Goal: Task Accomplishment & Management: Manage account settings

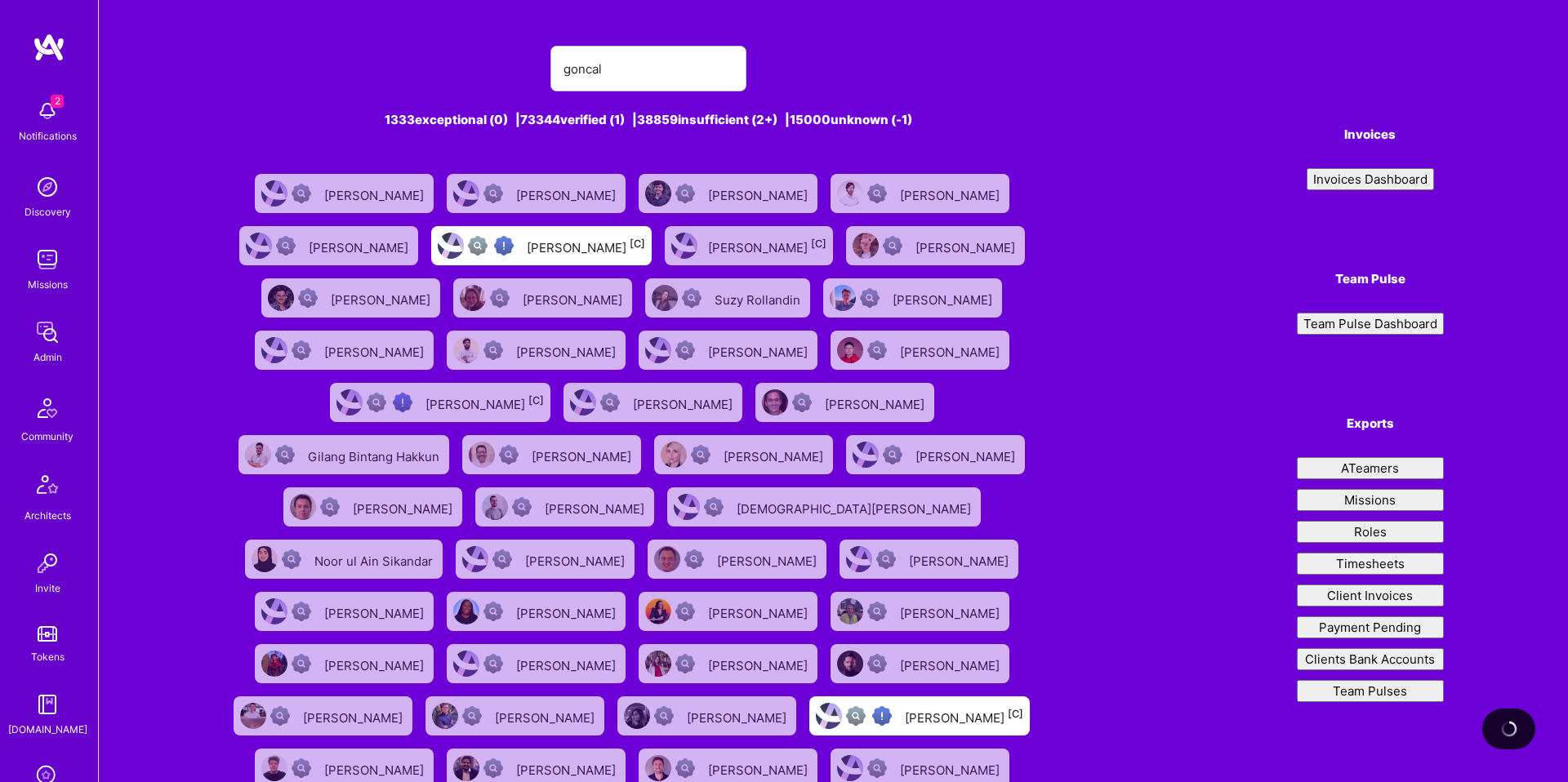
type input "goncalo"
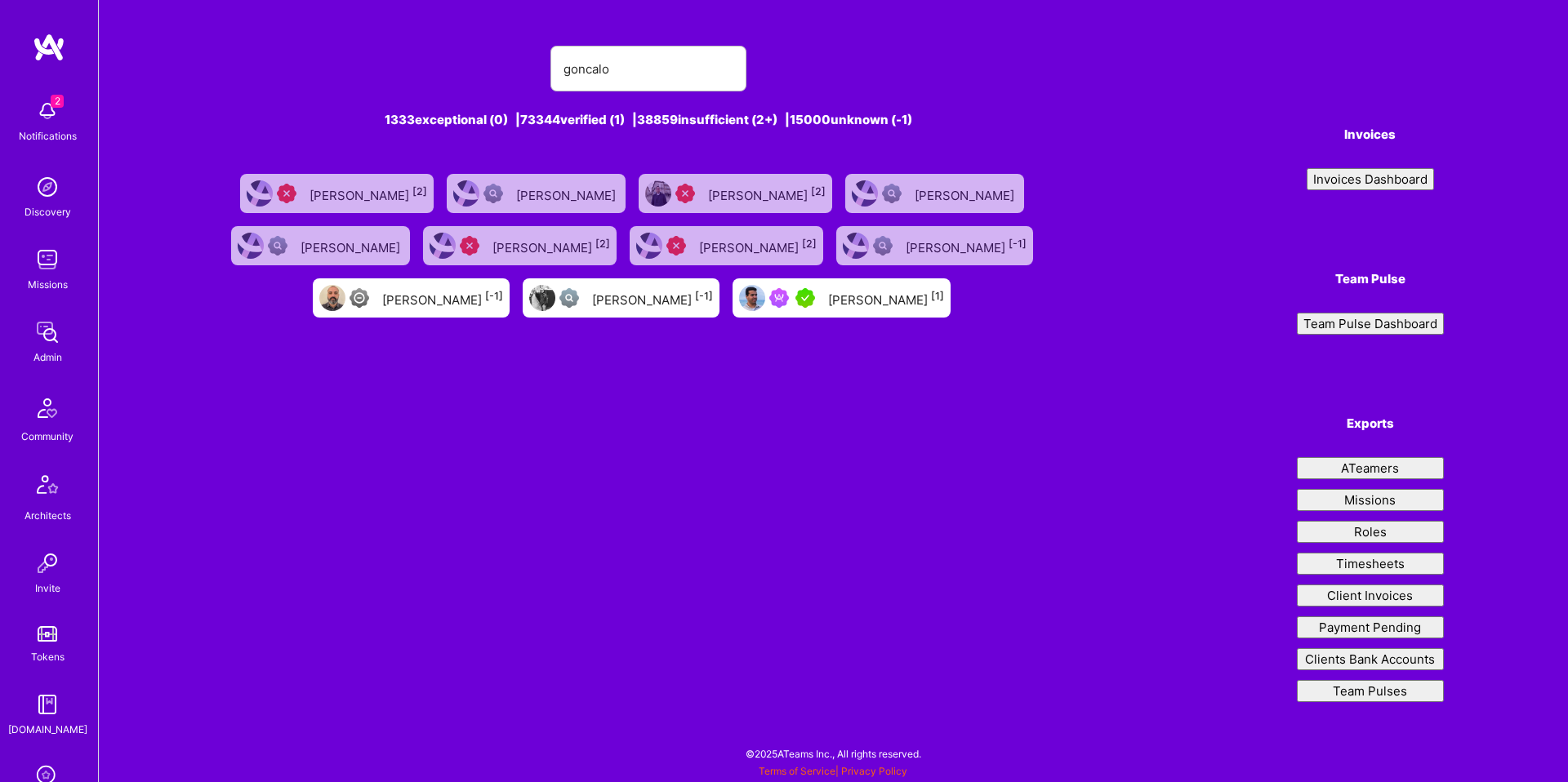
click at [915, 300] on div "[PERSON_NAME] [1]" at bounding box center [886, 298] width 116 height 21
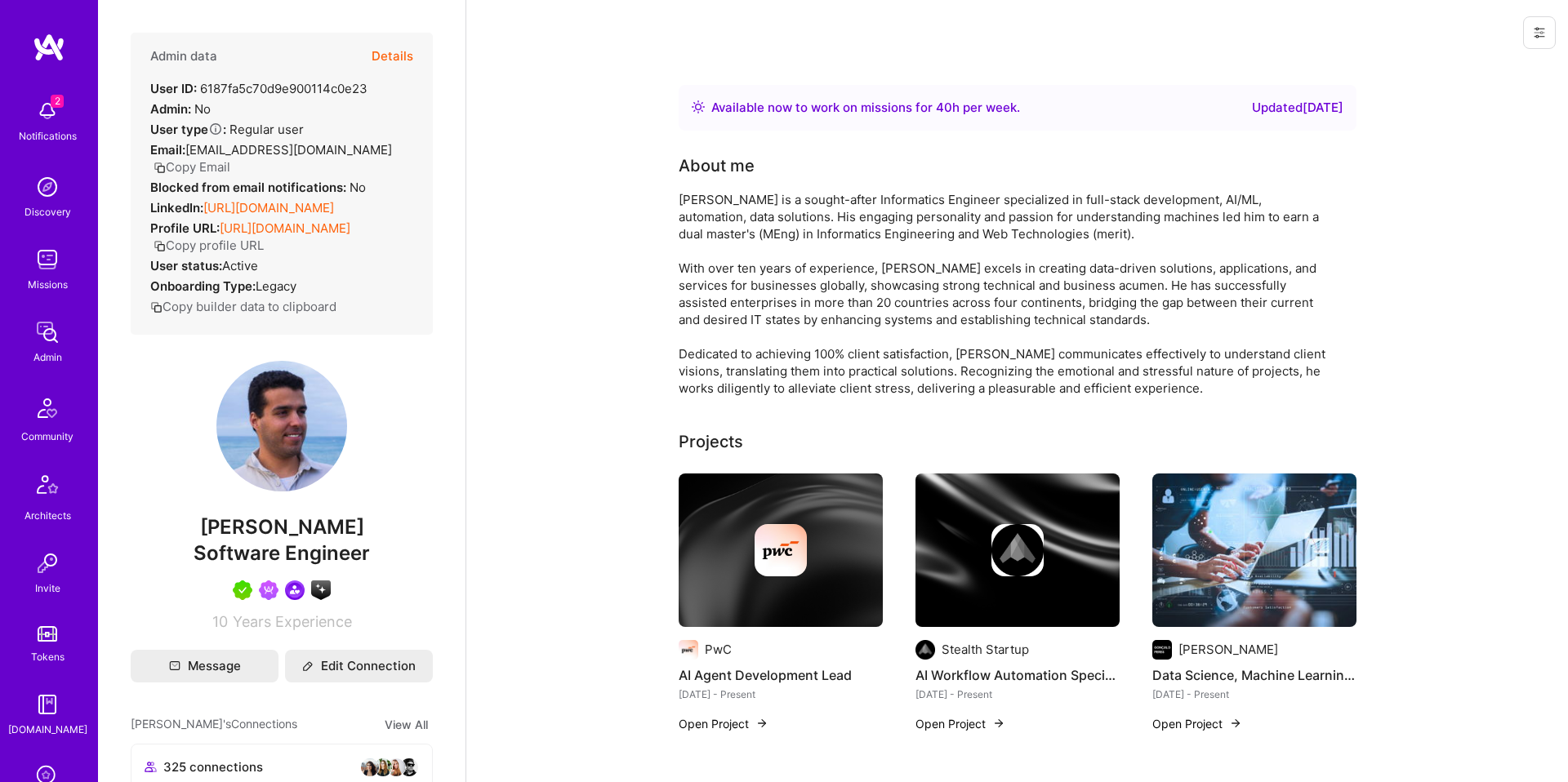
click at [412, 49] on button "Details" at bounding box center [392, 55] width 42 height 47
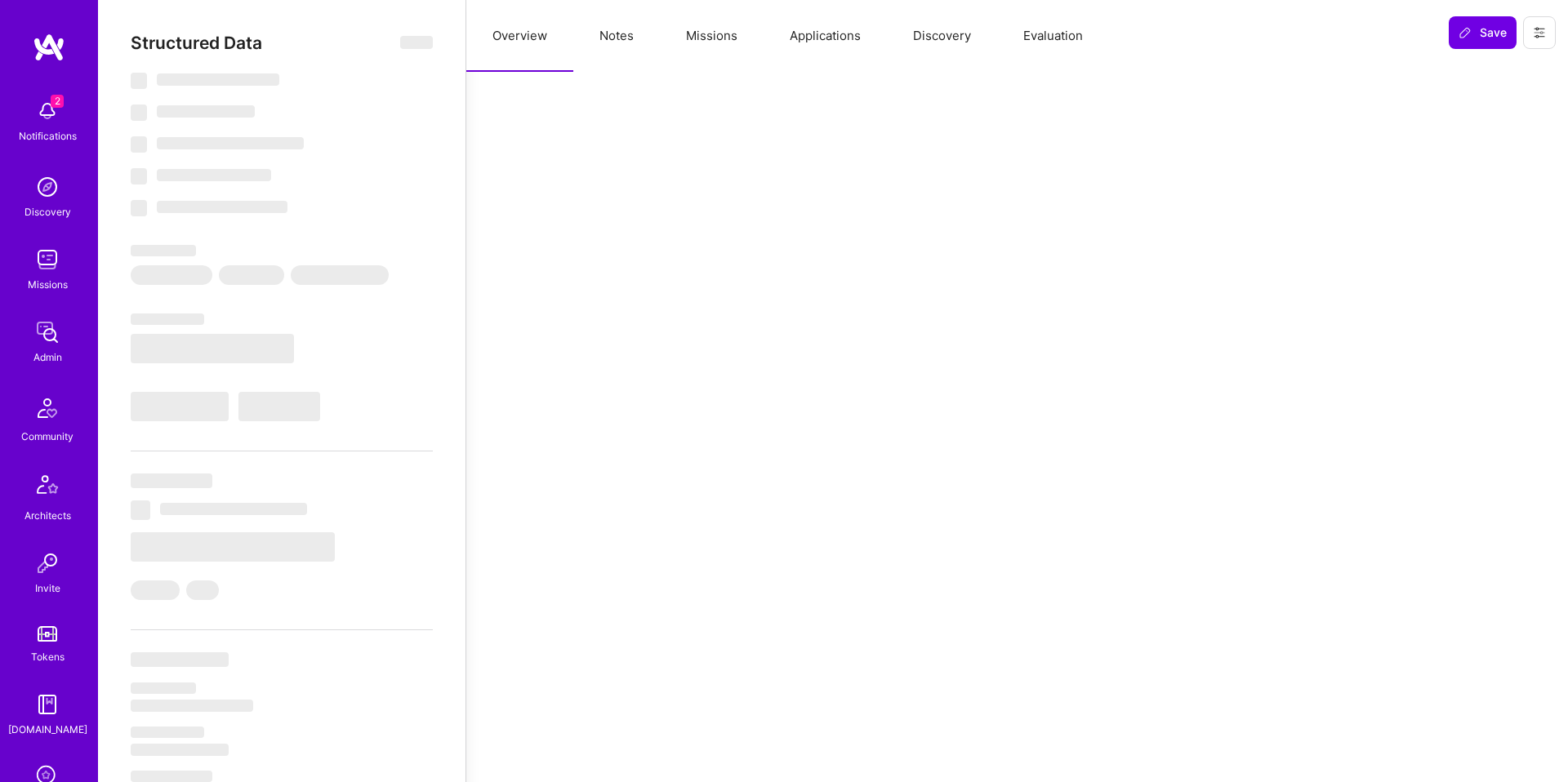
click at [587, 46] on button "Notes" at bounding box center [616, 36] width 86 height 72
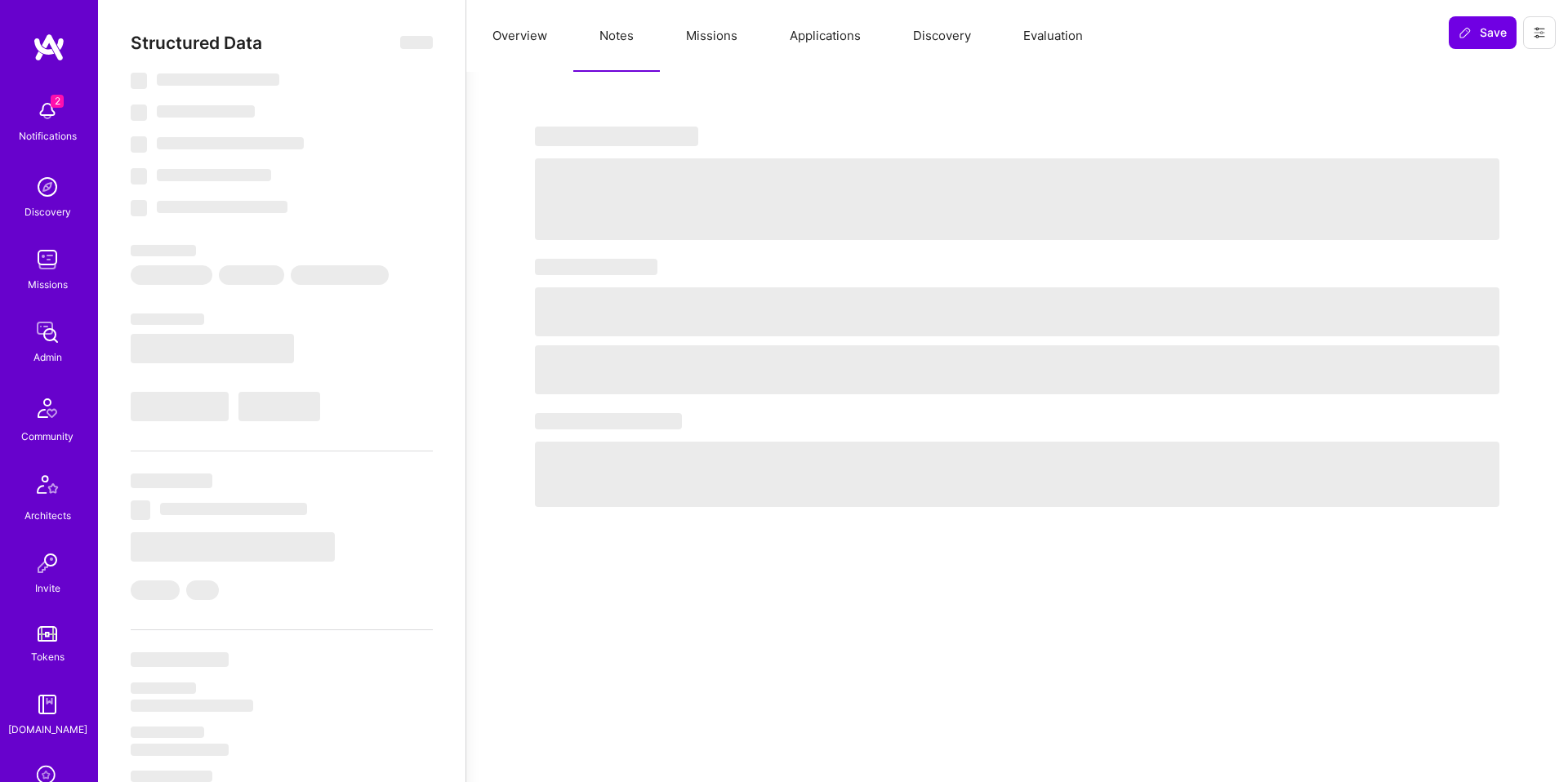
select select "Right Now"
select select "5"
select select "7"
select select "6"
select select "7"
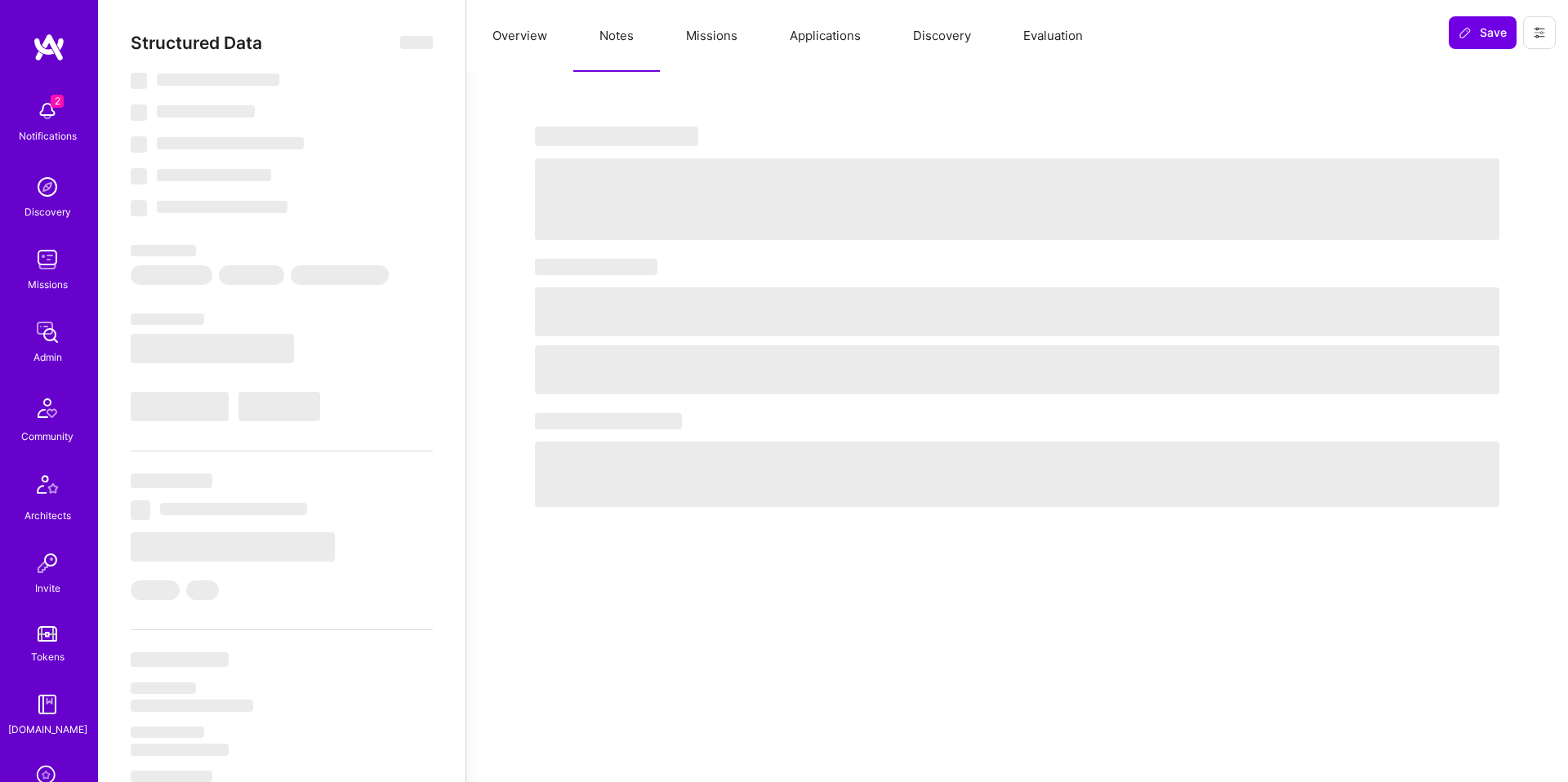
select select "PT"
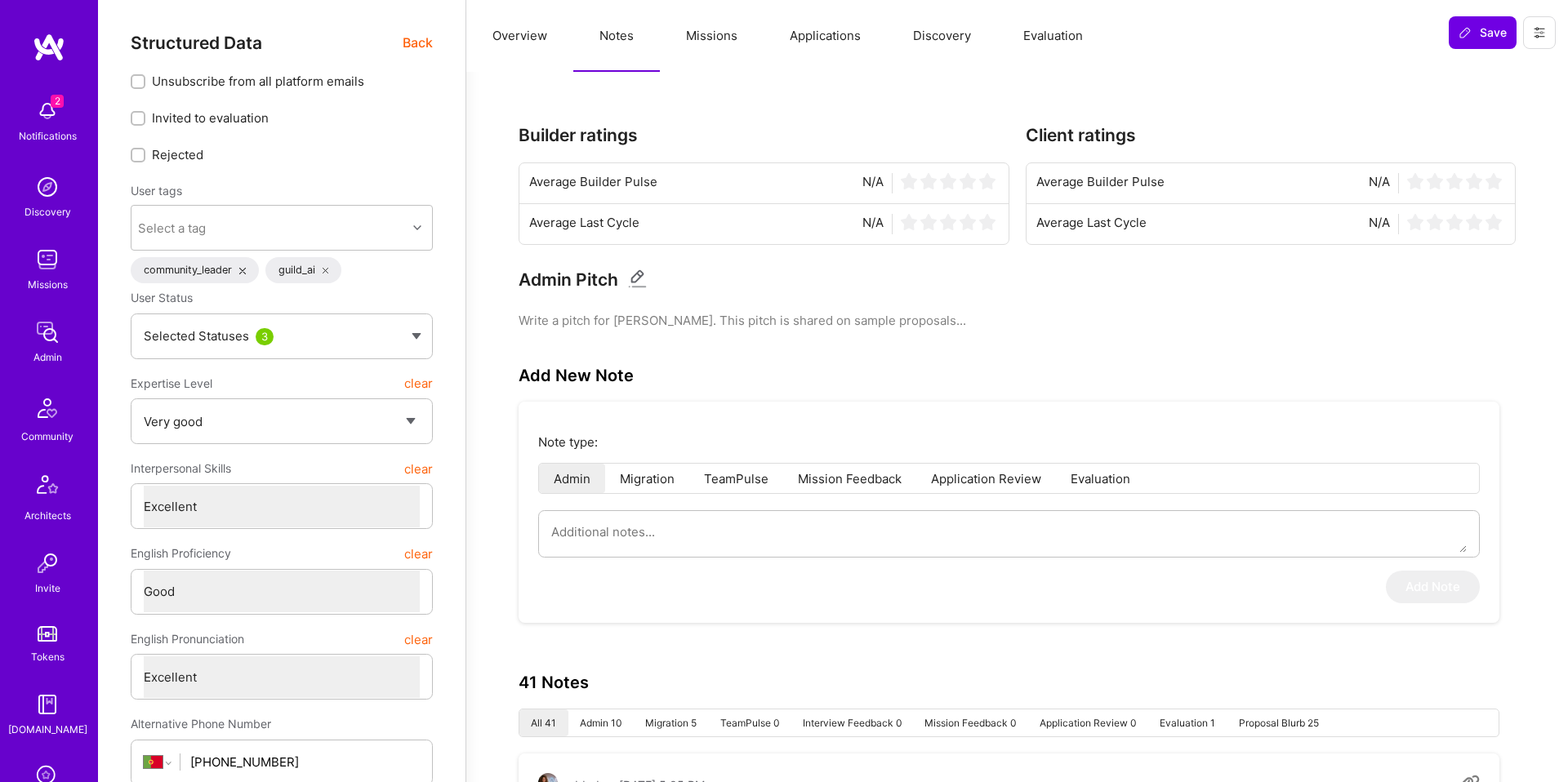
click at [722, 507] on div "Note type: Admin Migration TeamPulse Mission Feedback Application Review Evalua…" at bounding box center [1009, 511] width 980 height 221
click at [723, 514] on textarea at bounding box center [1009, 532] width 916 height 42
paste textarea "Velocity was similar - he passed on a presentation and then wasn’t able to answ…"
type textarea "x"
type textarea "Velocity was similar - he passed on a presentation and then wasn’t able to answ…"
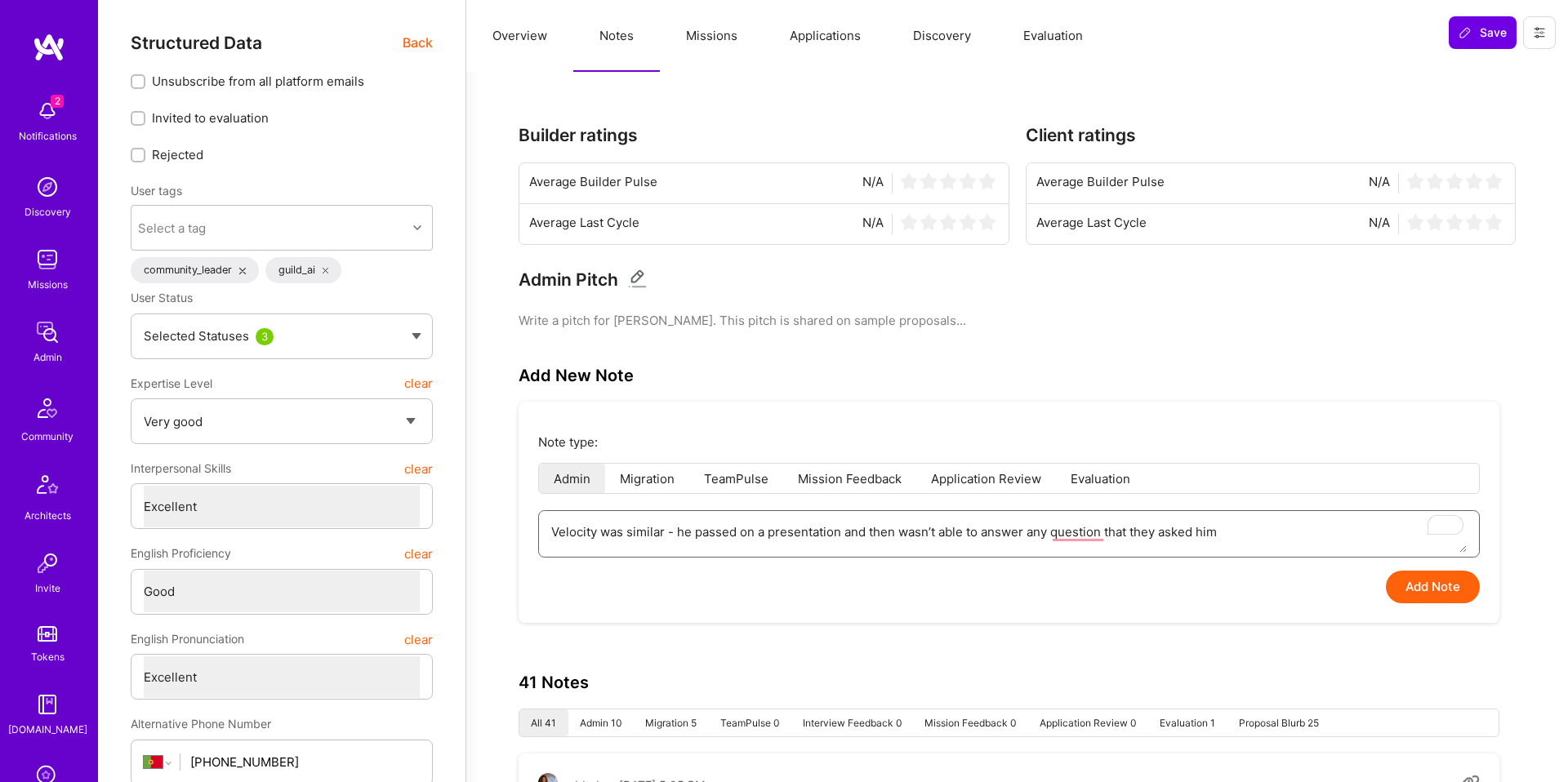
type textarea "x"
type textarea "Velocity - he passed on a presentation and then wasn’t able to answer any quest…"
type textarea "x"
type textarea "Velocity f - he passed on a presentation and then wasn’t able to answer any que…"
type textarea "x"
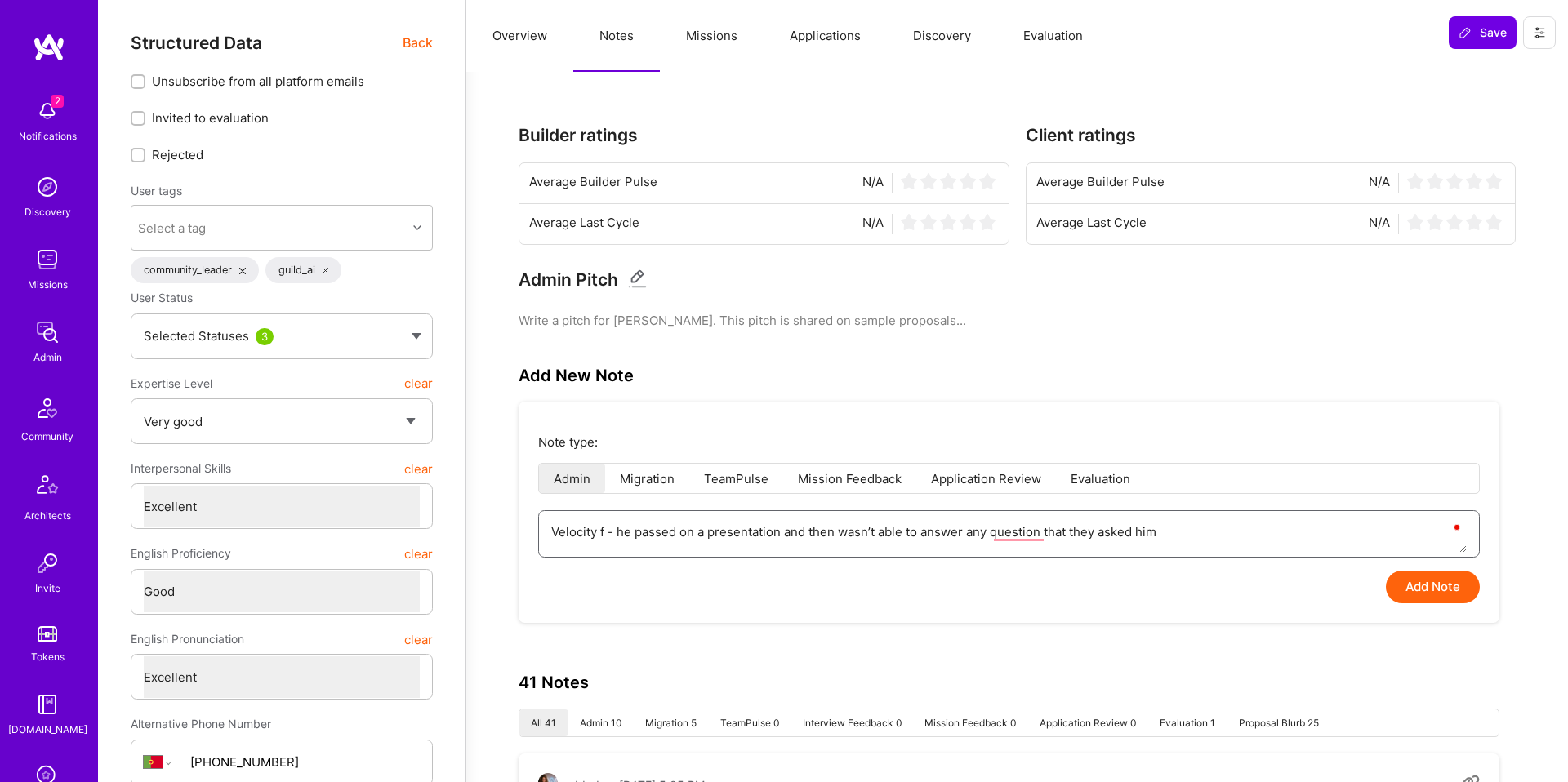
type textarea "Velocity fe - he passed on a presentation and then wasn’t able to answer any qu…"
type textarea "x"
type textarea "Velocity fed - he passed on a presentation and then wasn’t able to answer any q…"
type textarea "x"
type textarea "Velocity fe - he passed on a presentation and then wasn’t able to answer any qu…"
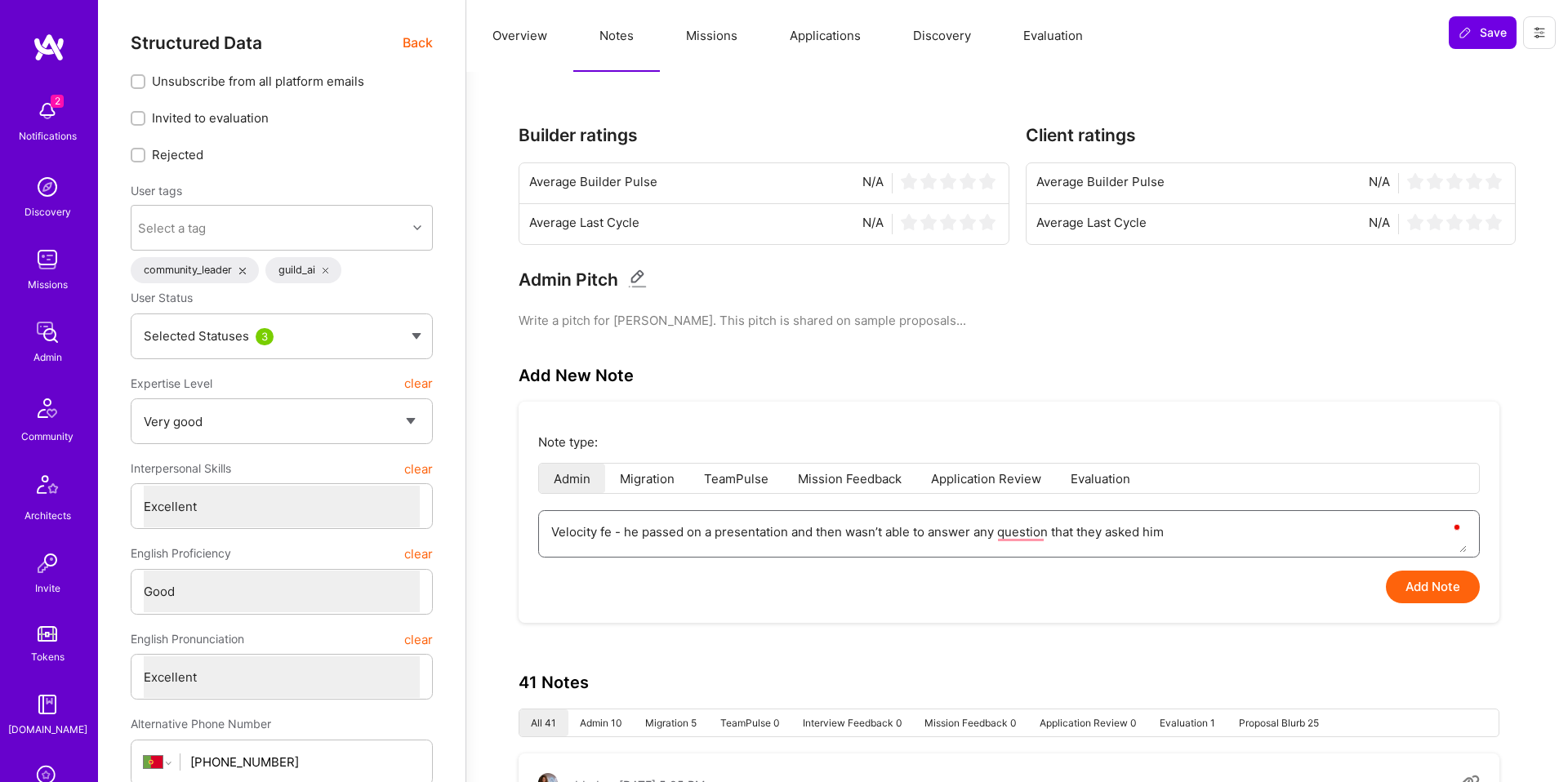
type textarea "x"
type textarea "Velocity fee - he passed on a presentation and then wasn’t able to answer any q…"
type textarea "x"
type textarea "Velocity feed - he passed on a presentation and then wasn’t able to answer any …"
type textarea "x"
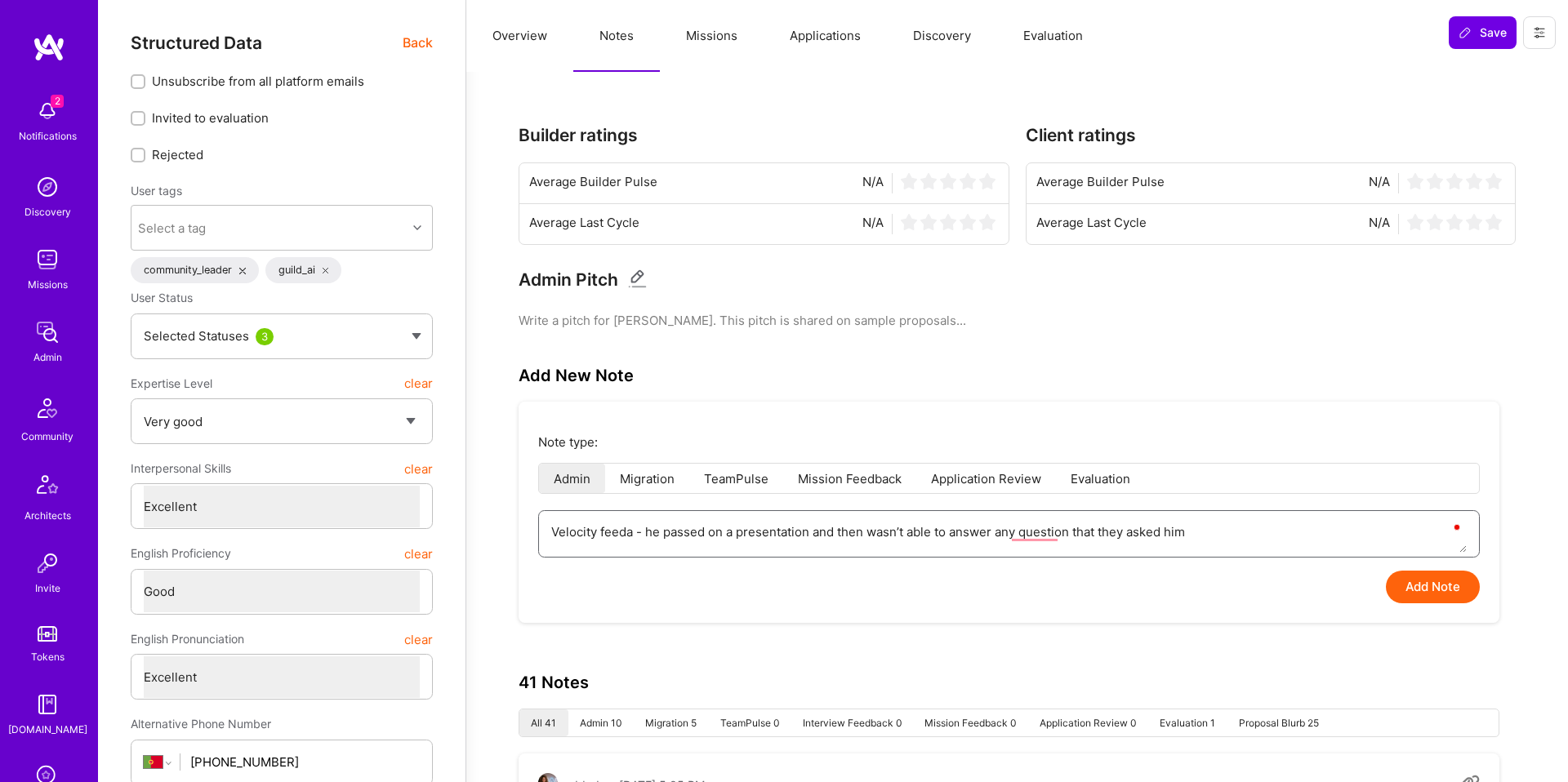
type textarea "Velocity feedav - he passed on a presentation and then wasn’t able to answer an…"
type textarea "x"
type textarea "Velocity feeda - he passed on a presentation and then wasn’t able to answer any…"
type textarea "x"
type textarea "Velocity feedb - he passed on a presentation and then wasn’t able to answer any…"
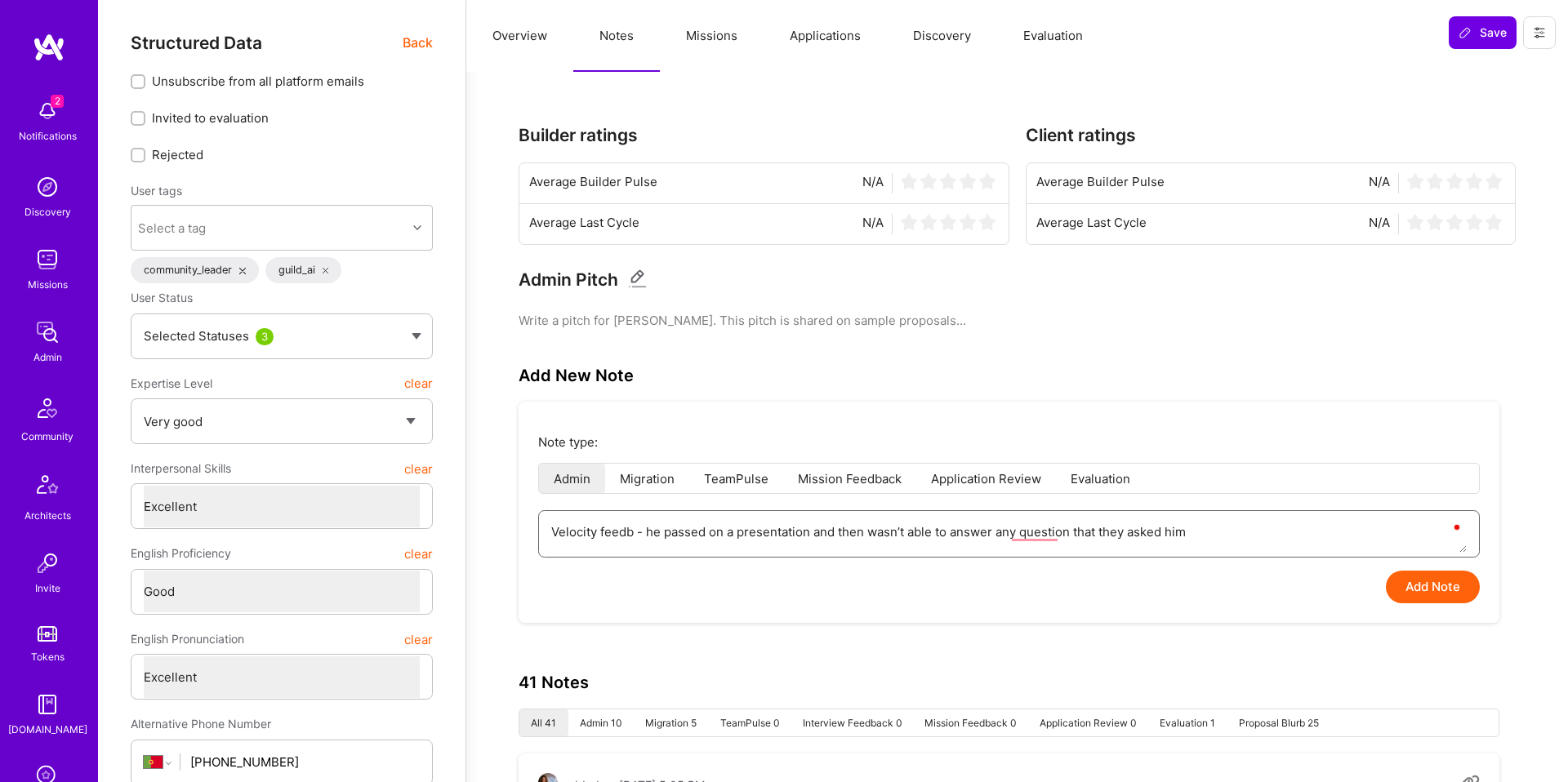
type textarea "x"
type textarea "Velocity feedba - he passed on a presentation and then wasn’t able to answer an…"
type textarea "x"
type textarea "Velocity feedbac - he passed on a presentation and then wasn’t able to answer a…"
type textarea "x"
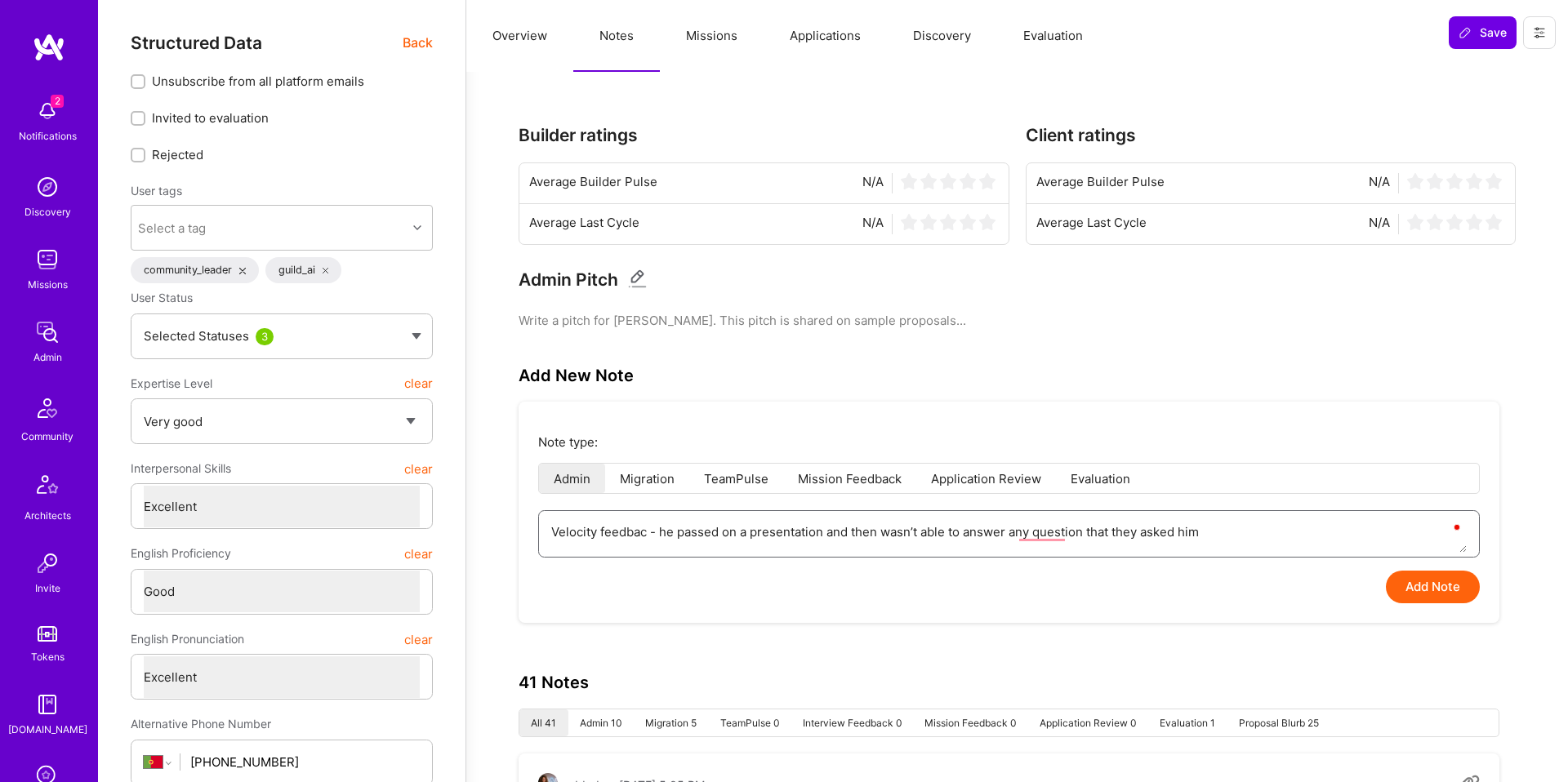
type textarea "Velocity feedback - he passed on a presentation and then wasn’t able to answer …"
type textarea "x"
type textarea "Velocity feedback - he j on a presentation and then wasn’t able to answer any q…"
type textarea "x"
type textarea "Velocity feedback - he ju on a presentation and then wasn’t able to answer any …"
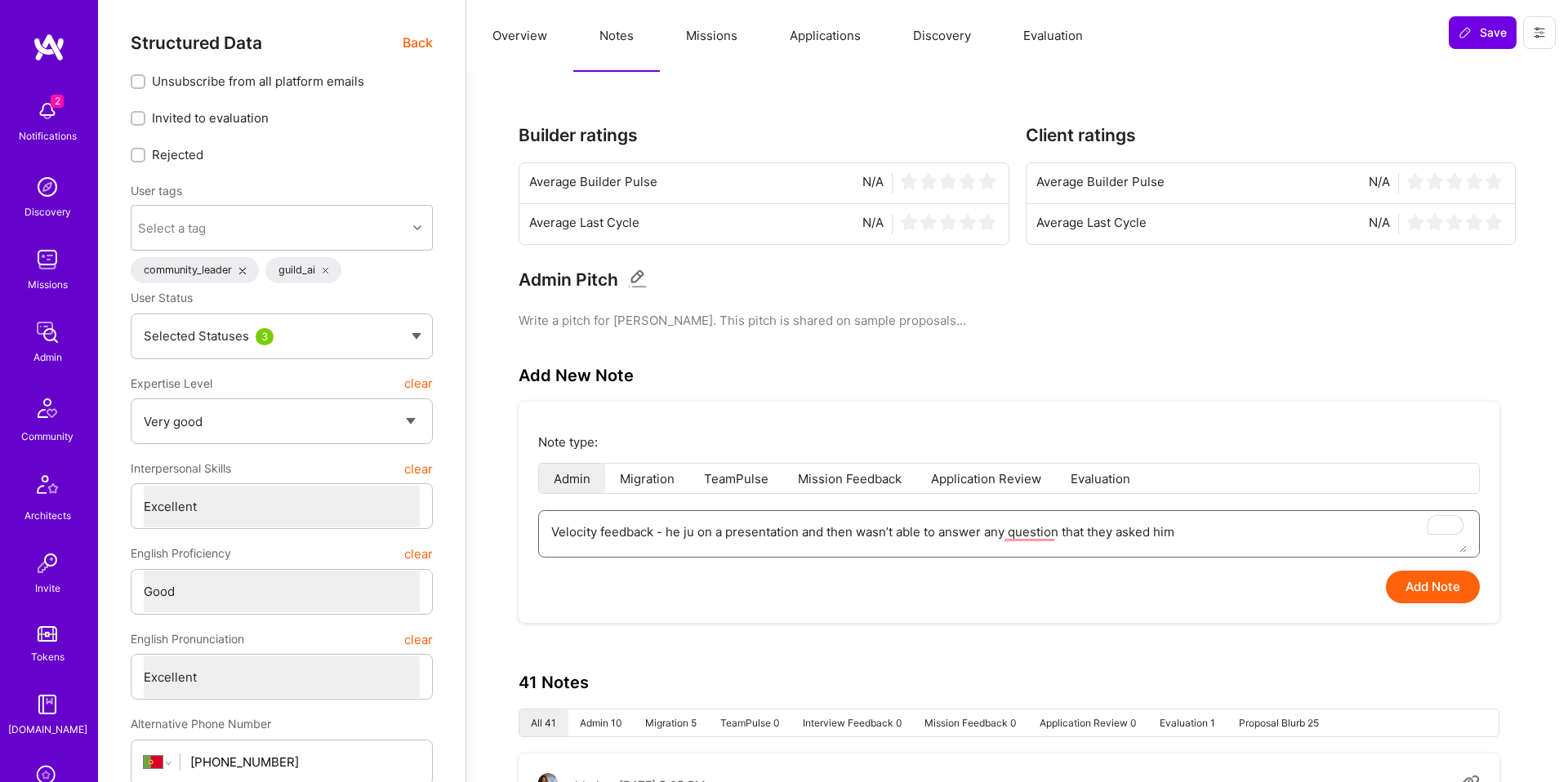
type textarea "x"
type textarea "Velocity feedback - he jus on a presentation and then wasn’t able to answer any…"
type textarea "x"
type textarea "Velocity feedback - he just on a presentation and then wasn’t able to answer an…"
type textarea "x"
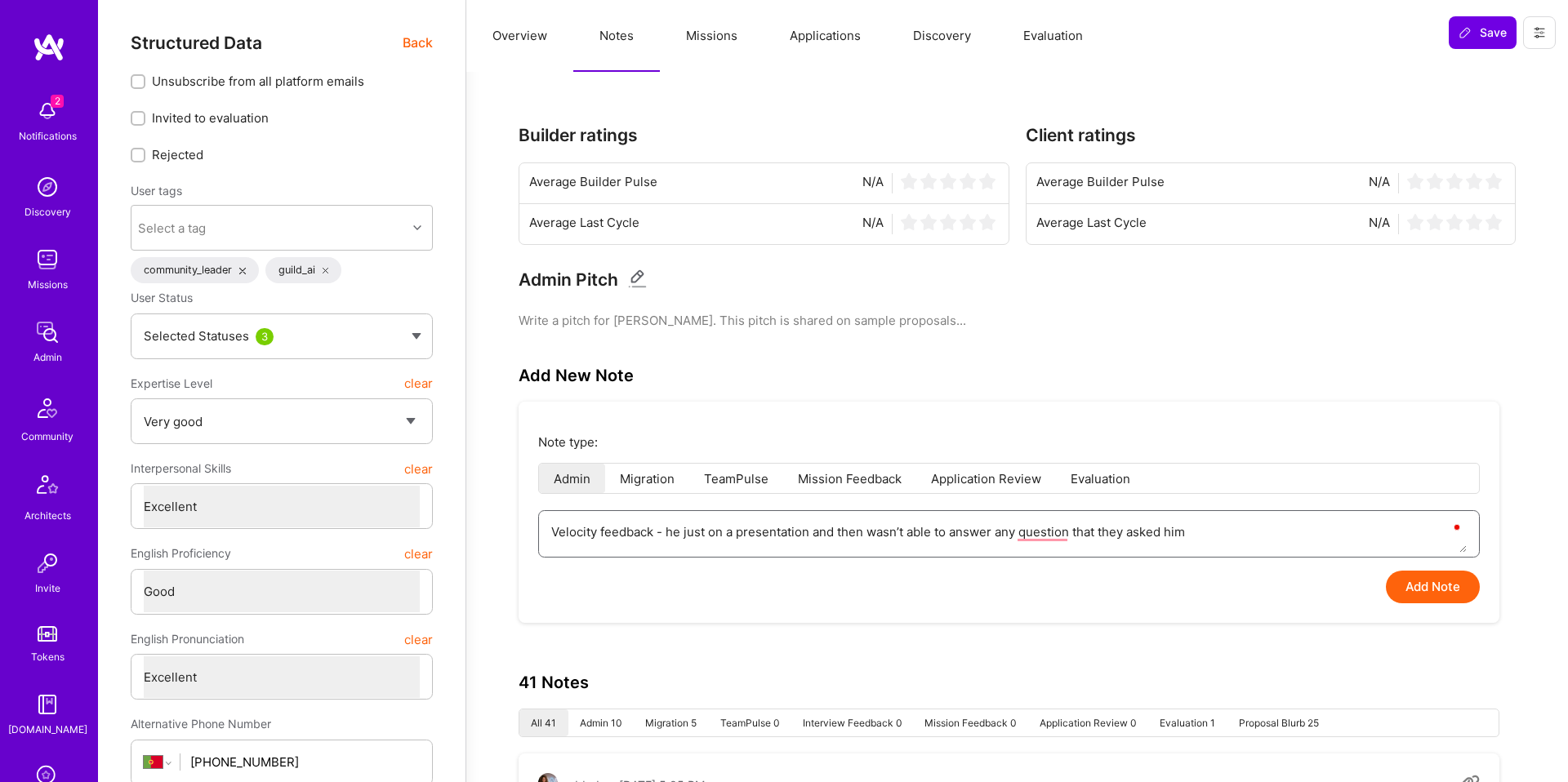
type textarea "Velocity feedback - he just on a presentation and then wasn’t able to answer an…"
type textarea "x"
type textarea "Velocity feedback - he just p on a presentation and then wasn’t able to answer …"
type textarea "x"
type textarea "Velocity feedback - he just pr on a presentation and then wasn’t able to answer…"
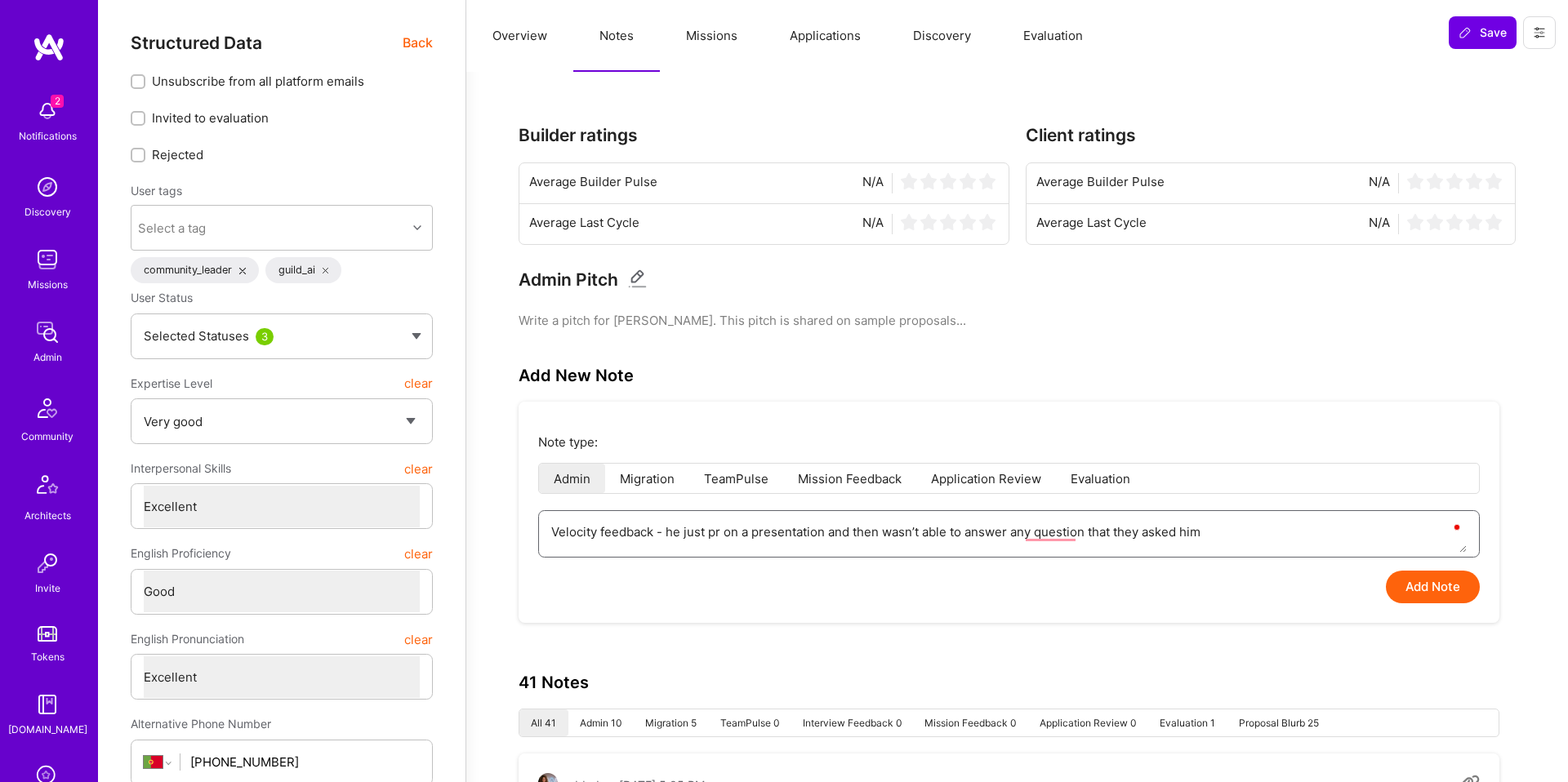
type textarea "x"
type textarea "Velocity feedback - he just pre on a presentation and then wasn’t able to answe…"
type textarea "x"
type textarea "Velocity feedback - he just pre- on a presentation and then wasn’t able to answ…"
type textarea "x"
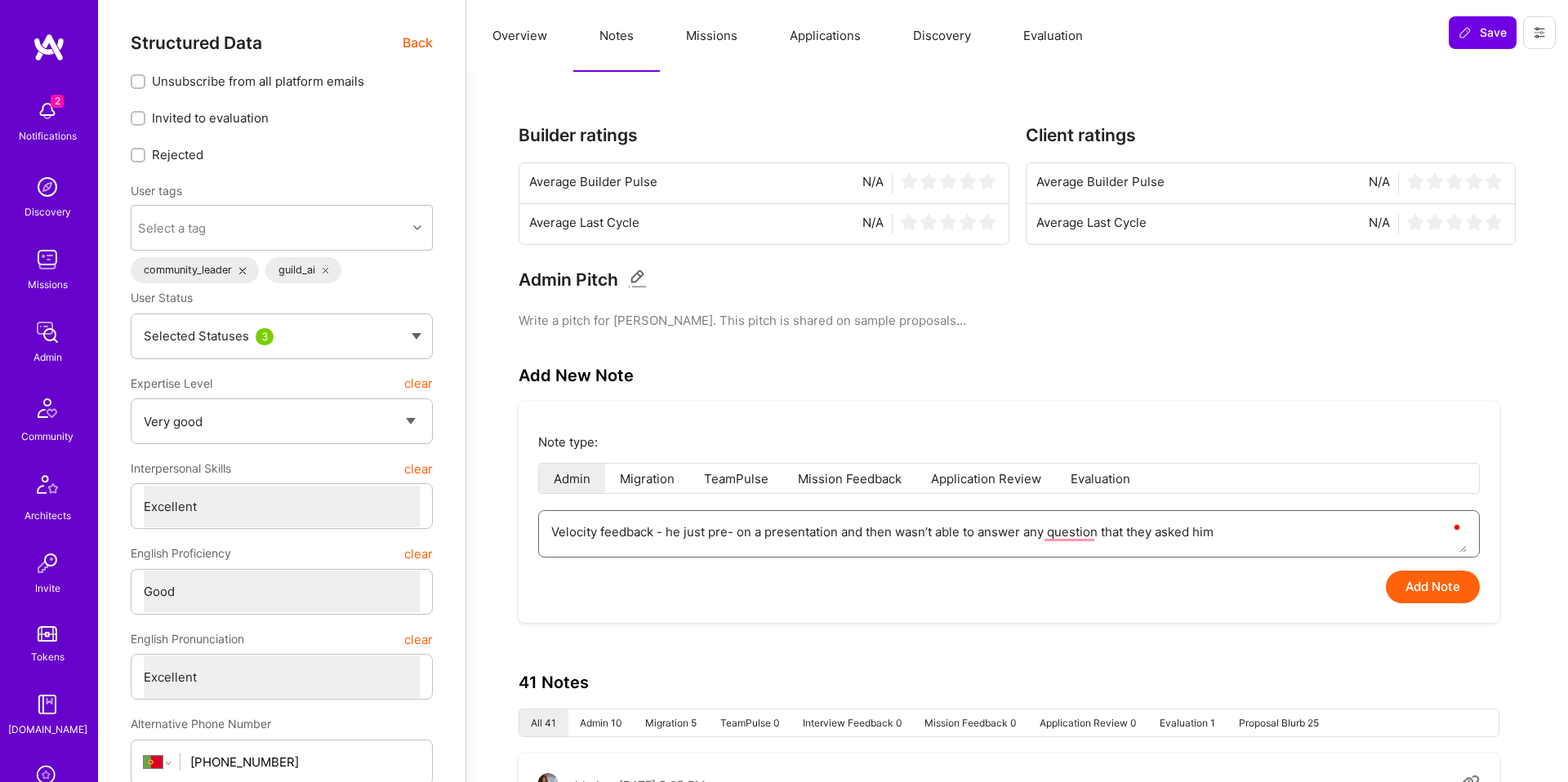
type textarea "Velocity feedback - he just pre-e on a presentation and then wasn’t able to ans…"
type textarea "x"
type textarea "Velocity feedback - he just pre- on a presentation and then wasn’t able to answ…"
type textarea "x"
type textarea "Velocity feedback - he just pre on a presentation and then wasn’t able to answe…"
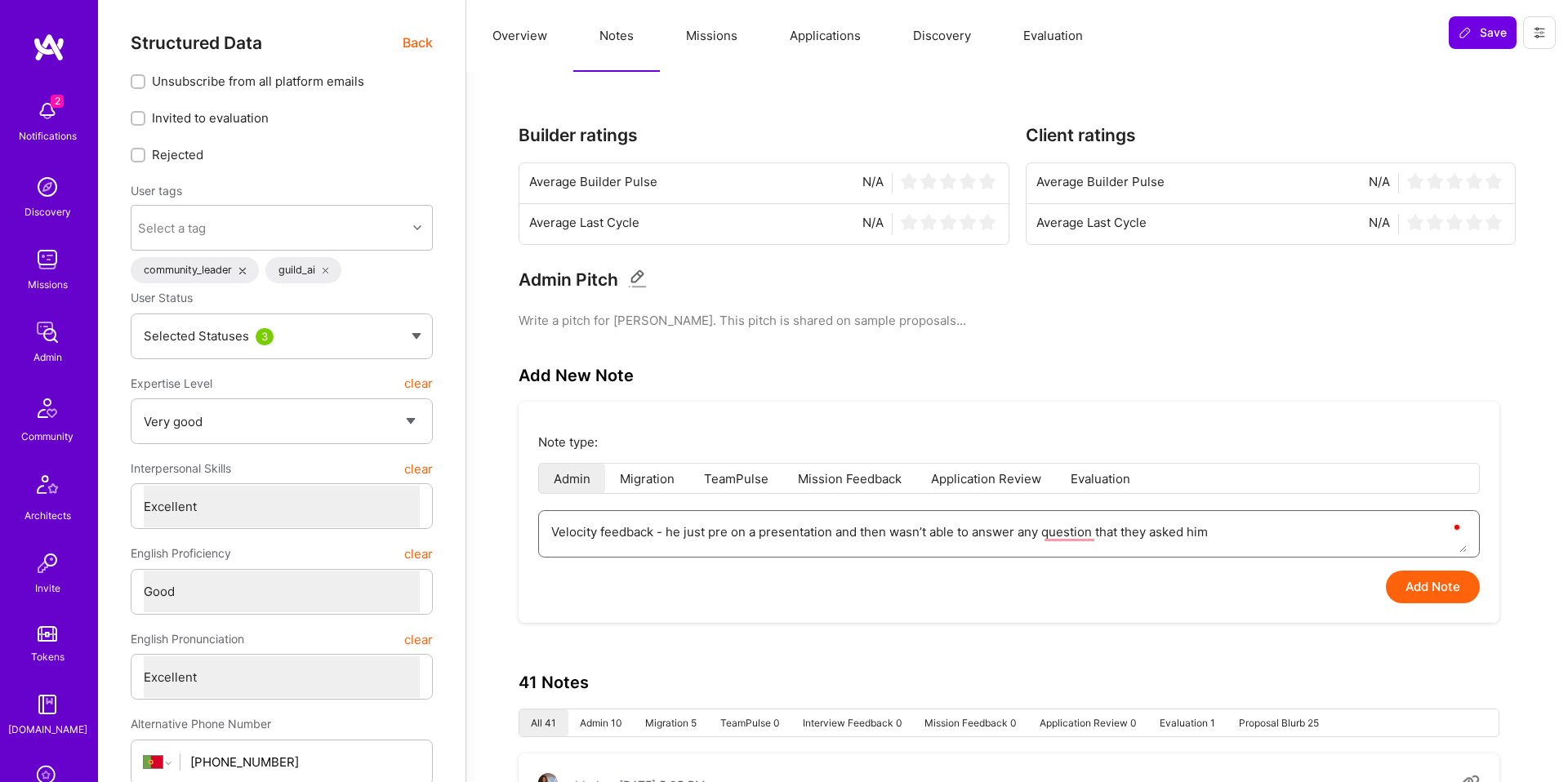
type textarea "x"
type textarea "Velocity feedback - he just prep on a presentation and then wasn’t able to answ…"
type textarea "x"
type textarea "Velocity feedback - he just prepa on a presentation and then wasn’t able to ans…"
type textarea "x"
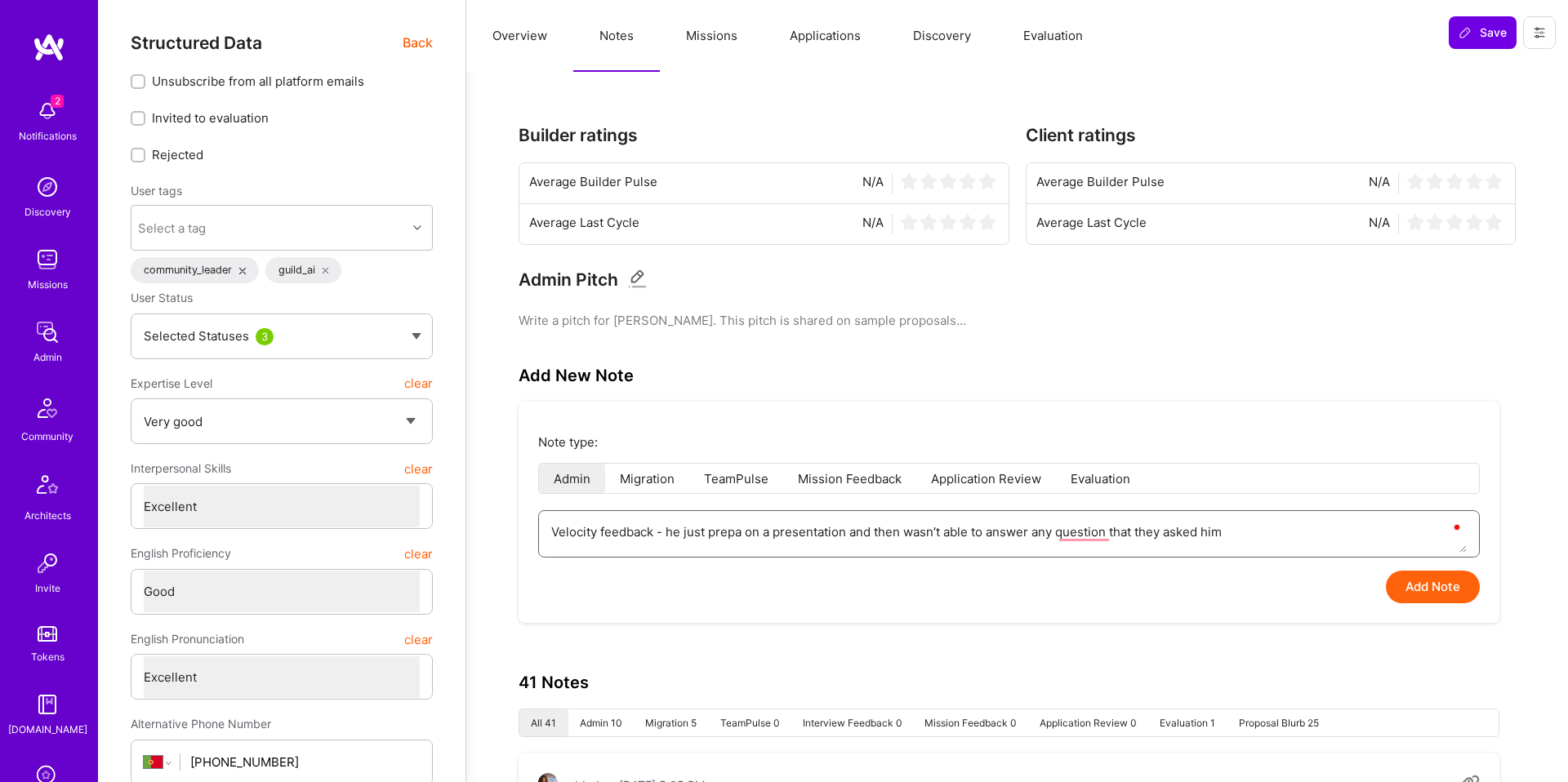
type textarea "Velocity feedback - he just prepar on a presentation and then wasn’t able to an…"
type textarea "x"
type textarea "Velocity feedback - he just prepare on a presentation and then wasn’t able to a…"
type textarea "x"
type textarea "Velocity feedback - he just prepared on a presentation and then wasn’t able to …"
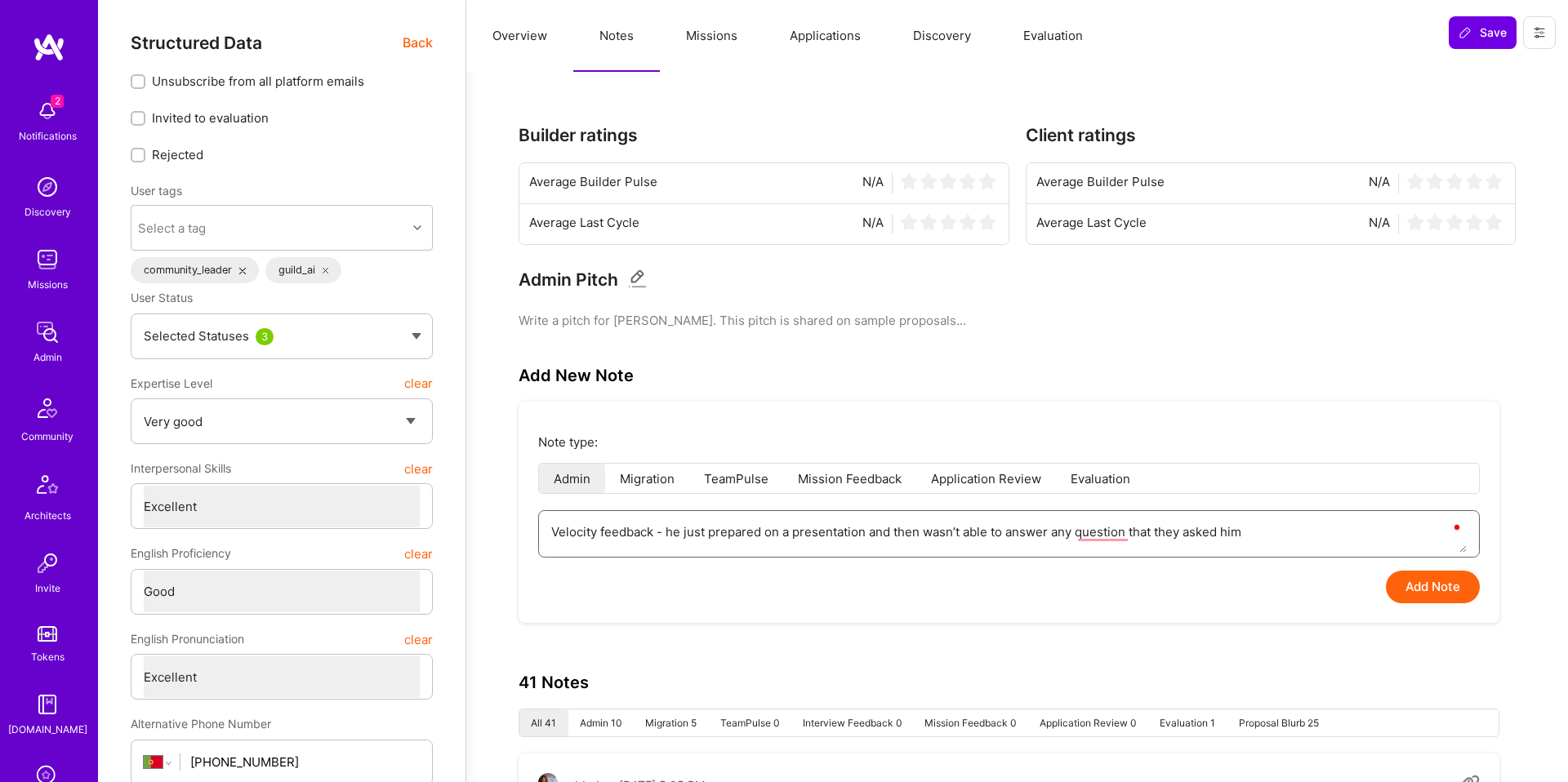
type textarea "x"
type textarea "Velocity feedback - he just hprepared on a presentation and then wasn’t able to…"
type textarea "x"
type textarea "Velocity feedback - he just haprepared on a presentation and then wasn’t able t…"
type textarea "x"
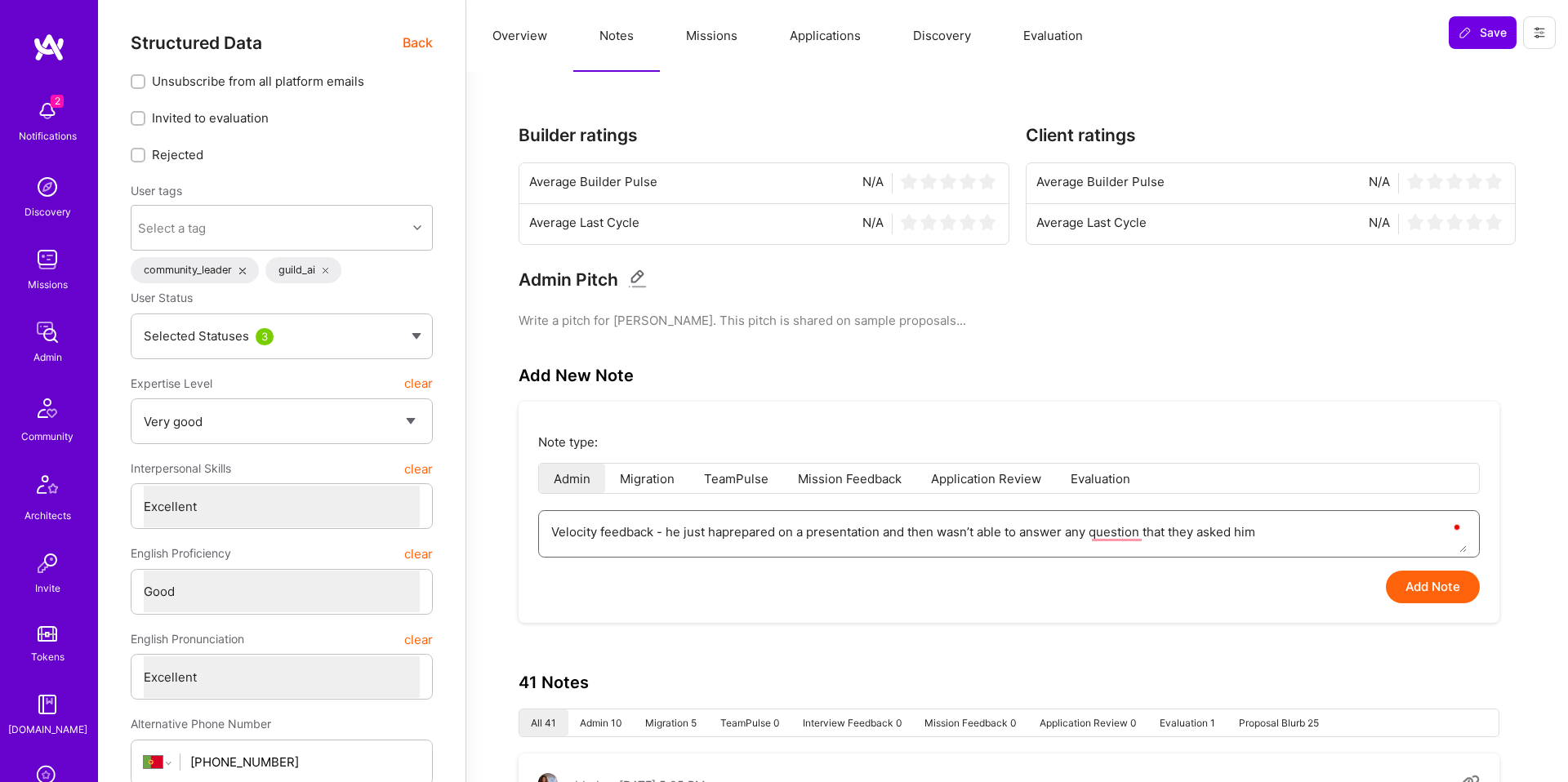
type textarea "Velocity feedback - he just hadprepared on a presentation and then wasn’t able …"
type textarea "x"
type textarea "Velocity feedback - he just had prepared on a presentation and then wasn’t able…"
type textarea "x"
type textarea "Velocity feedback - he just had aprepared on a presentation and then wasn’t abl…"
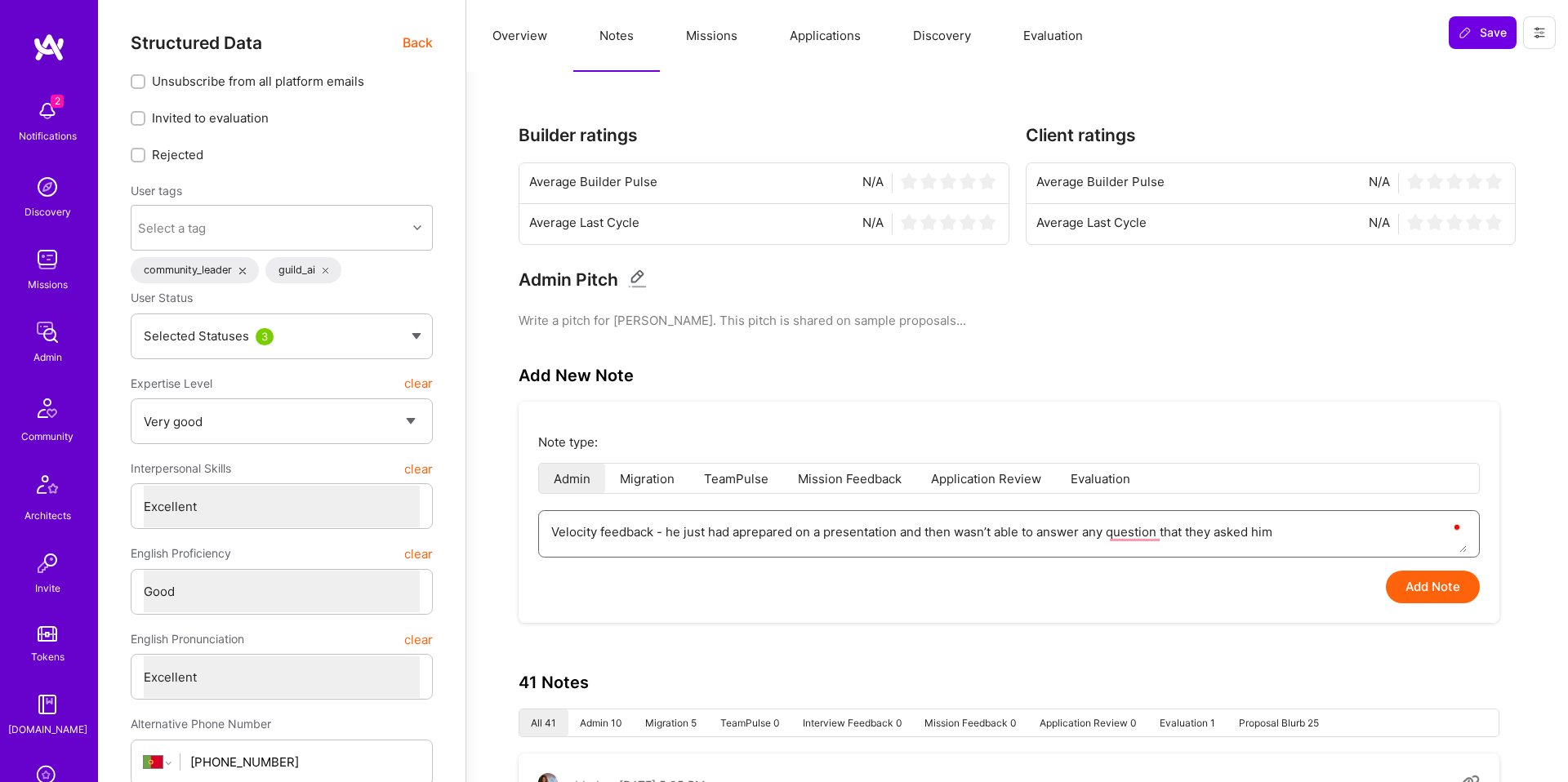
type textarea "x"
type textarea "Velocity feedback - he just had a prepared on a presentation and then wasn’t ab…"
type textarea "x"
type textarea "Velocity feedback - he just had a reprepared on a presentation and then wasn’t …"
type textarea "x"
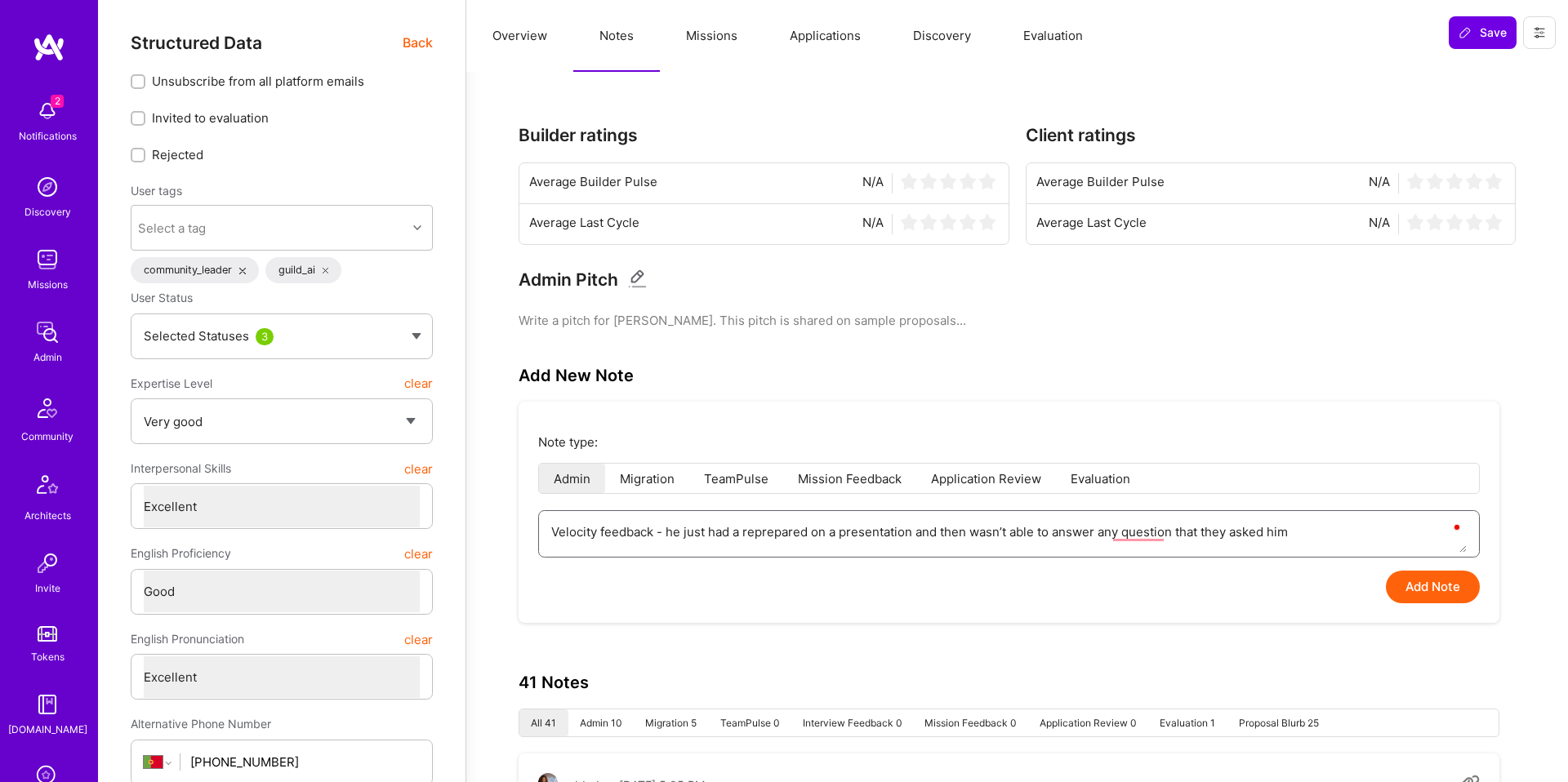
type textarea "Velocity feedback - he just had a reaprepared on a presentation and then wasn’t…"
type textarea "x"
type textarea "Velocity feedback - he just had a readprepared on a presentation and then wasn’…"
type textarea "x"
type textarea "Velocity feedback - he just had a readyprepared on a presentation and then wasn…"
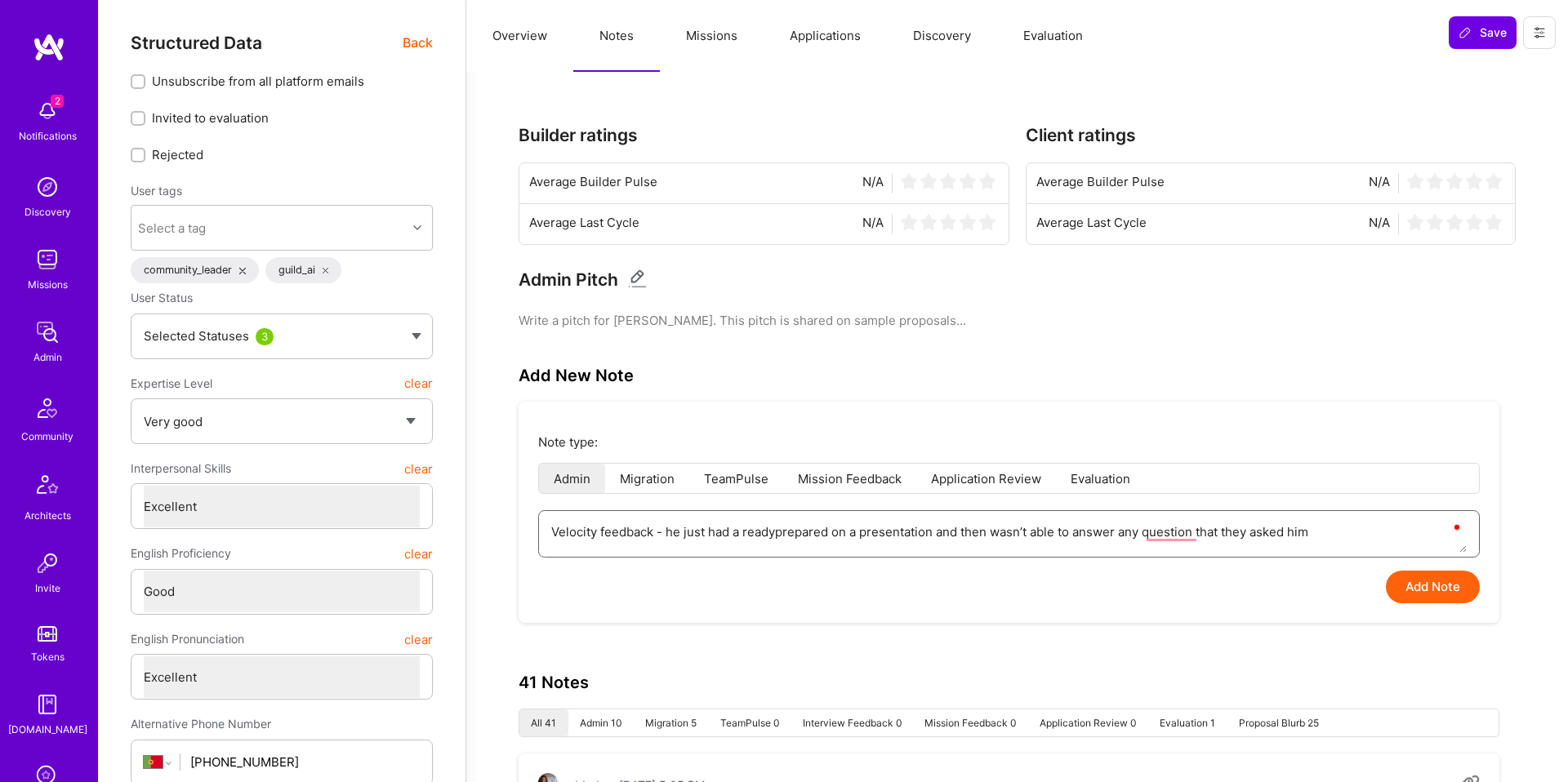
type textarea "x"
type textarea "Velocity feedback - he just had a readymprepared on a presentation and then was…"
type textarea "x"
type textarea "Velocity feedback - he just had a readymaprepared on a presentation and then wa…"
type textarea "x"
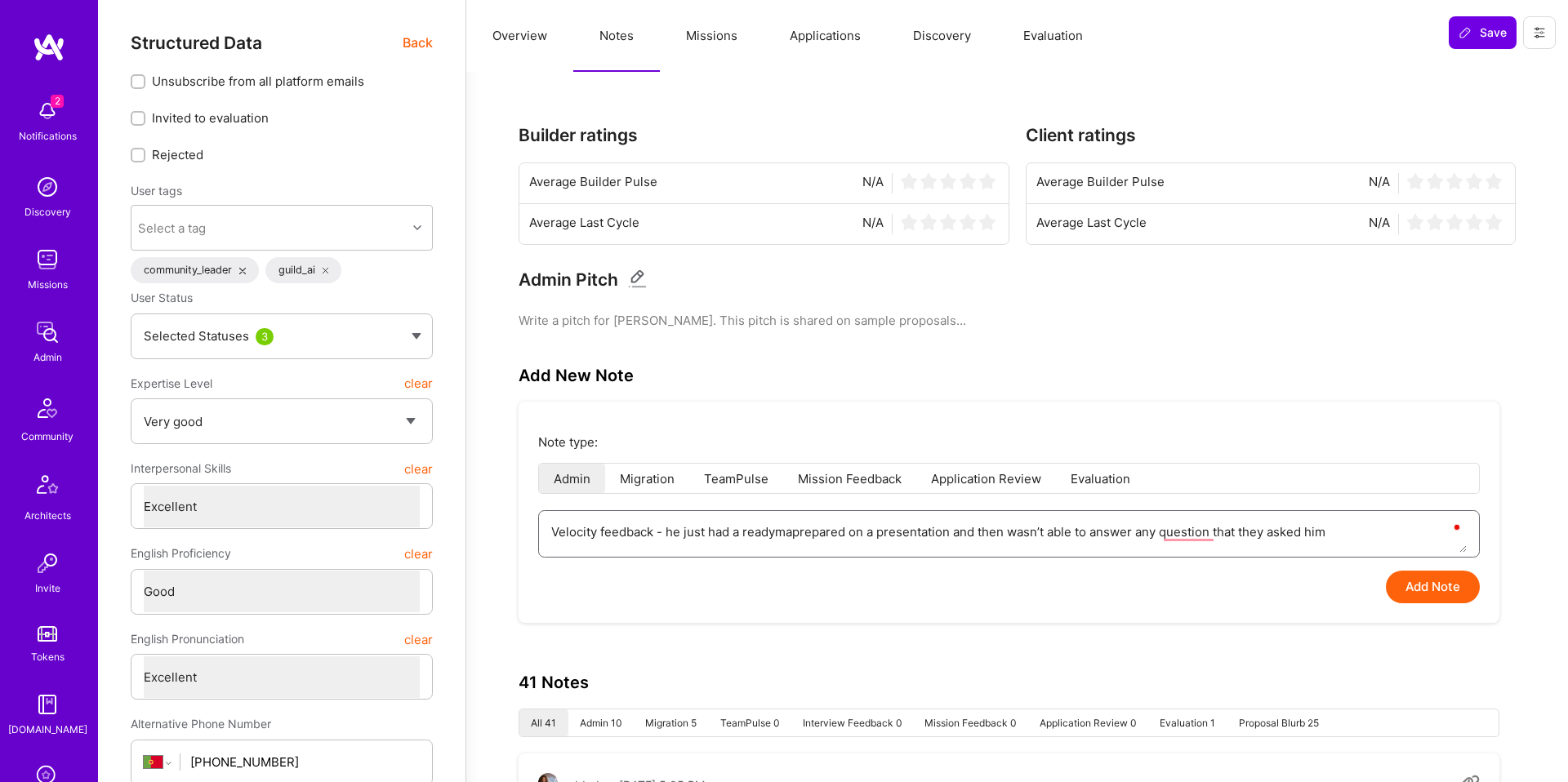
type textarea "Velocity feedback - he just had a readymprepared on a presentation and then was…"
type textarea "x"
type textarea "Velocity feedback - he just had a readyprepared on a presentation and then wasn…"
type textarea "x"
type textarea "Velocity feedback - he just had a ready-prepared on a presentation and then was…"
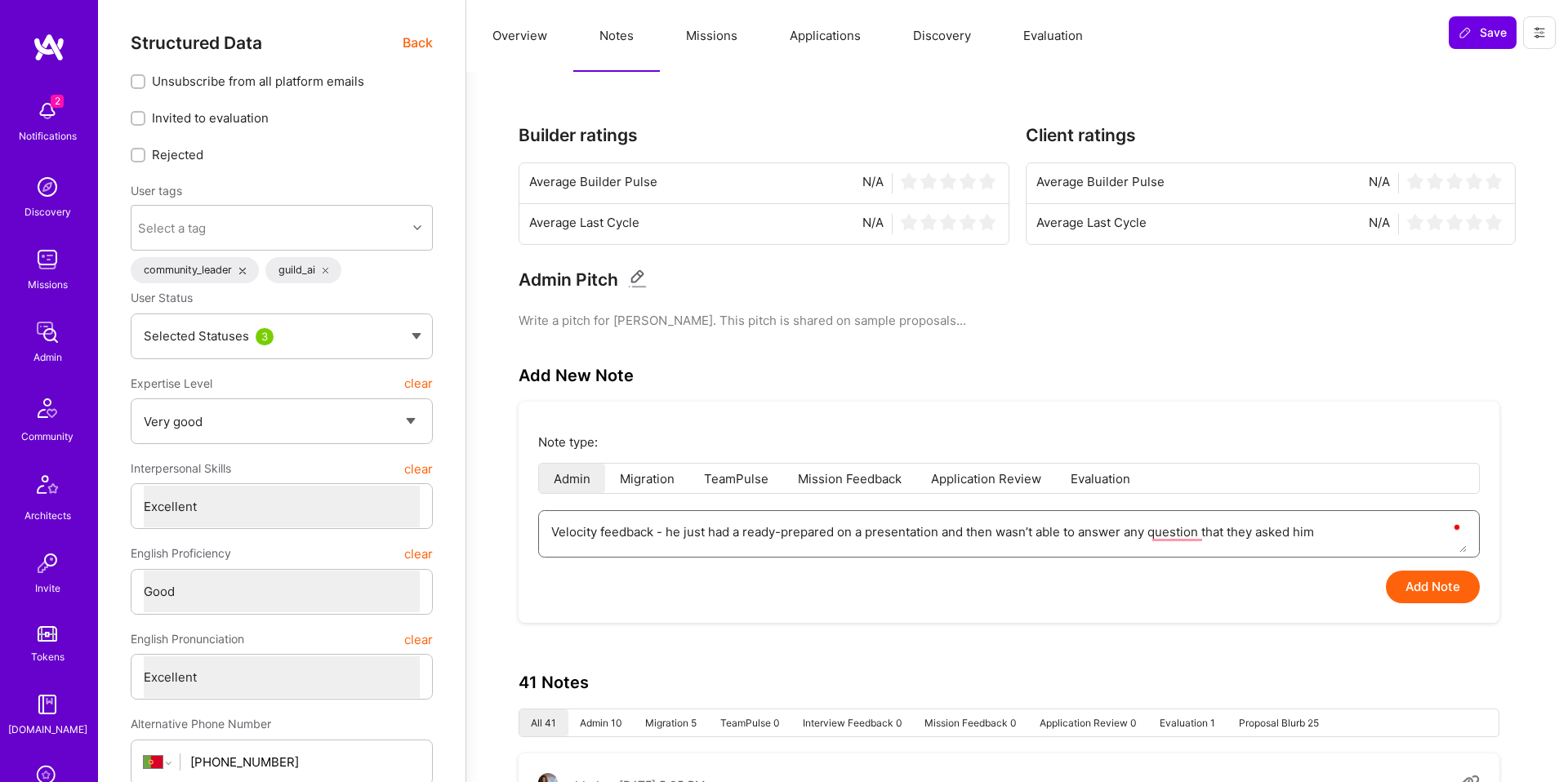
type textarea "x"
type textarea "Velocity feedback - he just had a ready-mprepared on a presentation and then wa…"
type textarea "x"
type textarea "Velocity feedback - he just had a ready-maprepared on a presentation and then w…"
type textarea "x"
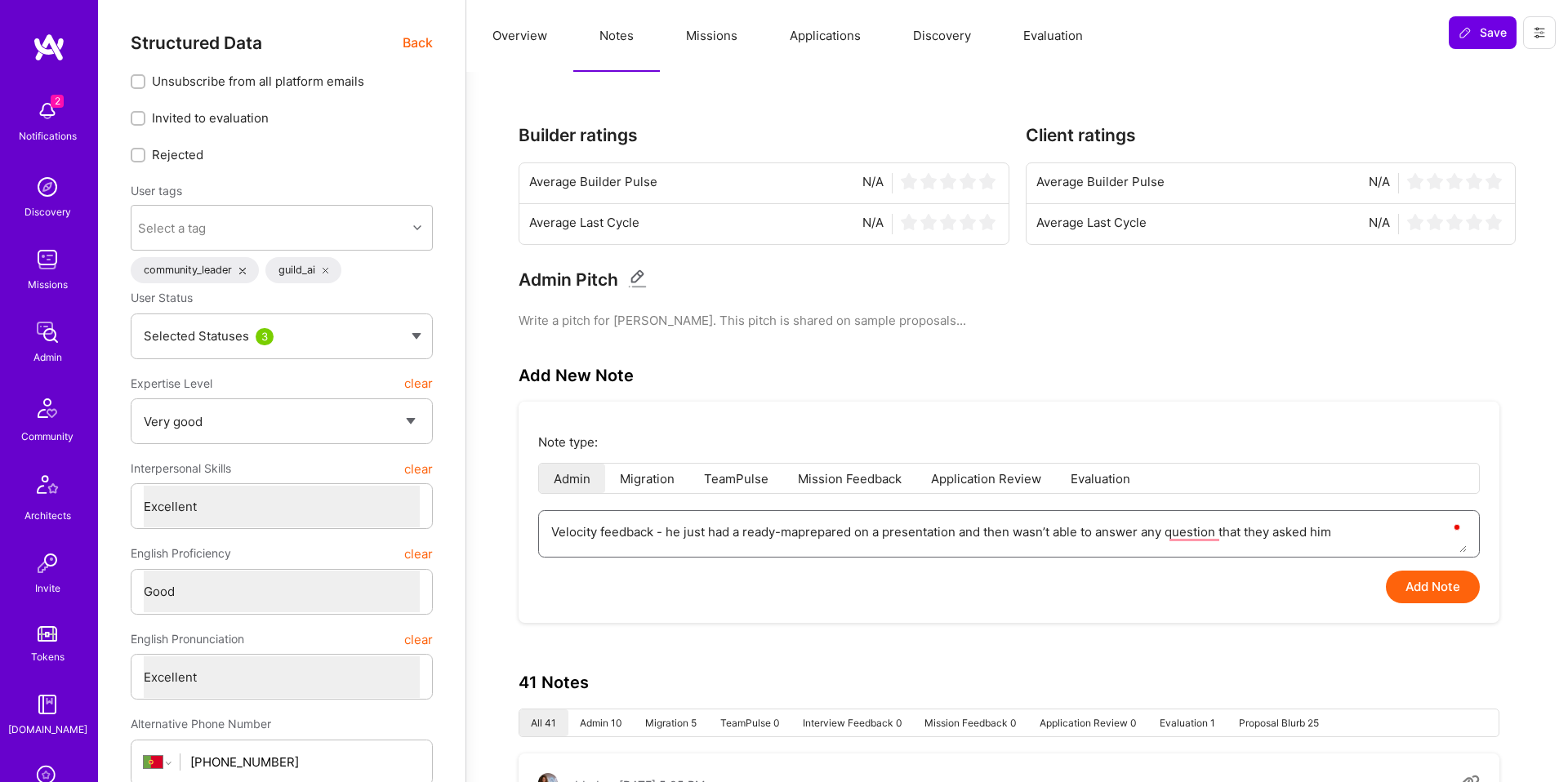
type textarea "Velocity feedback - he just had a ready-madprepared on a presentation and then …"
type textarea "x"
type textarea "Velocity feedback - he just had a ready-madeprepared on a presentation and then…"
type textarea "x"
type textarea "Velocity feedback - he just had a ready-made prepared on a presentation and the…"
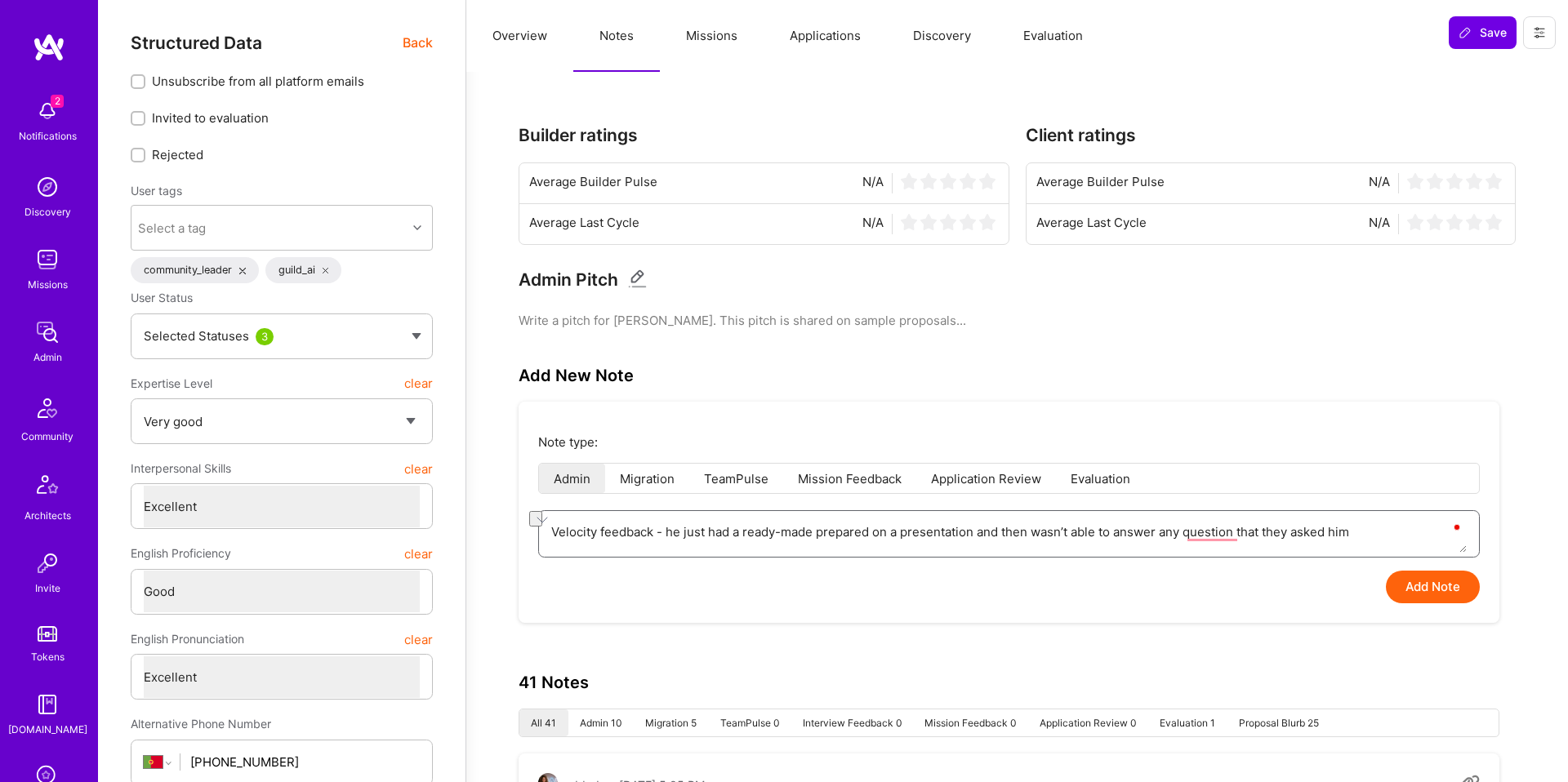
type textarea "x"
type textarea "Velocity feedback - he just had a ready-made presentation and then wasn’t able …"
type textarea "x"
type textarea "Velocity feedback - he just had a ready-made presentation and then wasn’t able …"
type textarea "x"
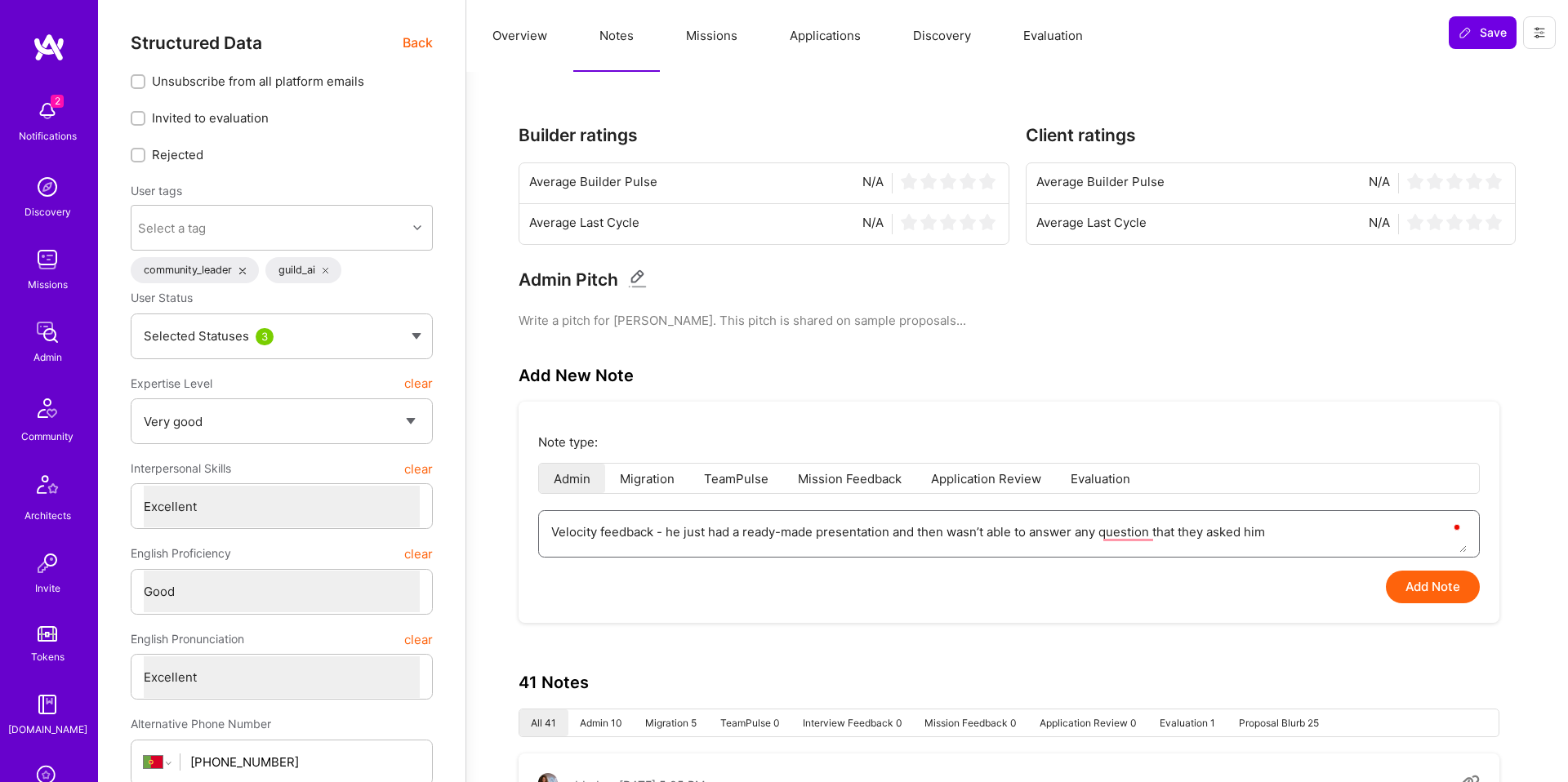
type textarea "Velocity feedback - he just had a ready-made presentation and then wasn’t able …"
type textarea "x"
type textarea "Velocity feedback - he just had a ready-made presentation h and then wasn’t abl…"
type textarea "x"
type textarea "Velocity feedback - he just had a ready-made presentation he and then wasn’t ab…"
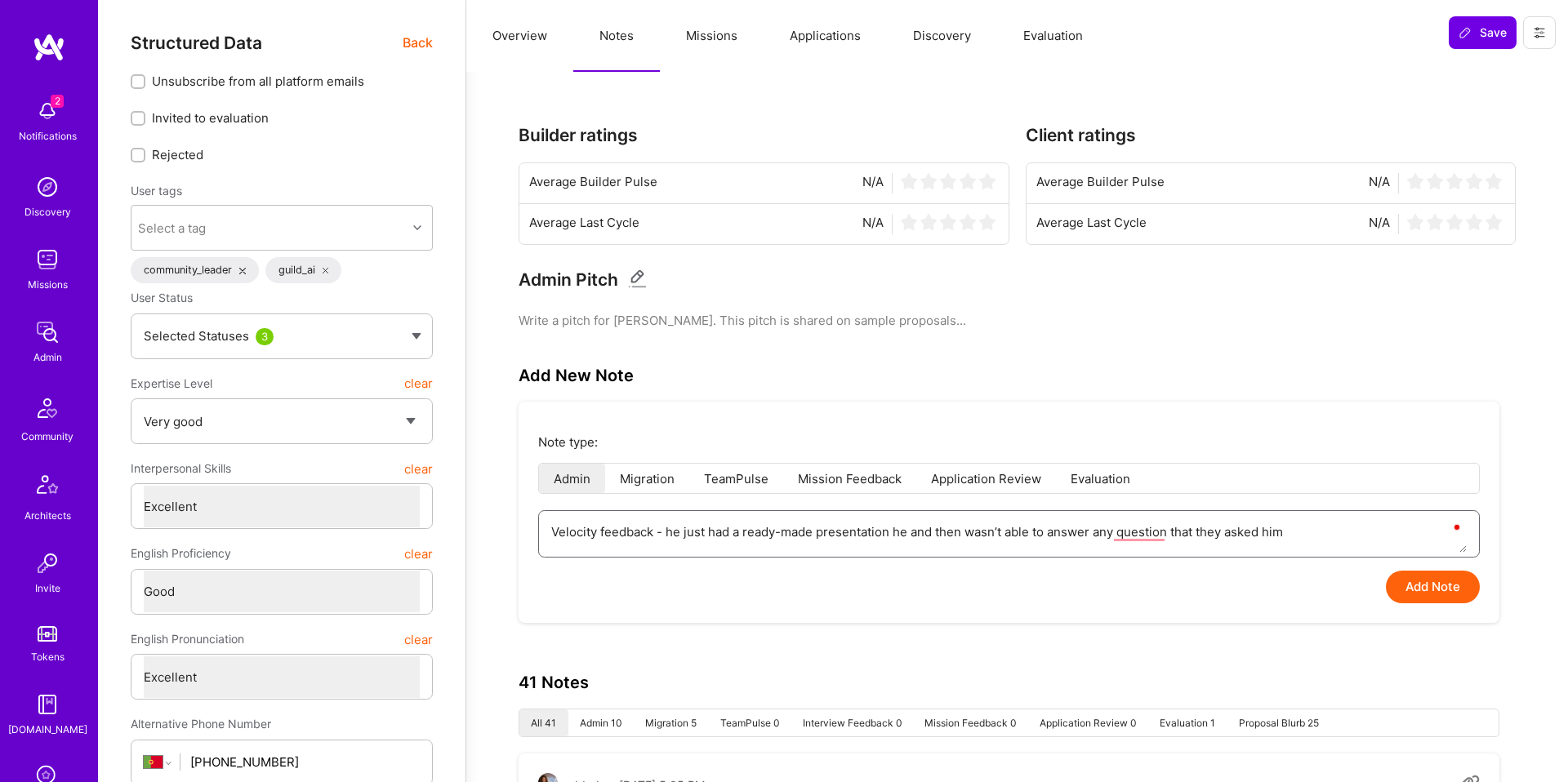
type textarea "x"
type textarea "Velocity feedback - he just had a ready-made presentation he and then wasn’t ab…"
type textarea "x"
type textarea "Velocity feedback - he just had a ready-made presentation he p and then wasn’t …"
type textarea "x"
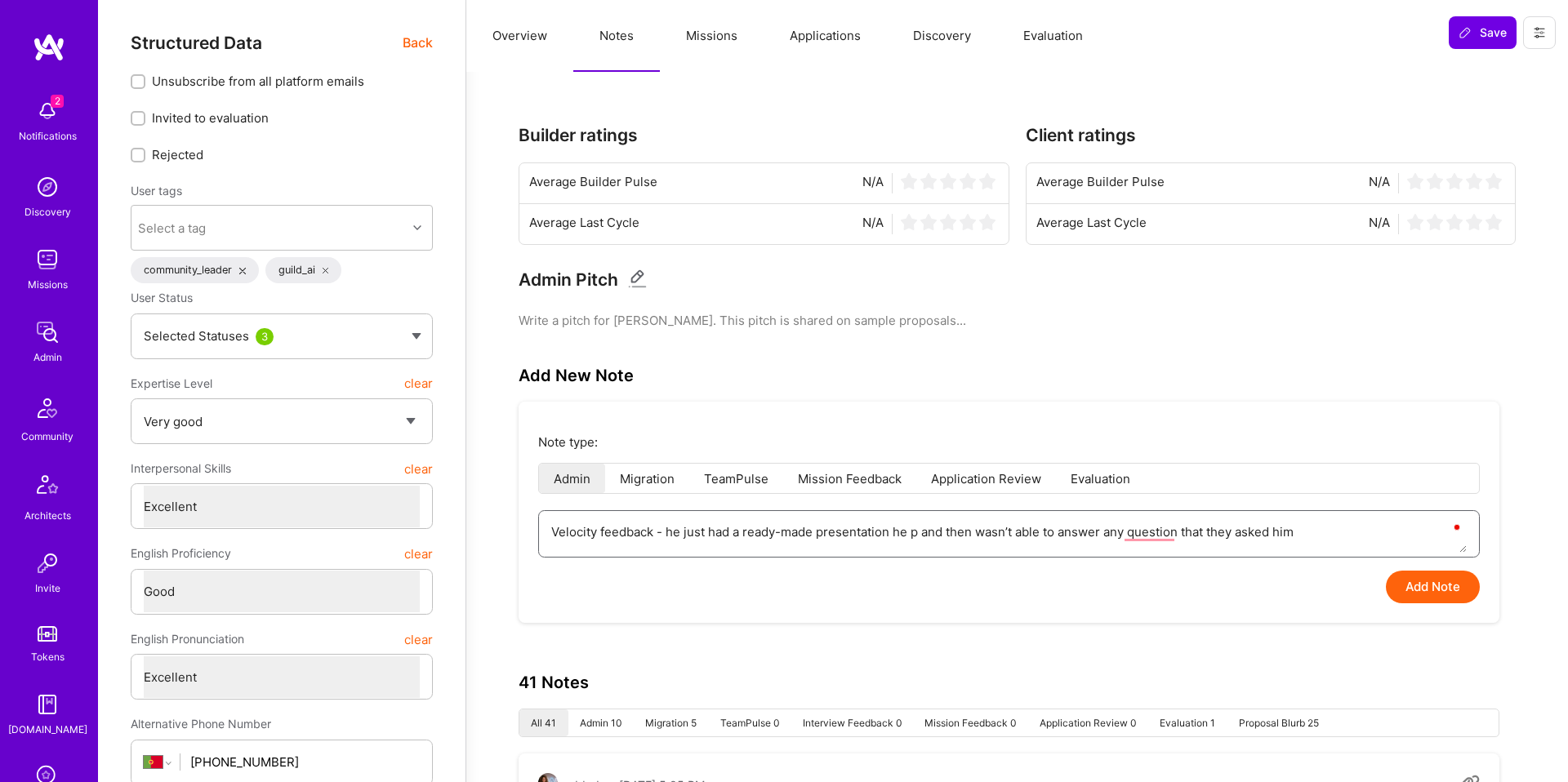
type textarea "Velocity feedback - he just had a ready-made presentation he pr and then wasn’t…"
type textarea "x"
type textarea "Velocity feedback - he just had a ready-made presentation he pre and then wasn’…"
type textarea "x"
type textarea "Velocity feedback - he just had a ready-made presentation he prep and then wasn…"
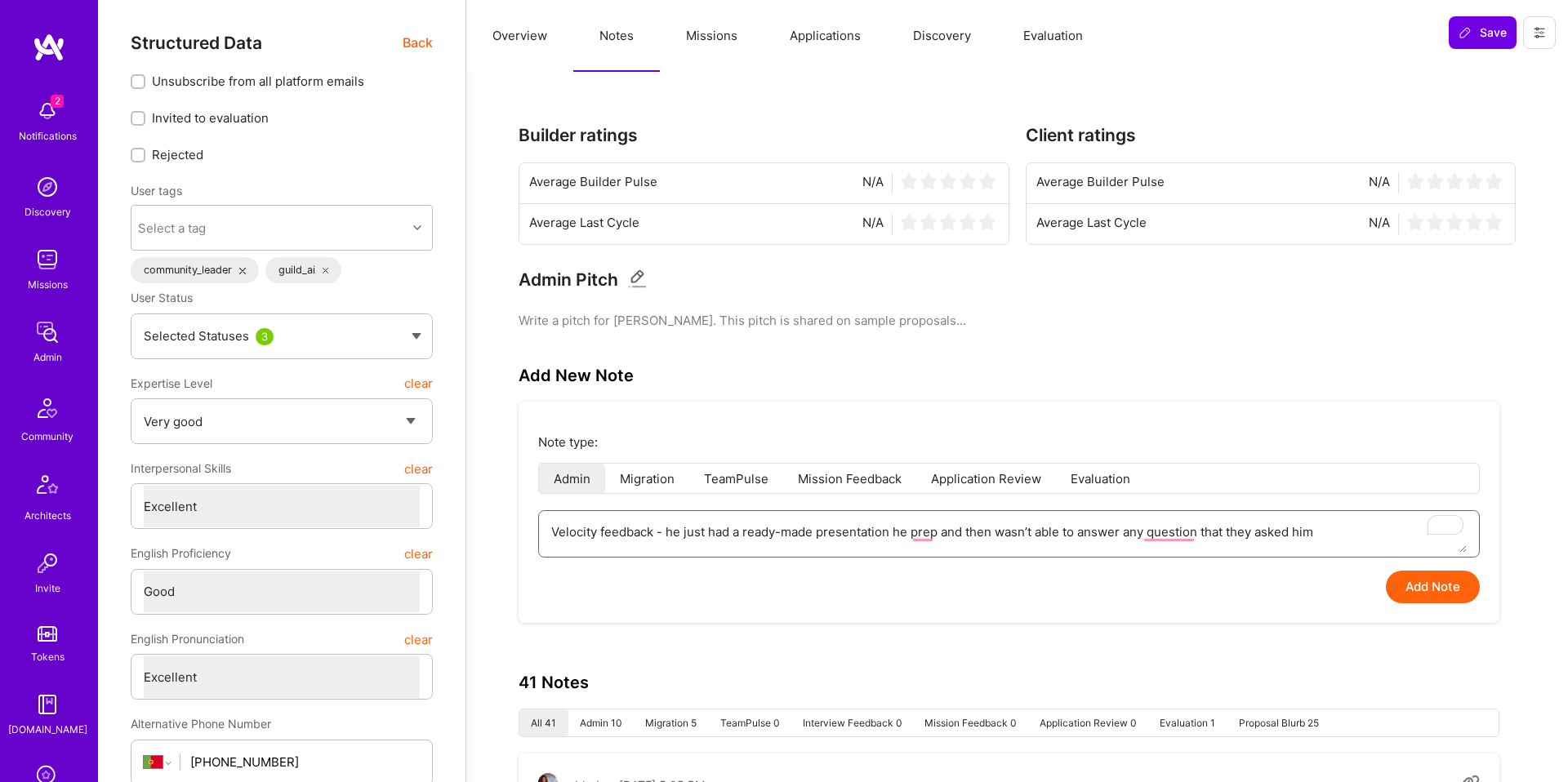
type textarea "x"
type textarea "Velocity feedback - he just had a ready-made presentation he prepa and then was…"
type textarea "x"
type textarea "Velocity feedback - he just had a ready-made presentation he prepar and then wa…"
type textarea "x"
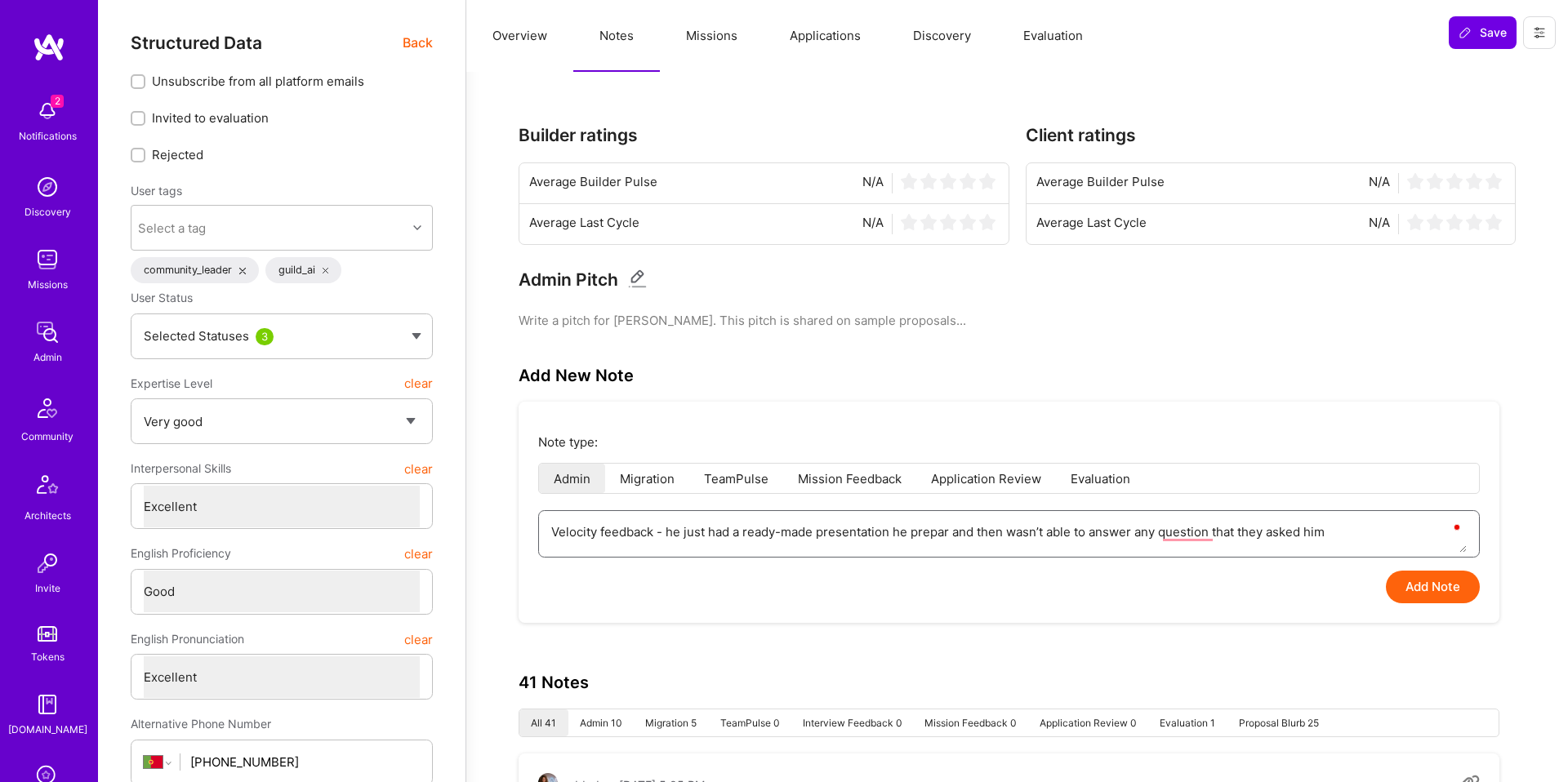
type textarea "Velocity feedback - he just had a ready-made presentation he prepare and then w…"
type textarea "x"
type textarea "Velocity feedback - he just had a ready-made presentation he prepared and then …"
type textarea "x"
type textarea "Velocity feedback - he just had a ready-made presentation he prepared and then …"
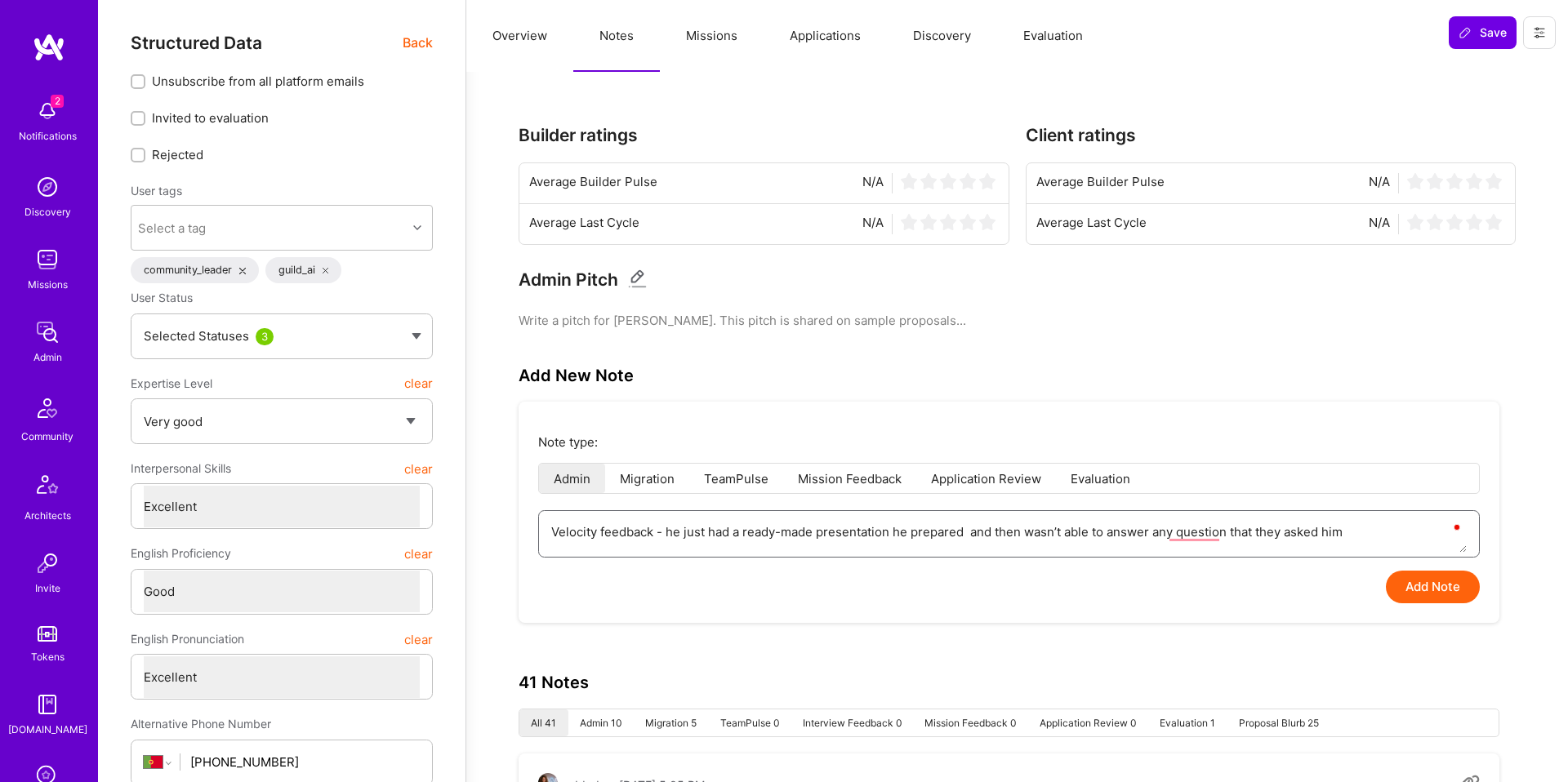
type textarea "x"
type textarea "Velocity feedback - he just had a ready-made presentation he prepared a and the…"
type textarea "x"
type textarea "Velocity feedback - he just had a ready-made presentation he prepared an and th…"
type textarea "x"
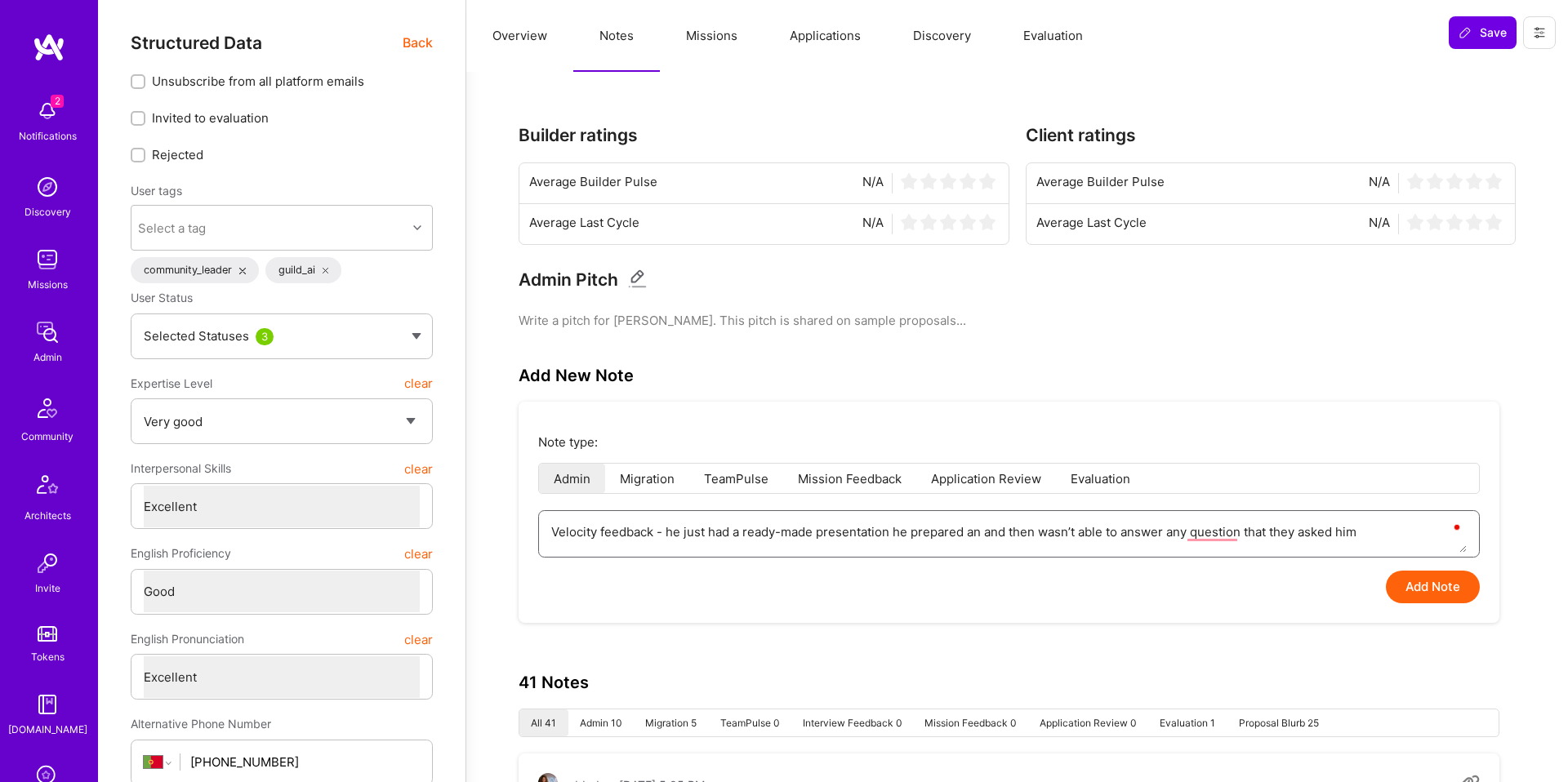
type textarea "Velocity feedback - he just had a ready-made presentation he prepared and and t…"
type textarea "x"
type textarea "Velocity feedback - he just had a ready-made presentation he prepared and and t…"
type textarea "x"
type textarea "Velocity feedback - he just had a ready-made presentation he prepared and p and…"
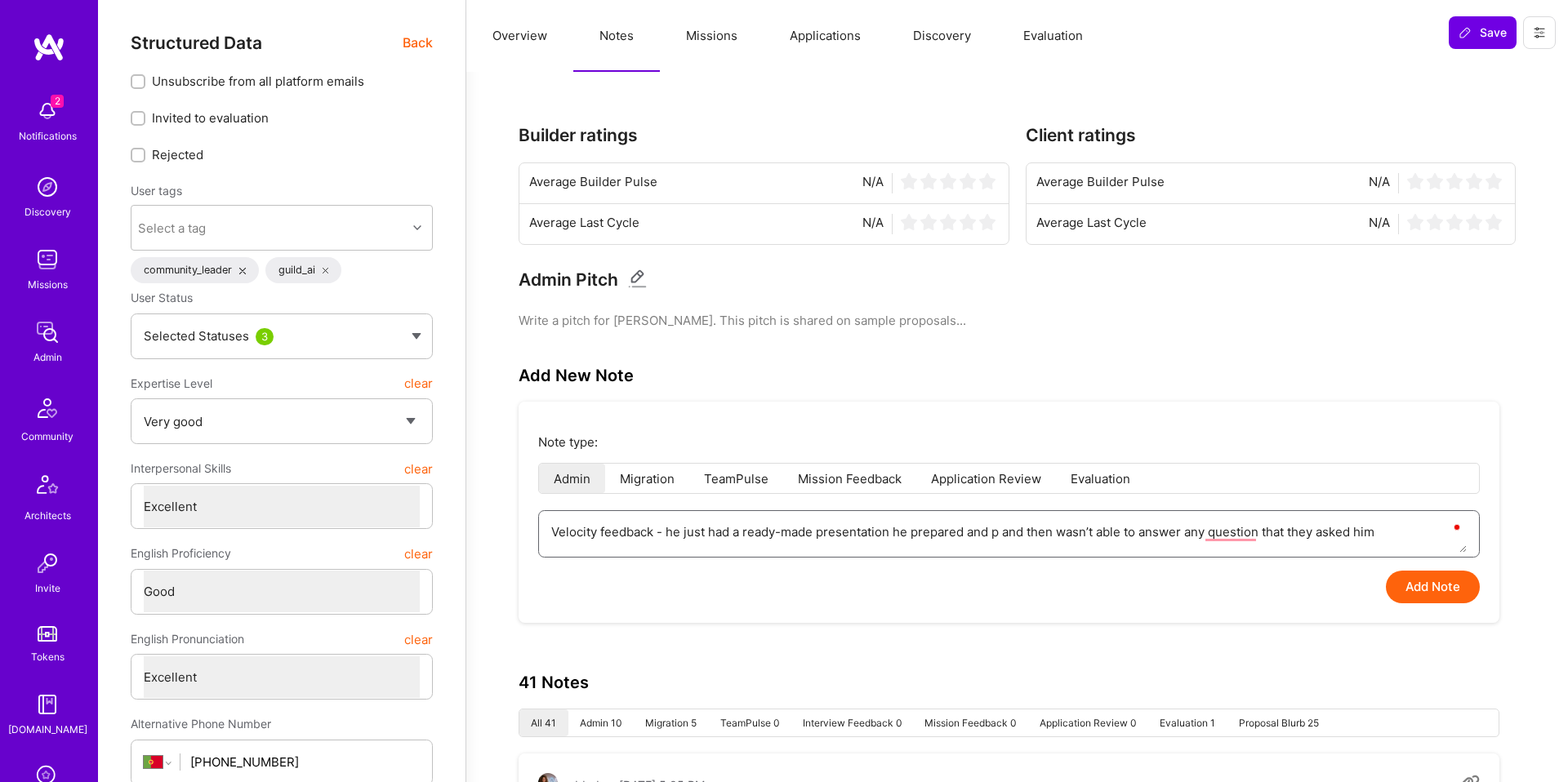
type textarea "x"
type textarea "Velocity feedback - he just had a ready-made presentation he prepared and pr an…"
type textarea "x"
type textarea "Velocity feedback - he just had a ready-made presentation he prepared and pre a…"
type textarea "x"
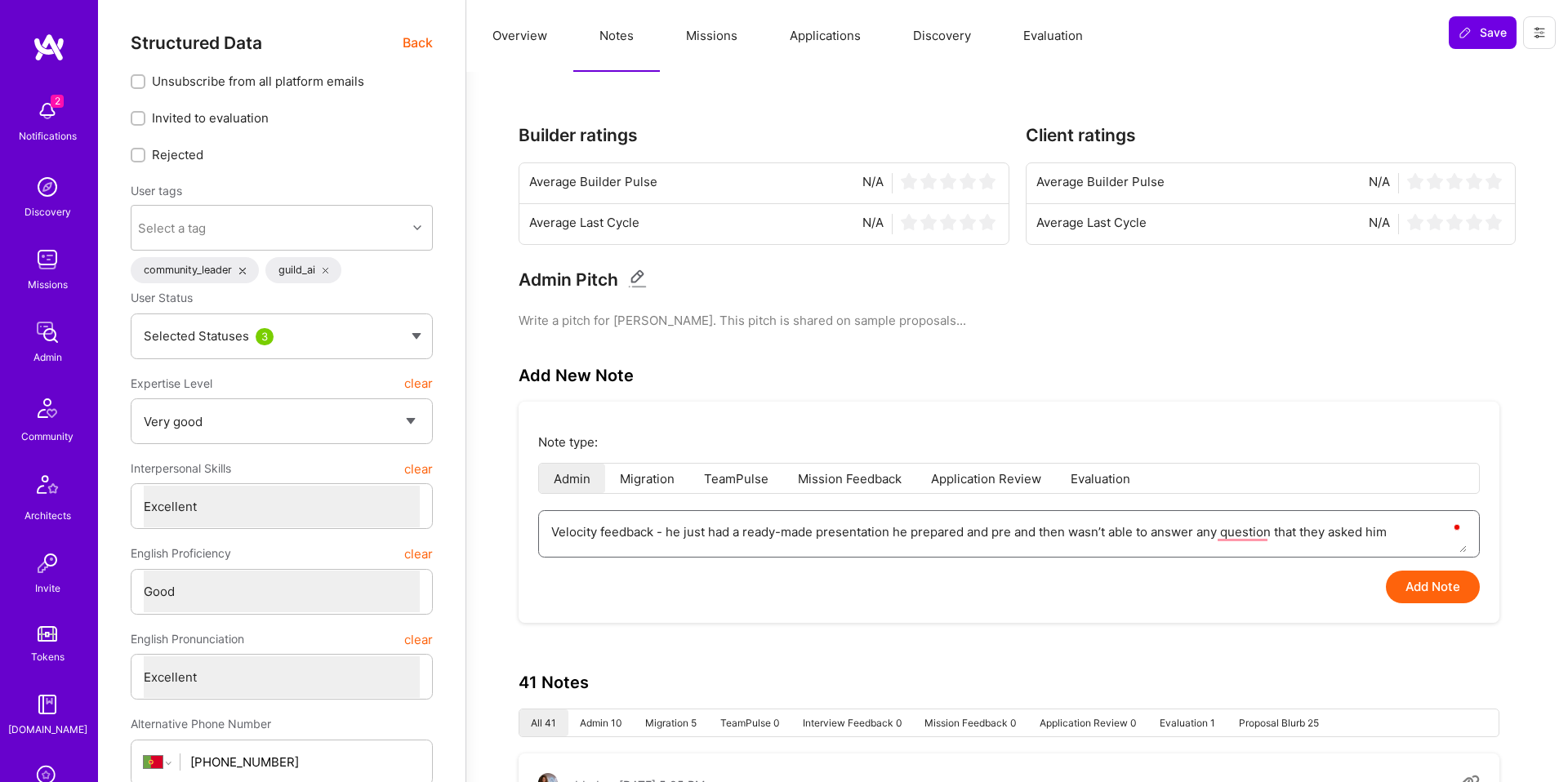
type textarea "Velocity feedback - he just had a ready-made presentation he prepared and pres …"
type textarea "x"
type textarea "Velocity feedback - he just had a ready-made presentation he prepared and prese…"
type textarea "x"
type textarea "Velocity feedback - he just had a ready-made presentation he prepared and prese…"
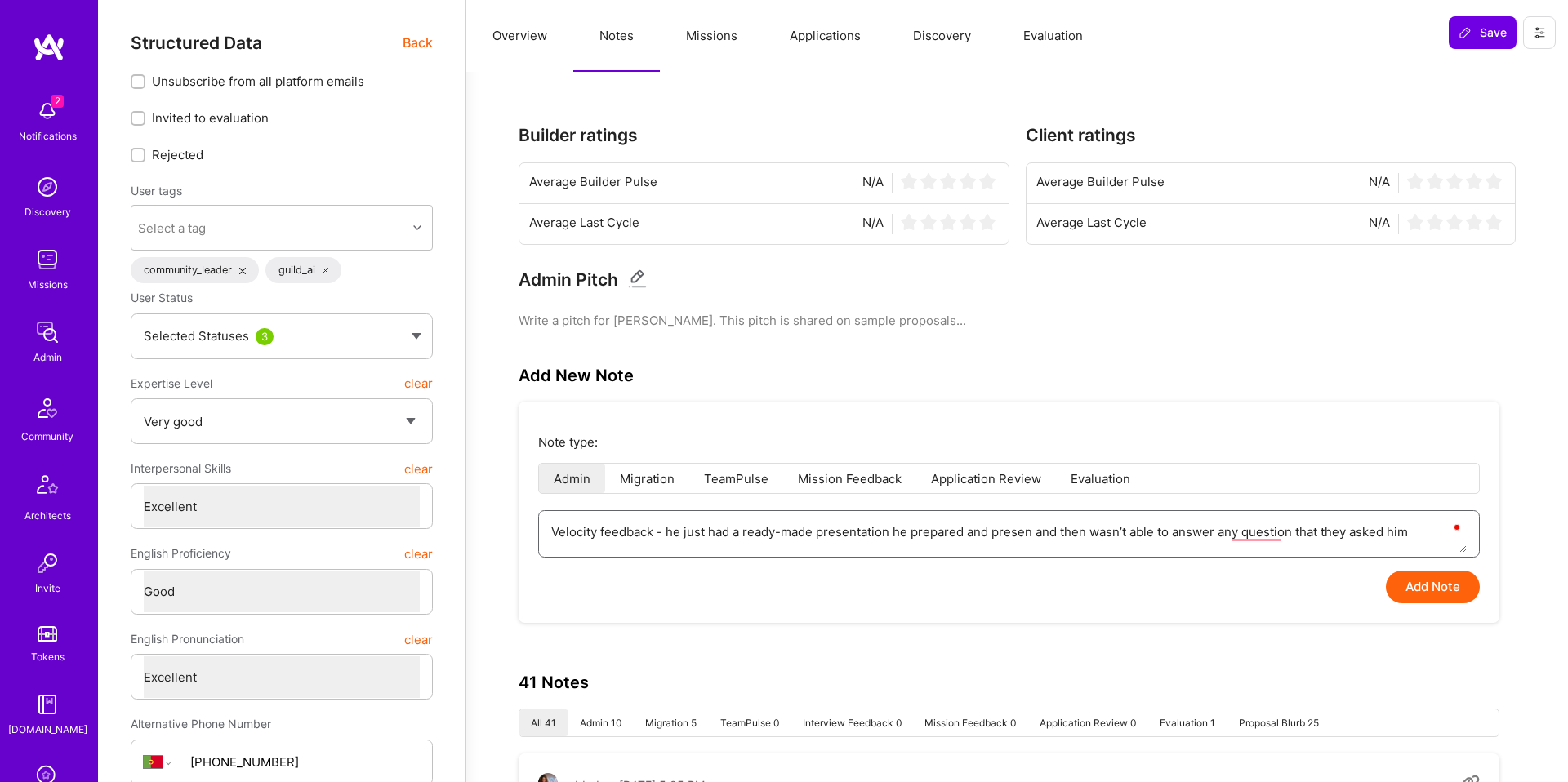
type textarea "x"
type textarea "Velocity feedback - he just had a ready-made presentation he prepared and prese…"
type textarea "x"
type textarea "Velocity feedback - he just had a ready-made presentation he prepared and prese…"
type textarea "x"
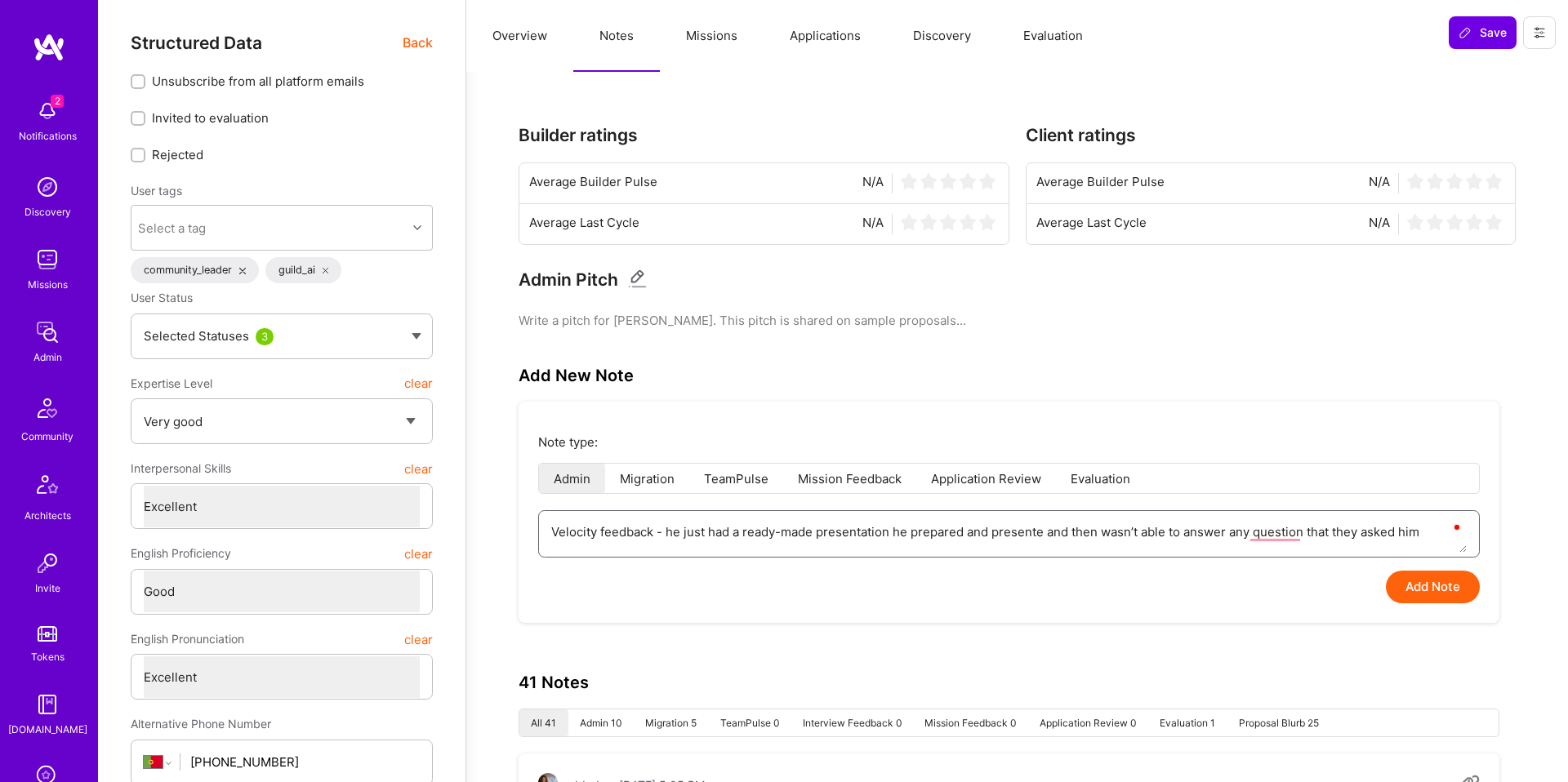
type textarea "Velocity feedback - he just had a ready-made presentation he prepared and prese…"
type textarea "x"
type textarea "Velocity feedback - he just had a ready-made presentation he prepared and prese…"
type textarea "x"
type textarea "Velocity feedback - he just had a ready-made presentation he prepared and prese…"
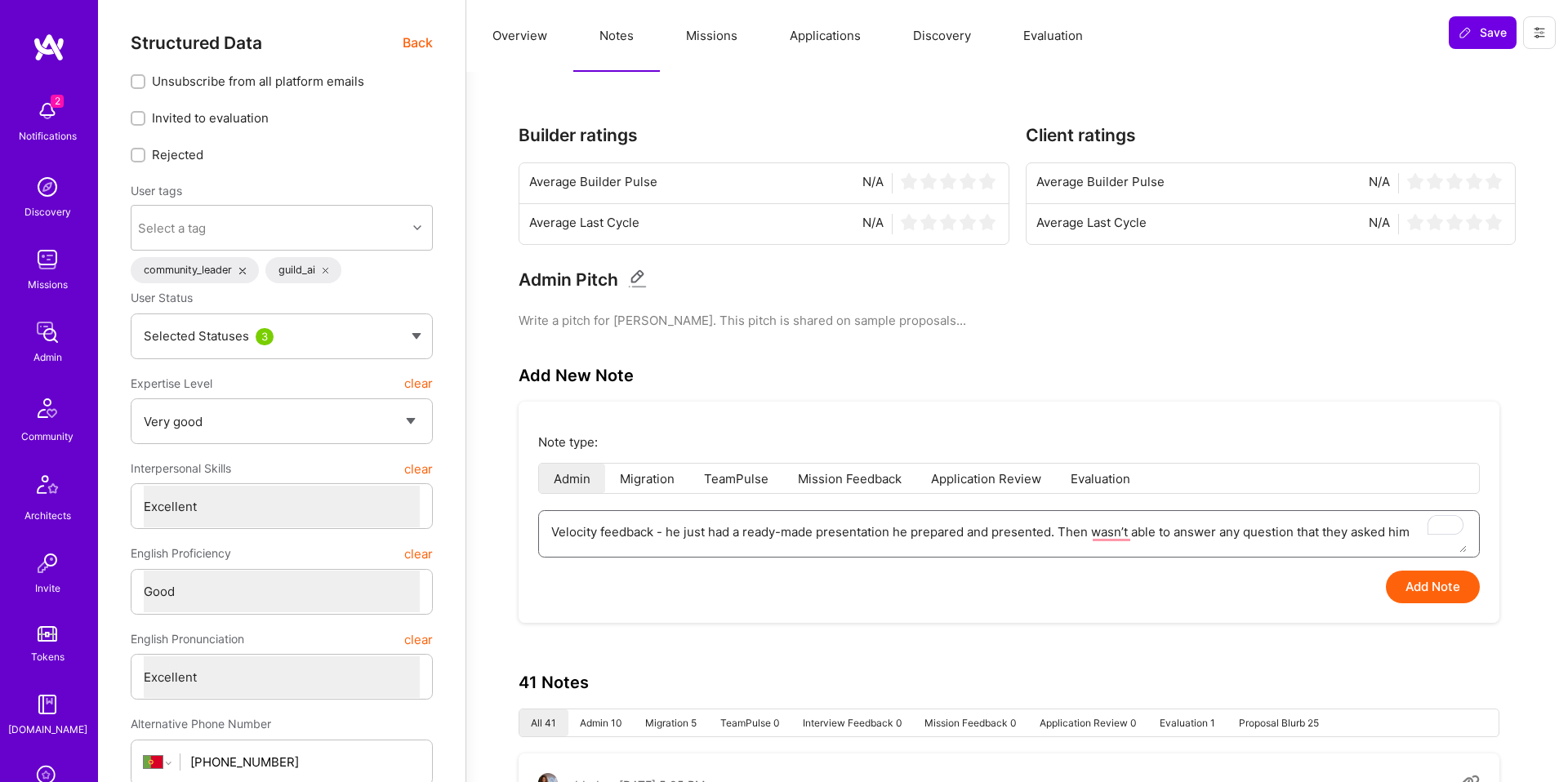
type textarea "x"
type textarea "Velocity feedback - he just had a ready-made presentation he prepared and prese…"
type textarea "x"
type textarea "Velocity feedback - he just had a ready-made presentation he prepared and prese…"
type textarea "x"
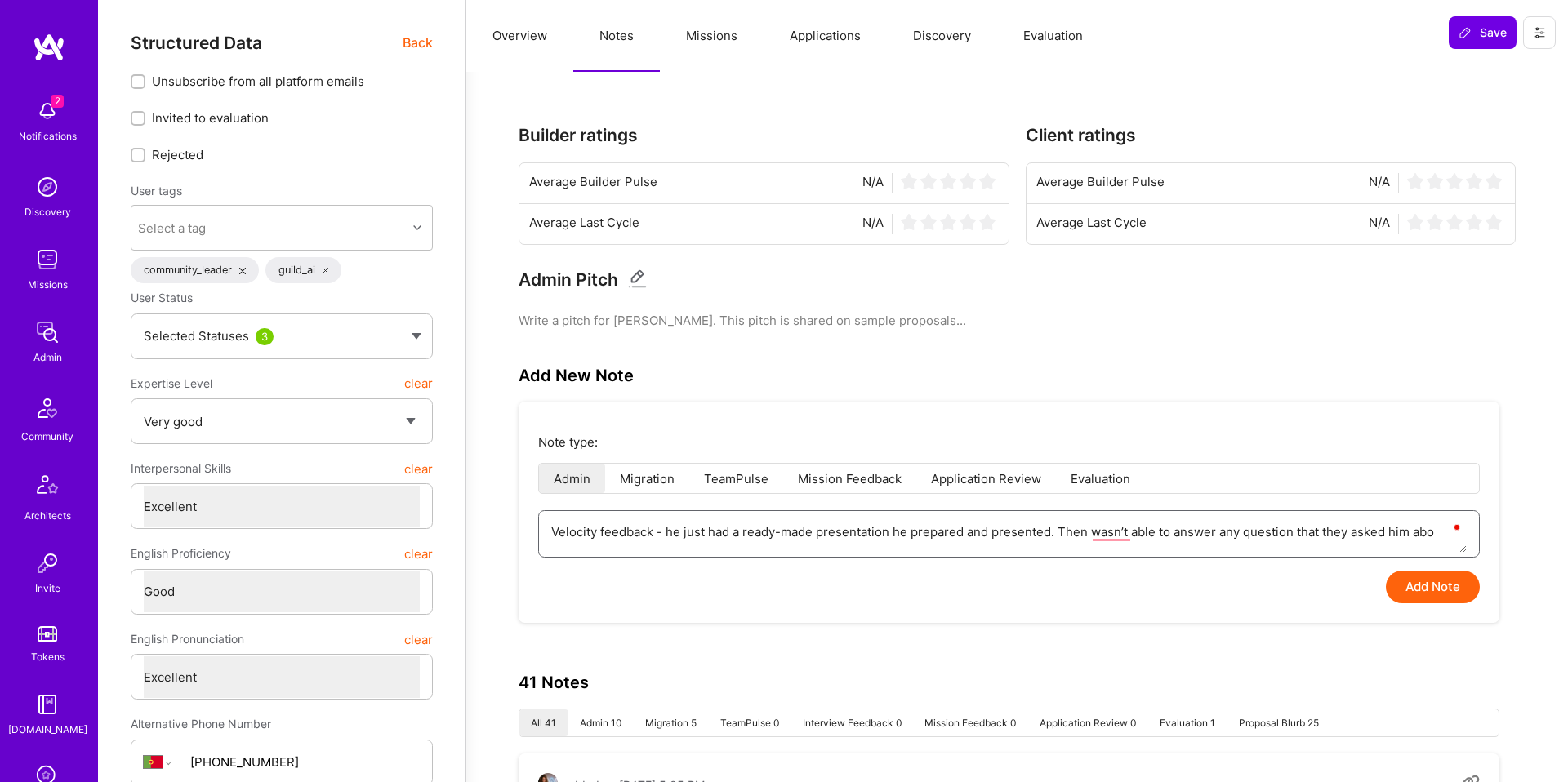
type textarea "Velocity feedback - he just had a ready-made presentation he prepared and prese…"
type textarea "x"
type textarea "Velocity feedback - he just had a ready-made presentation he prepared and prese…"
type textarea "x"
type textarea "Velocity feedback - he just had a ready-made presentation he prepared and prese…"
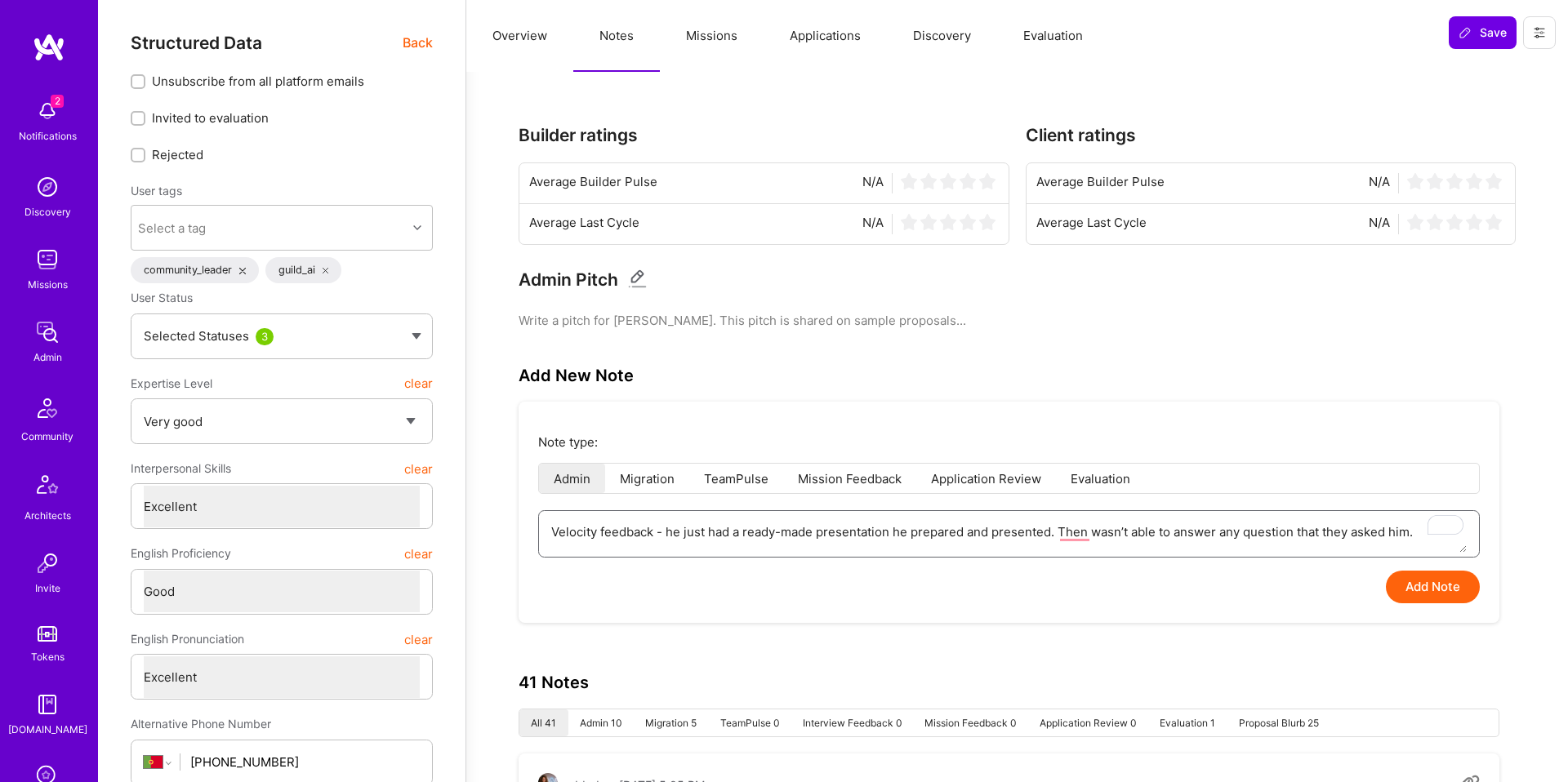
drag, startPoint x: 603, startPoint y: 533, endPoint x: 722, endPoint y: 539, distance: 119.2
click at [603, 533] on textarea "Velocity feedback - he just had a ready-made presentation he prepared and prese…" at bounding box center [1009, 532] width 916 height 42
type textarea "x"
type textarea "Velocity ifeedback - he just had a ready-made presentation he prepared and pres…"
type textarea "x"
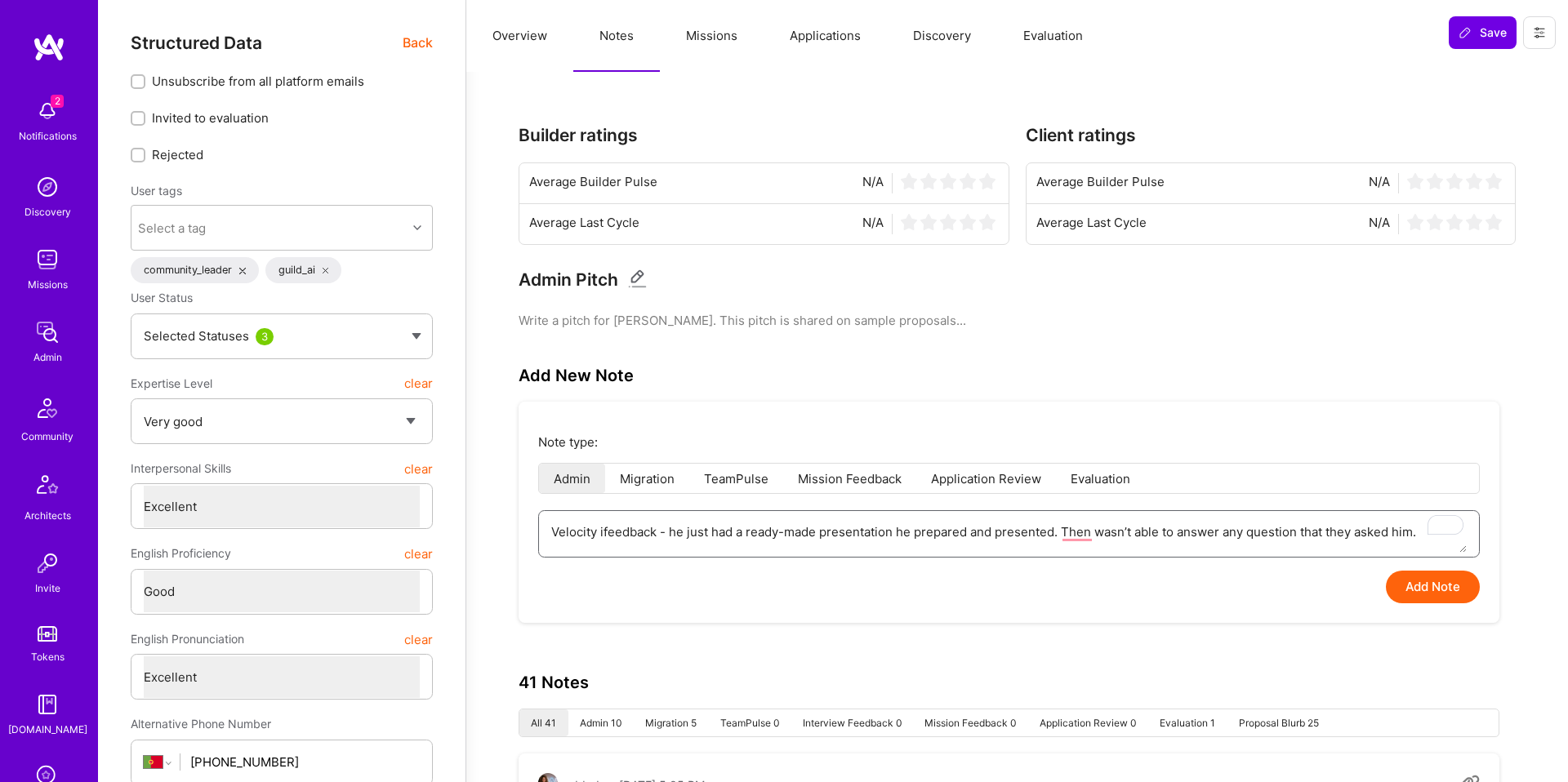
type textarea "Velocity infeedback - he just had a ready-made presentation he prepared and pre…"
type textarea "x"
type textarea "Velocity intfeedback - he just had a ready-made presentation he prepared and pr…"
type textarea "x"
type textarea "Velocity intefeedback - he just had a ready-made presentation he prepared and p…"
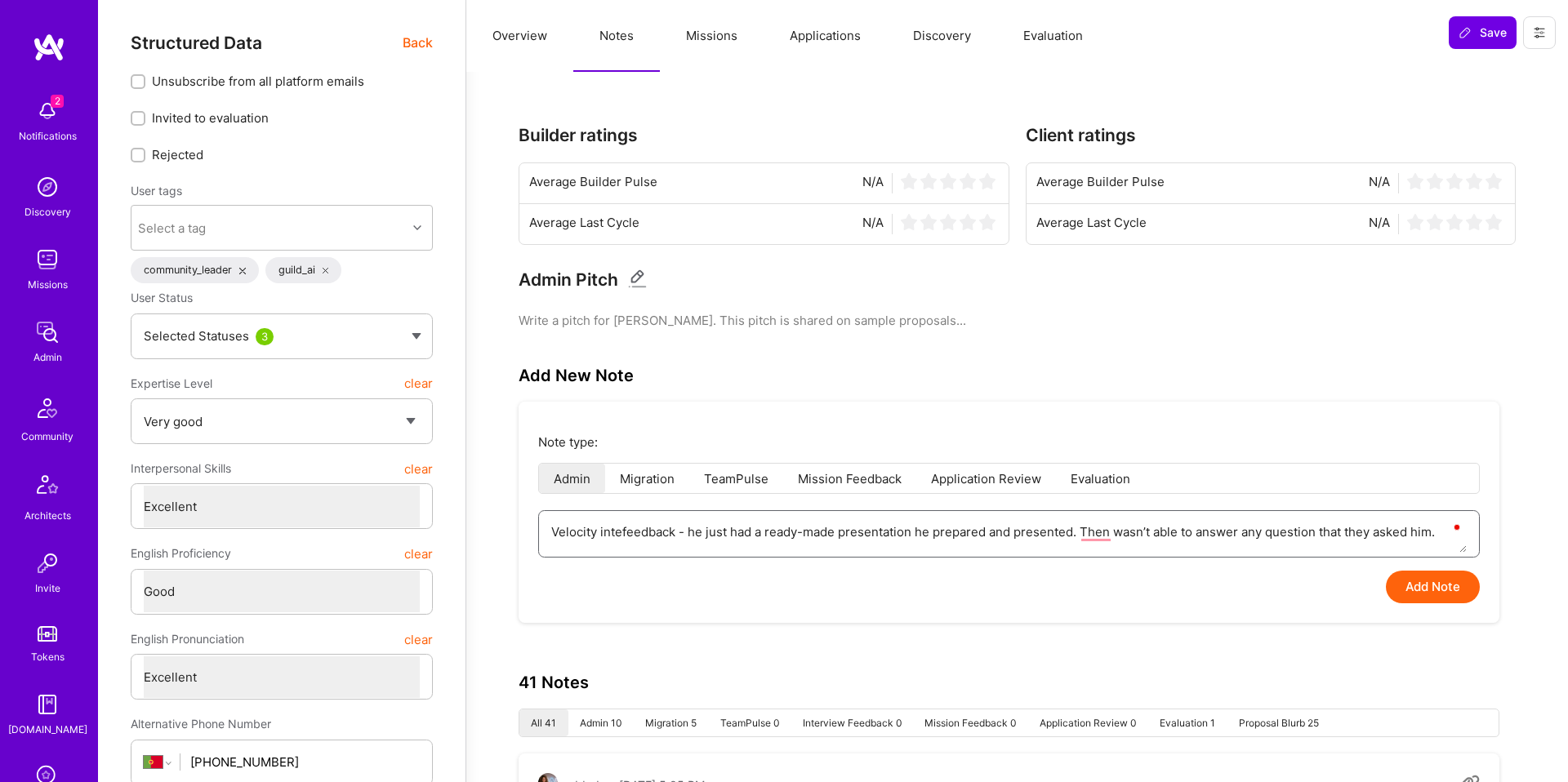
type textarea "x"
type textarea "Velocity intervifeedback - he just had a ready-made presentation he prepared an…"
type textarea "x"
type textarea "Velocity interviefeedback - he just had a ready-made presentation he prepared a…"
type textarea "x"
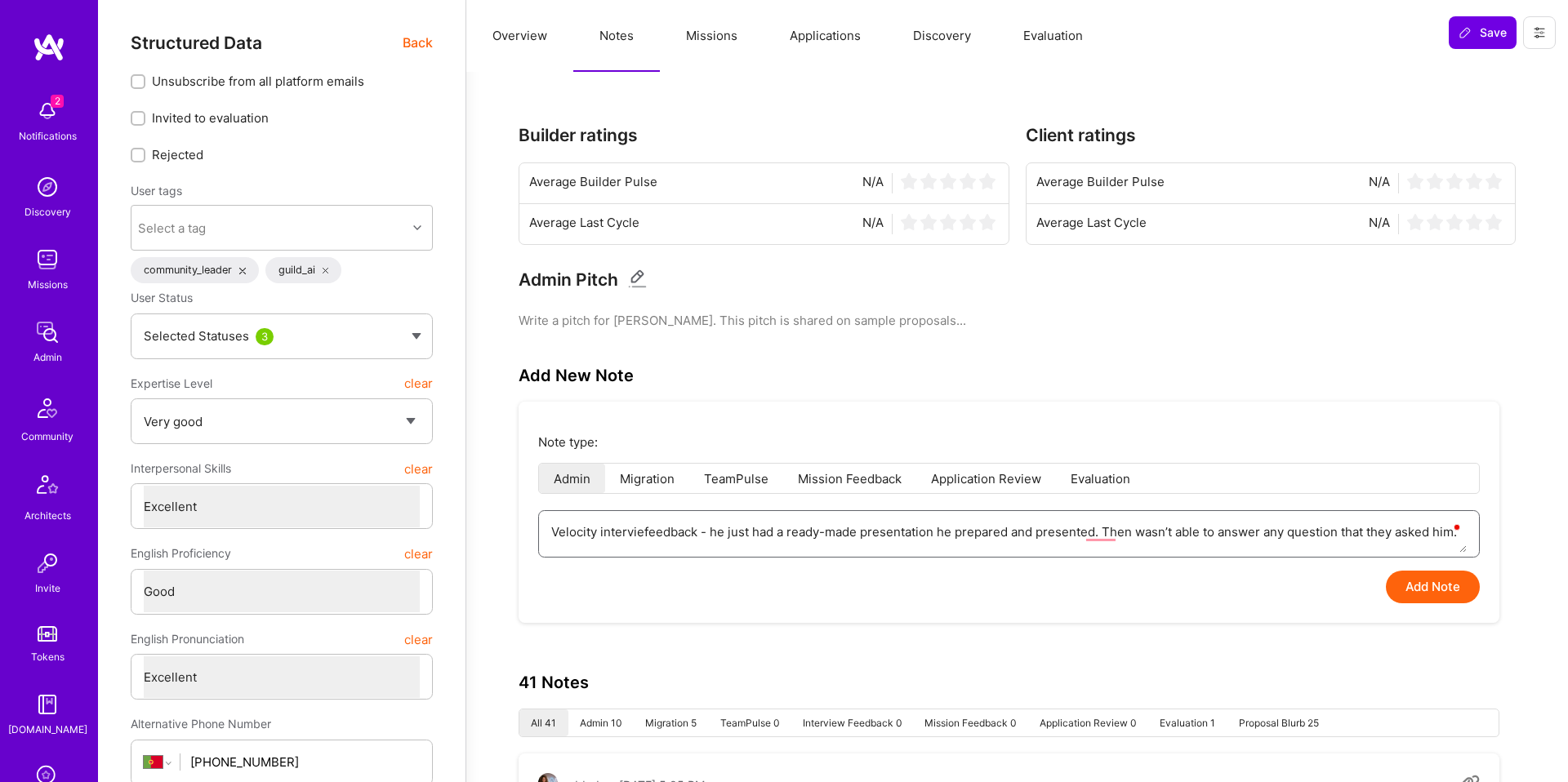
type textarea "Velocity interviewfeedback - he just had a ready-made presentation he prepared …"
type textarea "x"
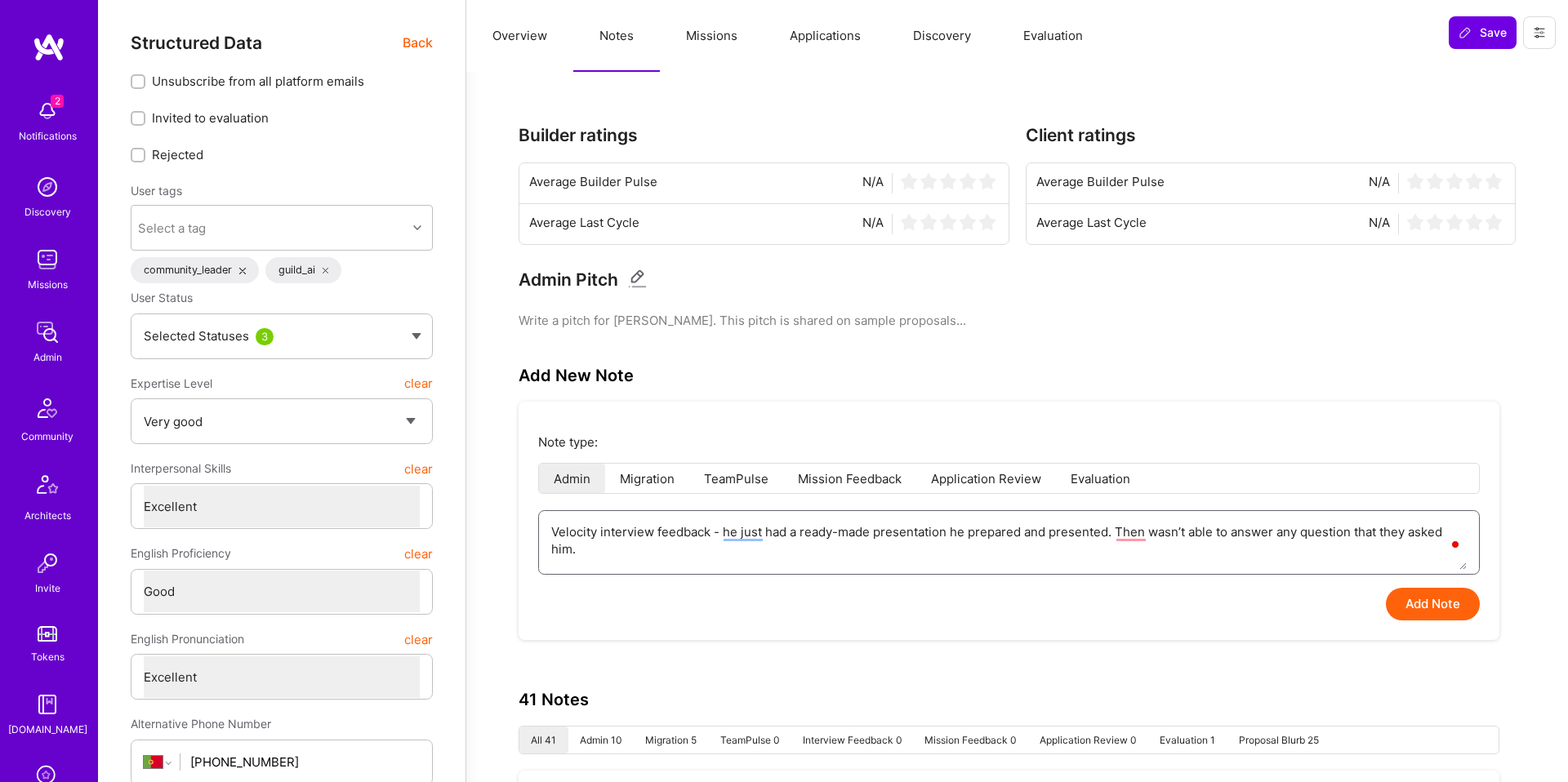
type textarea "Velocity interview feedback - he just had a ready-made presentation he prepared…"
click at [1459, 609] on button "Add Note" at bounding box center [1433, 604] width 94 height 32
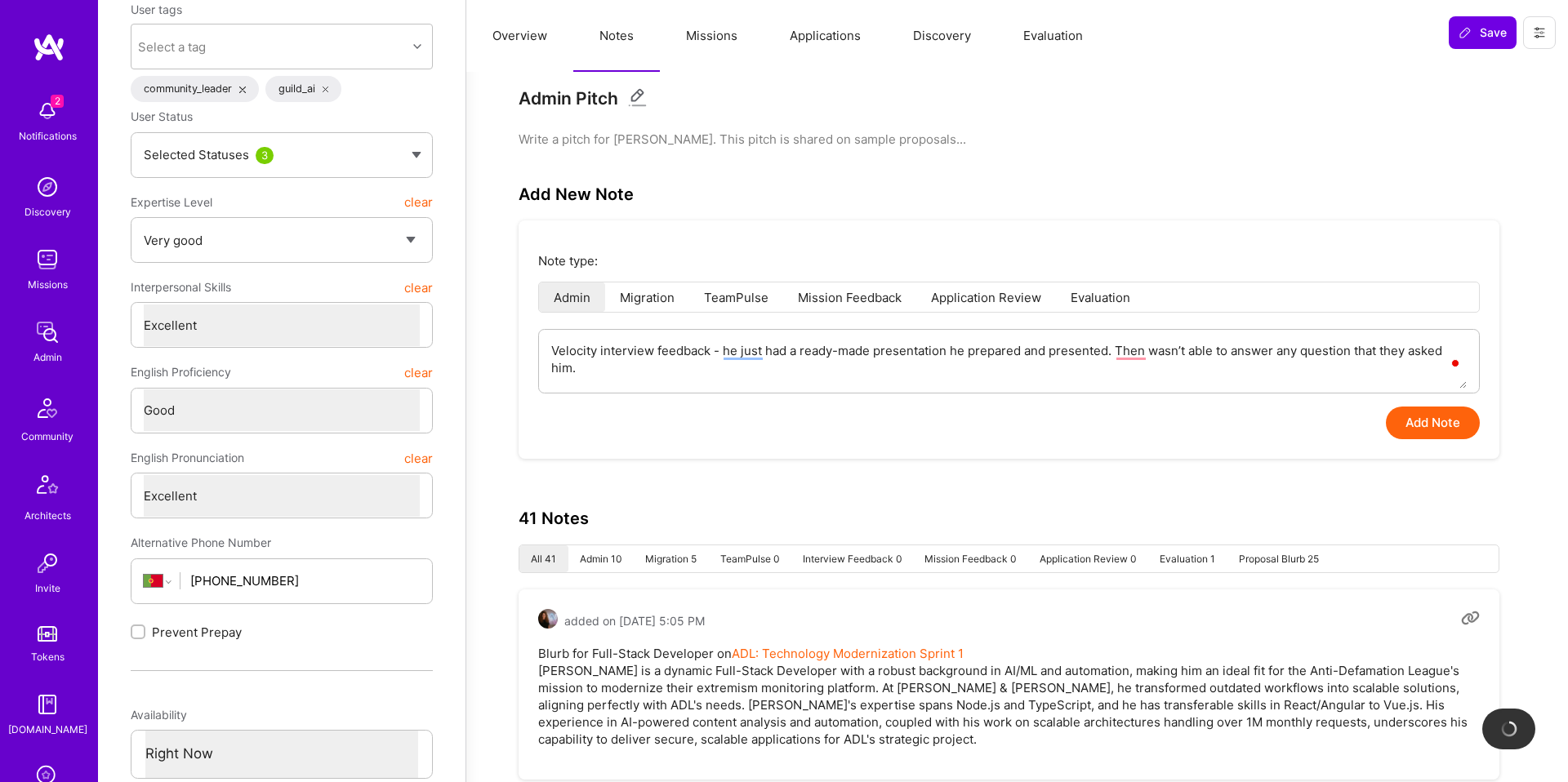
scroll to position [183, 0]
type textarea "x"
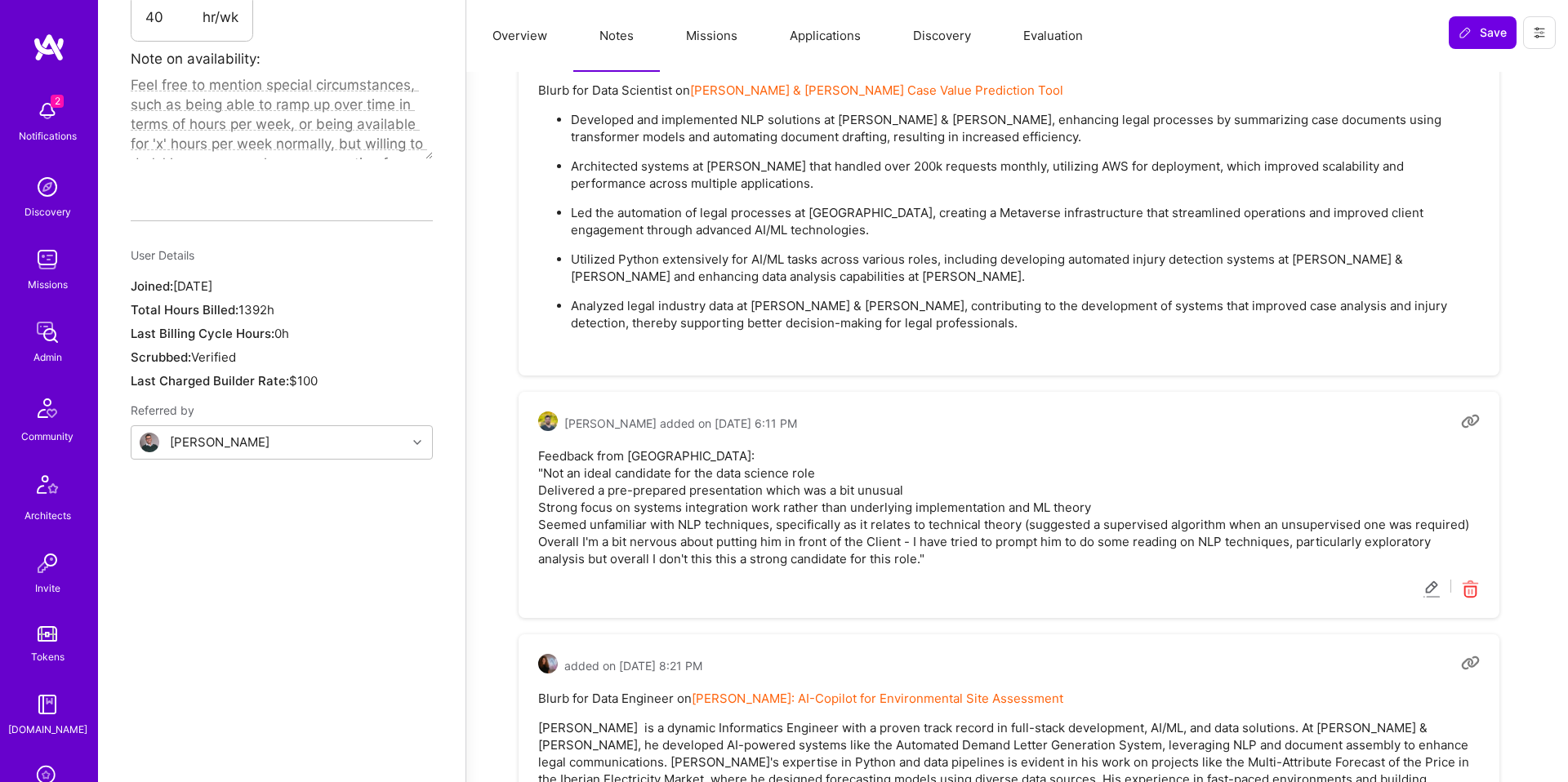
scroll to position [1073, 0]
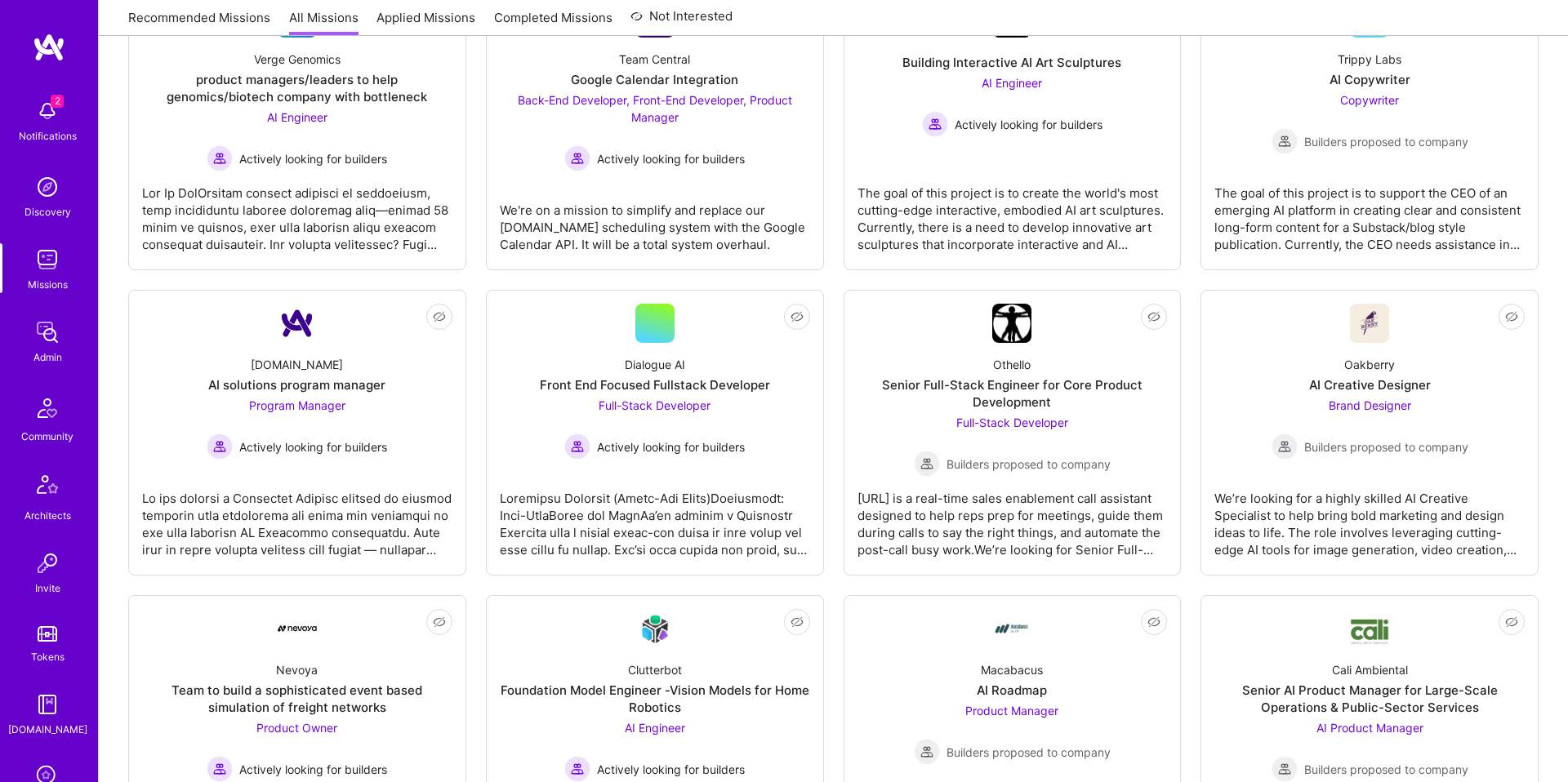
scroll to position [325, 0]
click at [341, 382] on div "AI solutions program manager" at bounding box center [297, 384] width 178 height 17
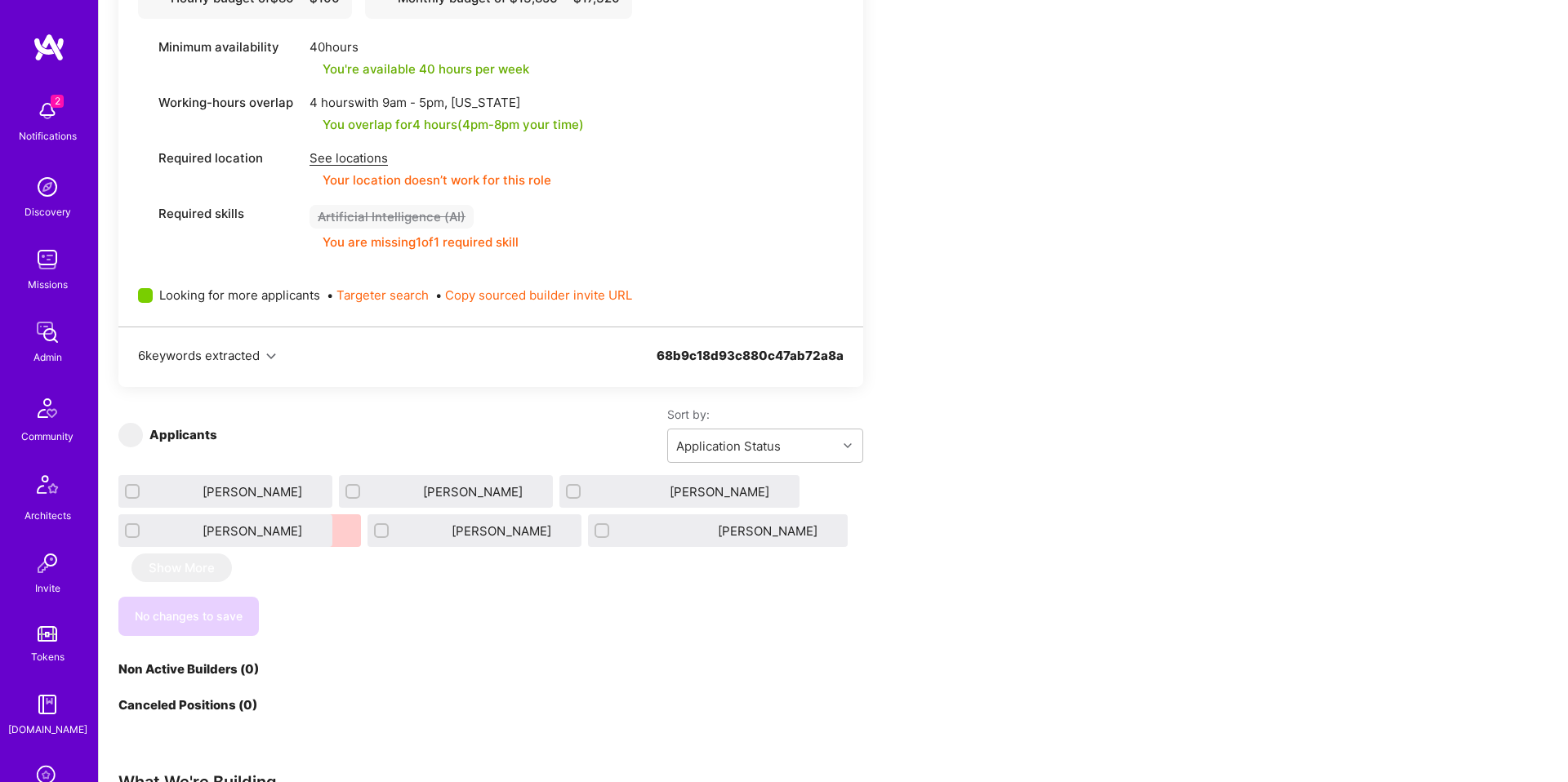
scroll to position [674, 0]
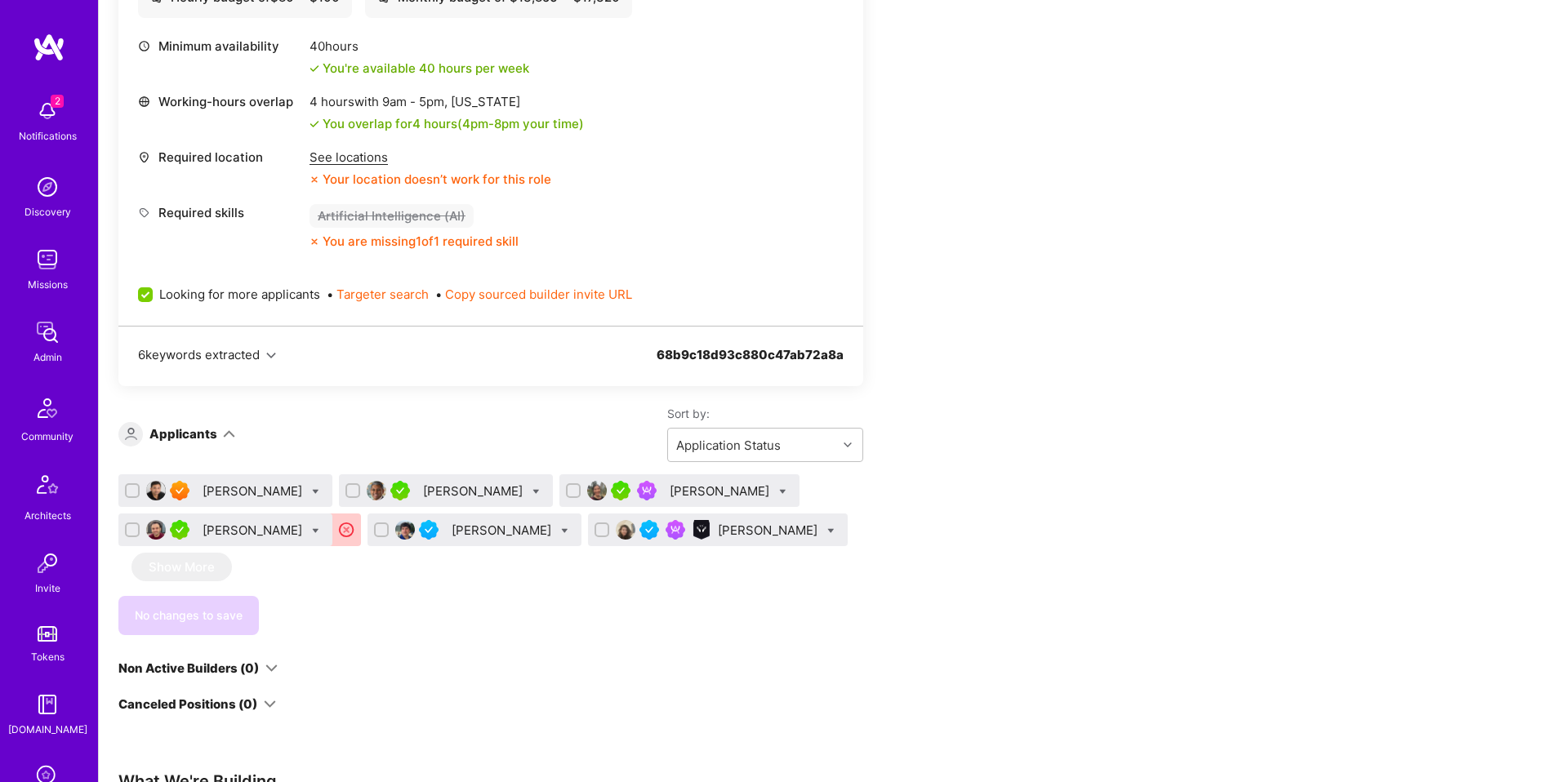
click at [259, 487] on div "[PERSON_NAME]" at bounding box center [254, 491] width 102 height 17
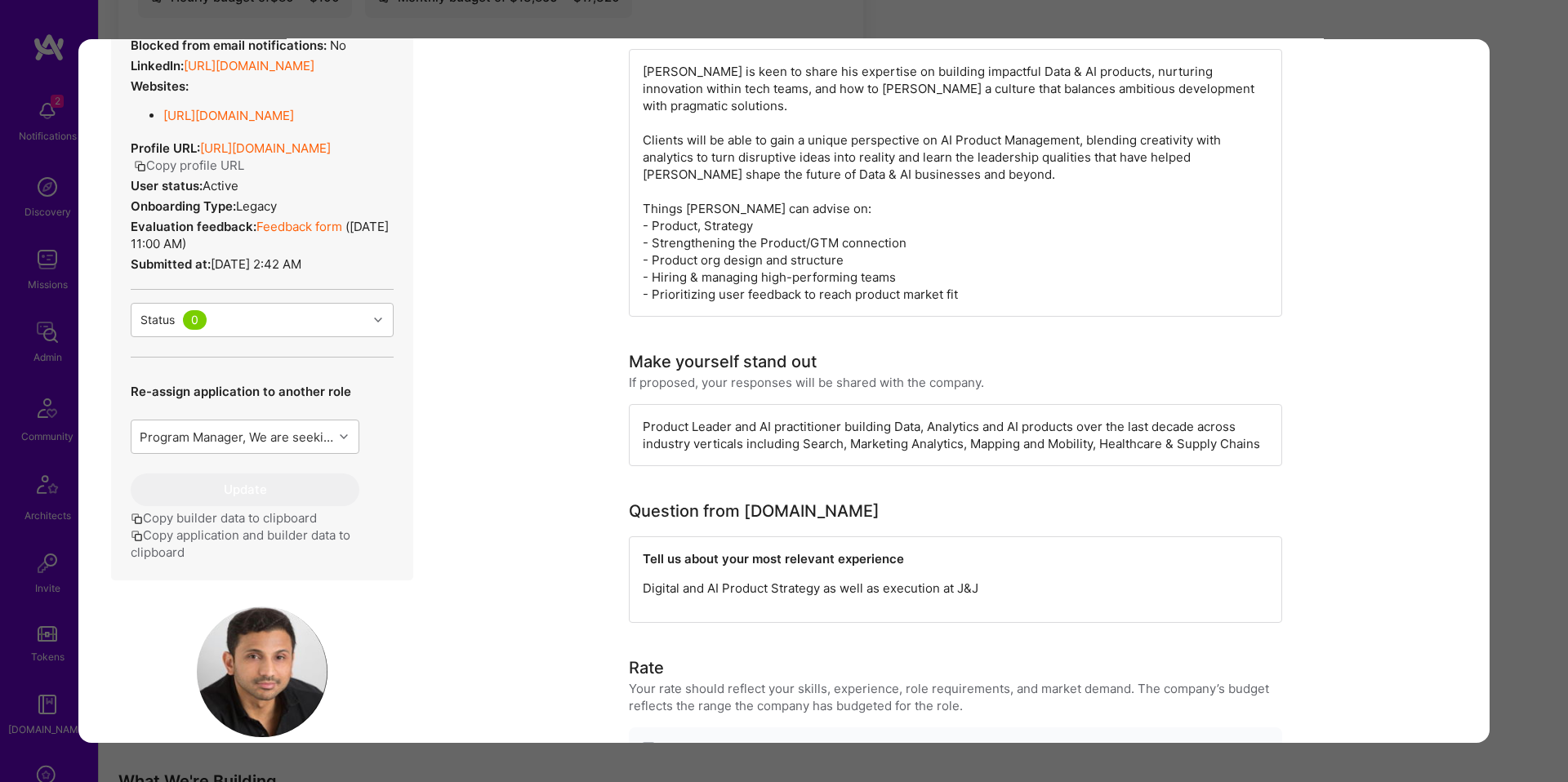
scroll to position [297, 0]
click at [660, 402] on div "Product Leader and AI practitioner building Data, Analytics and AI products ove…" at bounding box center [955, 433] width 653 height 62
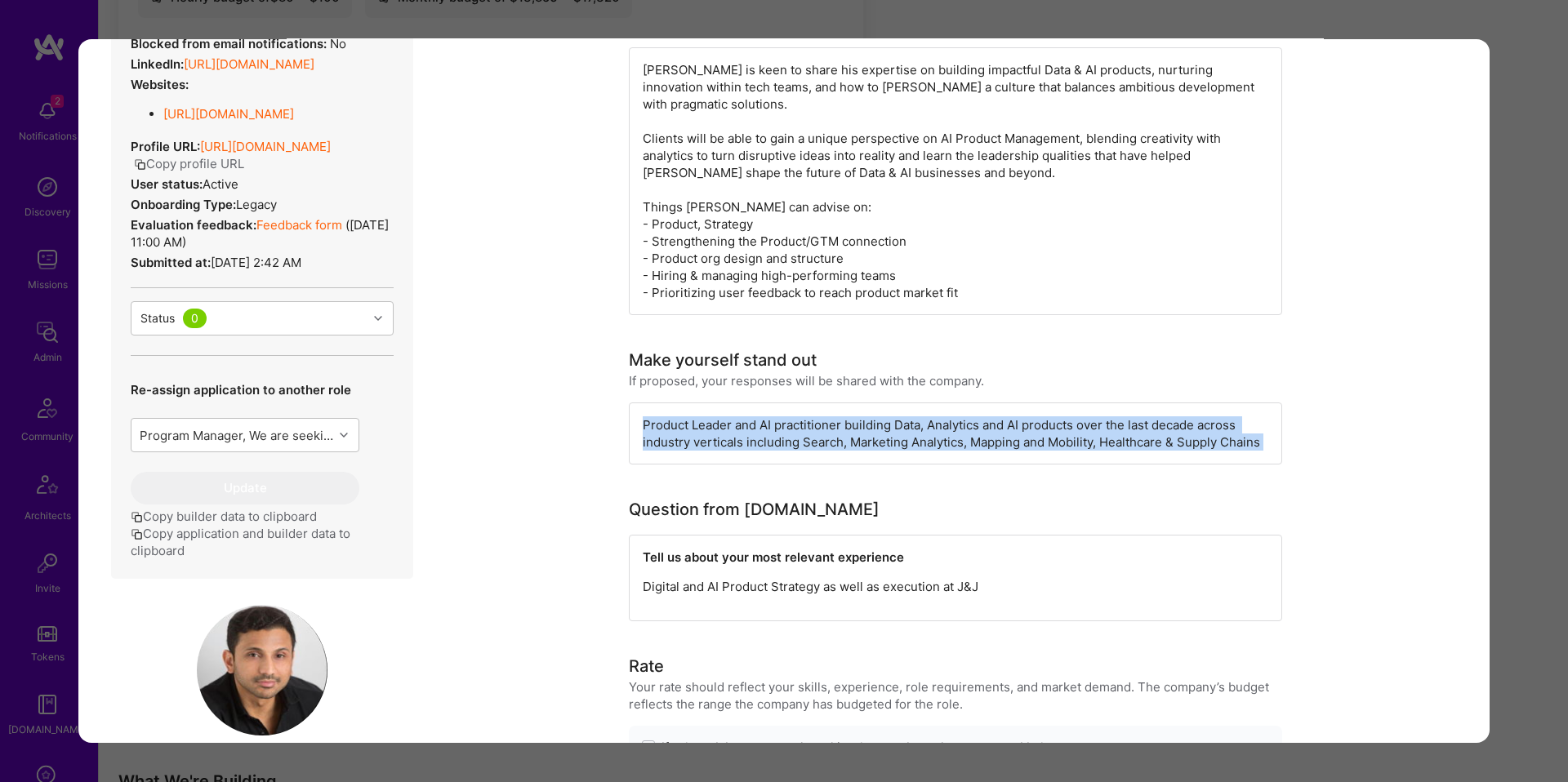
click at [660, 402] on div "Product Leader and AI practitioner building Data, Analytics and AI products ove…" at bounding box center [955, 433] width 653 height 62
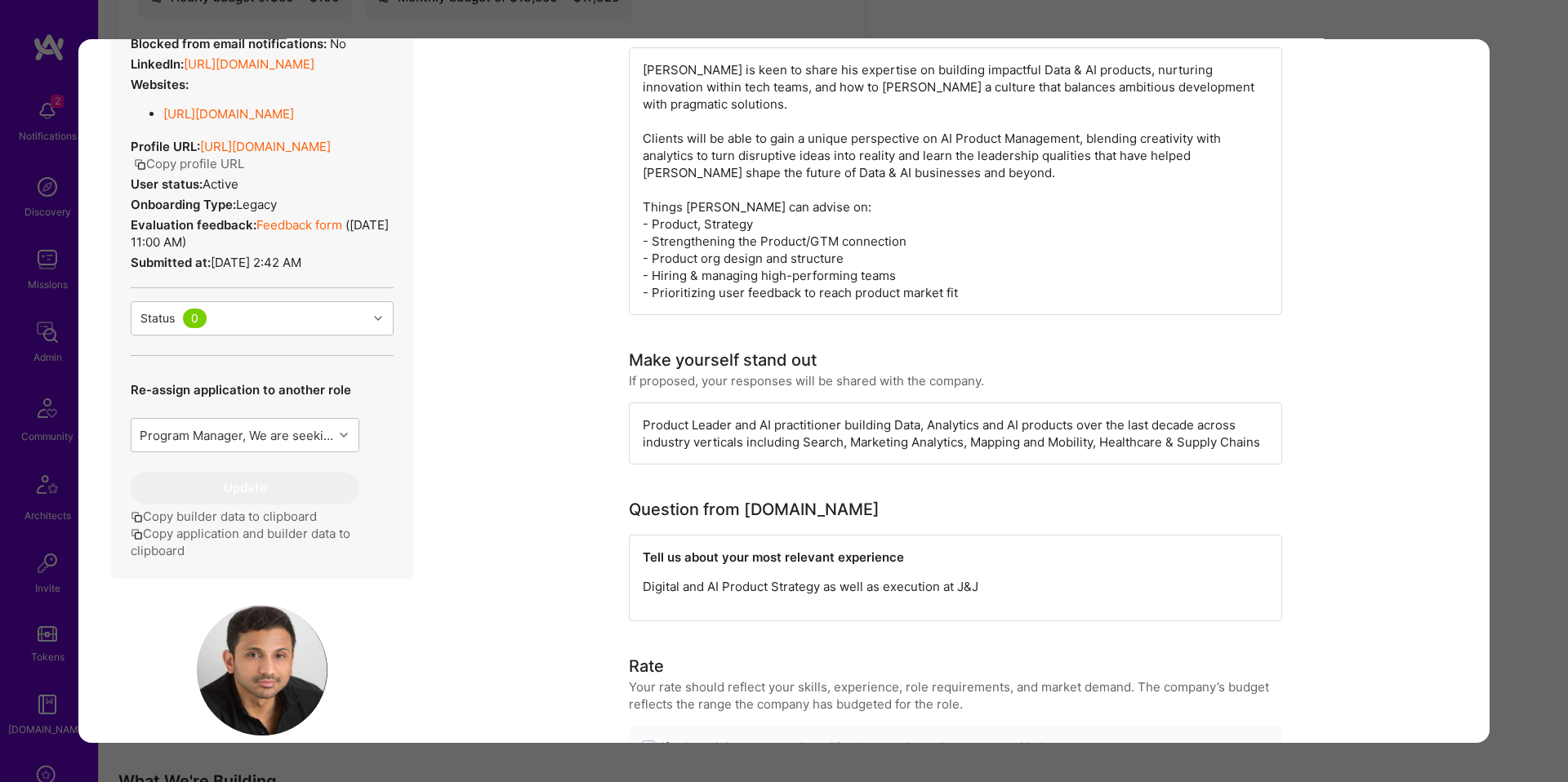
click at [685, 497] on div "Question from [DOMAIN_NAME]" at bounding box center [754, 509] width 251 height 25
click at [727, 550] on strong "Tell us about your most relevant experience" at bounding box center [774, 557] width 261 height 15
click at [741, 578] on p "Digital and AI Product Strategy as well as execution at J&J" at bounding box center [956, 586] width 626 height 17
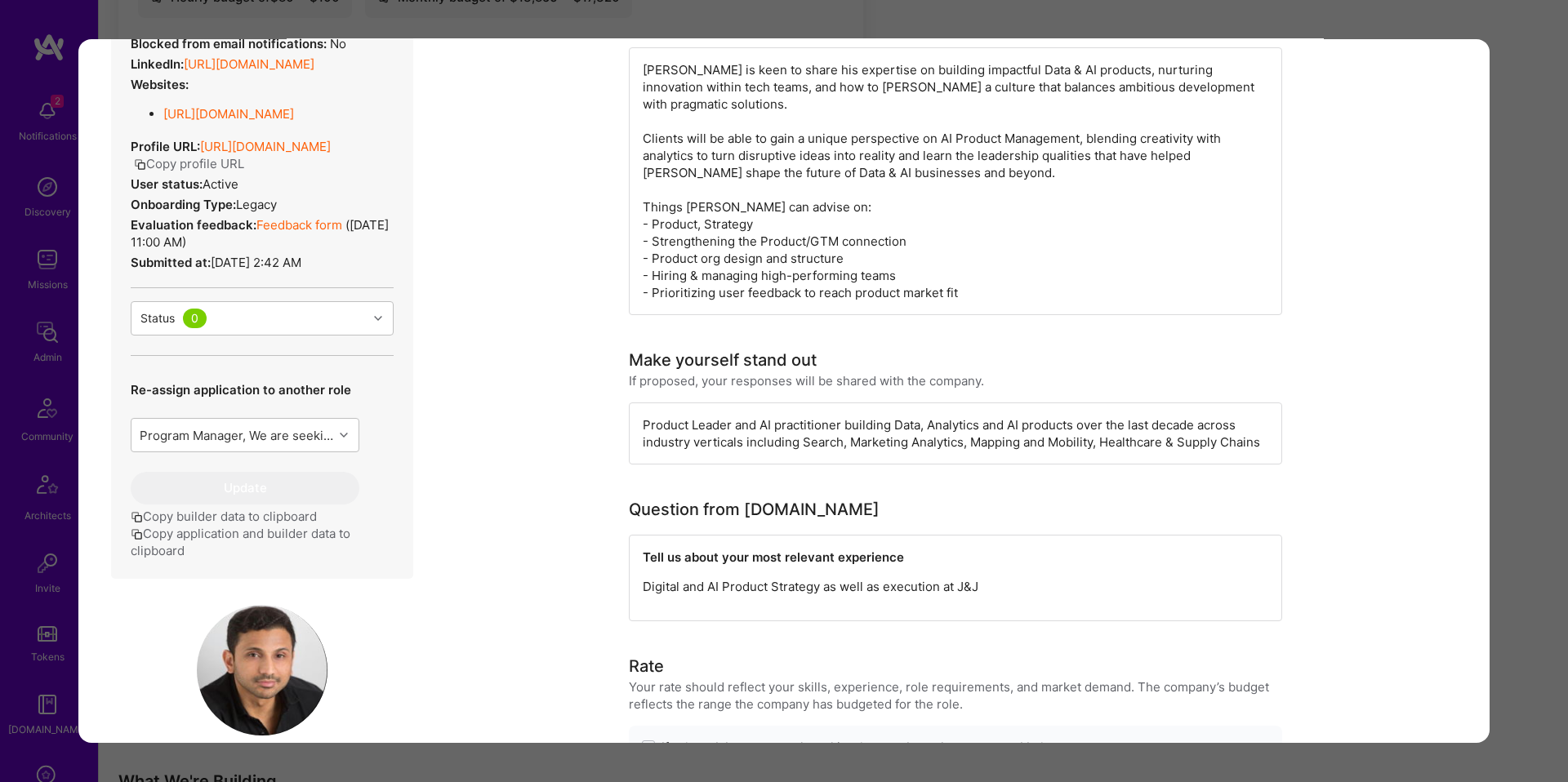
click at [777, 654] on h3 "Rate" at bounding box center [955, 666] width 653 height 25
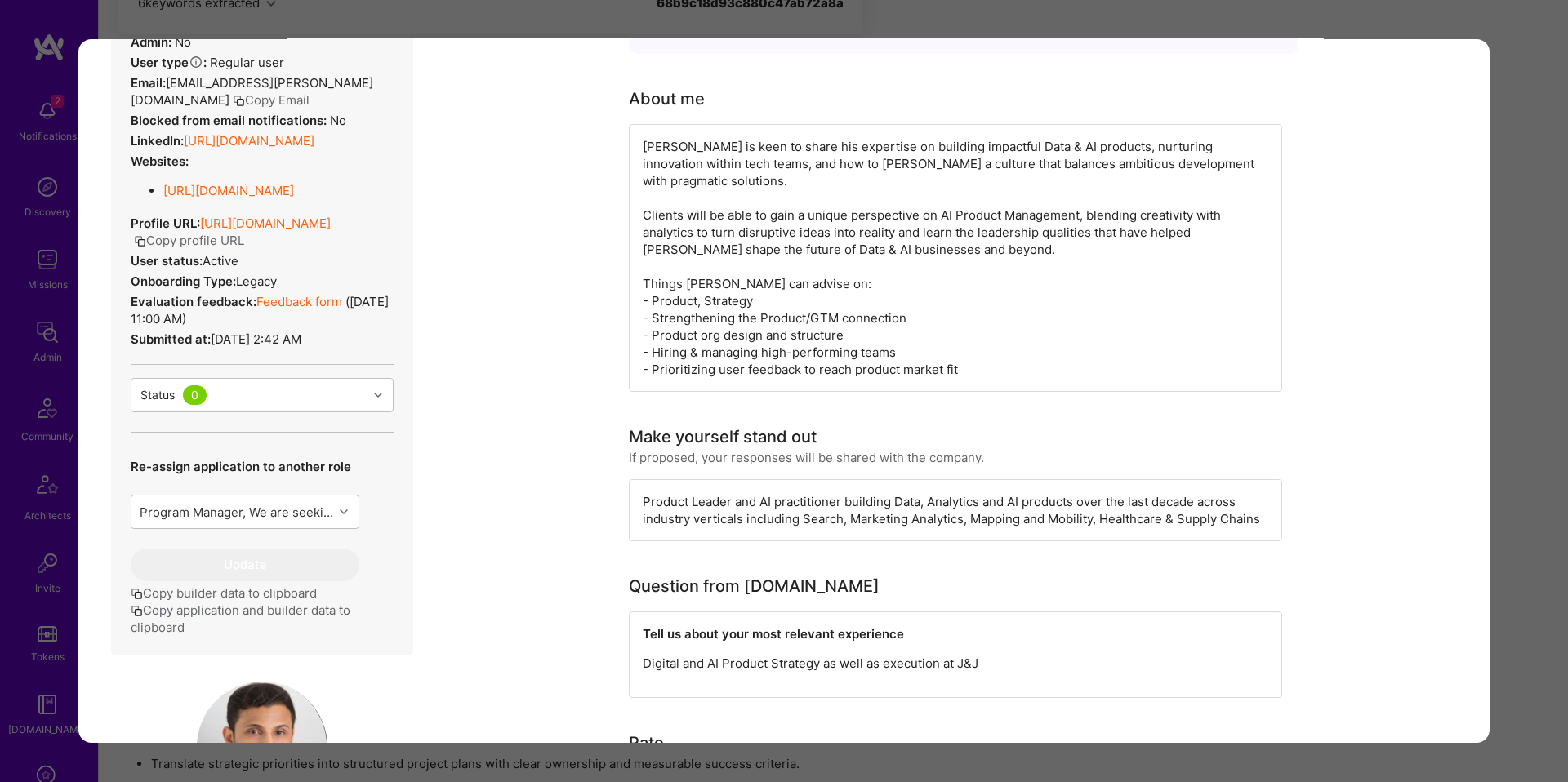
scroll to position [0, 0]
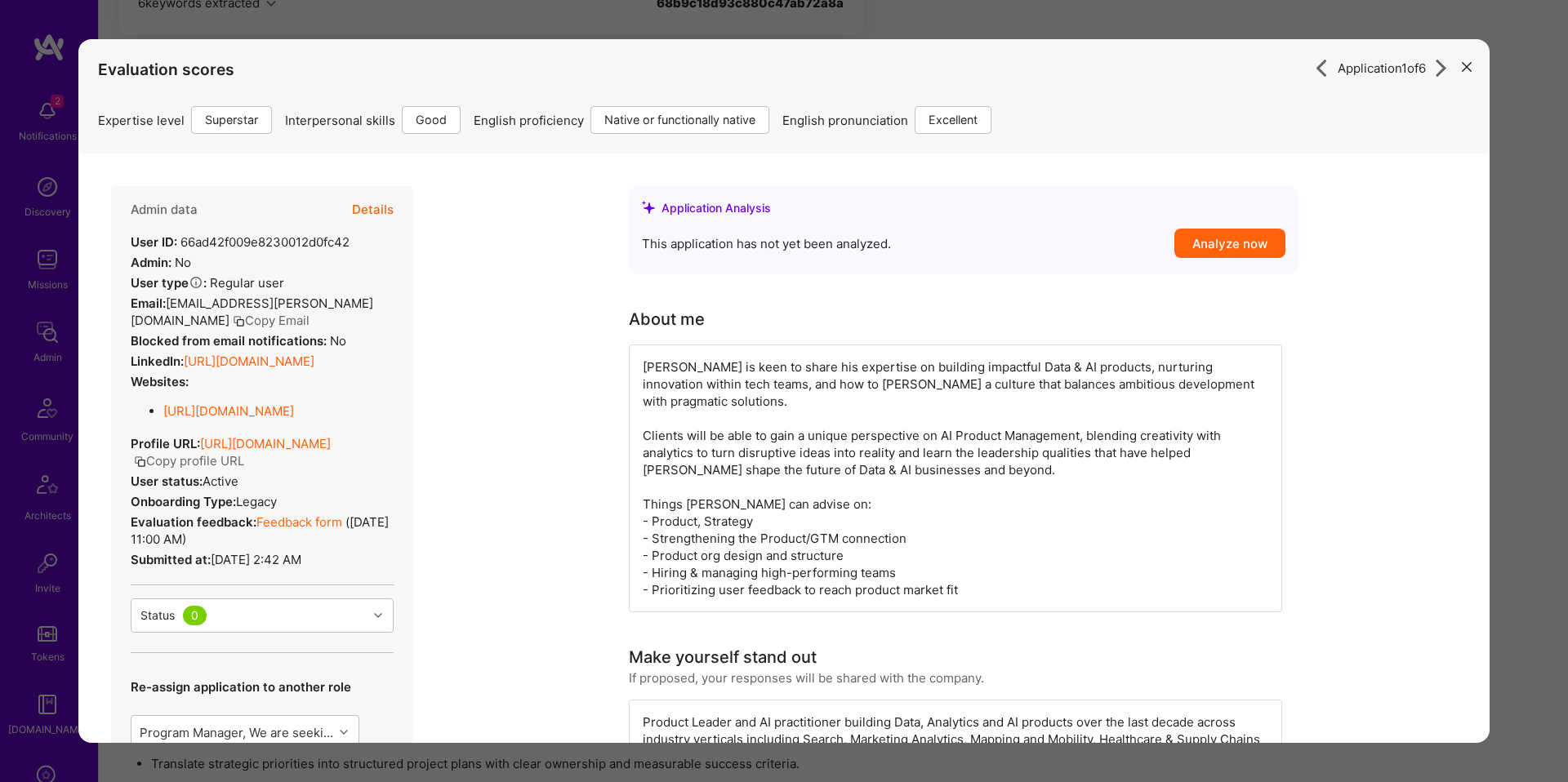
click at [373, 225] on button "Details" at bounding box center [372, 209] width 42 height 47
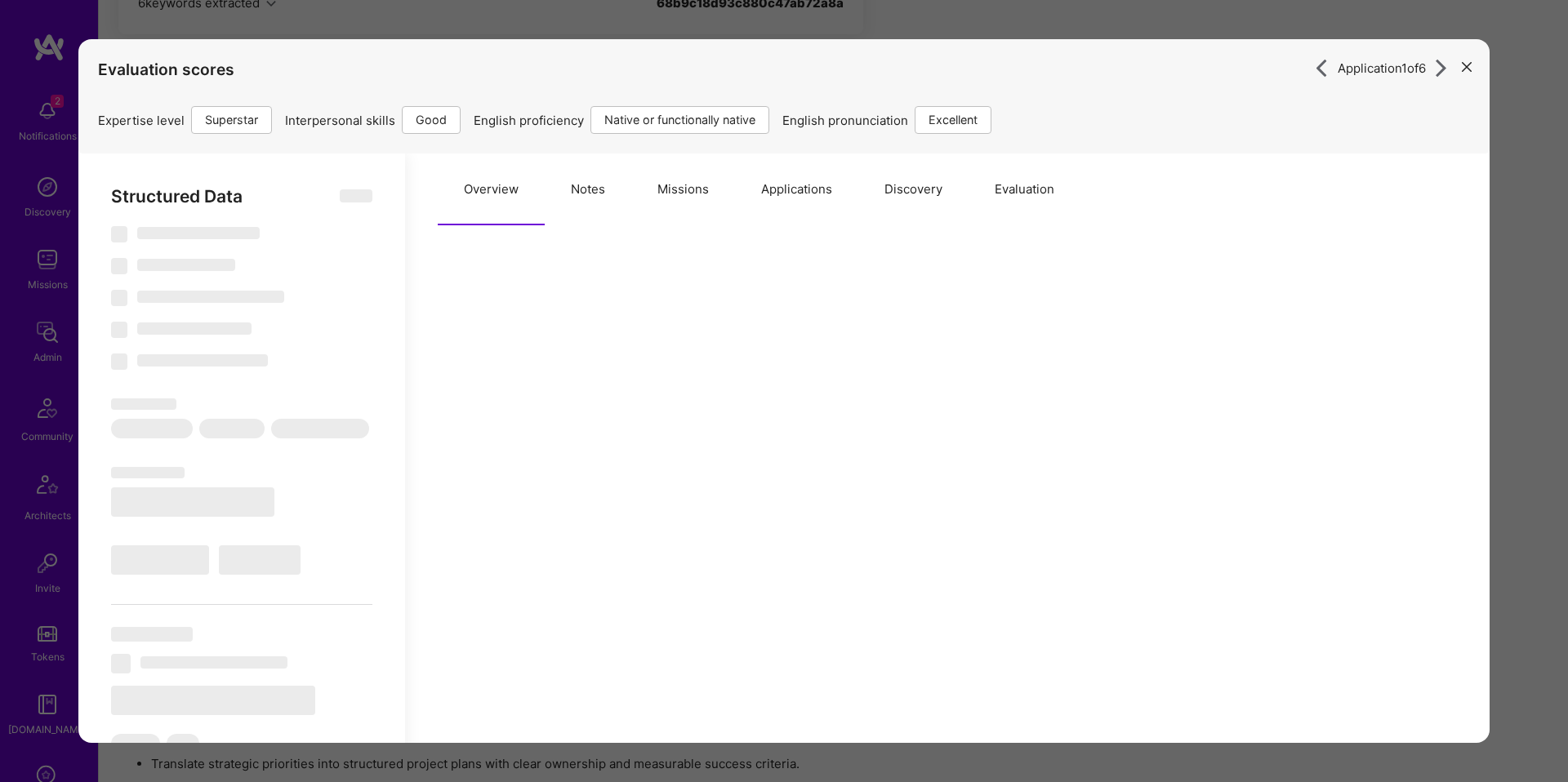
select select "Right Now"
select select "7"
select select "4"
select select "7"
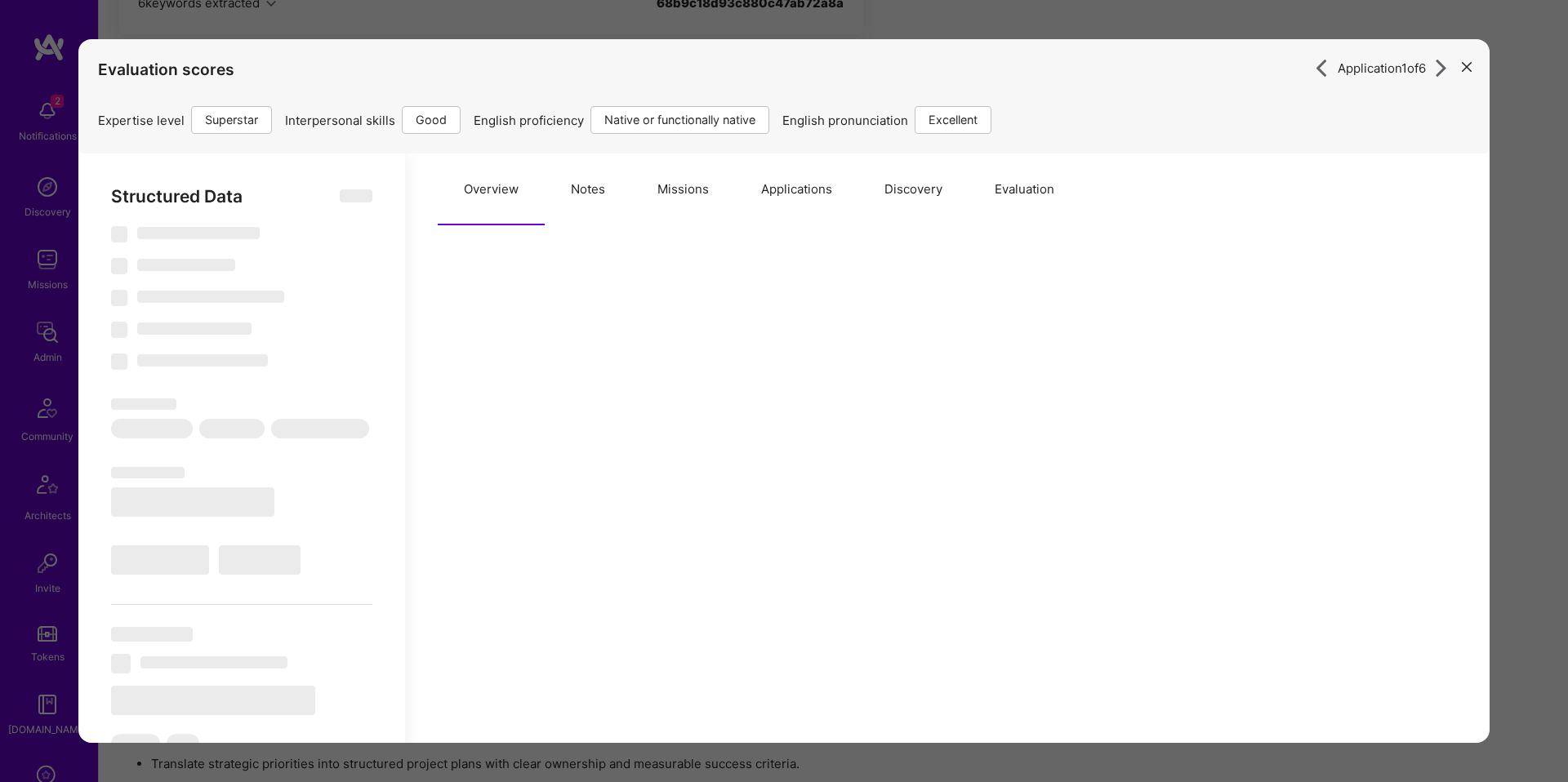
select select "US"
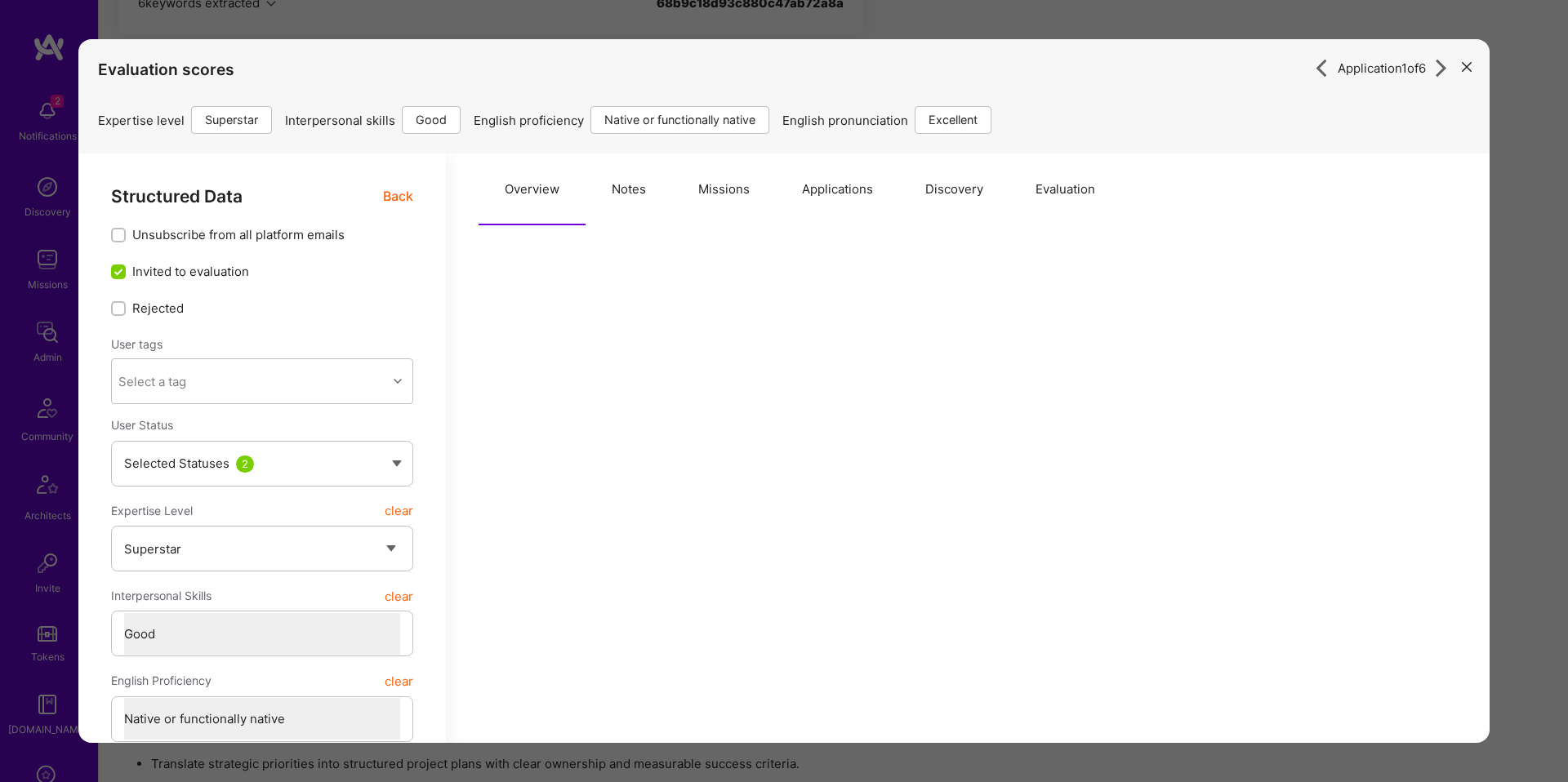
click at [624, 188] on button "Notes" at bounding box center [629, 190] width 86 height 72
type textarea "x"
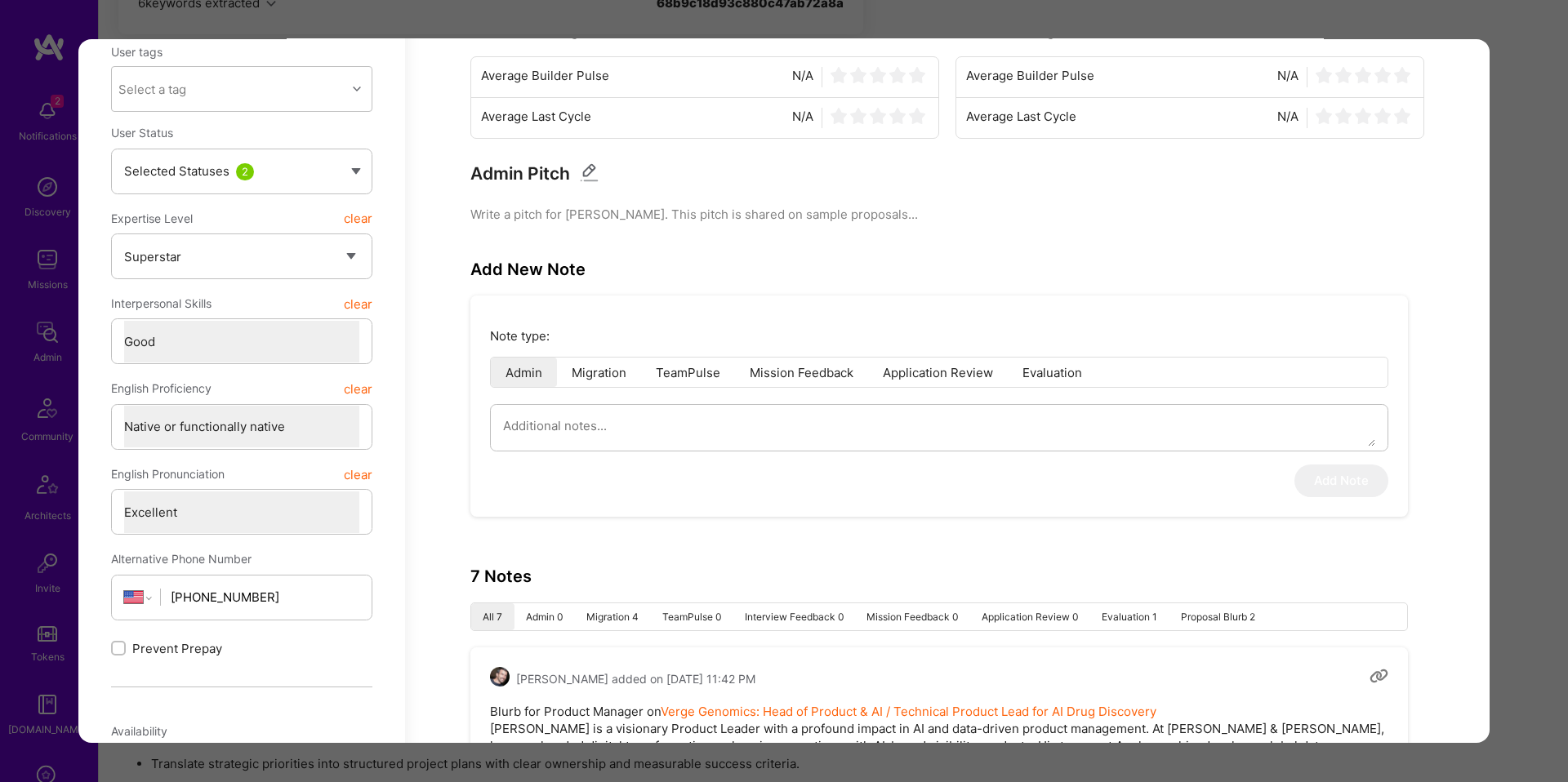
scroll to position [242, 0]
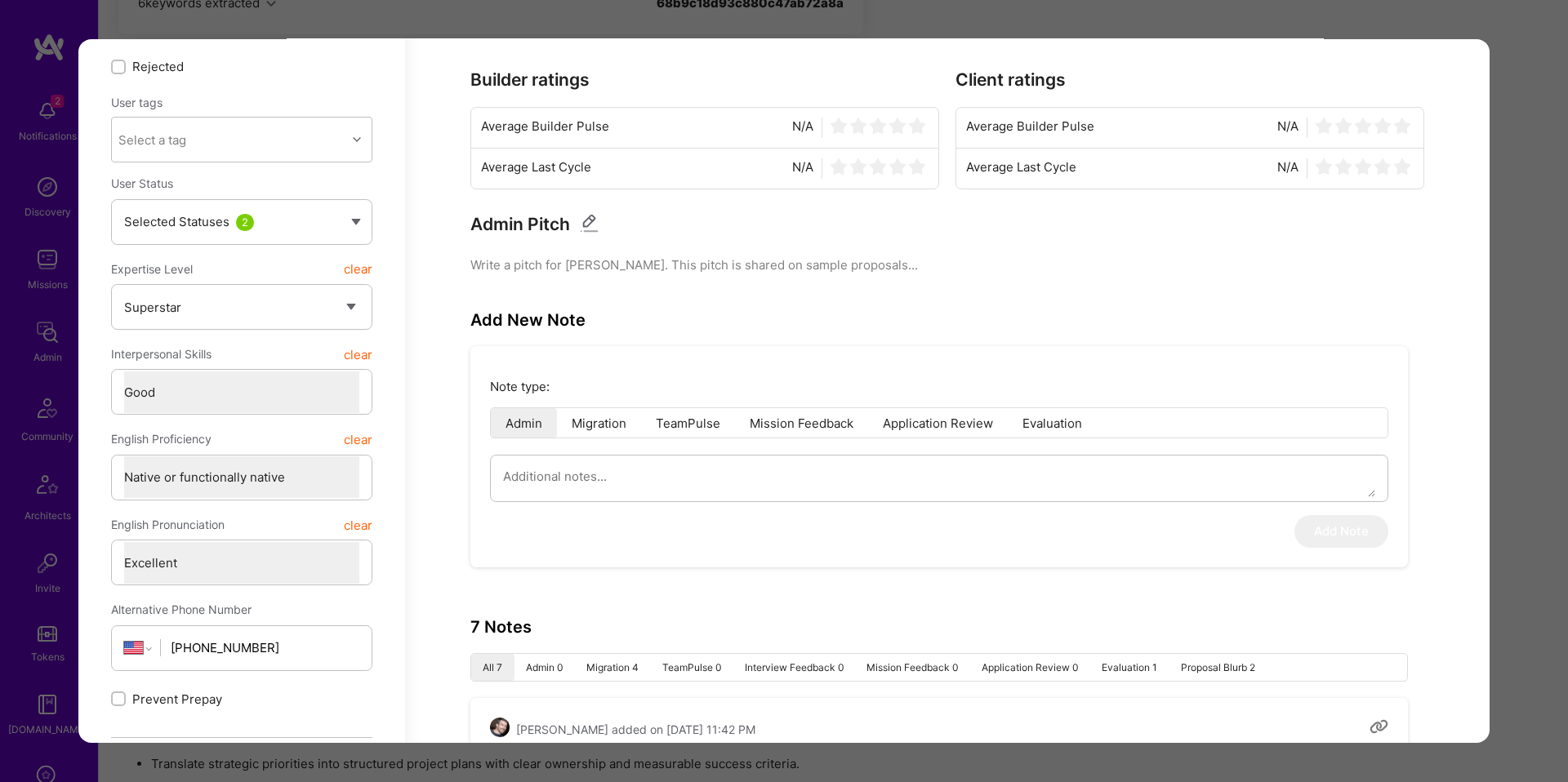
click at [1514, 240] on div "Application 1 of 6 Evaluation scores Expertise level Superstar Interpersonal sk…" at bounding box center [784, 391] width 1568 height 782
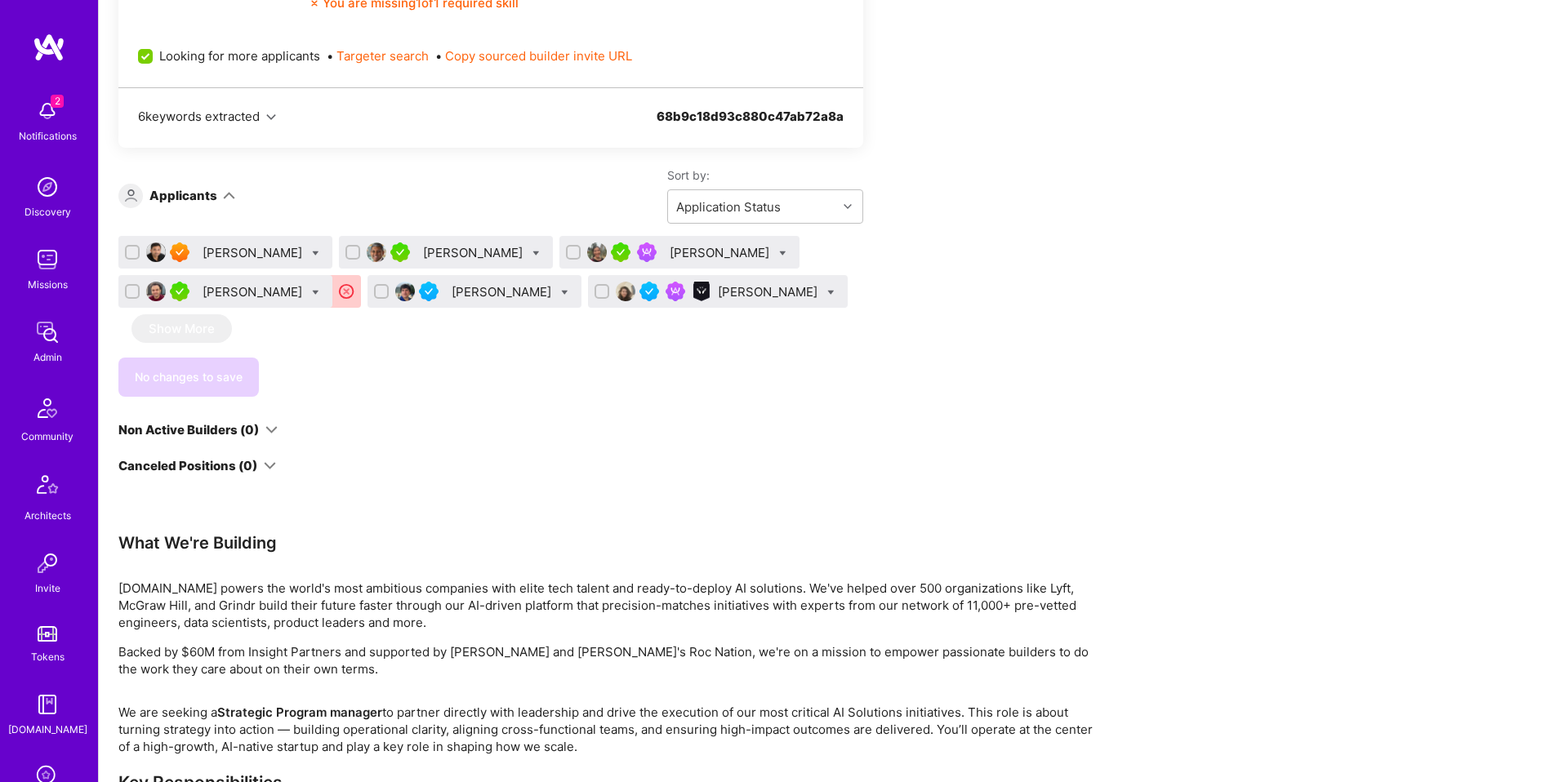
scroll to position [887, 0]
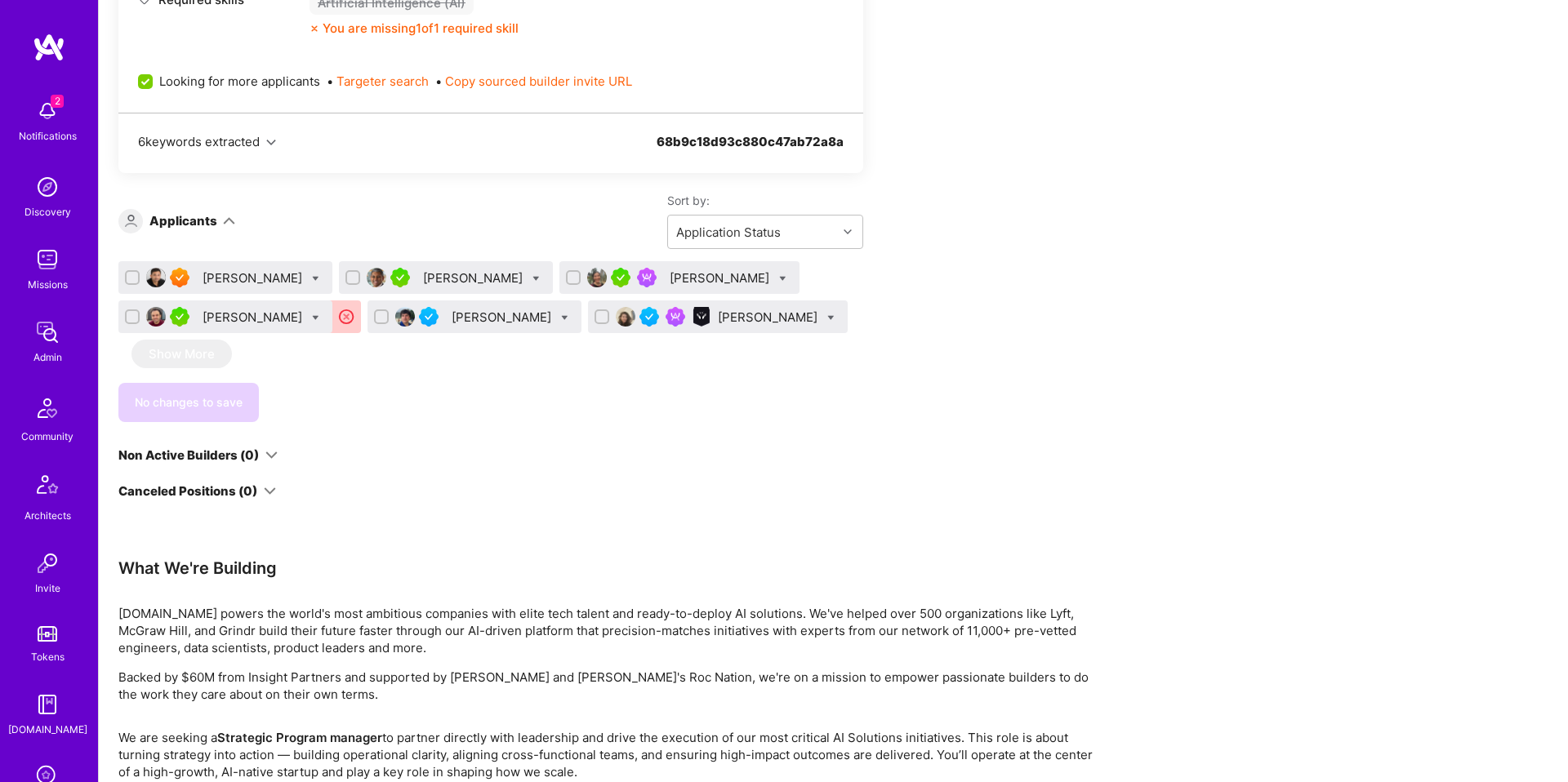
click at [461, 283] on div "[PERSON_NAME]" at bounding box center [474, 278] width 102 height 17
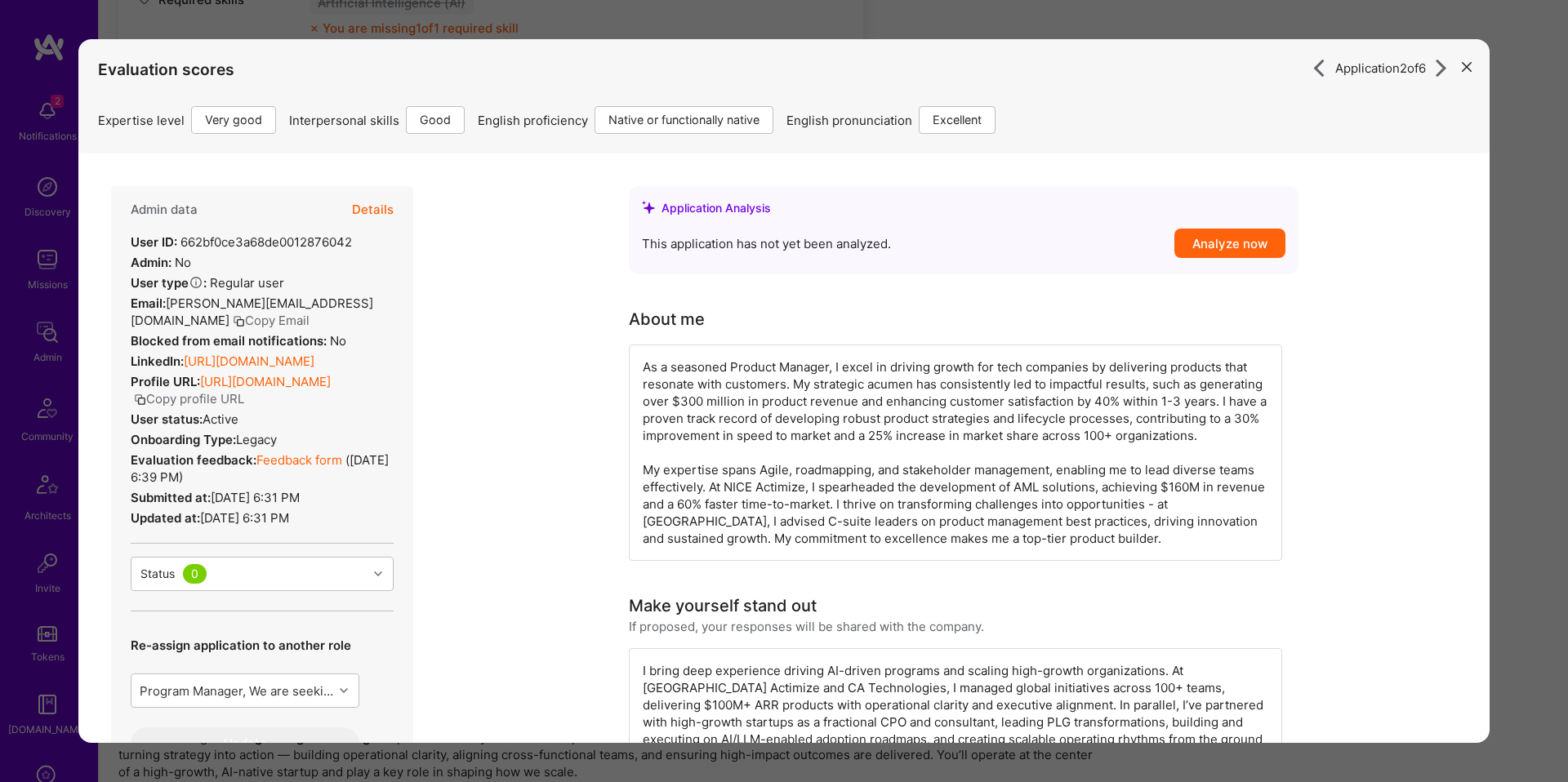
click at [428, 26] on div "Application 2 of 6 Evaluation scores Expertise level Very good Interpersonal sk…" at bounding box center [784, 391] width 1568 height 782
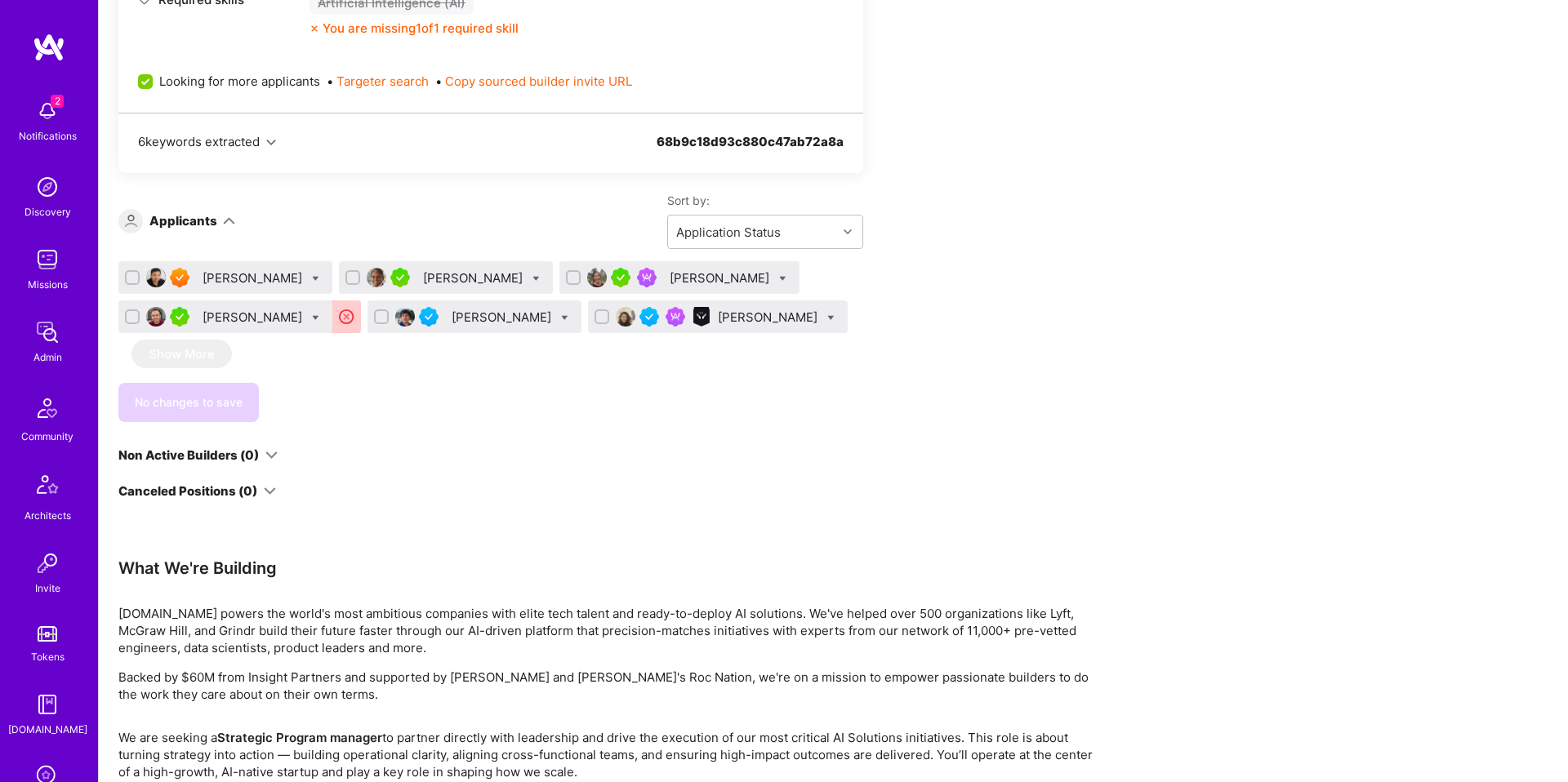
scroll to position [878, 0]
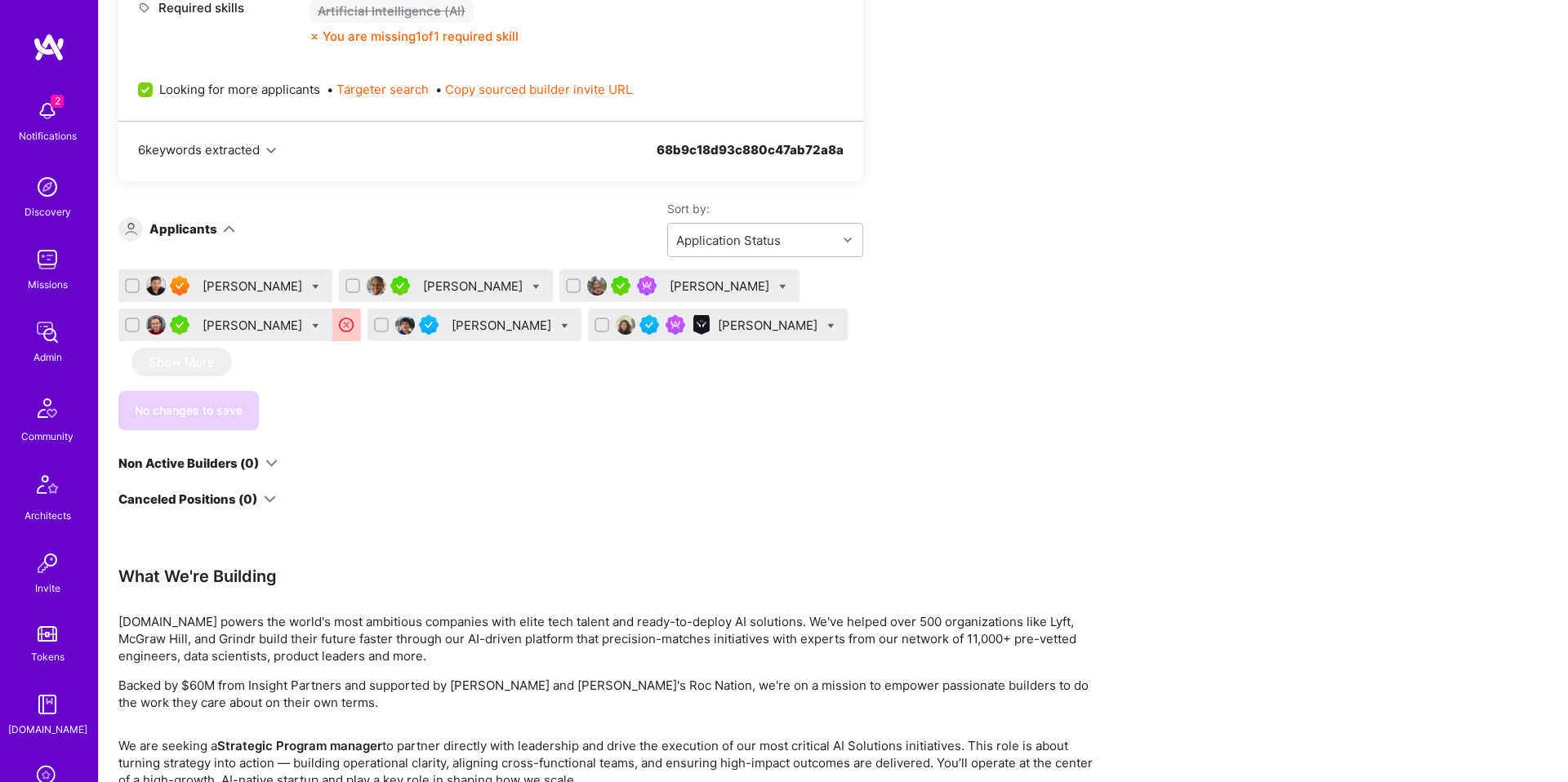
click at [37, 247] on img at bounding box center [47, 260] width 32 height 32
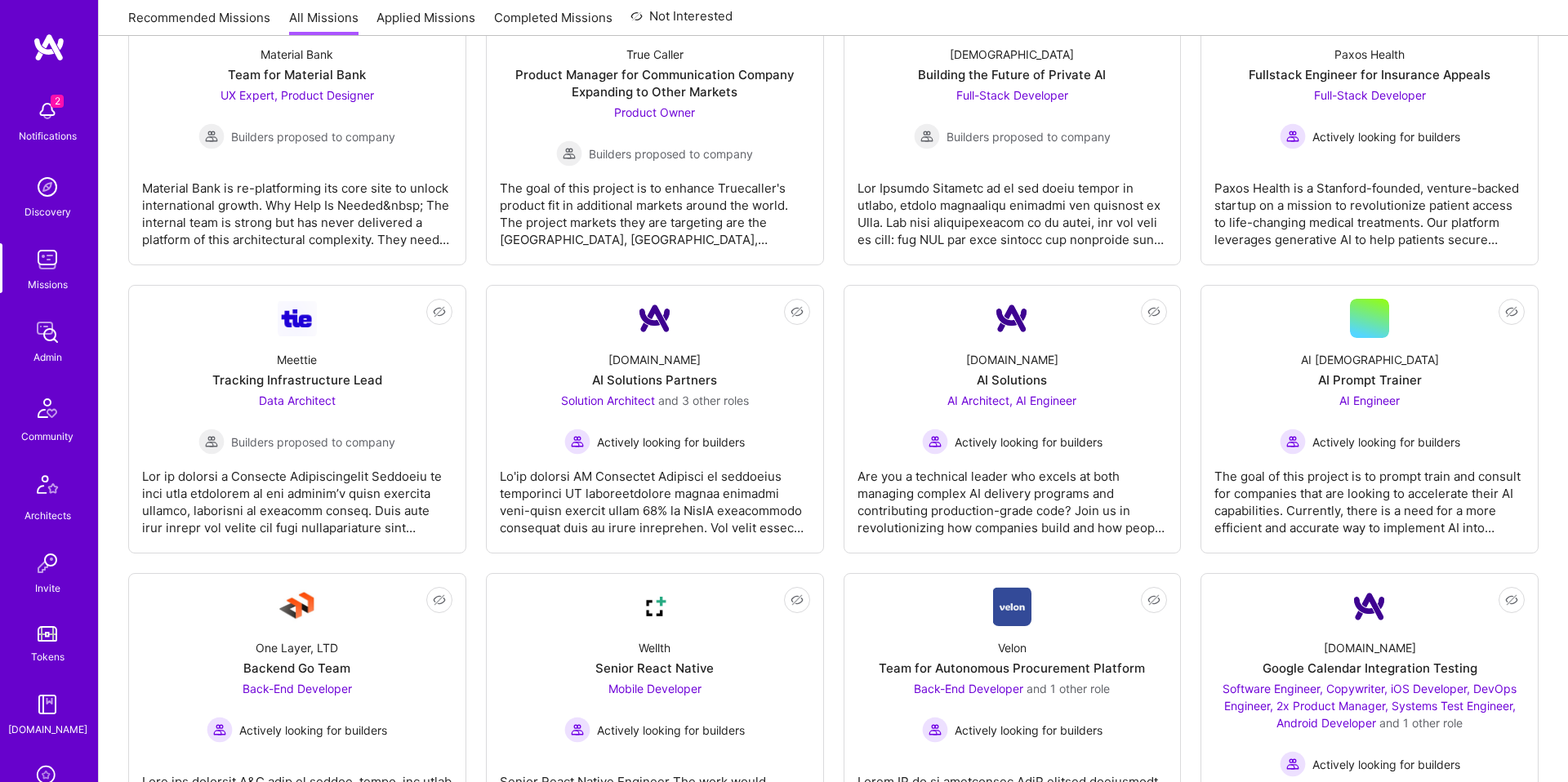
scroll to position [2866, 0]
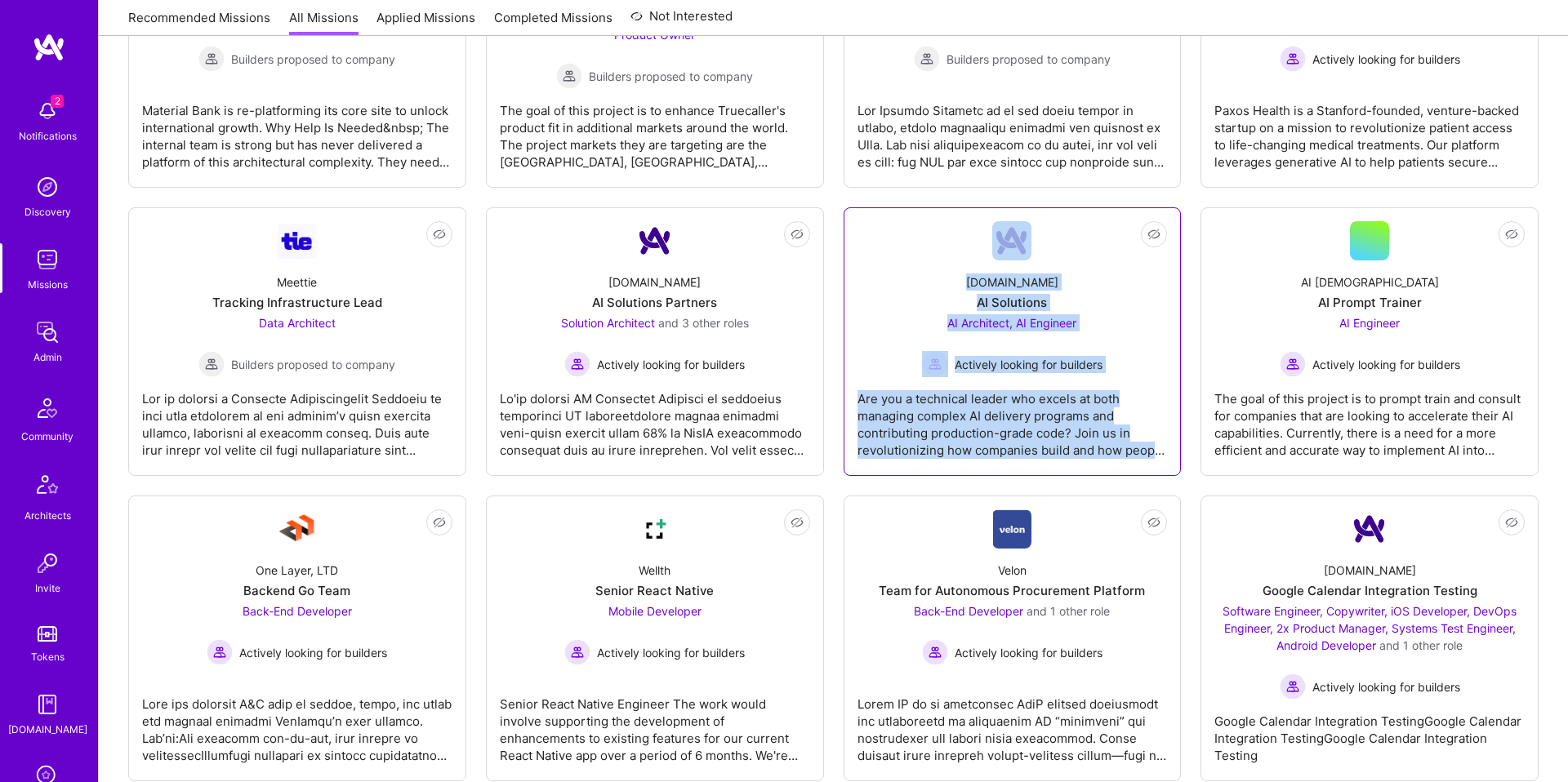
click at [965, 317] on span "AI Architect, AI Engineer" at bounding box center [1011, 323] width 129 height 14
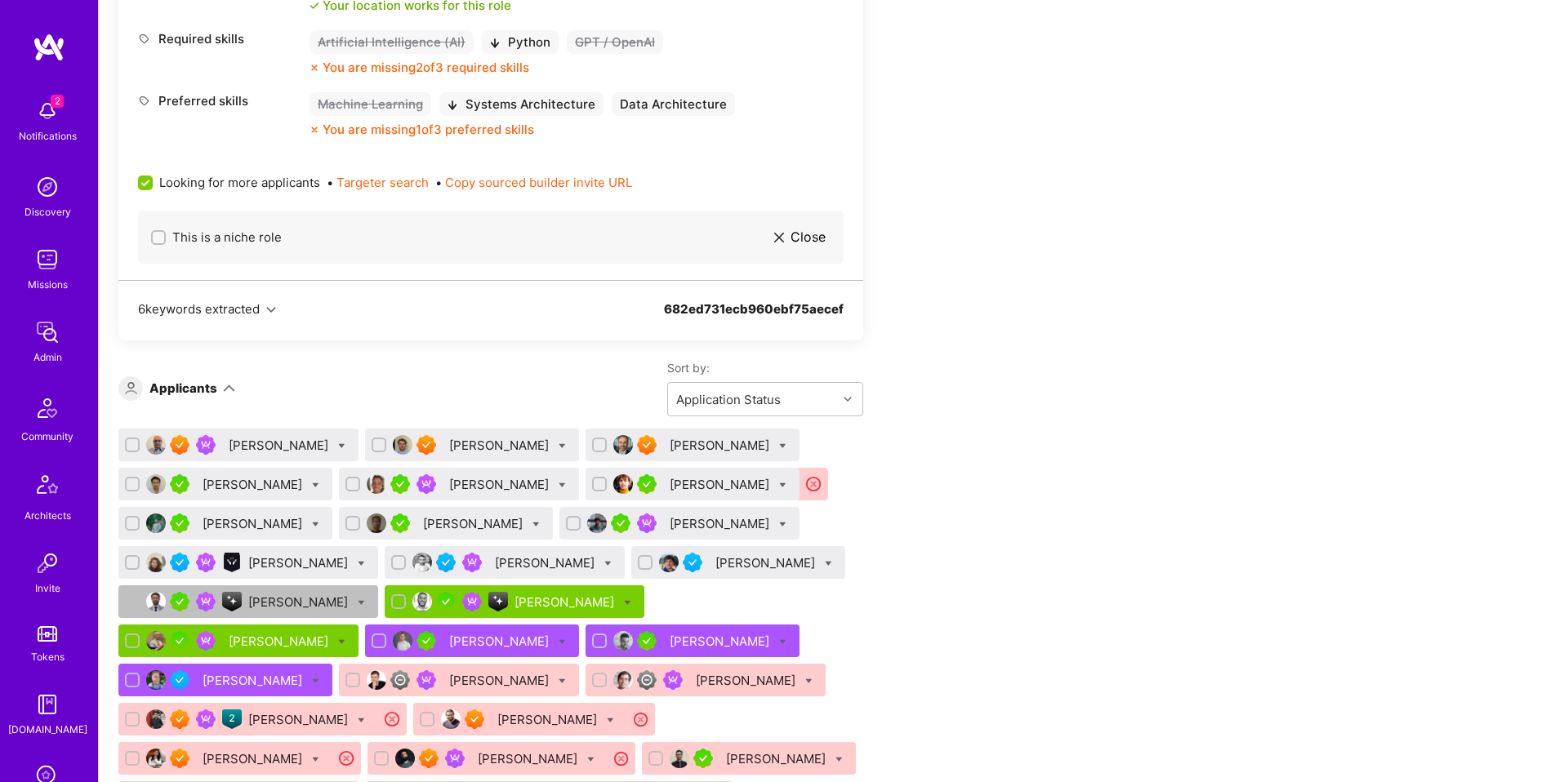
scroll to position [2250, 0]
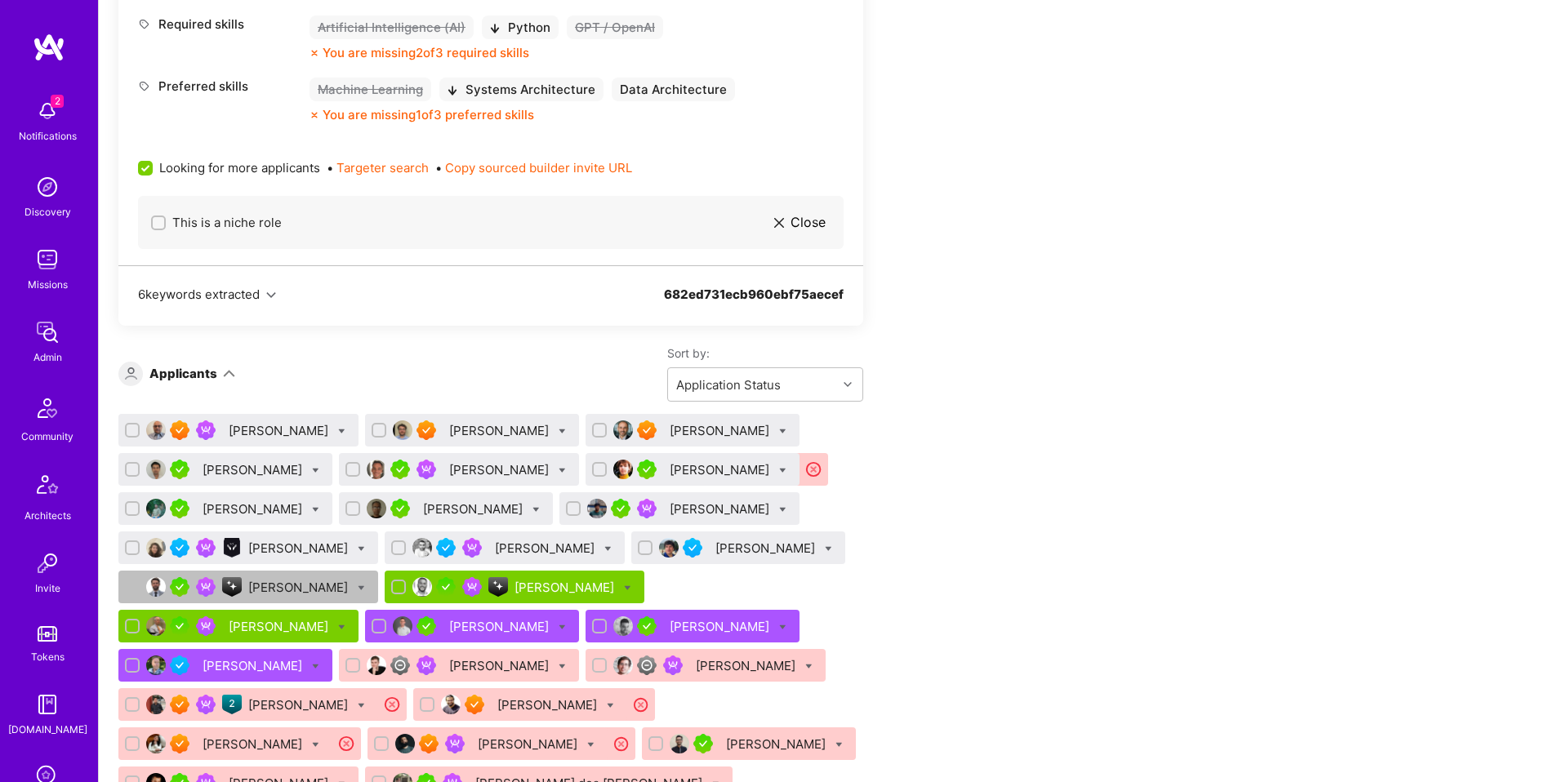
click at [670, 517] on div "[PERSON_NAME]" at bounding box center [721, 509] width 102 height 17
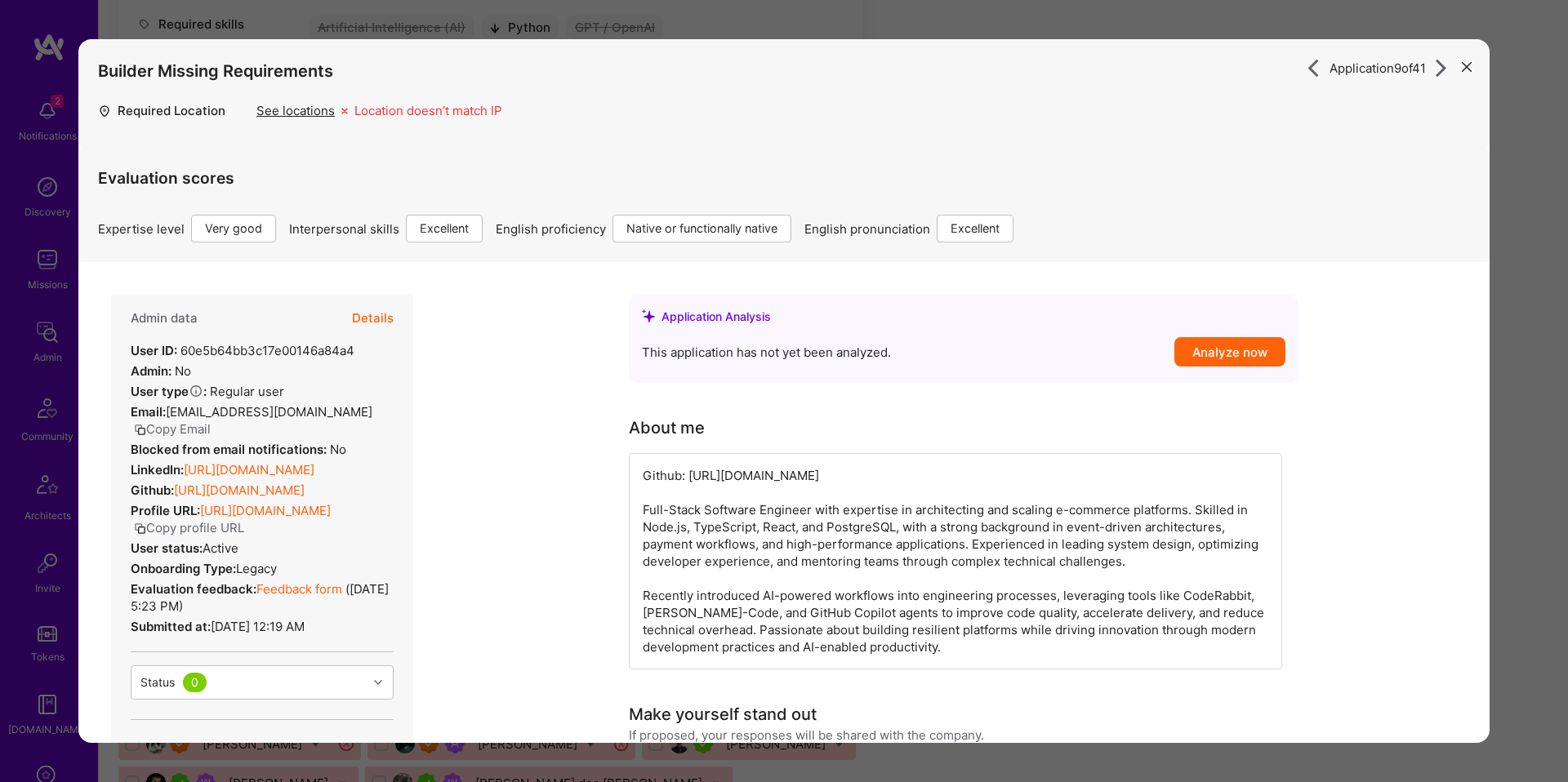
click at [1536, 386] on div "Application 9 of 41 Builder Missing Requirements Required Location See location…" at bounding box center [784, 391] width 1568 height 782
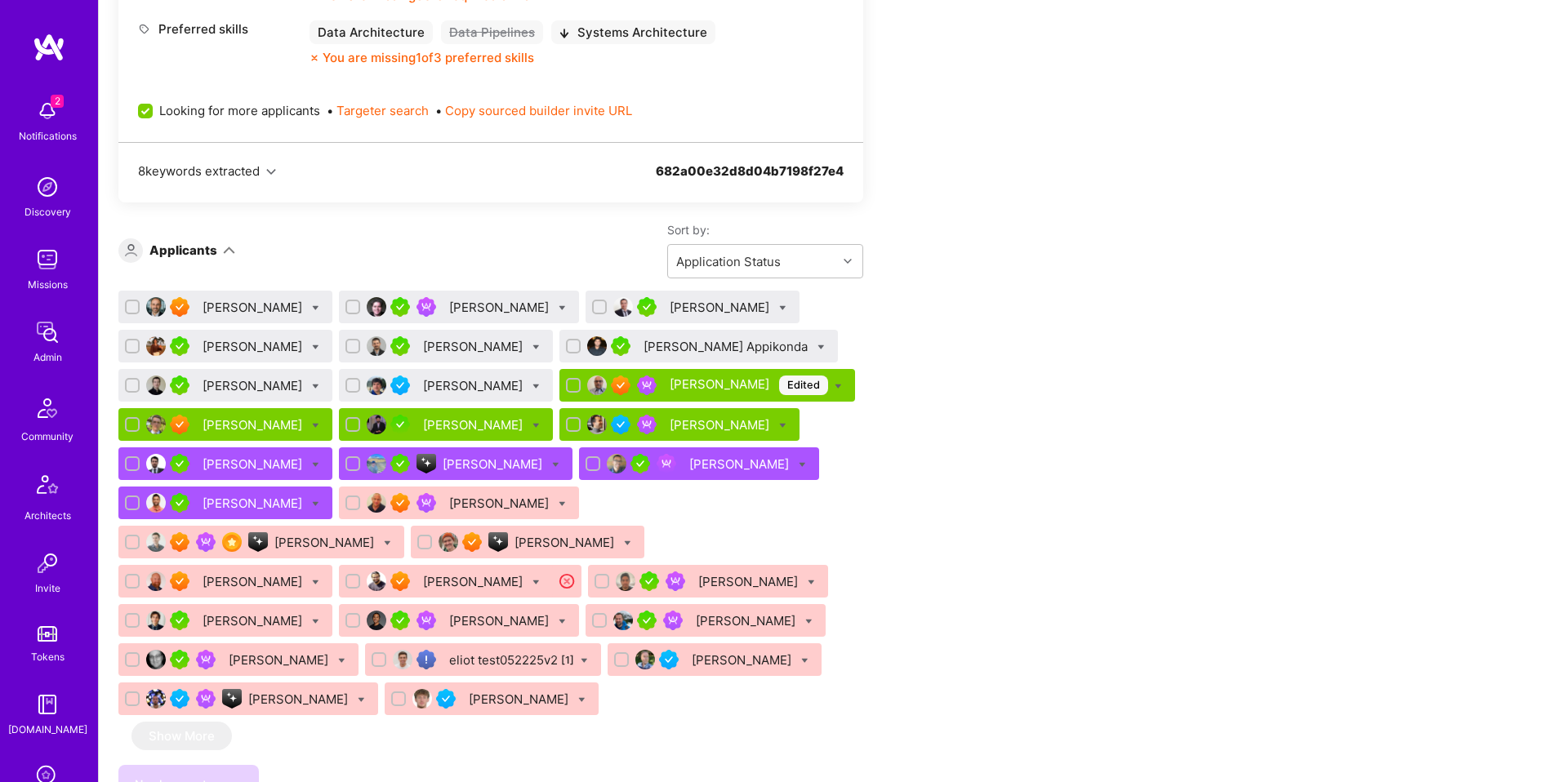
scroll to position [896, 0]
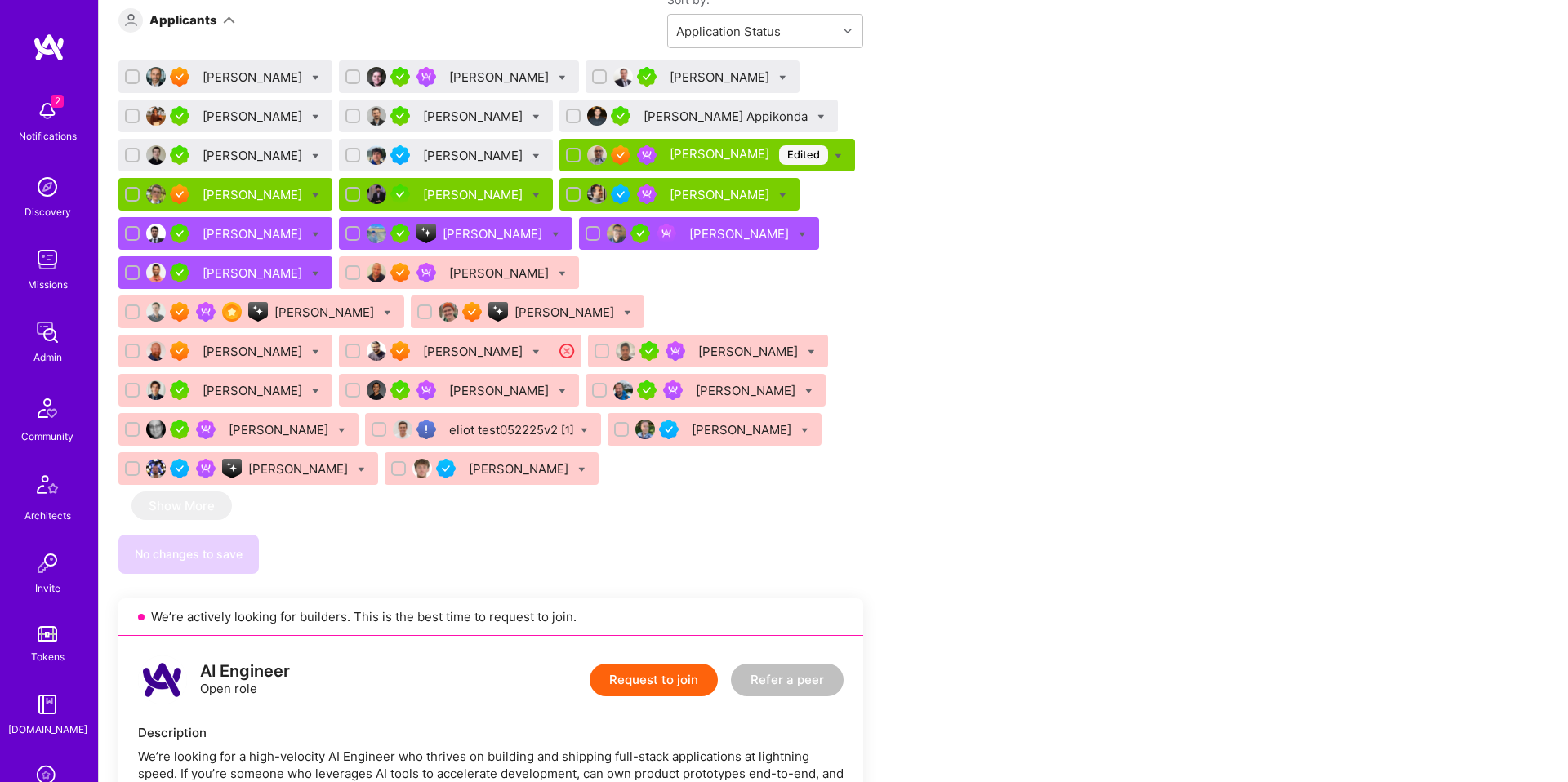
scroll to position [1060, 0]
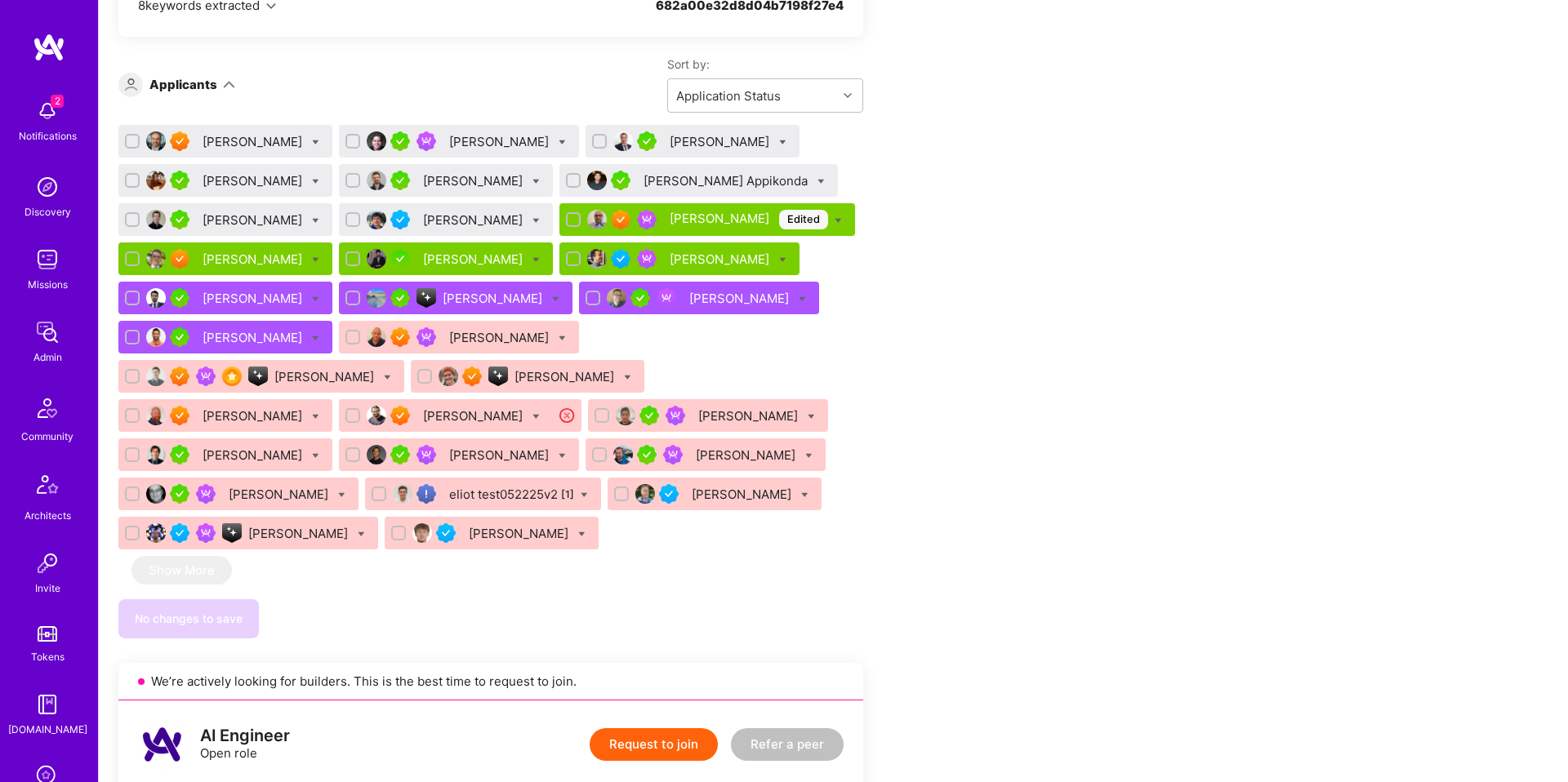
click at [834, 222] on icon at bounding box center [838, 220] width 8 height 8
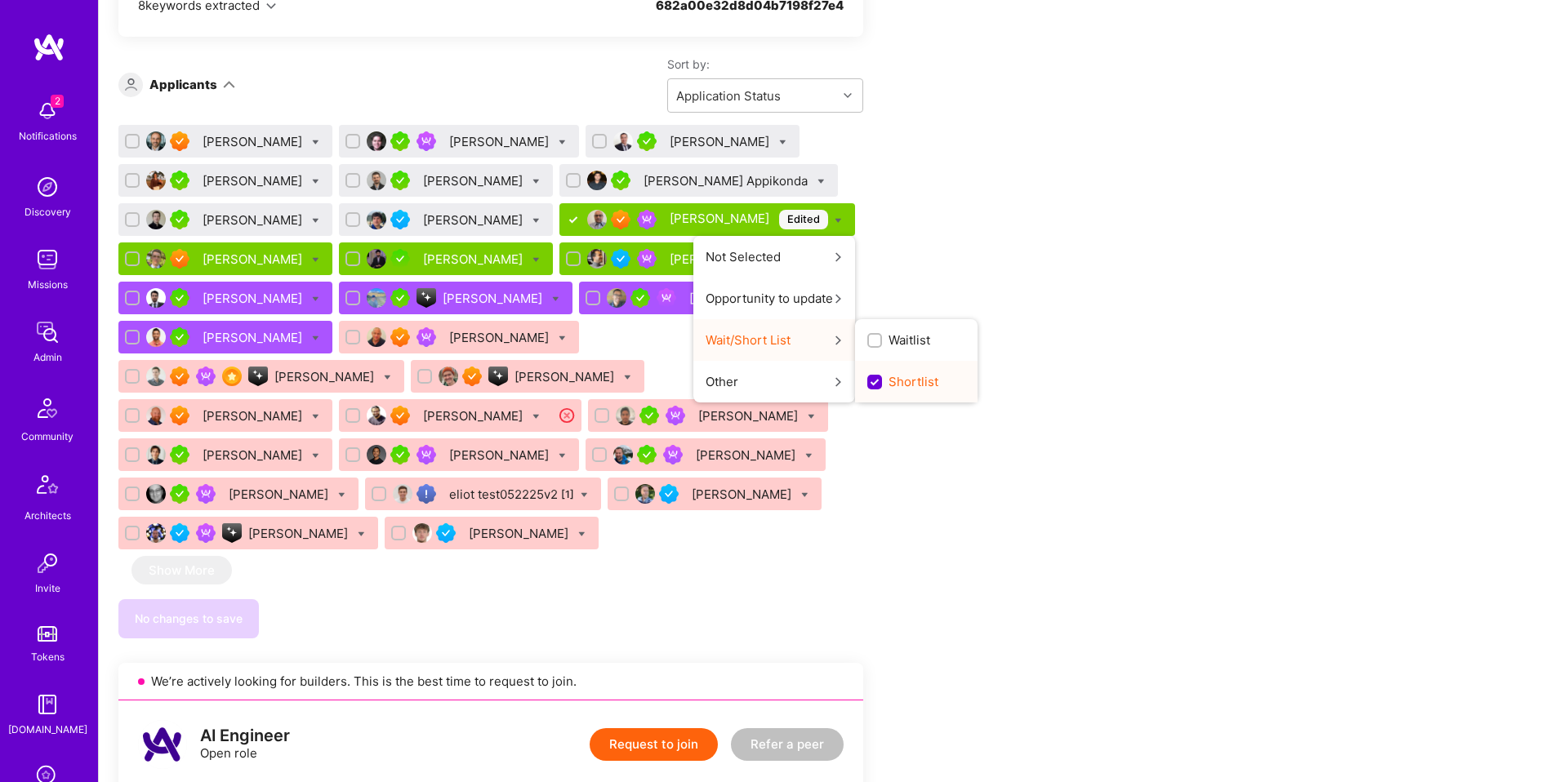
click at [888, 376] on span "Shortlist" at bounding box center [913, 382] width 50 height 17
click at [869, 376] on input "Shortlist" at bounding box center [875, 382] width 15 height 15
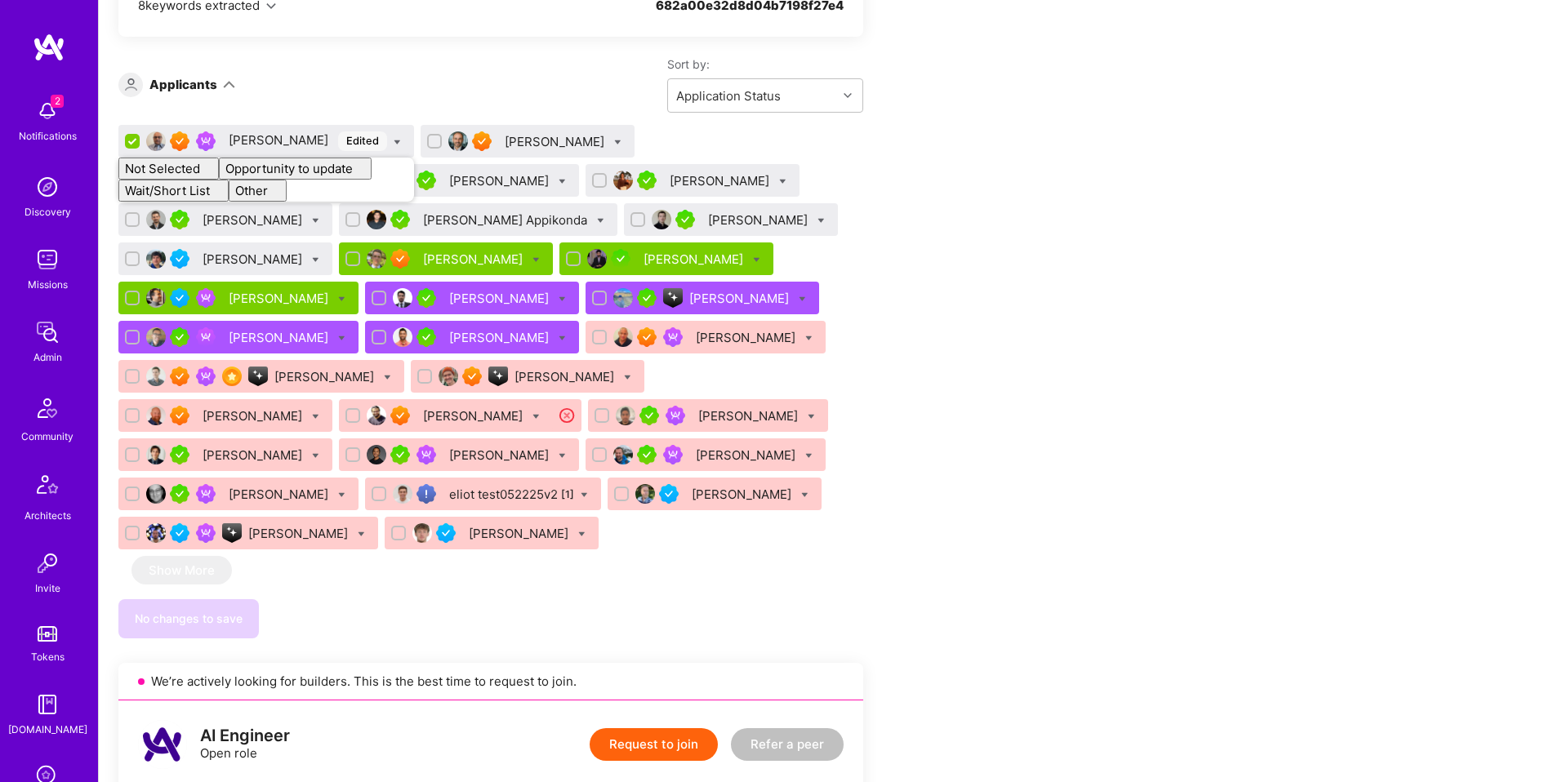
checkbox input "false"
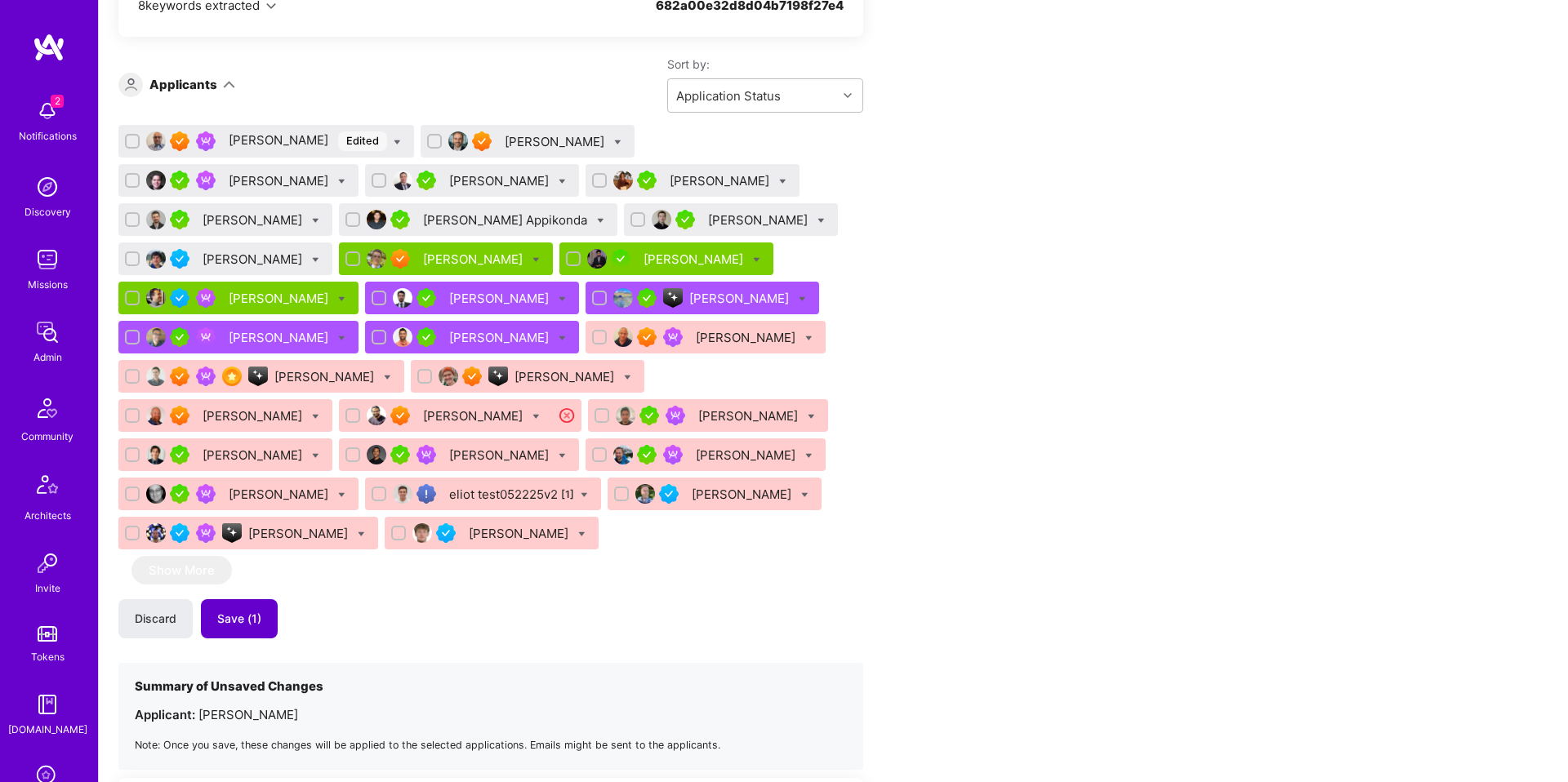
click at [253, 610] on span "Save (1)" at bounding box center [239, 618] width 44 height 16
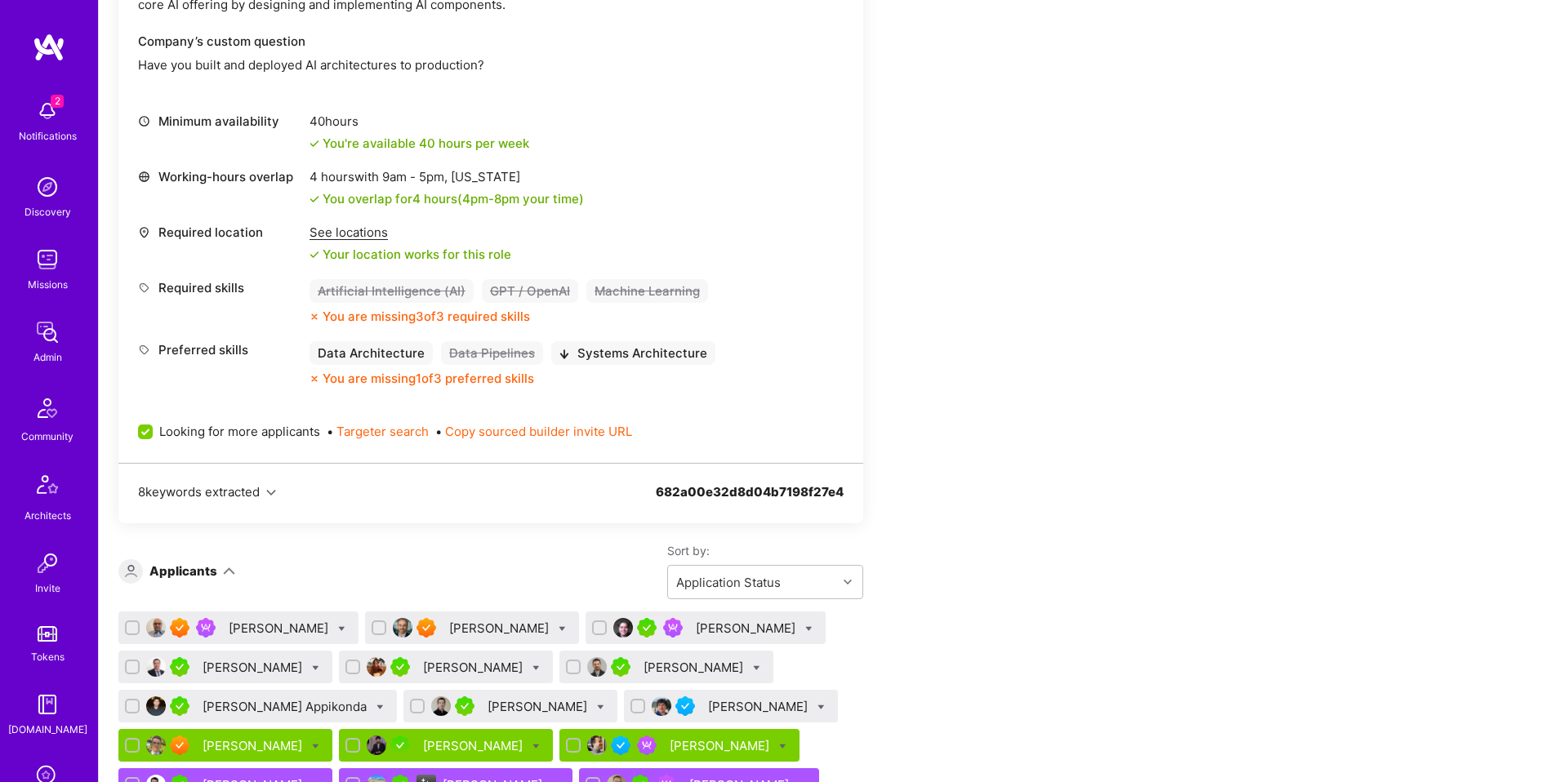
scroll to position [580, 0]
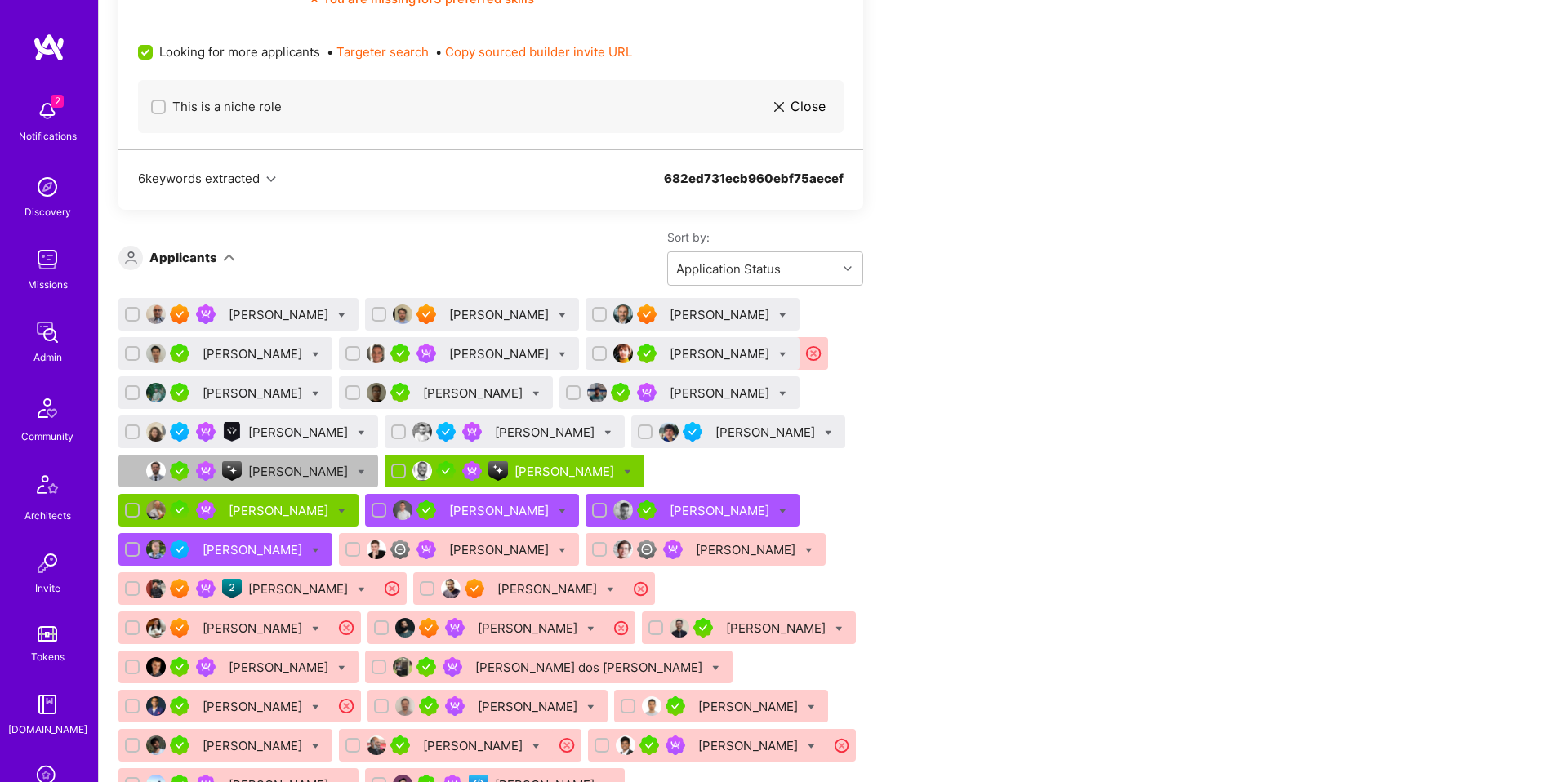
scroll to position [2409, 0]
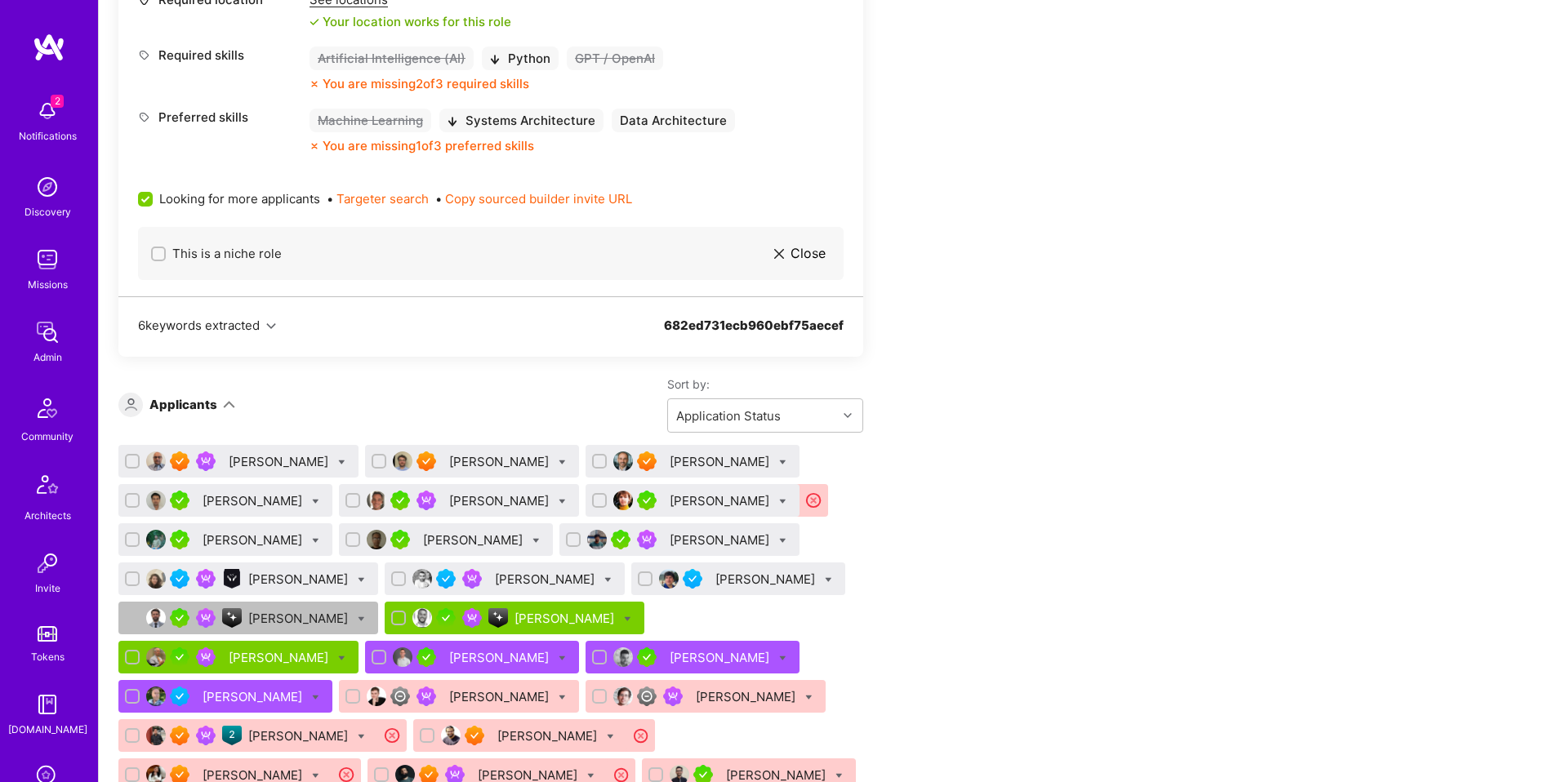
scroll to position [2256, 0]
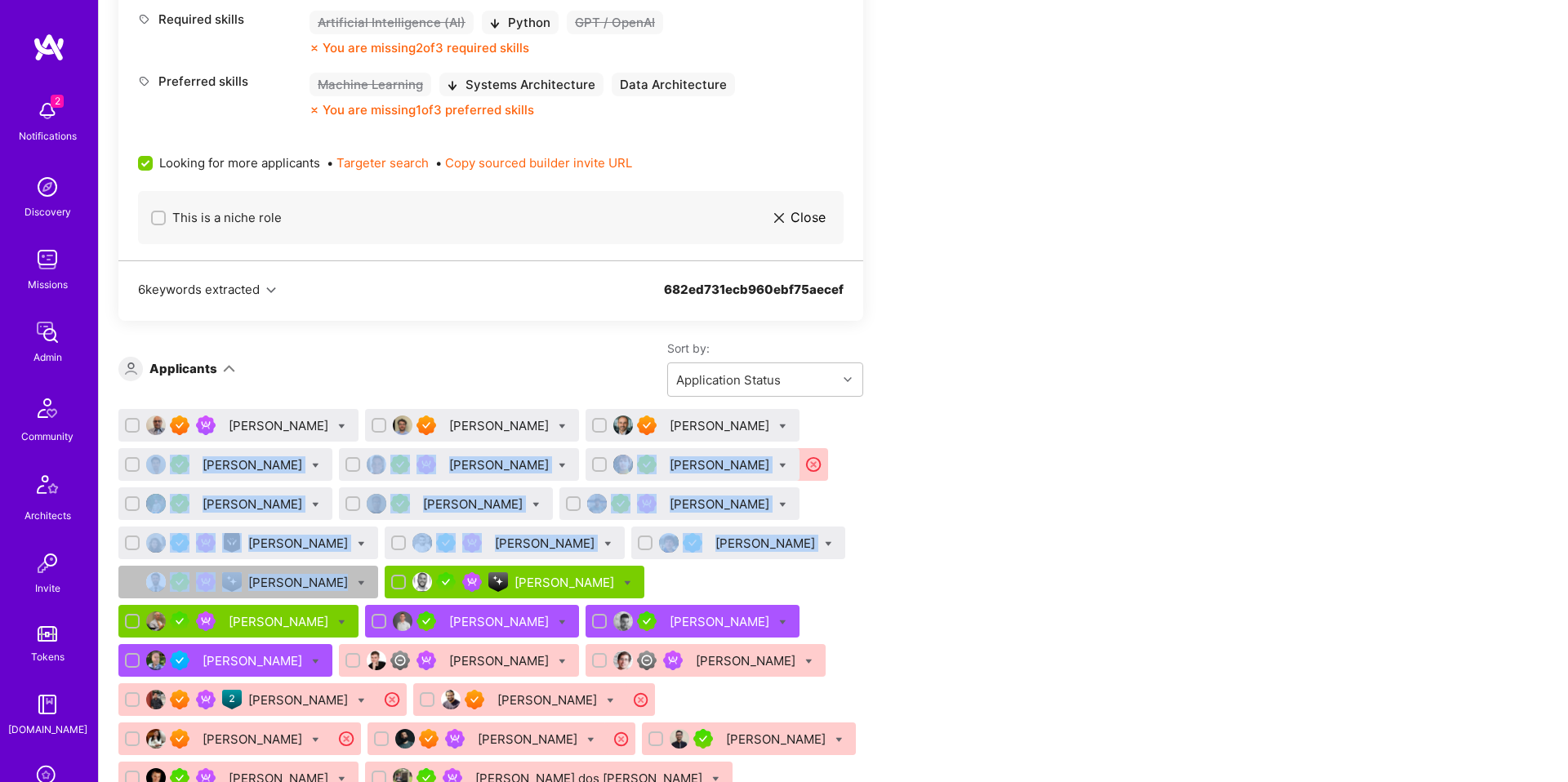
drag, startPoint x: 1072, startPoint y: 480, endPoint x: 754, endPoint y: 405, distance: 326.7
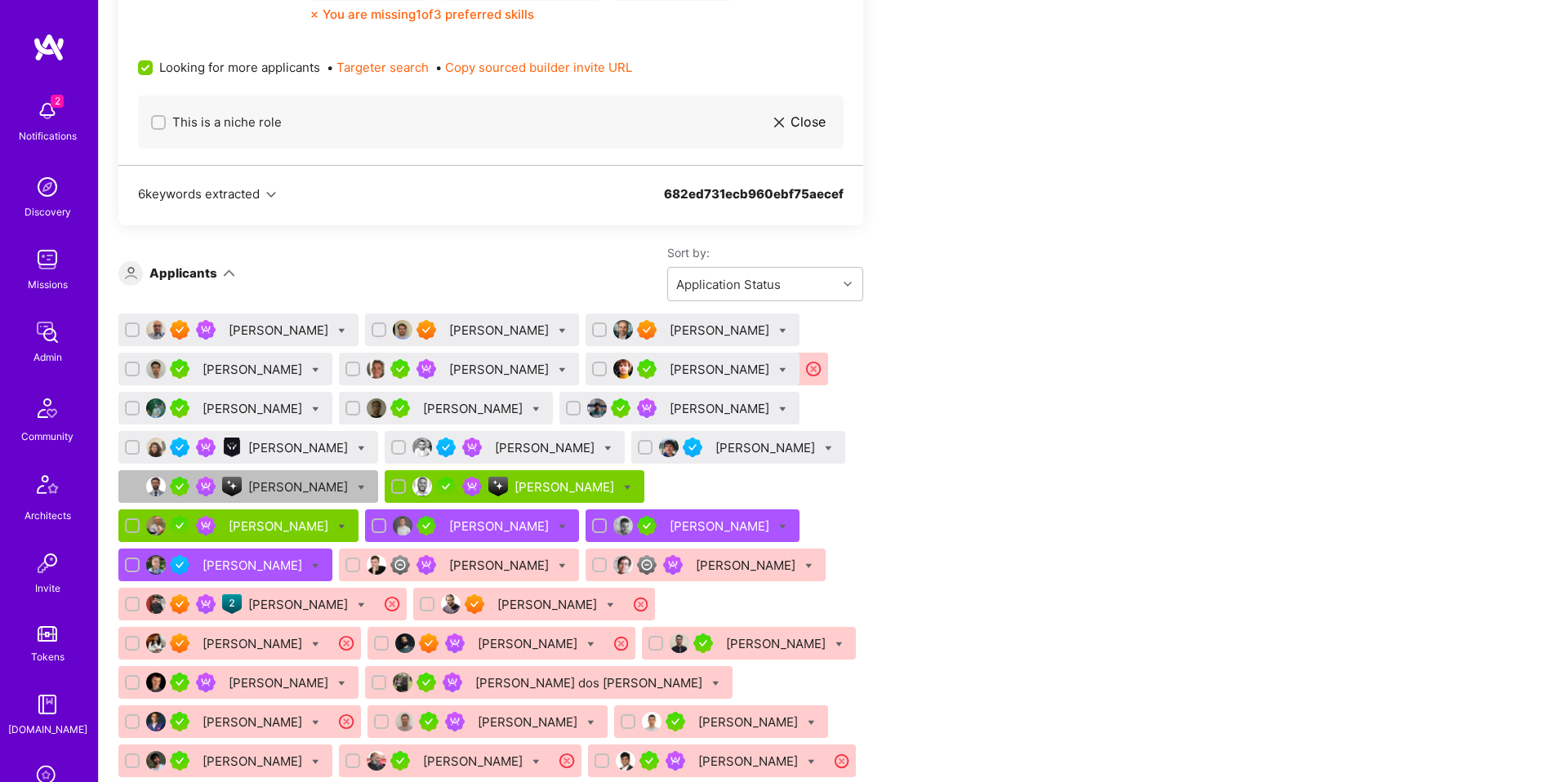
scroll to position [2354, 0]
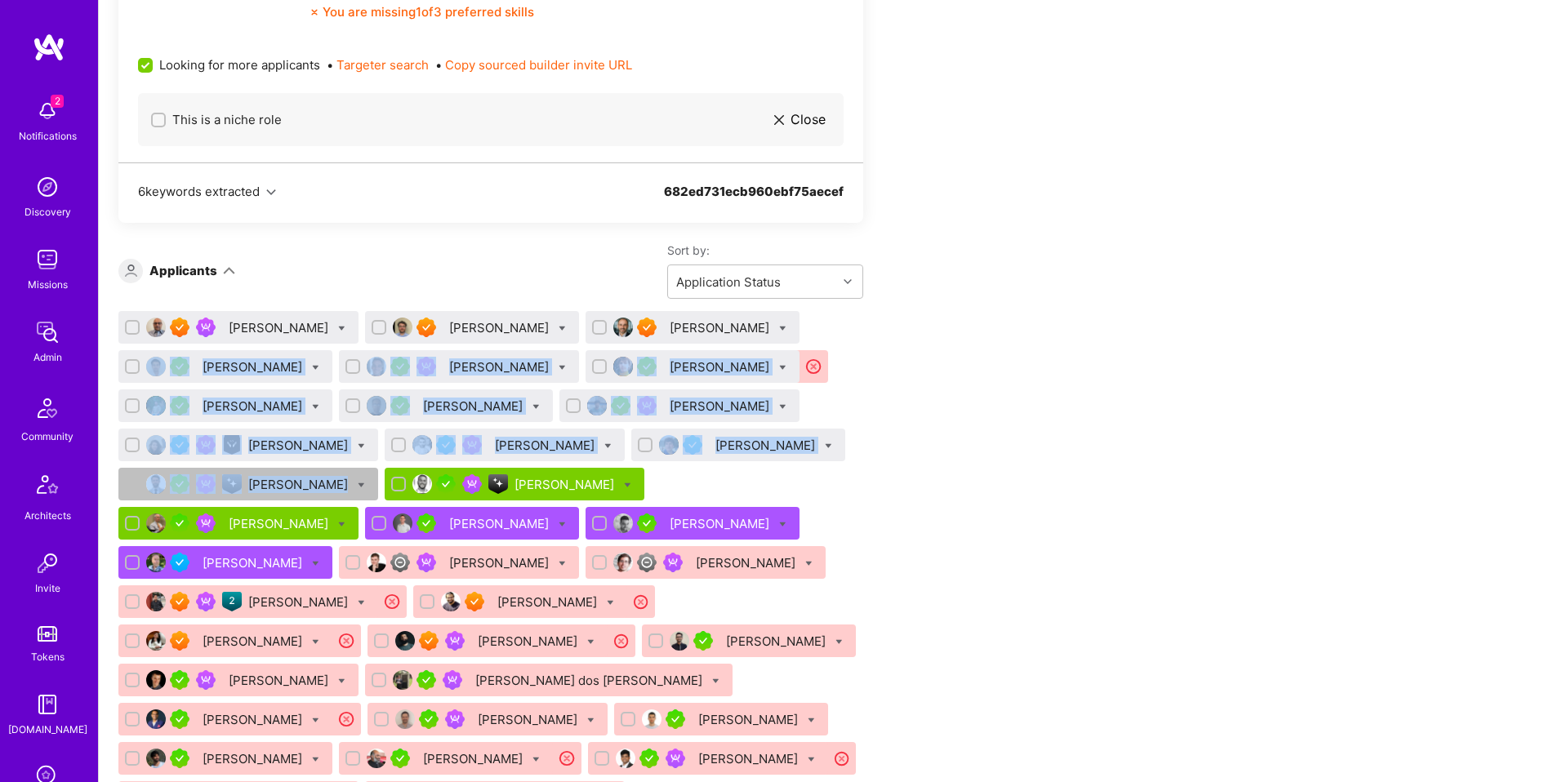
drag, startPoint x: 1019, startPoint y: 516, endPoint x: 965, endPoint y: 281, distance: 241.1
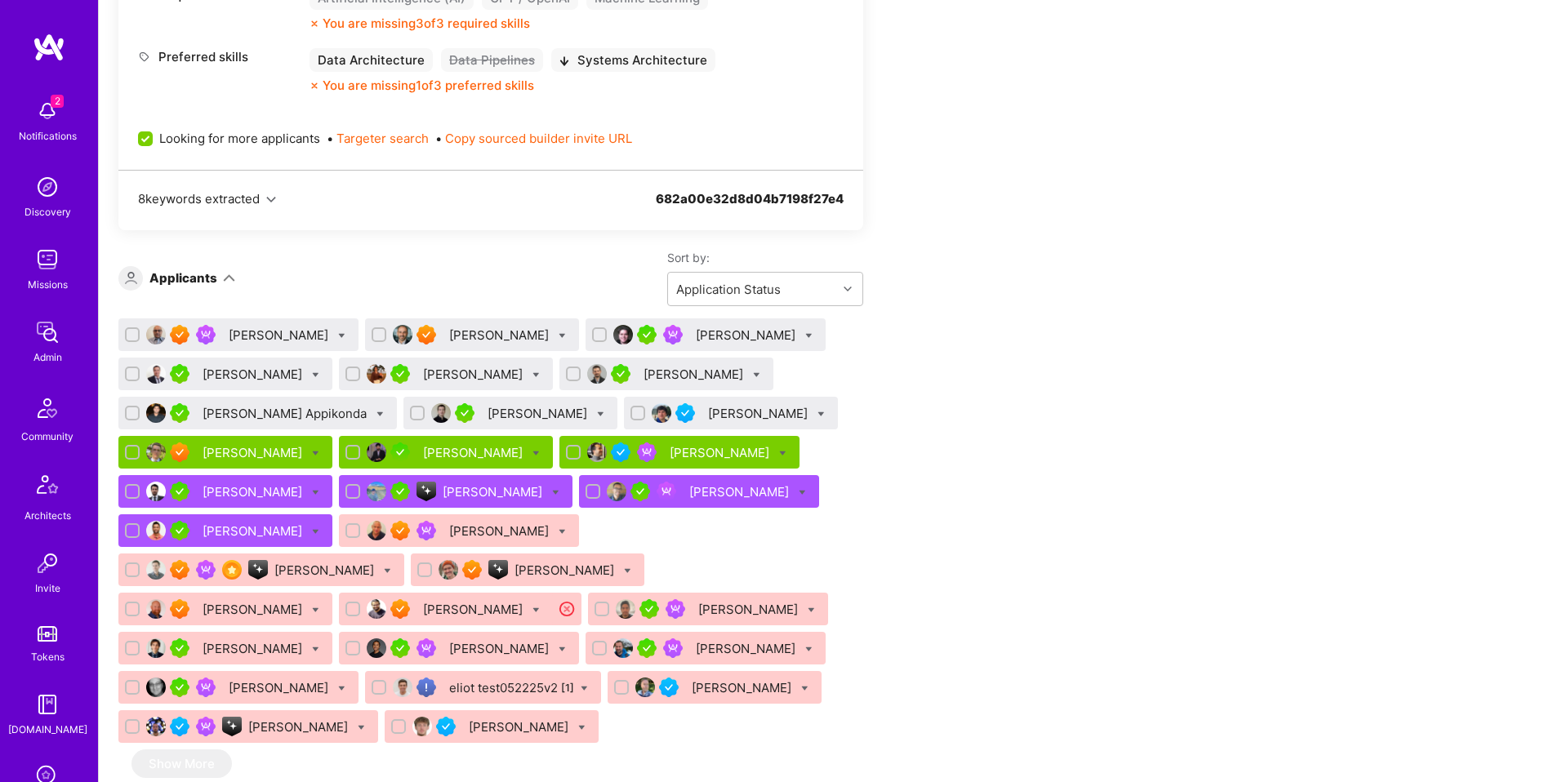
scroll to position [869, 0]
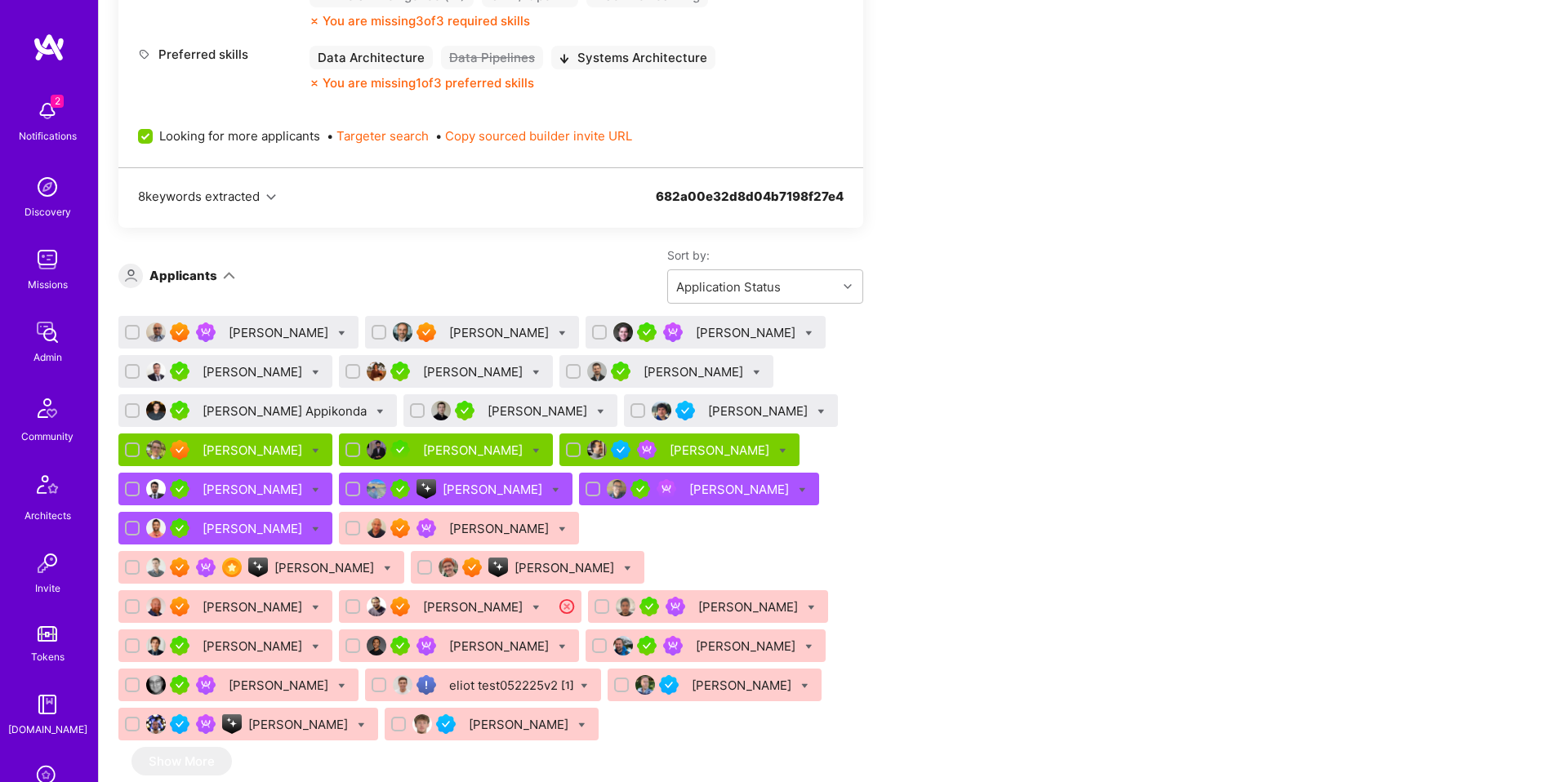
click at [455, 489] on div "[PERSON_NAME]" at bounding box center [494, 489] width 102 height 17
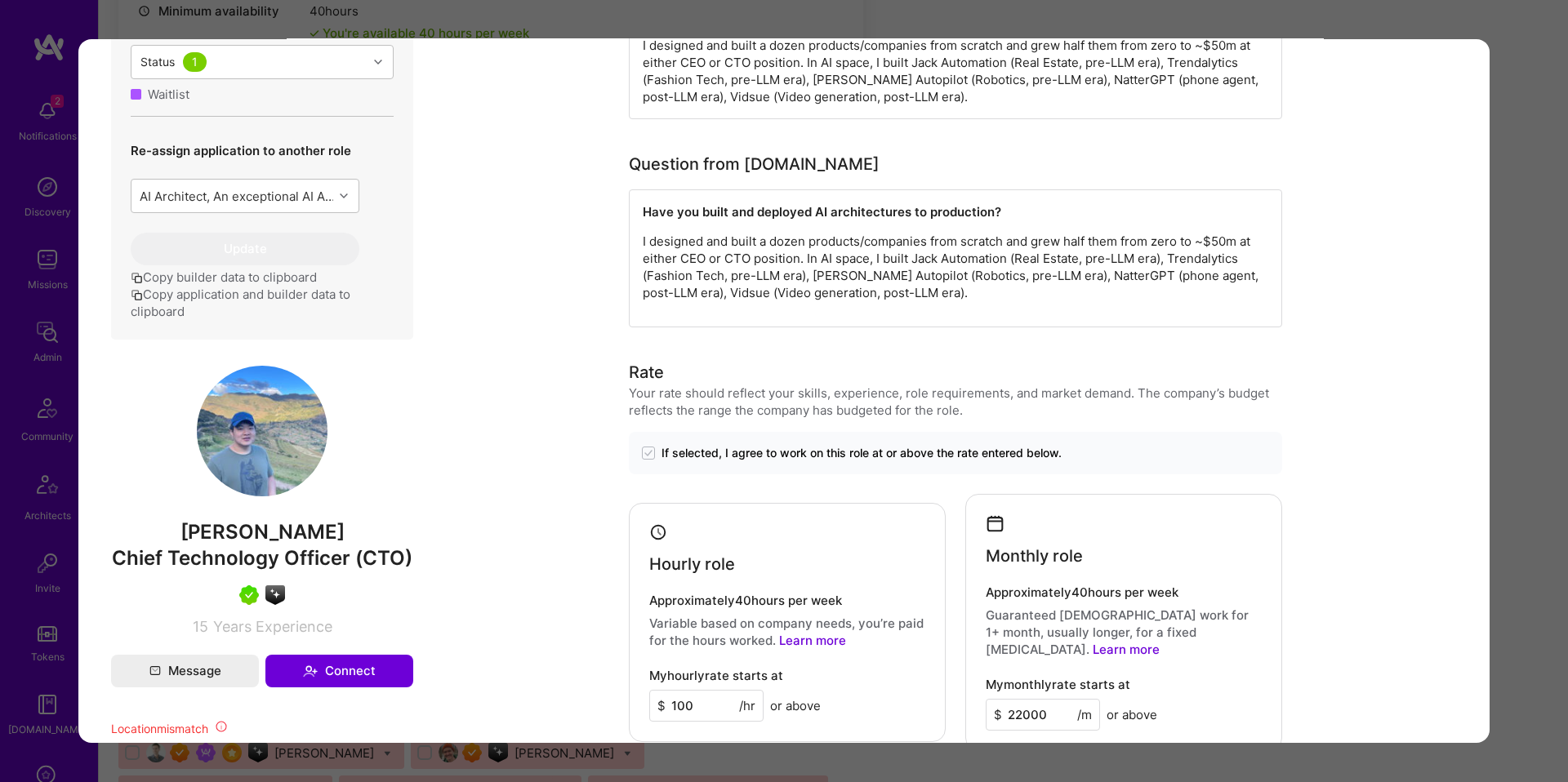
scroll to position [683, 0]
click at [28, 408] on div "Application 14 of 30 Builder Missing Requirements Required Location See locatio…" at bounding box center [784, 391] width 1568 height 782
click at [38, 393] on div "Application 14 of 30 Builder Missing Requirements Required Location See locatio…" at bounding box center [784, 391] width 1568 height 782
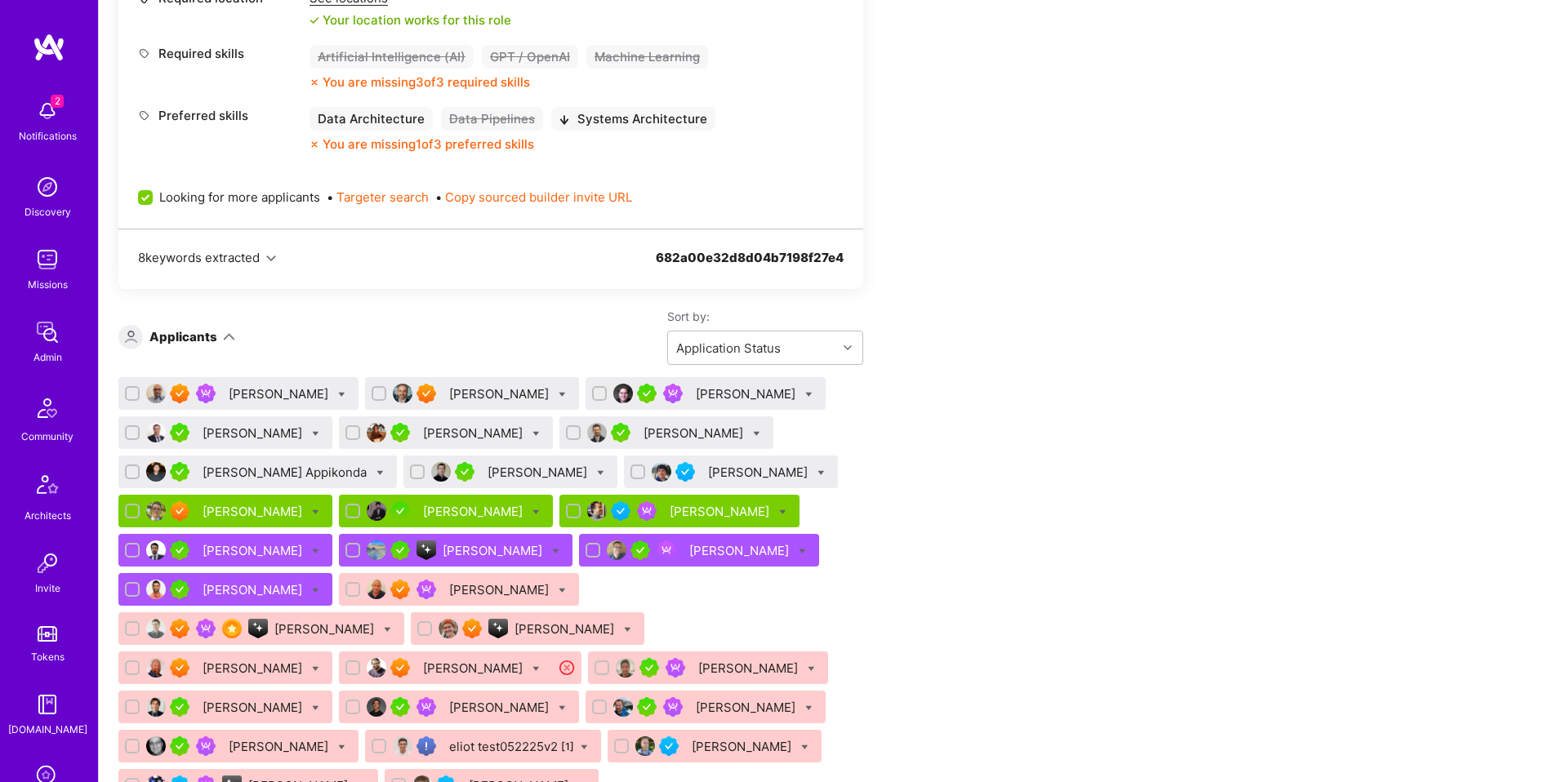
scroll to position [809, 0]
click at [552, 545] on div at bounding box center [555, 550] width 8 height 17
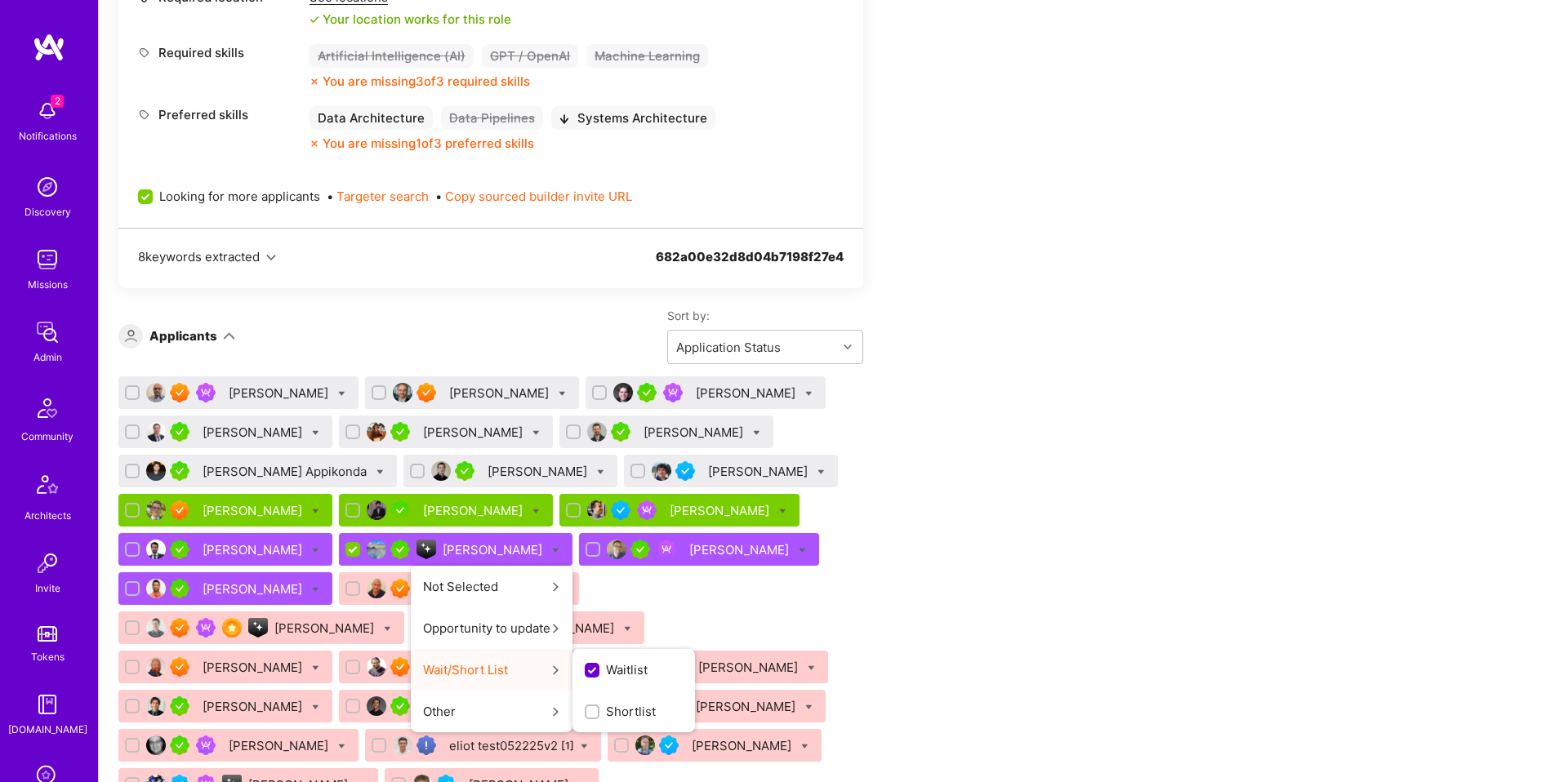
click at [606, 709] on span "Shortlist" at bounding box center [631, 711] width 50 height 17
click at [0, 0] on input "Shortlist" at bounding box center [0, 0] width 0 height 0
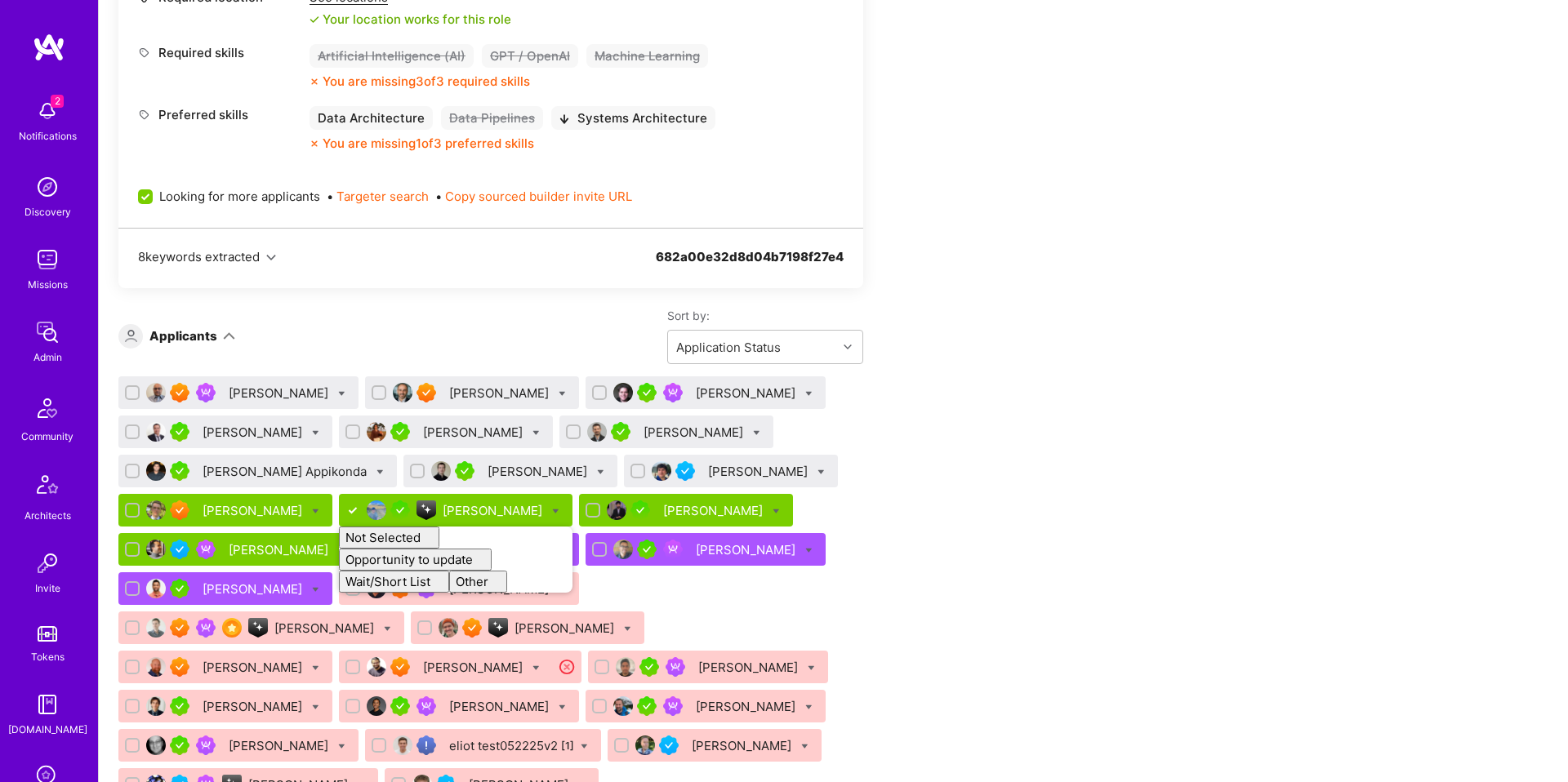
checkbox input "false"
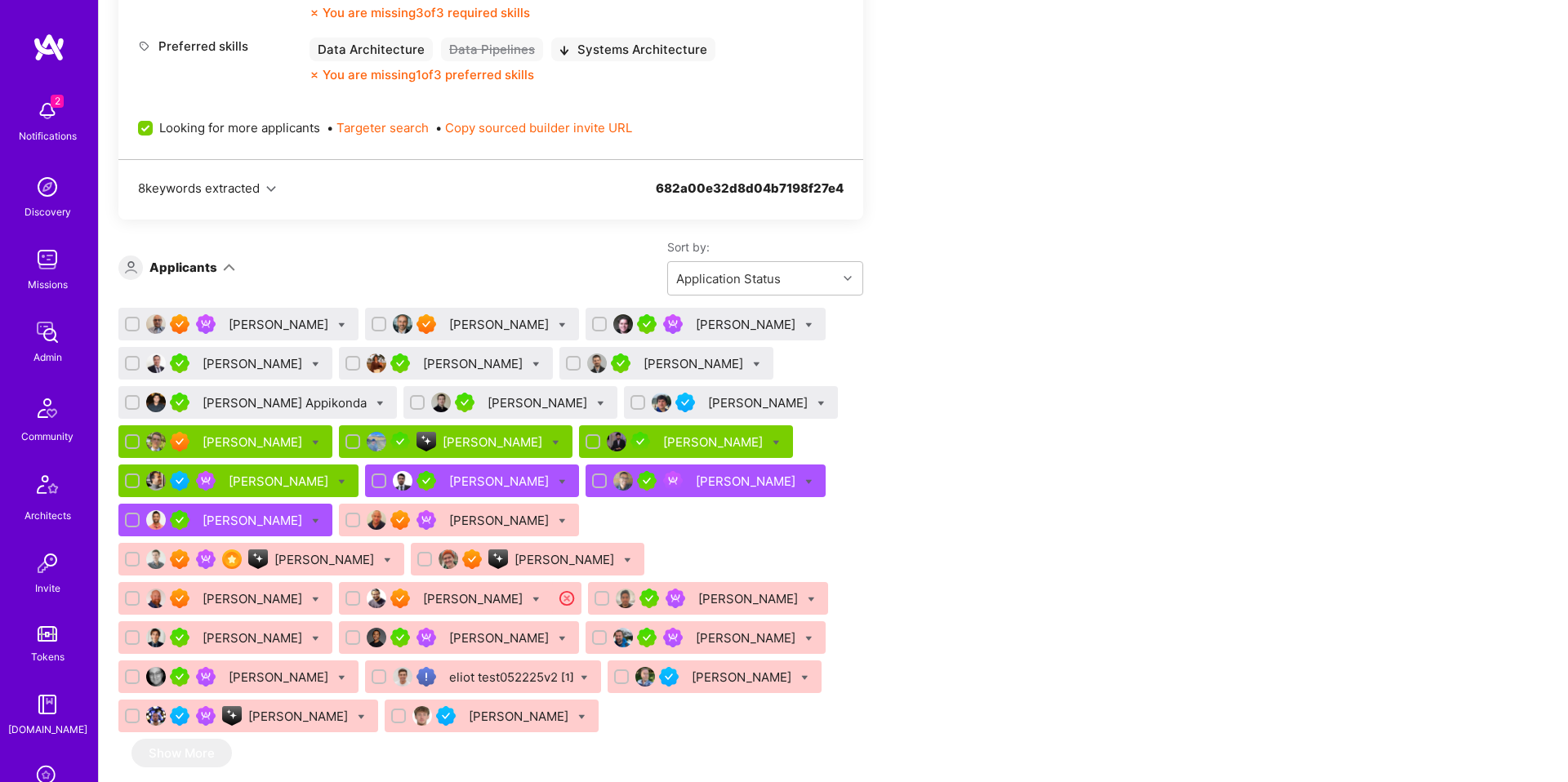
scroll to position [965, 0]
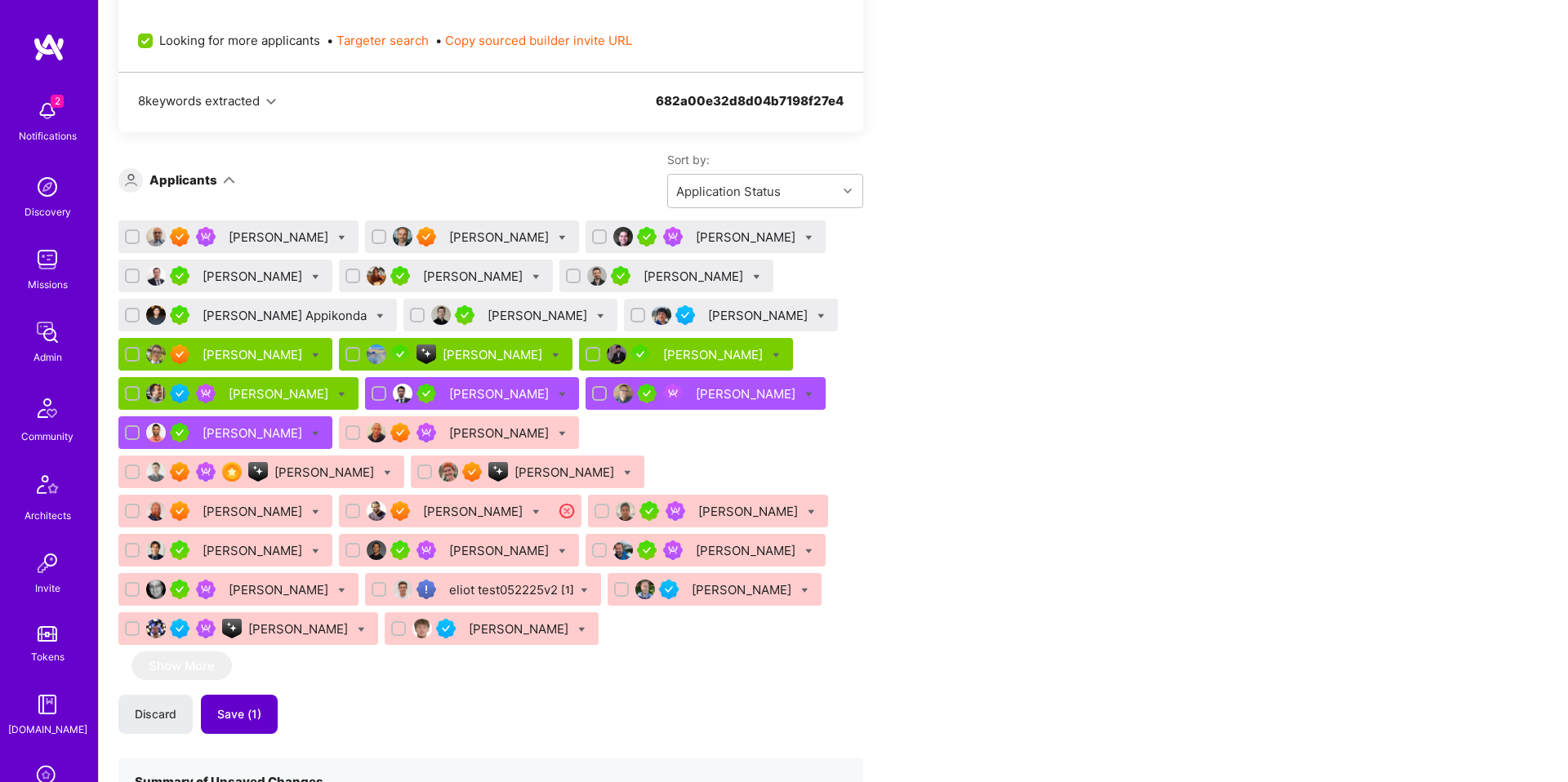
click at [262, 695] on button "Save (1)" at bounding box center [239, 715] width 77 height 39
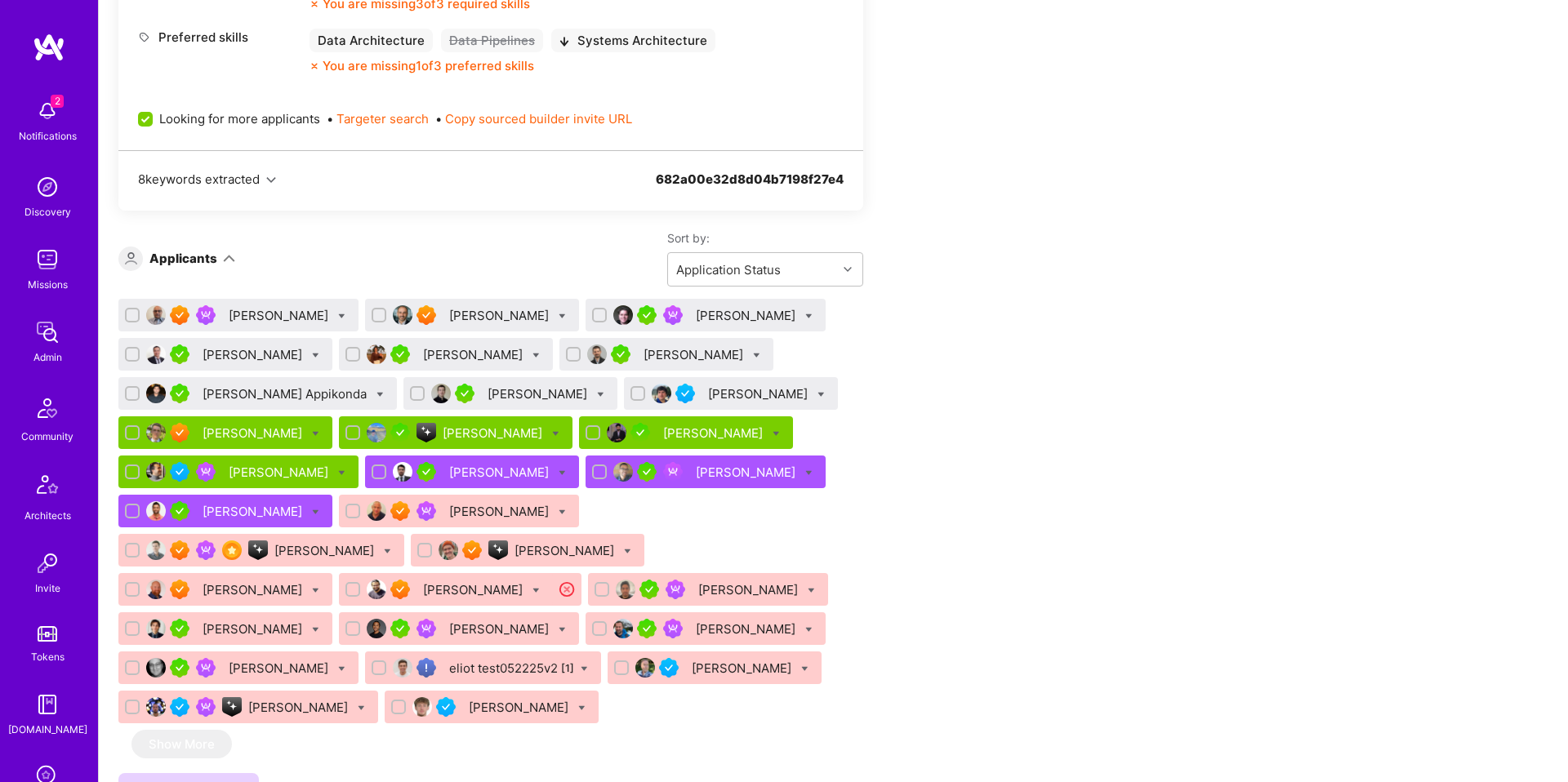
scroll to position [877, 0]
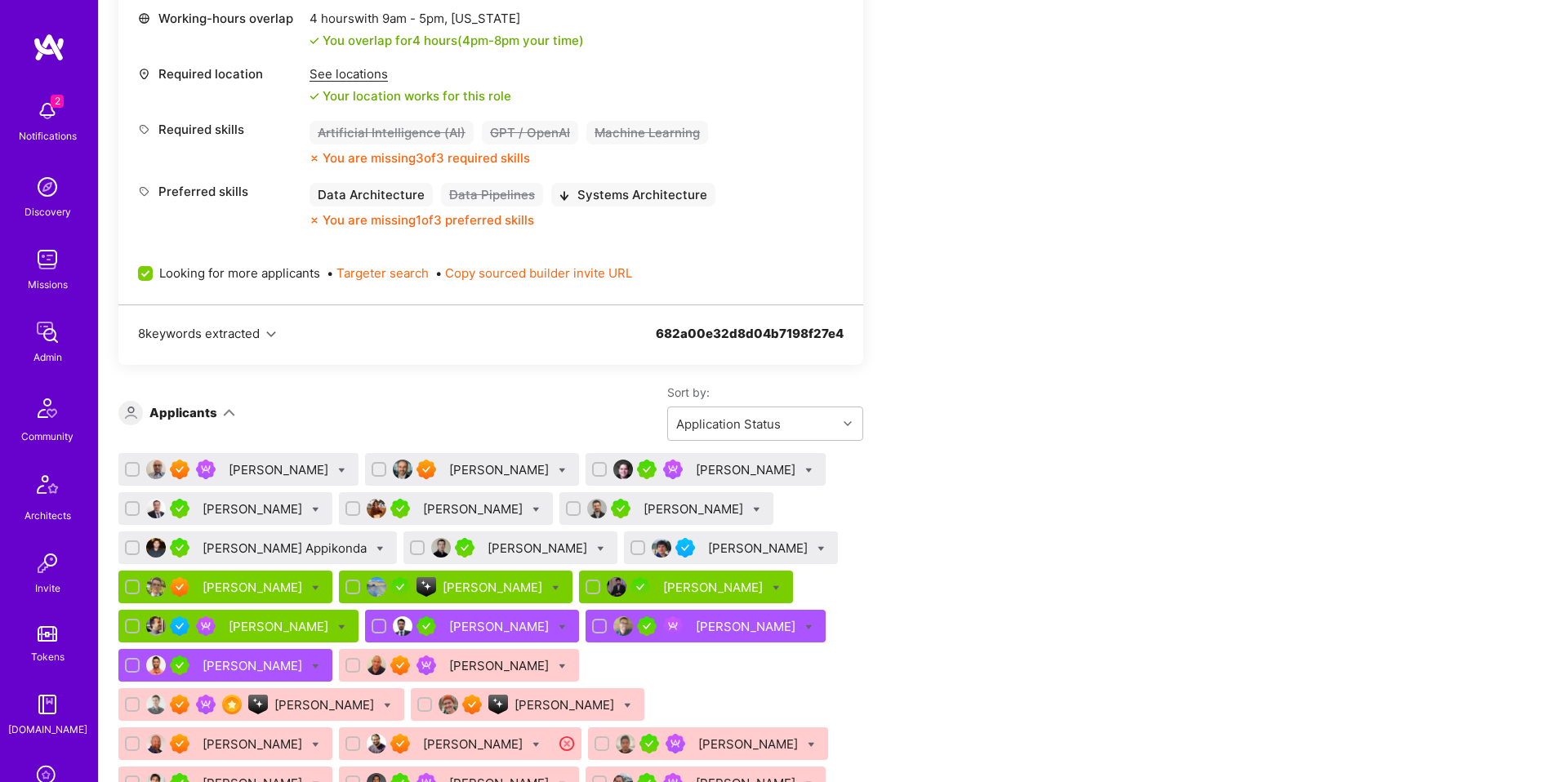
scroll to position [725, 0]
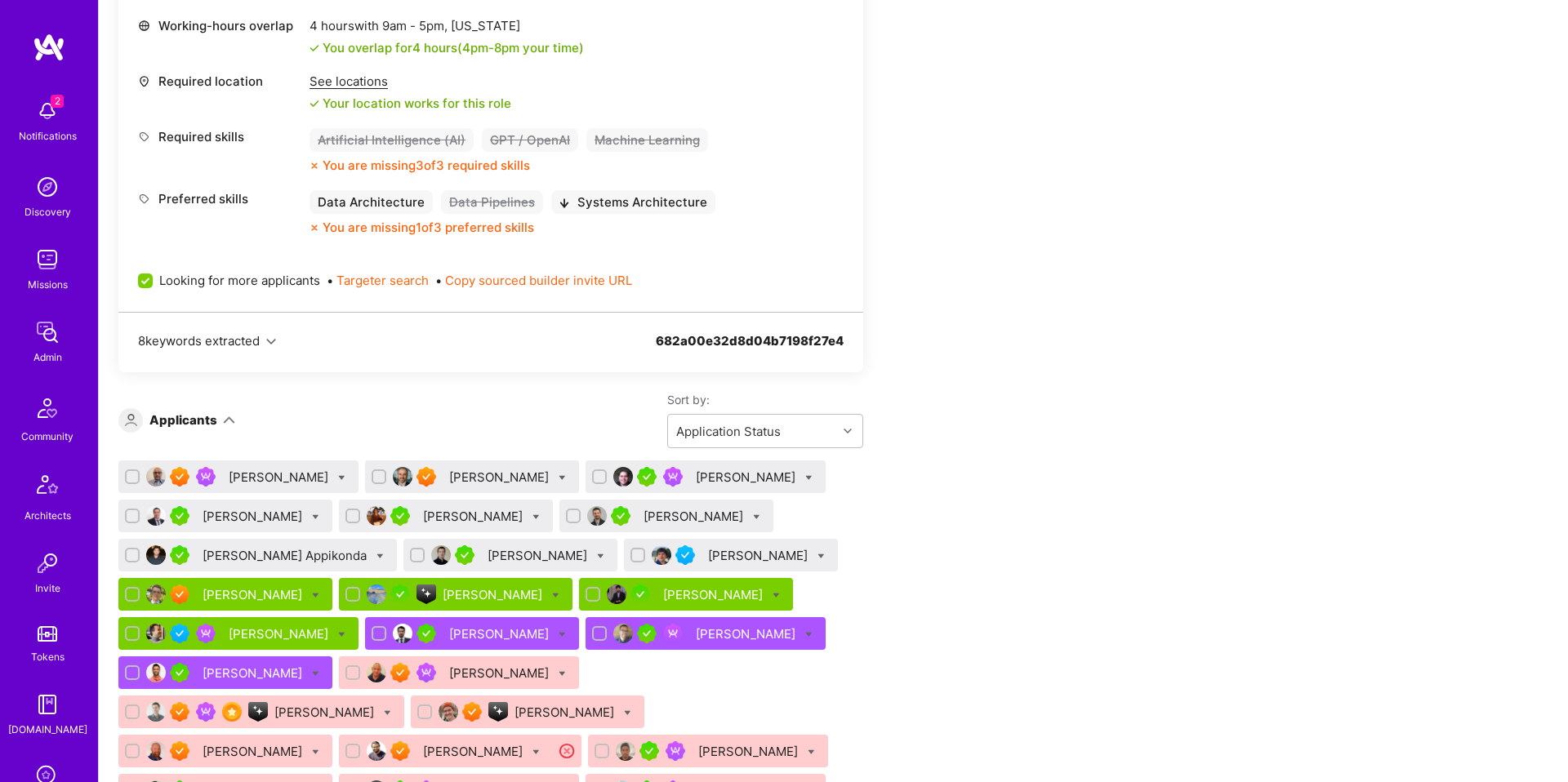
click at [222, 517] on div "[PERSON_NAME]" at bounding box center [254, 516] width 102 height 17
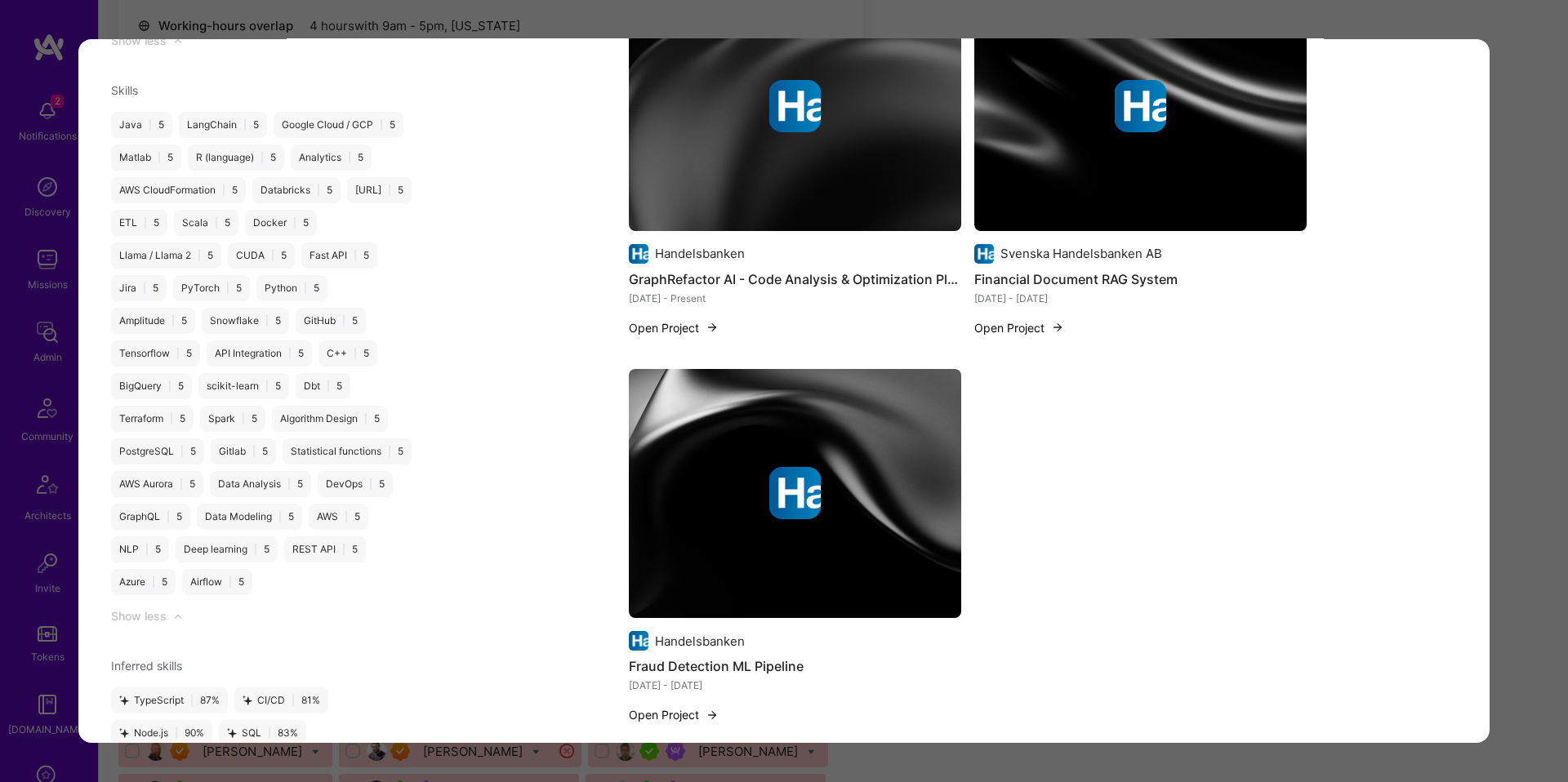
scroll to position [2486, 0]
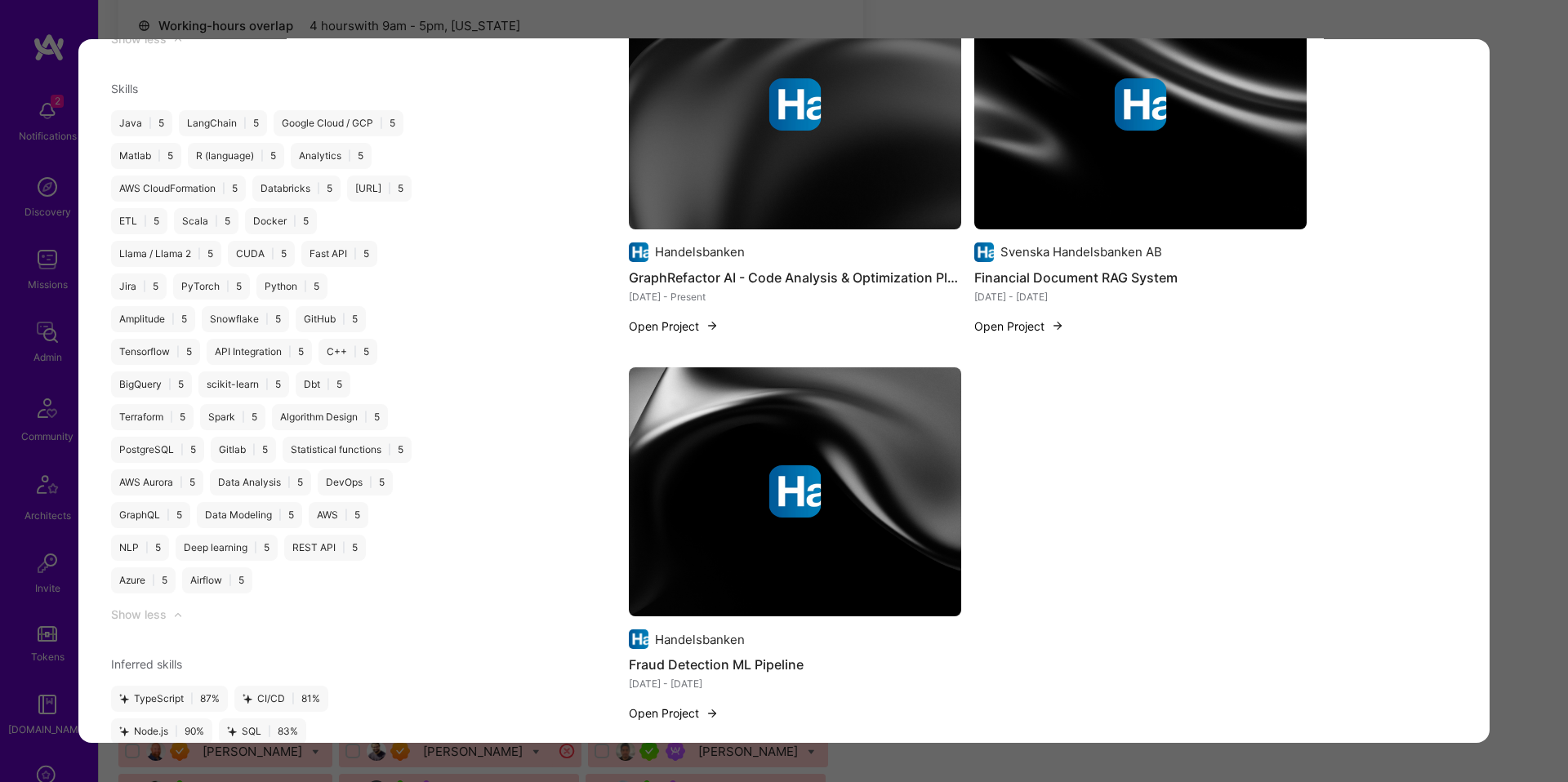
click at [1517, 417] on div "Application 4 of 30 Builder Missing Requirements Required Location See location…" at bounding box center [784, 391] width 1568 height 782
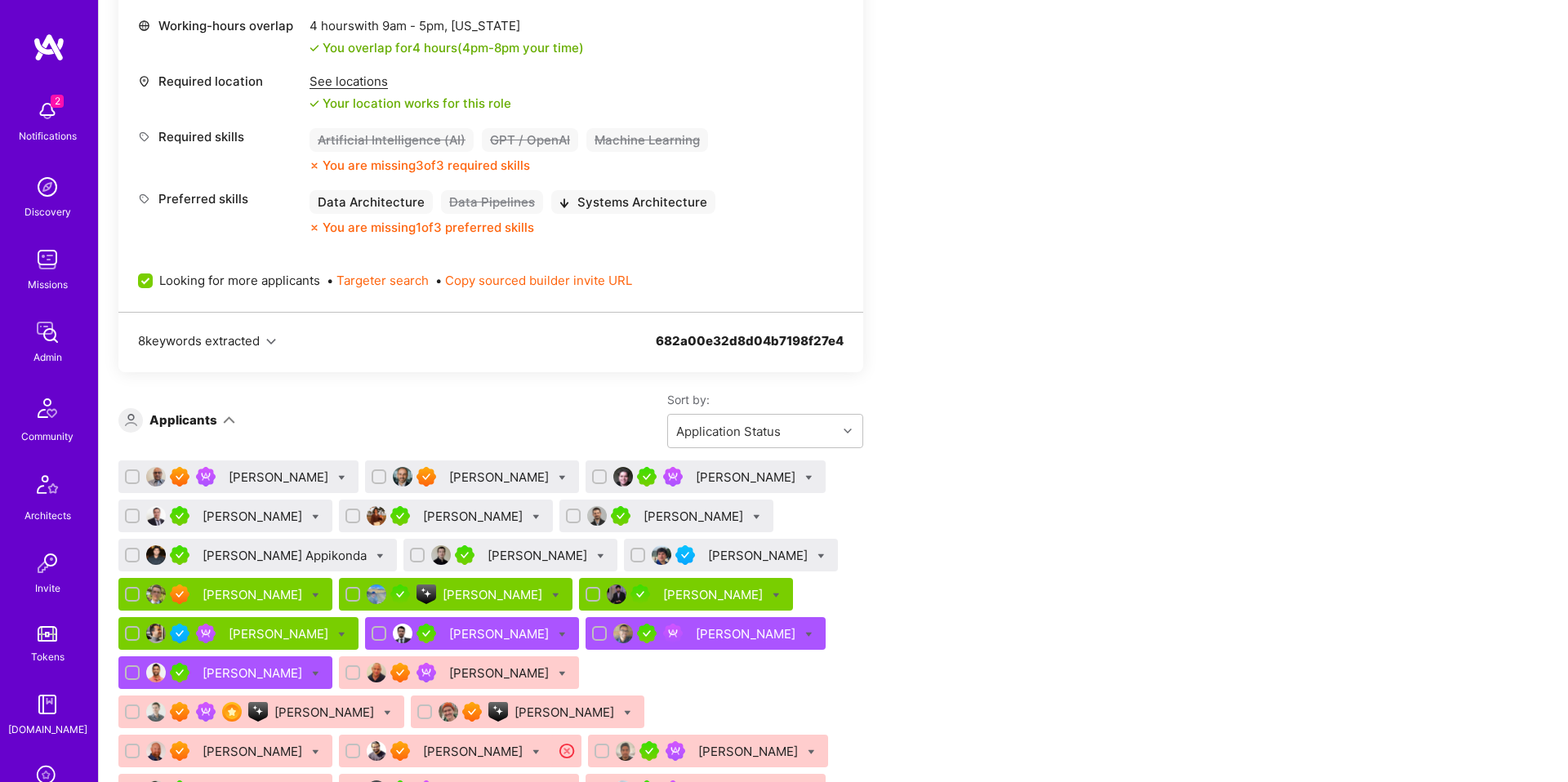
scroll to position [651, 0]
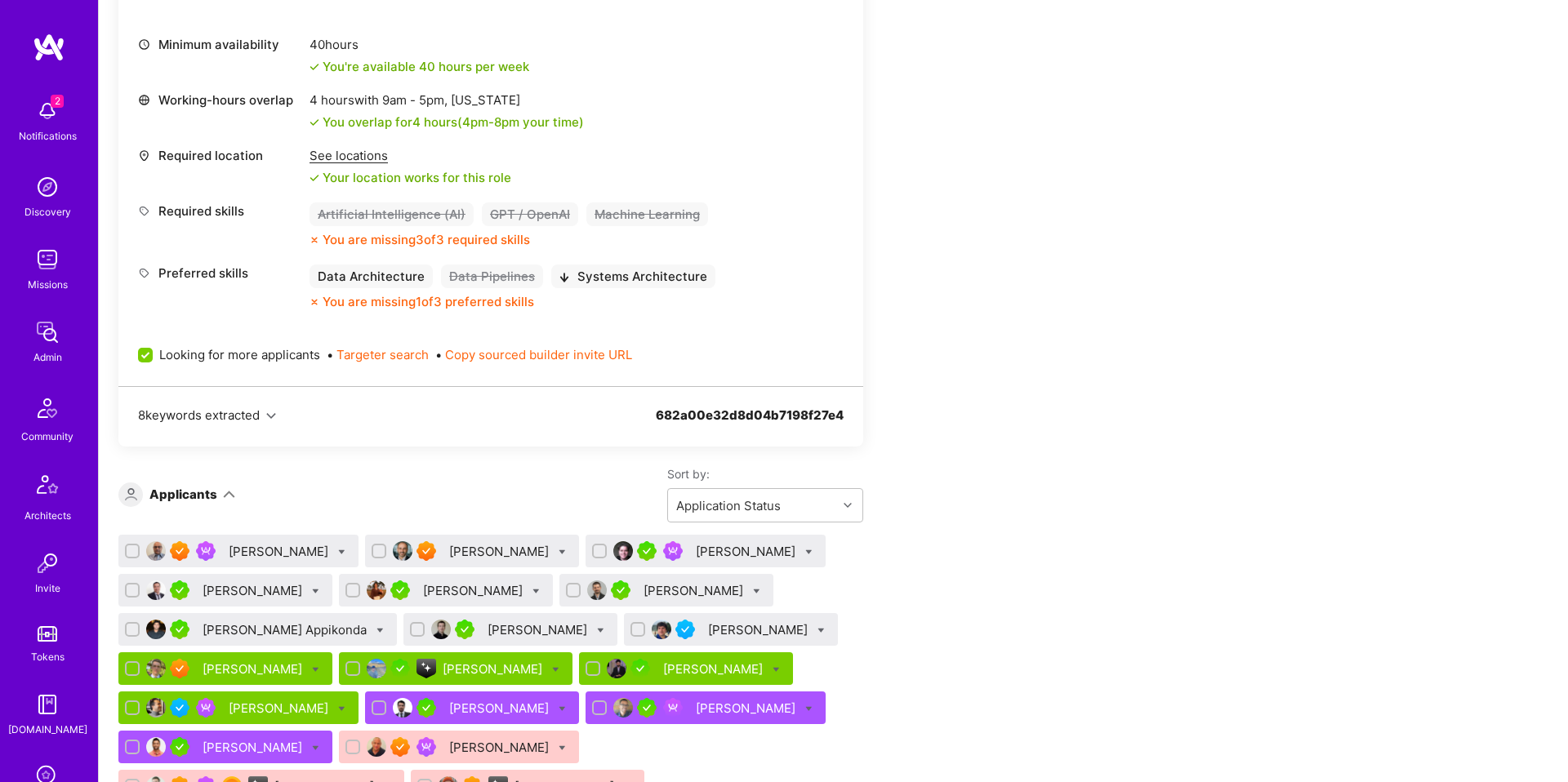
click at [357, 607] on div "[PERSON_NAME] [PERSON_NAME] [PERSON_NAME] [PERSON_NAME] [PERSON_NAME] [PERSON_N…" at bounding box center [491, 750] width 745 height 431
click at [423, 588] on div "[PERSON_NAME]" at bounding box center [474, 591] width 102 height 17
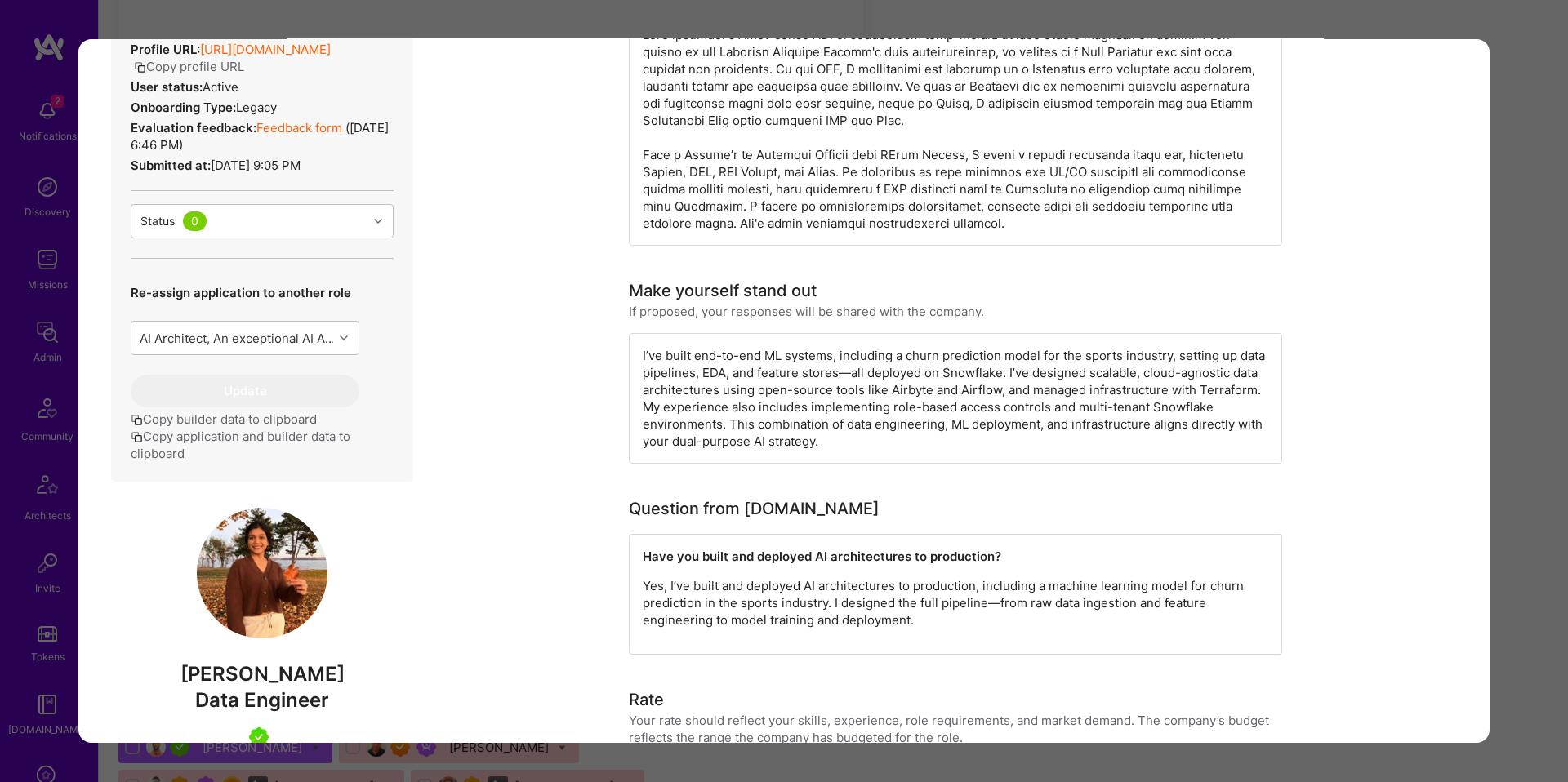
scroll to position [568, 0]
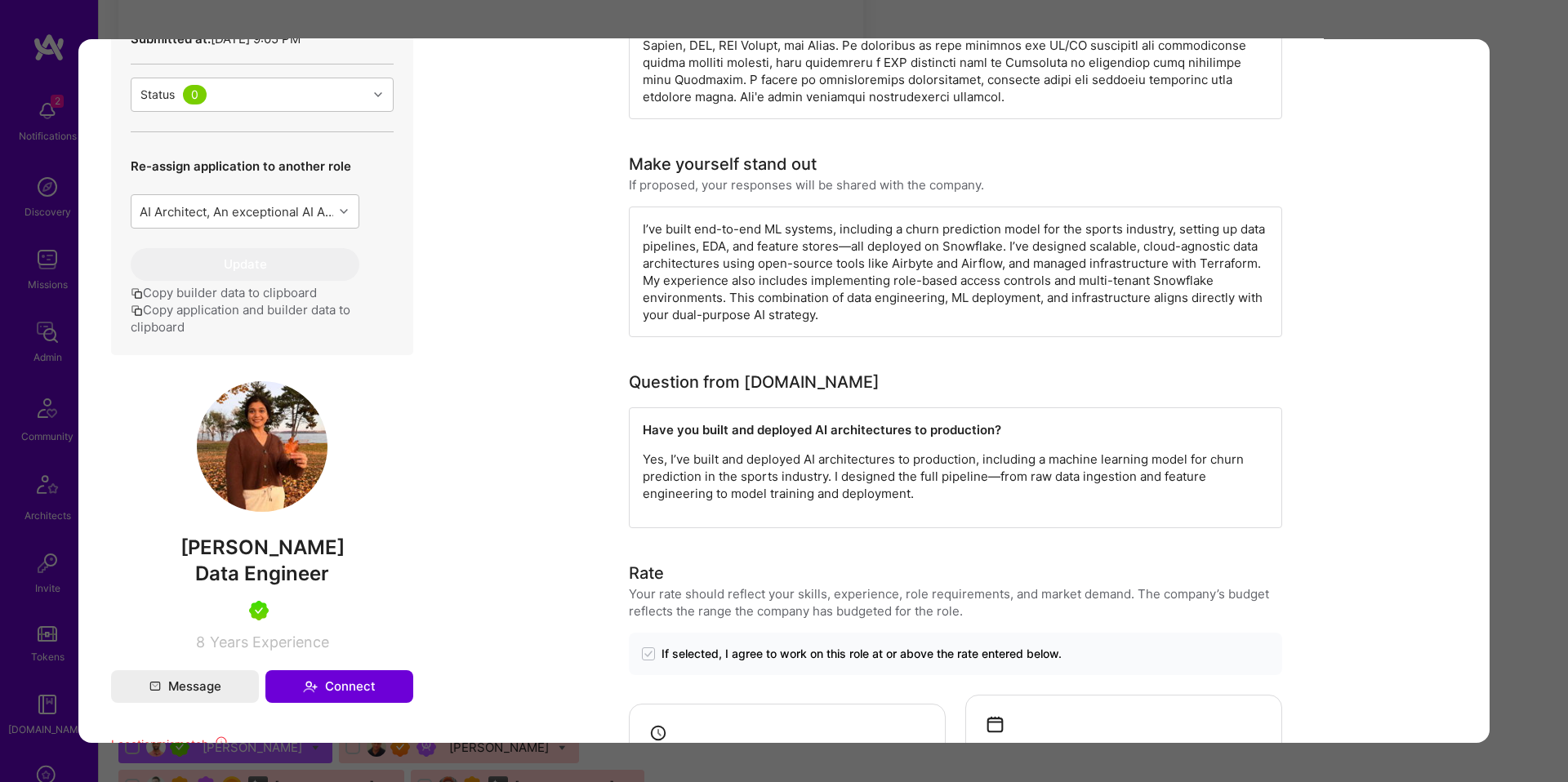
click at [1548, 391] on div "Application 5 of 30 Builder Missing Requirements Required Location See location…" at bounding box center [784, 391] width 1568 height 782
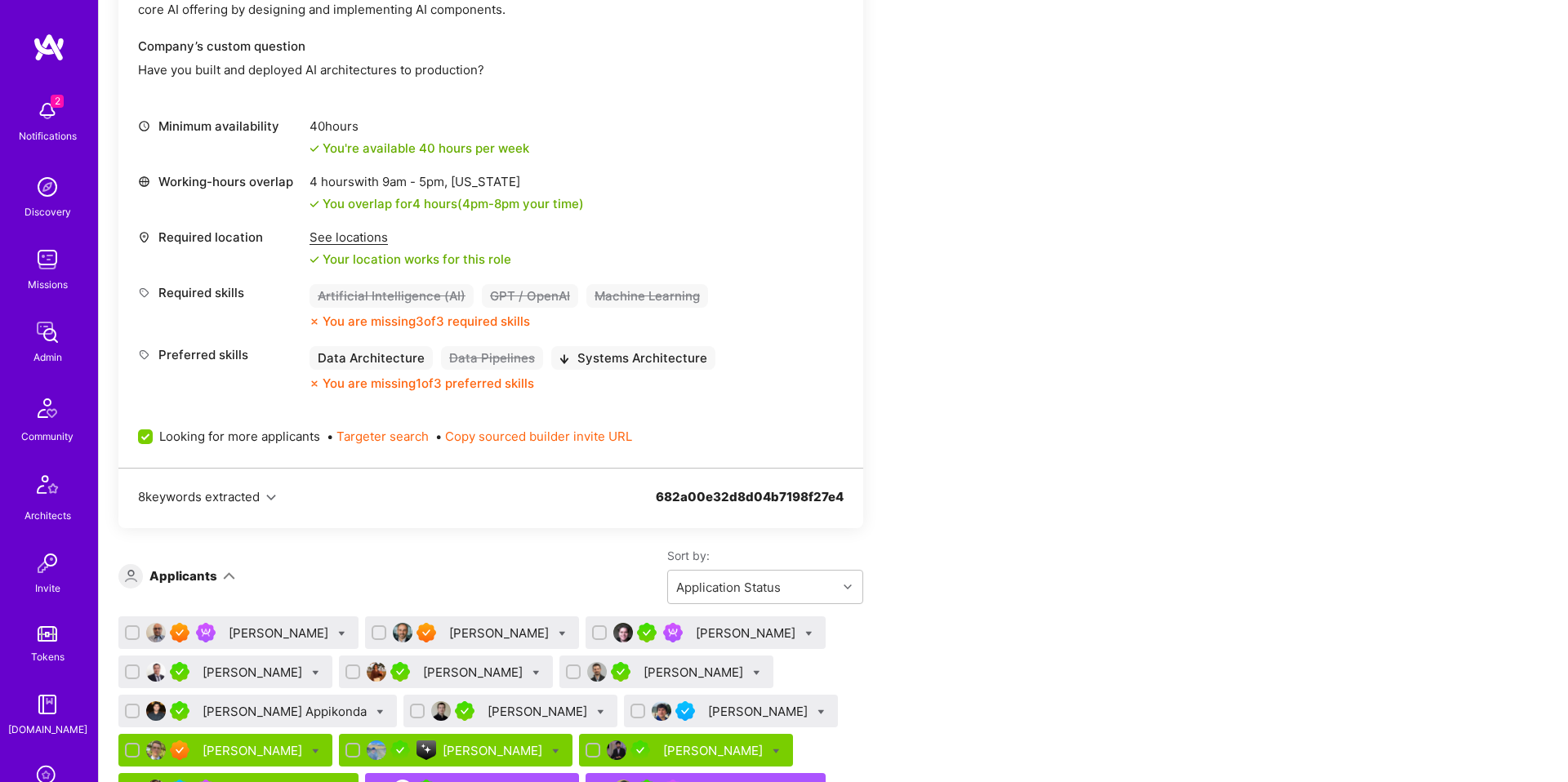
scroll to position [567, 0]
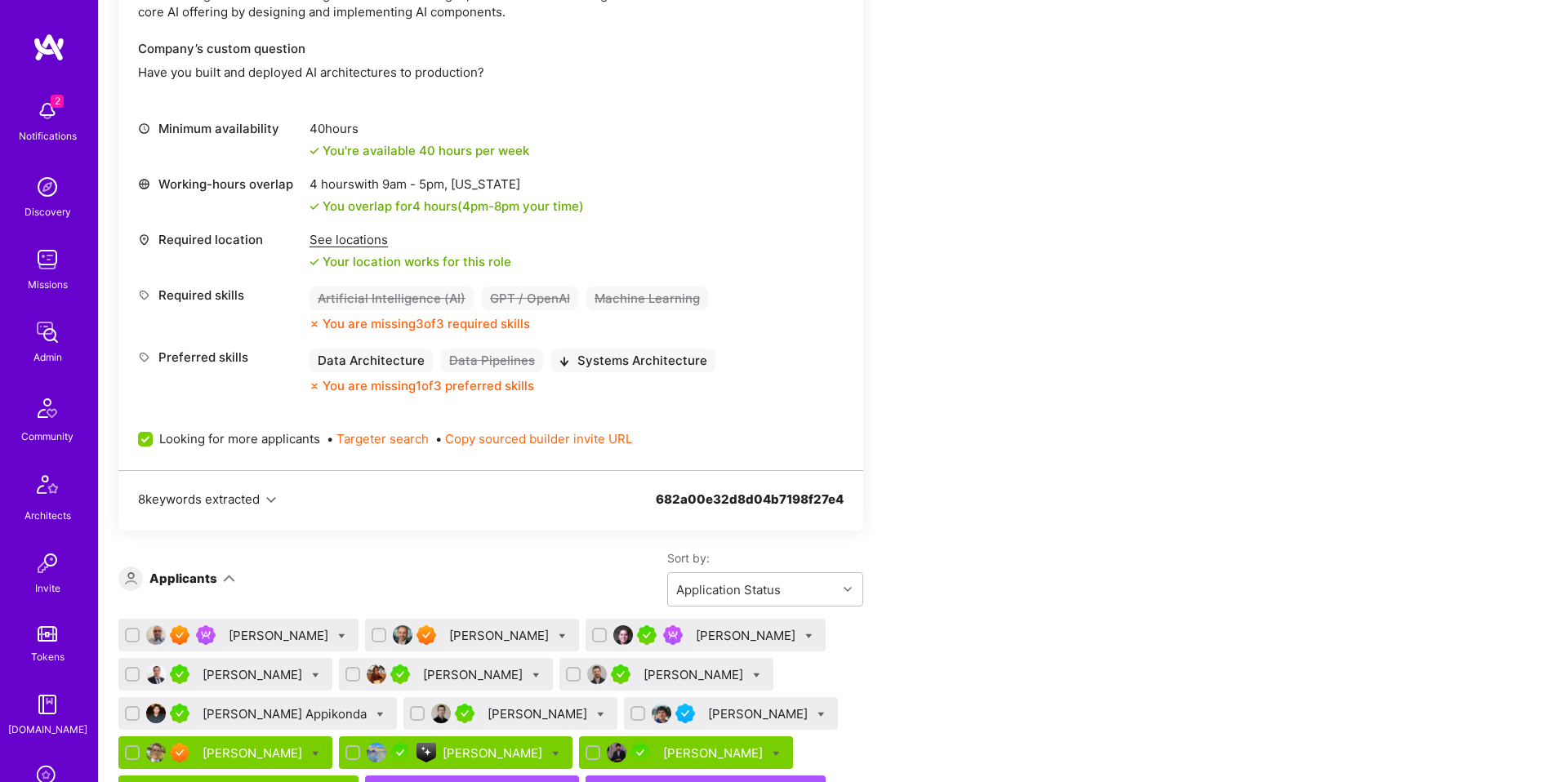
click at [492, 724] on div "[PERSON_NAME]" at bounding box center [510, 714] width 214 height 32
click at [497, 715] on div "[PERSON_NAME]" at bounding box center [539, 714] width 102 height 17
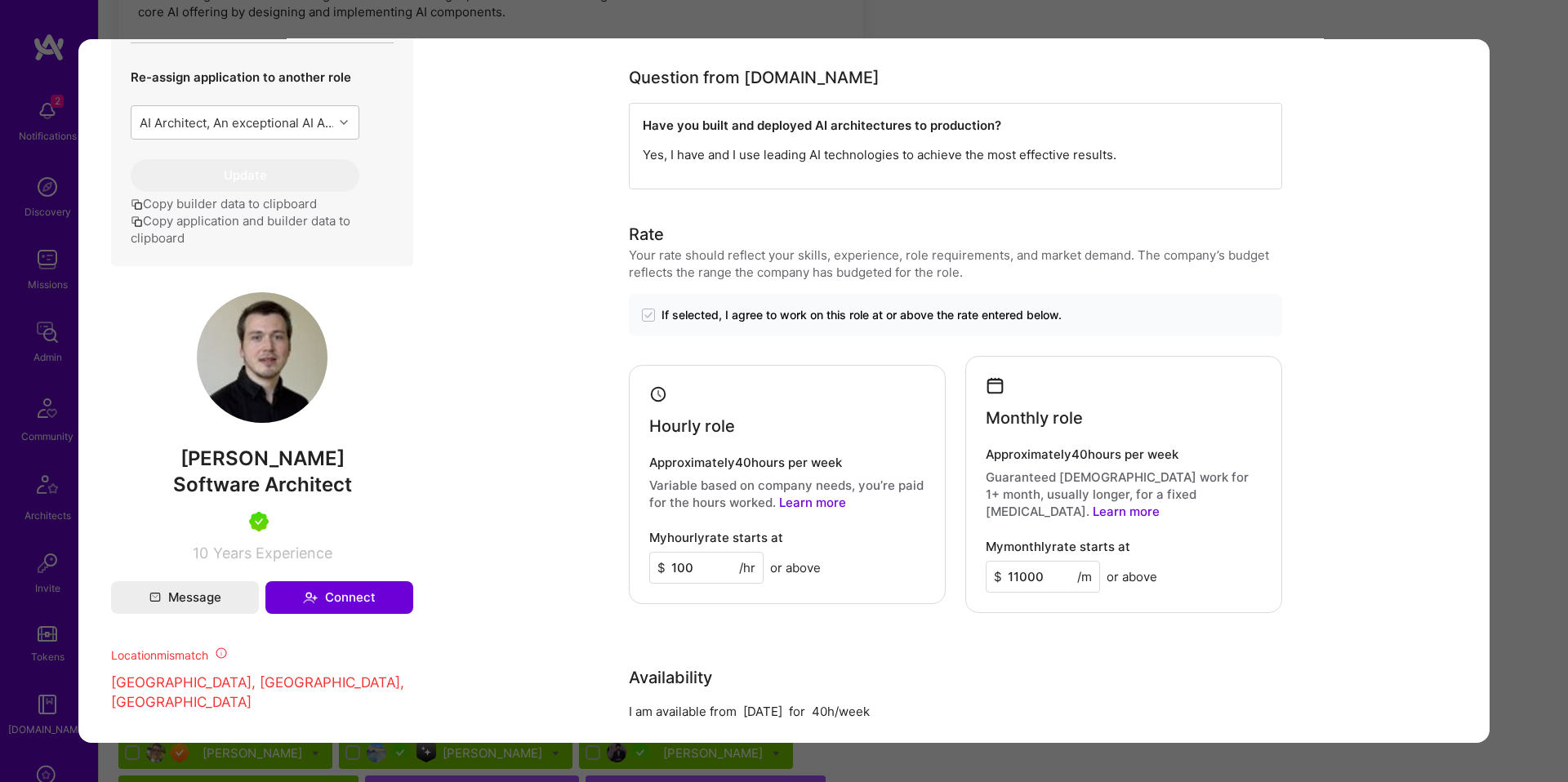
scroll to position [852, 0]
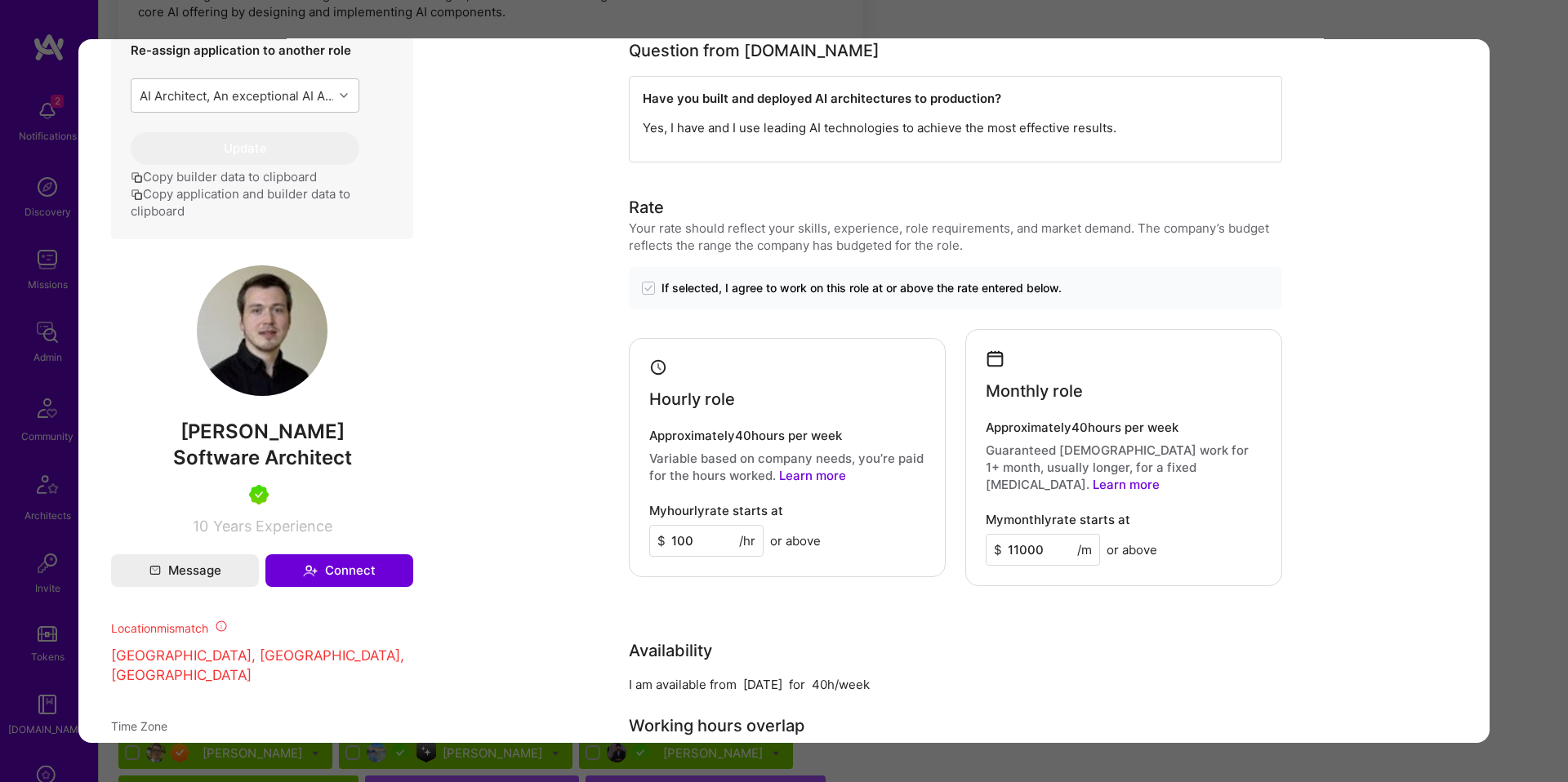
click at [33, 547] on div "Application 8 of 30 Builder Missing Requirements Required Location See location…" at bounding box center [784, 391] width 1568 height 782
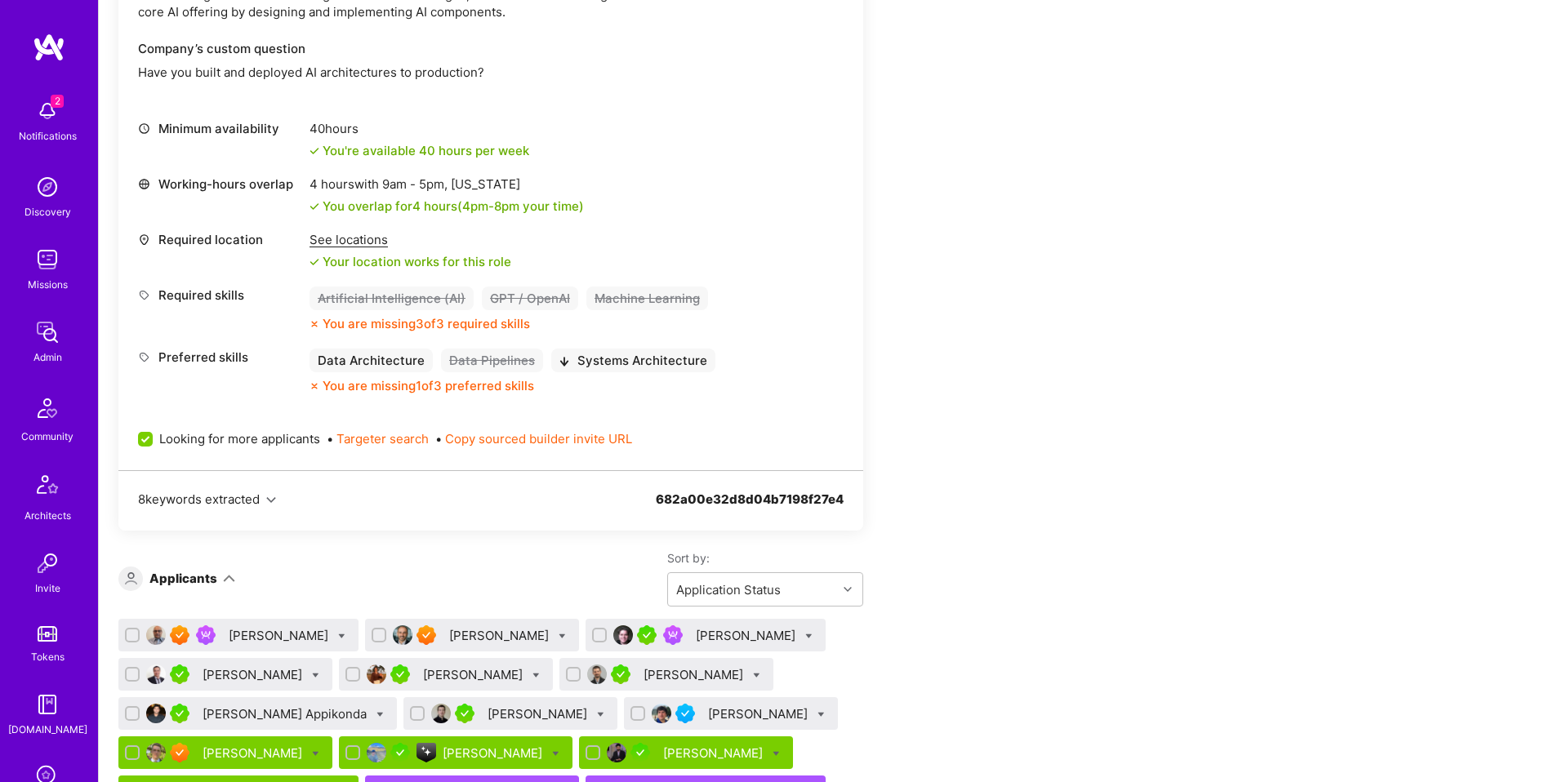
click at [442, 757] on div "[PERSON_NAME]" at bounding box center [494, 753] width 102 height 17
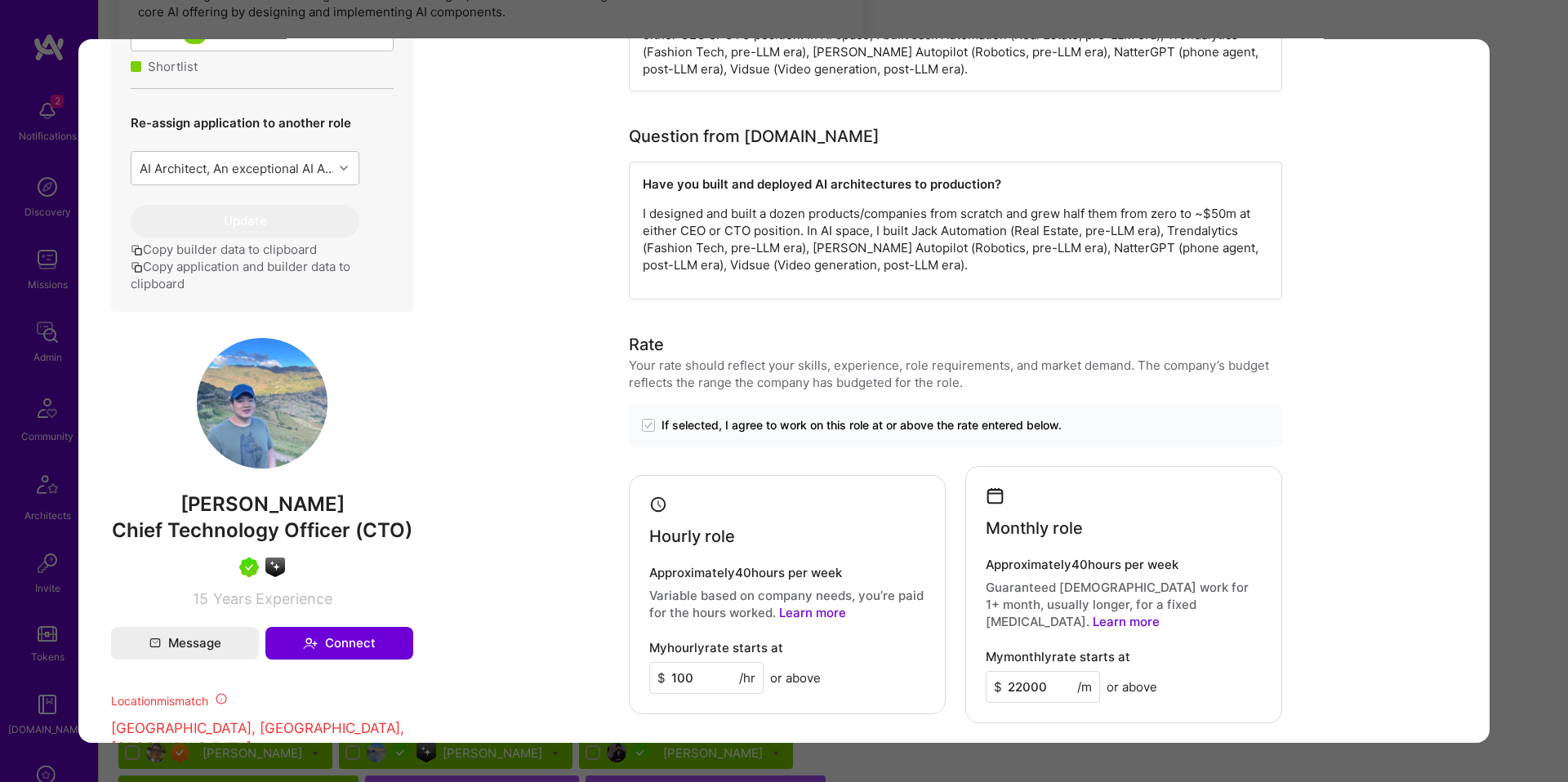
scroll to position [850, 0]
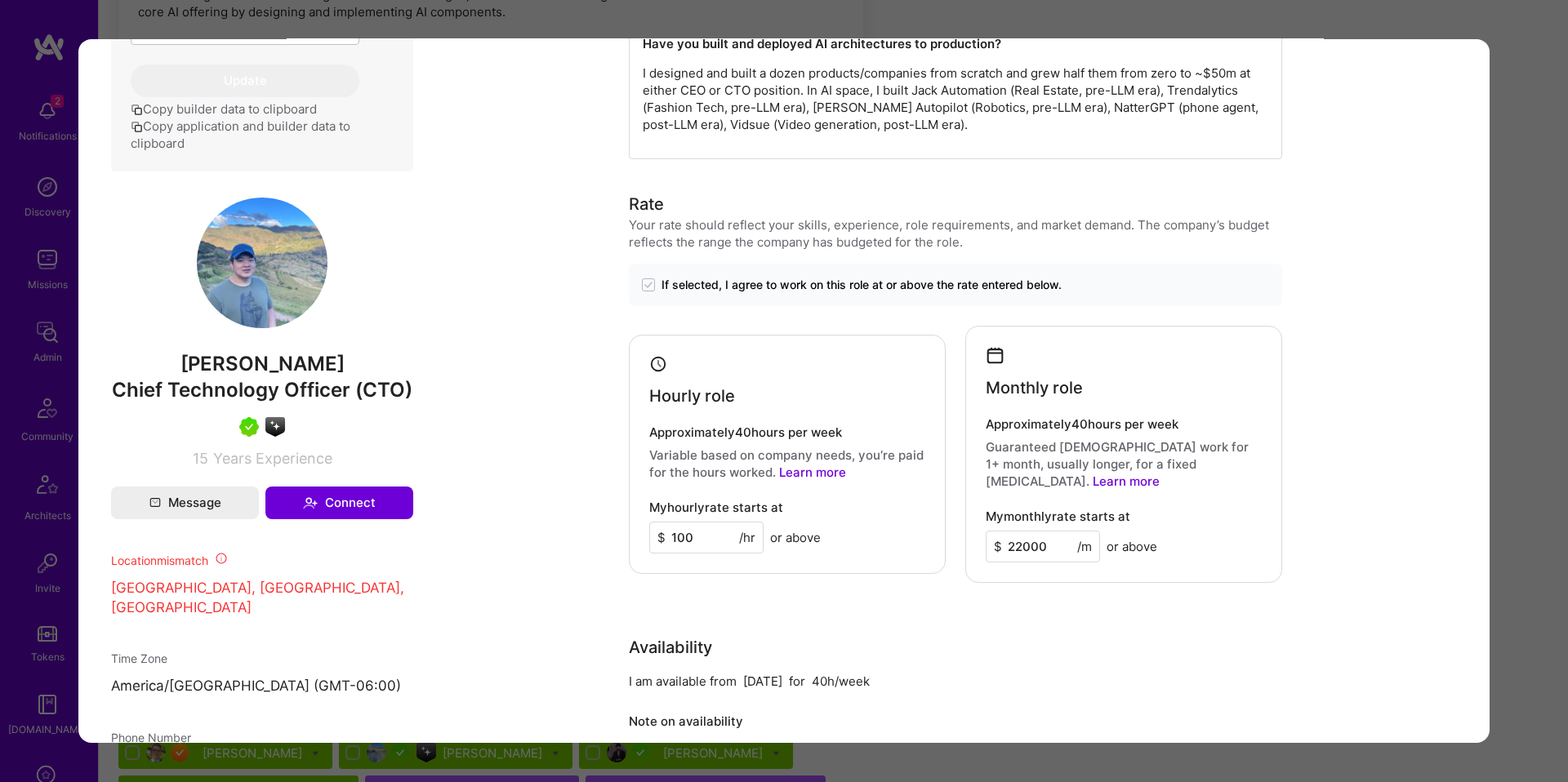
click at [1502, 423] on div "Application 11 of 30 Builder Missing Requirements Required Location See locatio…" at bounding box center [784, 391] width 1568 height 782
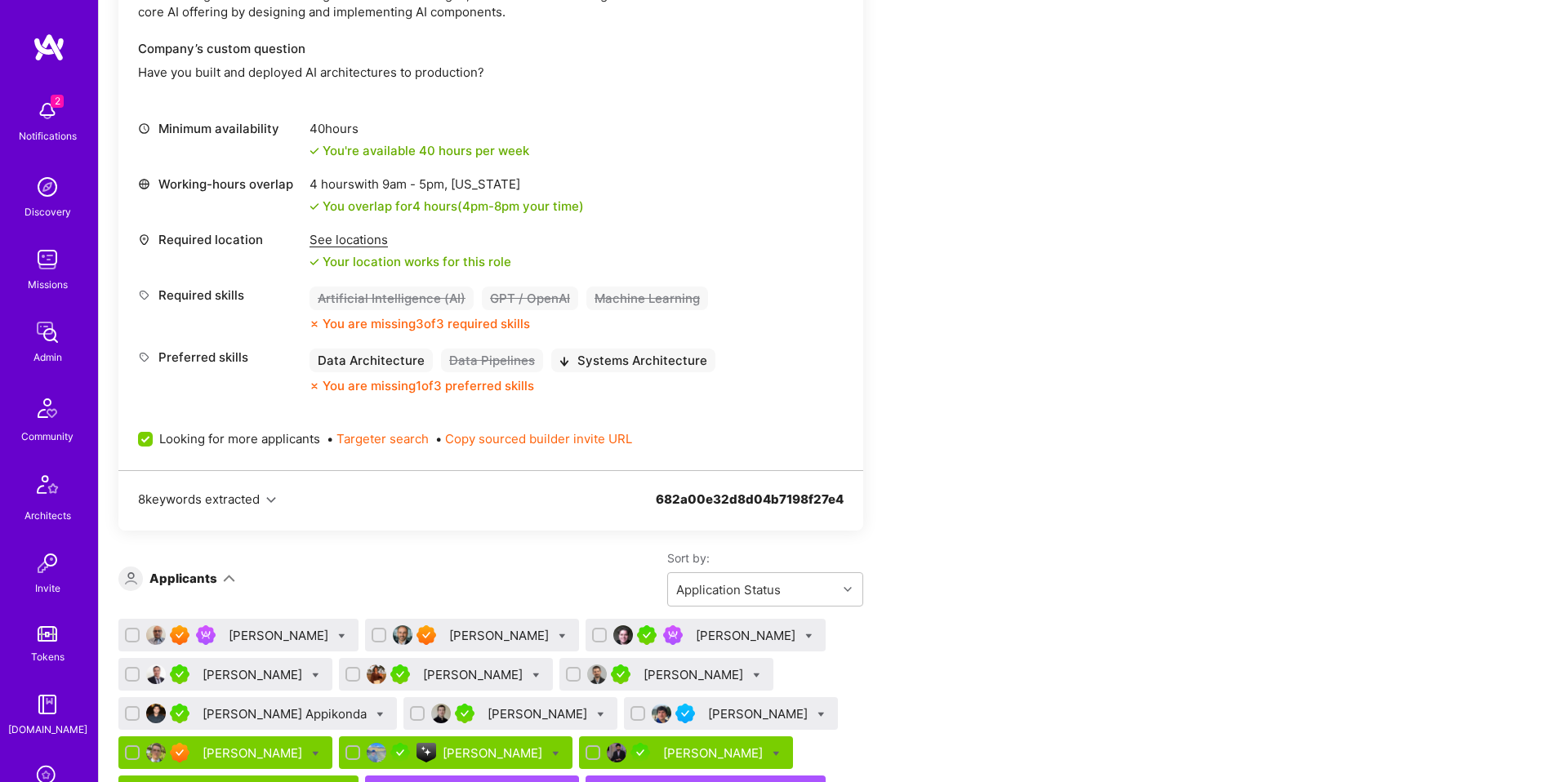
click at [453, 637] on div "[PERSON_NAME]" at bounding box center [500, 635] width 102 height 17
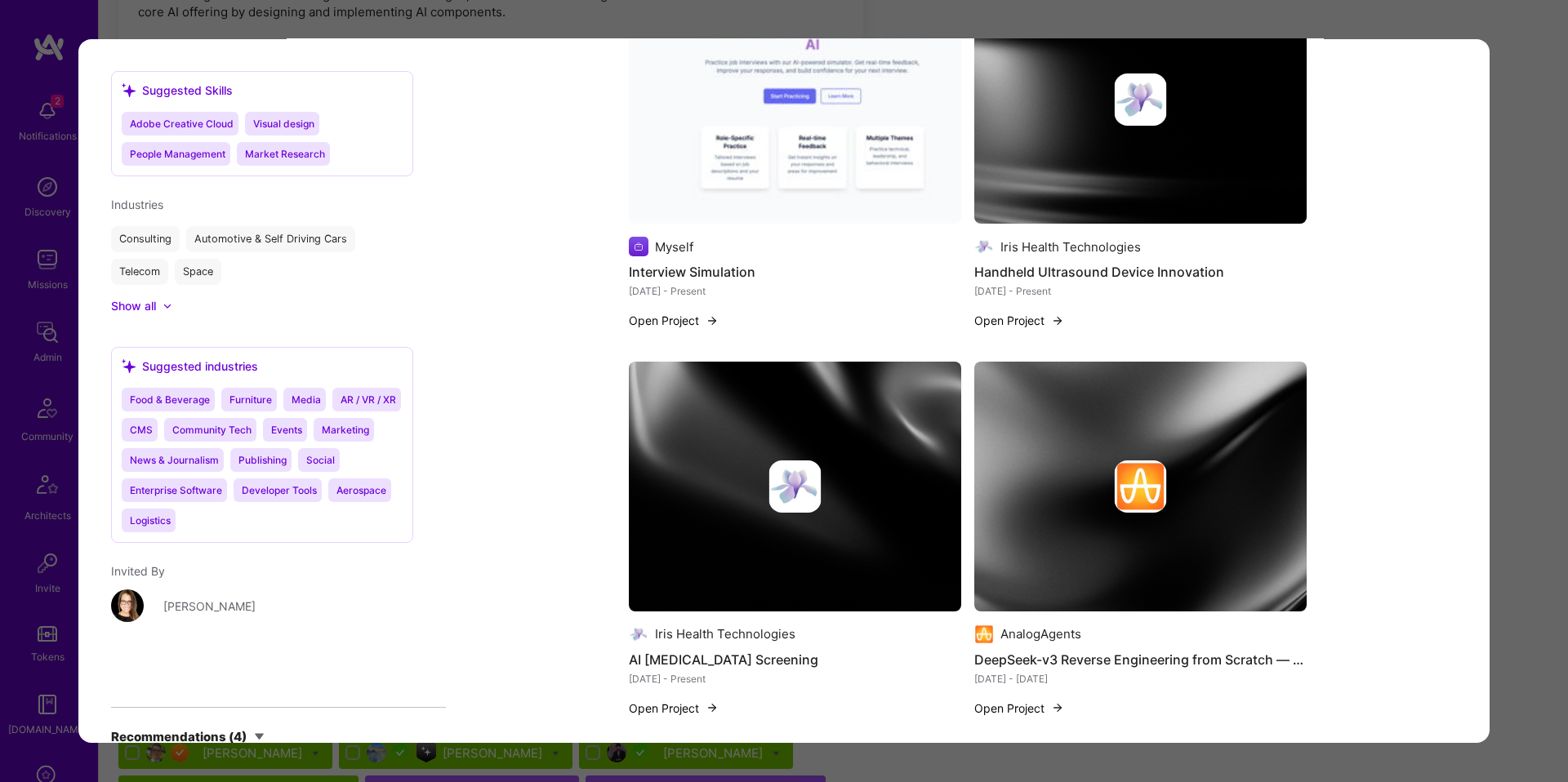
scroll to position [3339, 0]
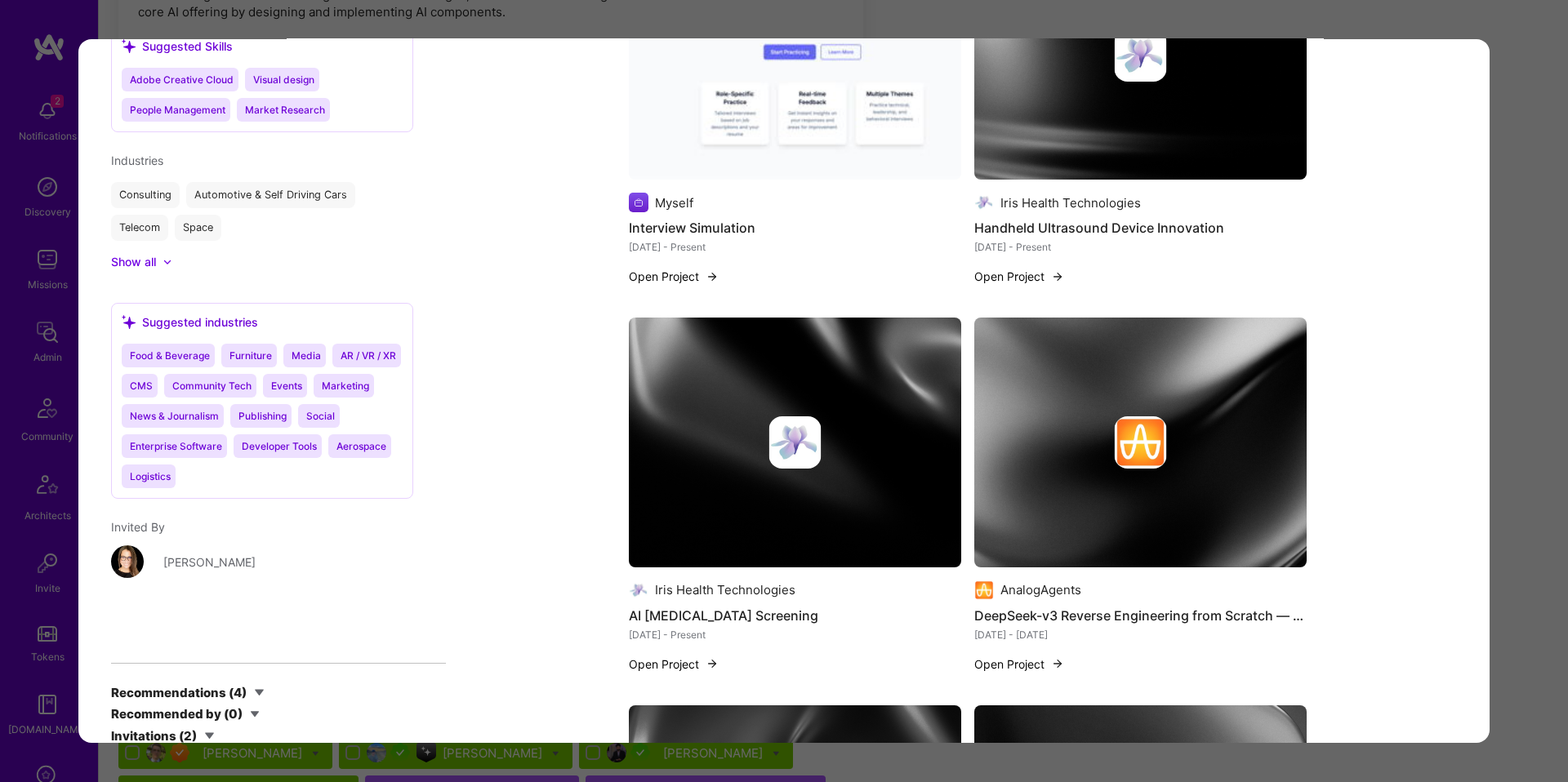
click at [1548, 400] on div "Application 2 of 30 Builder Missing Requirements Required Location See location…" at bounding box center [784, 391] width 1568 height 782
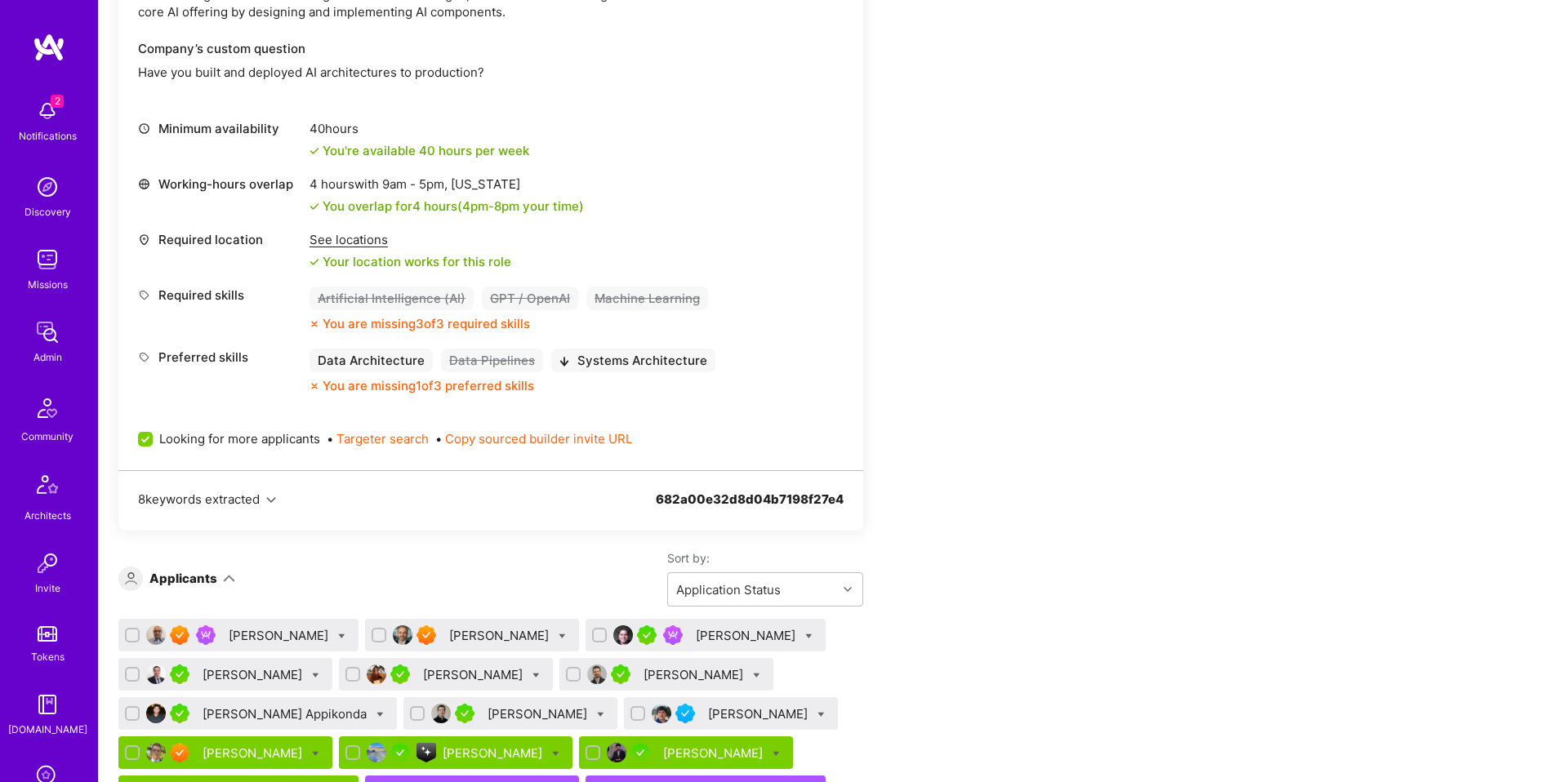
click at [700, 631] on div "[PERSON_NAME]" at bounding box center [747, 635] width 102 height 17
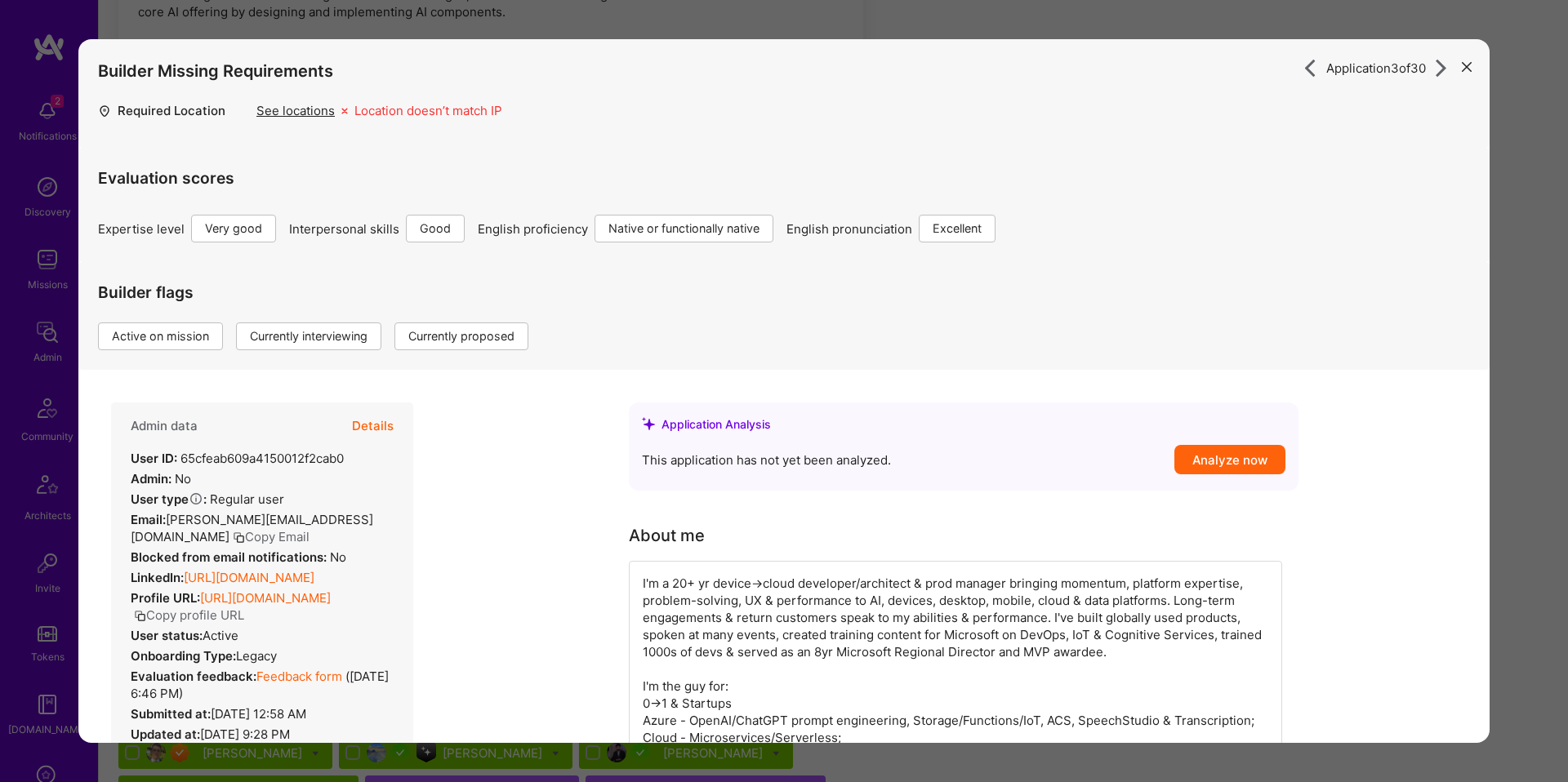
click at [393, 441] on button "Details" at bounding box center [372, 425] width 42 height 47
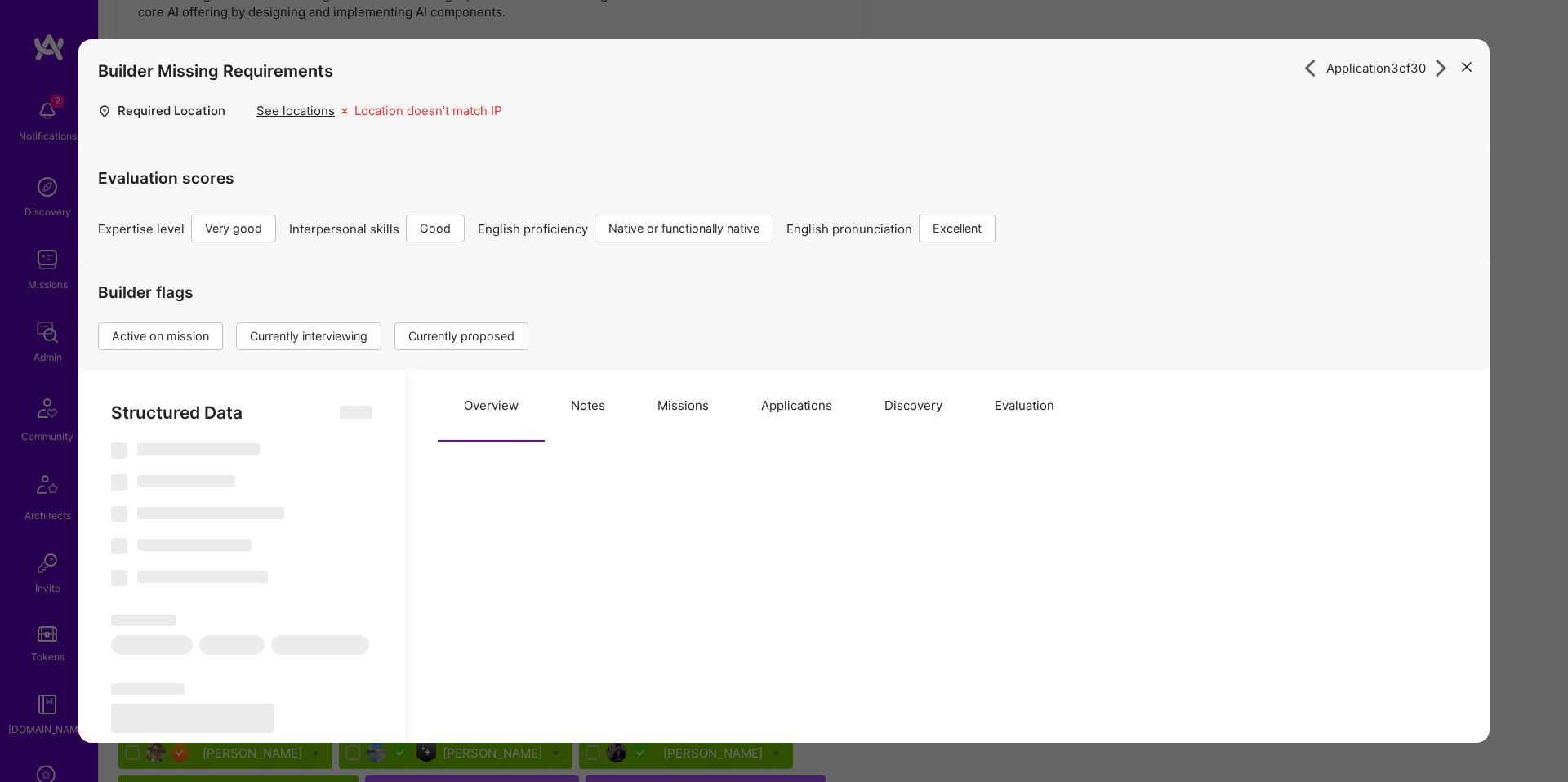
click at [700, 409] on button "Missions" at bounding box center [682, 406] width 103 height 72
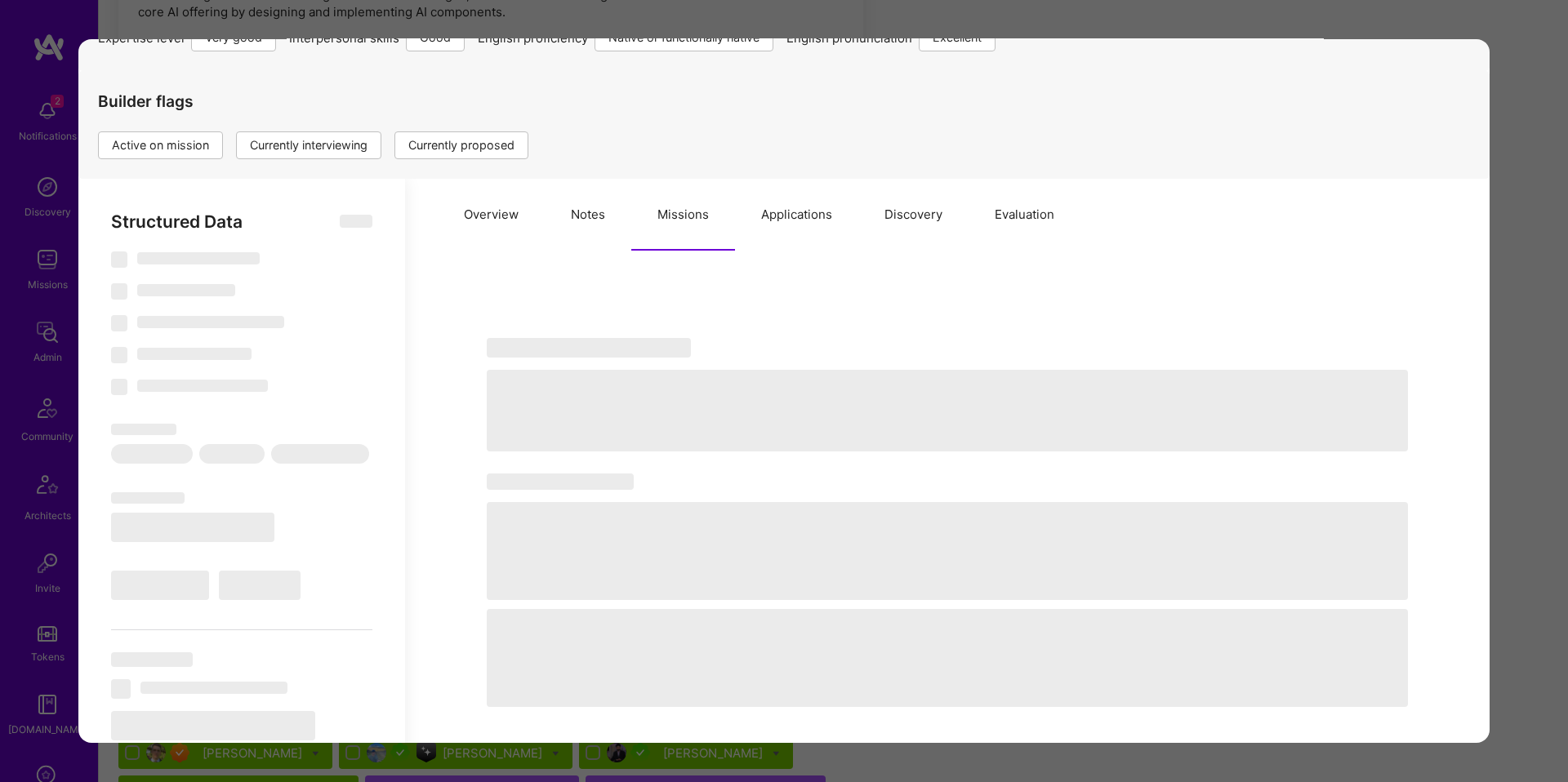
scroll to position [201, 0]
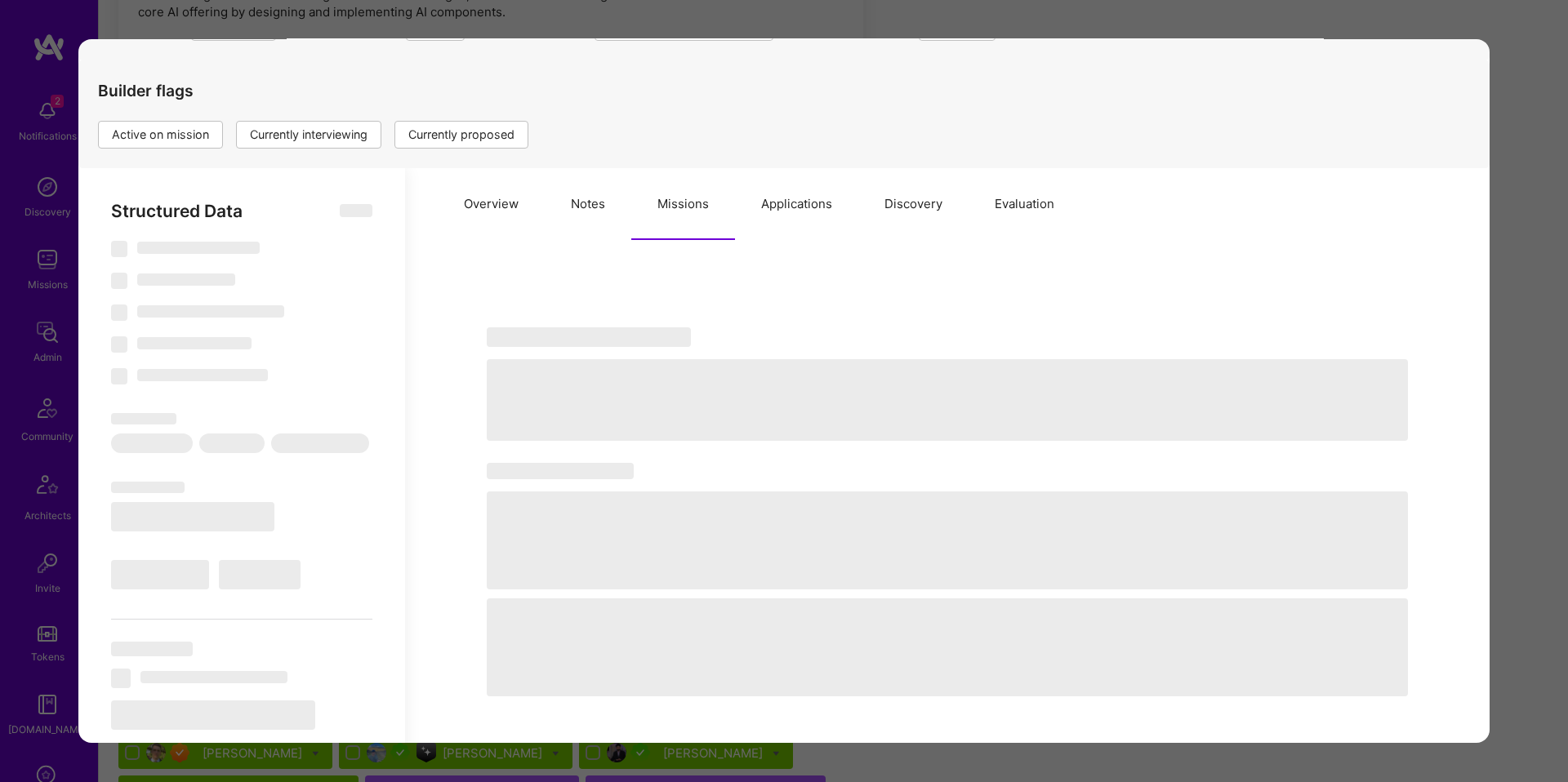
type textarea "x"
select select "Right Now"
select select "5"
select select "4"
select select "7"
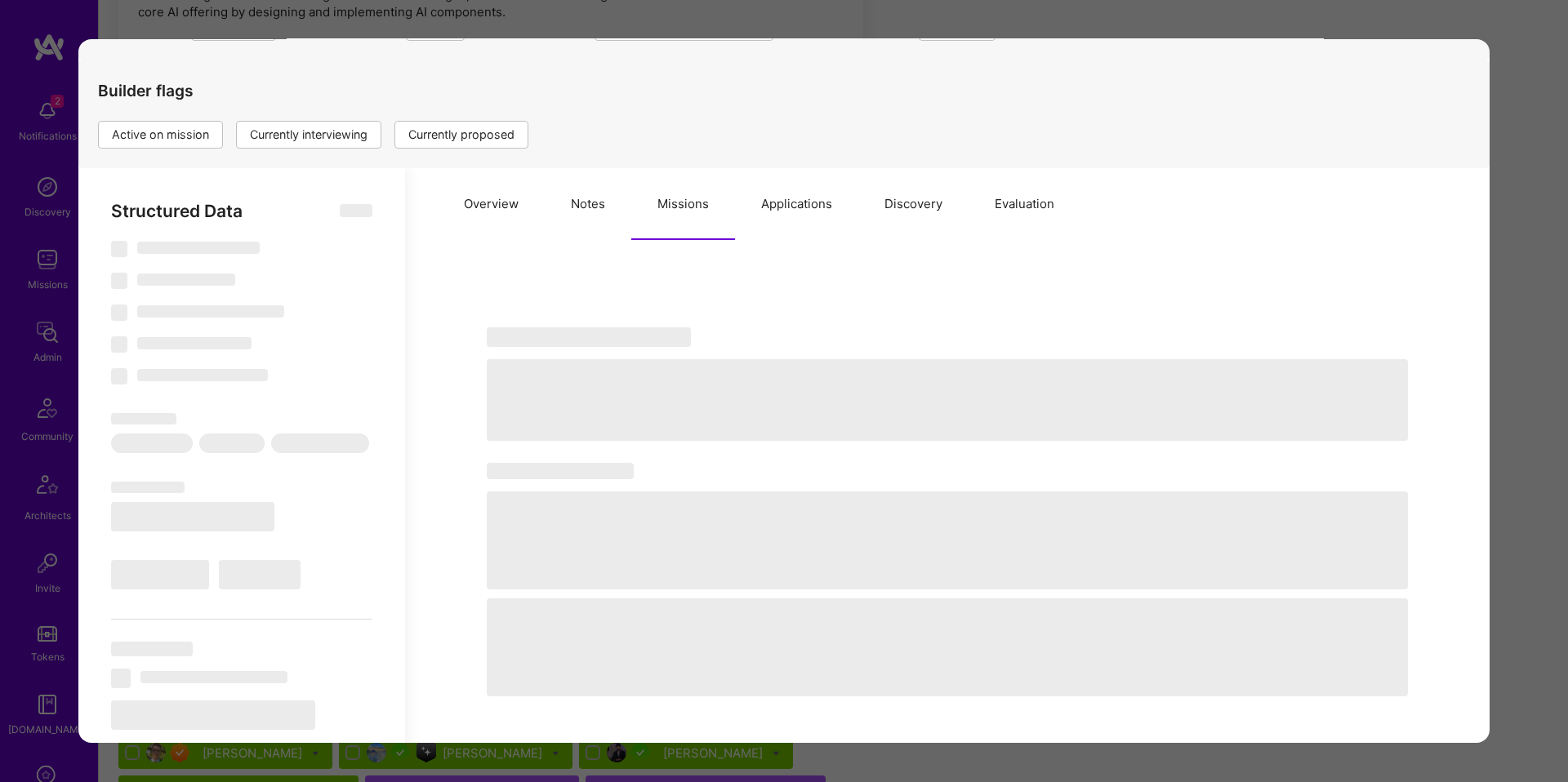
select select "7"
select select "CA"
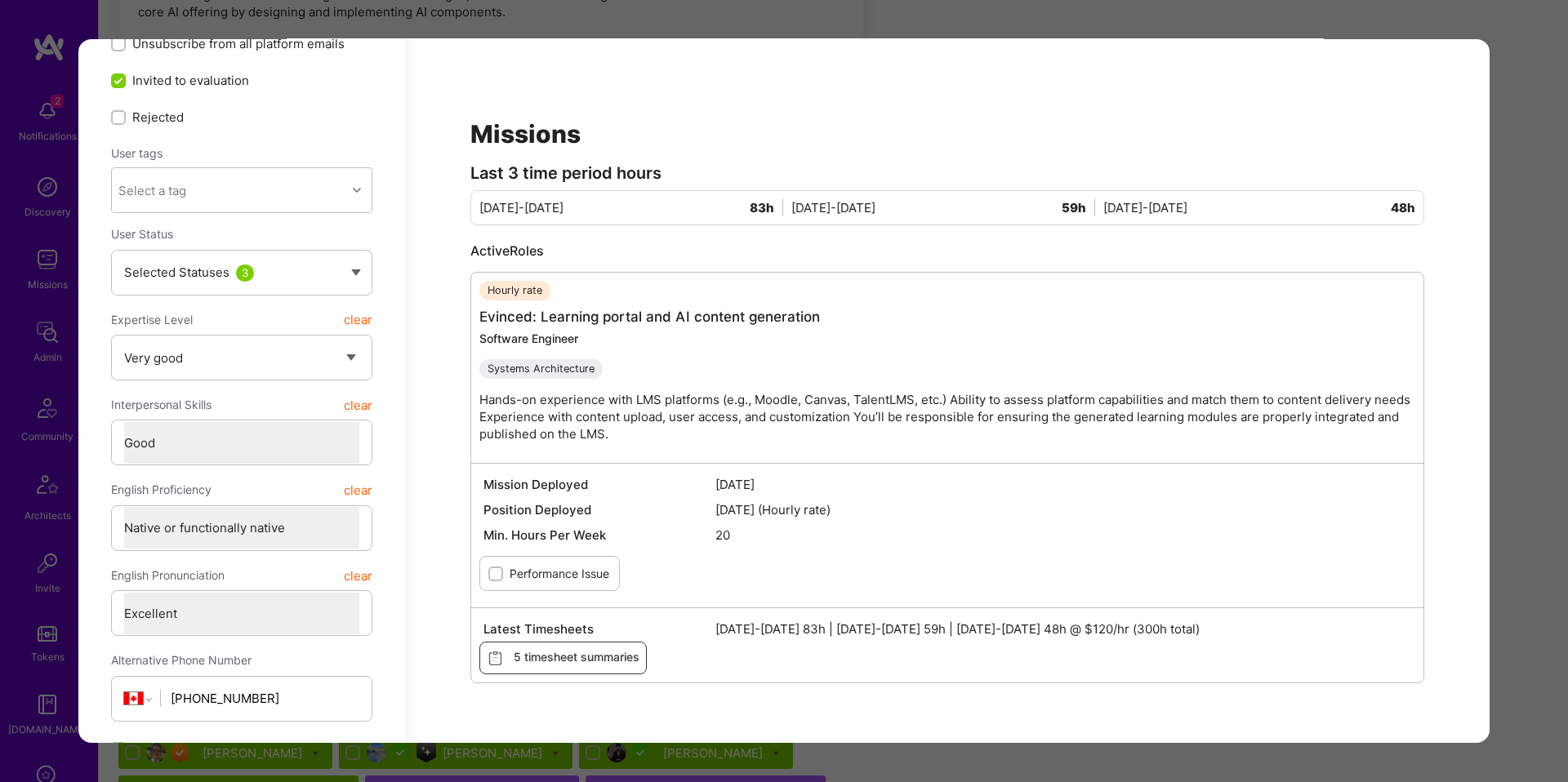
scroll to position [408, 0]
click at [1460, 557] on div "Overview Notes Missions Applications Discovery Evaluation Missions Last 3 time …" at bounding box center [947, 780] width 1085 height 1637
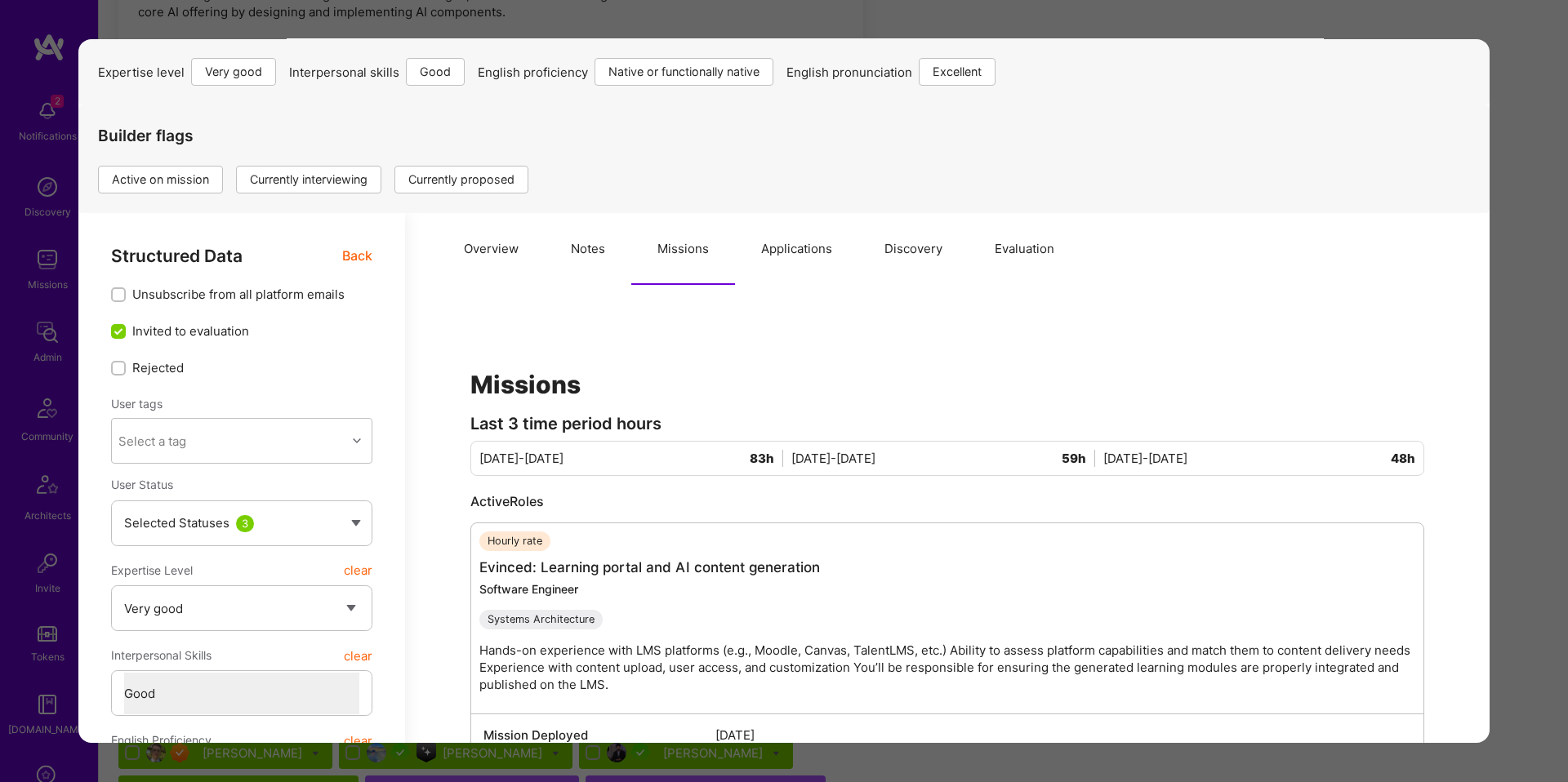
scroll to position [145, 0]
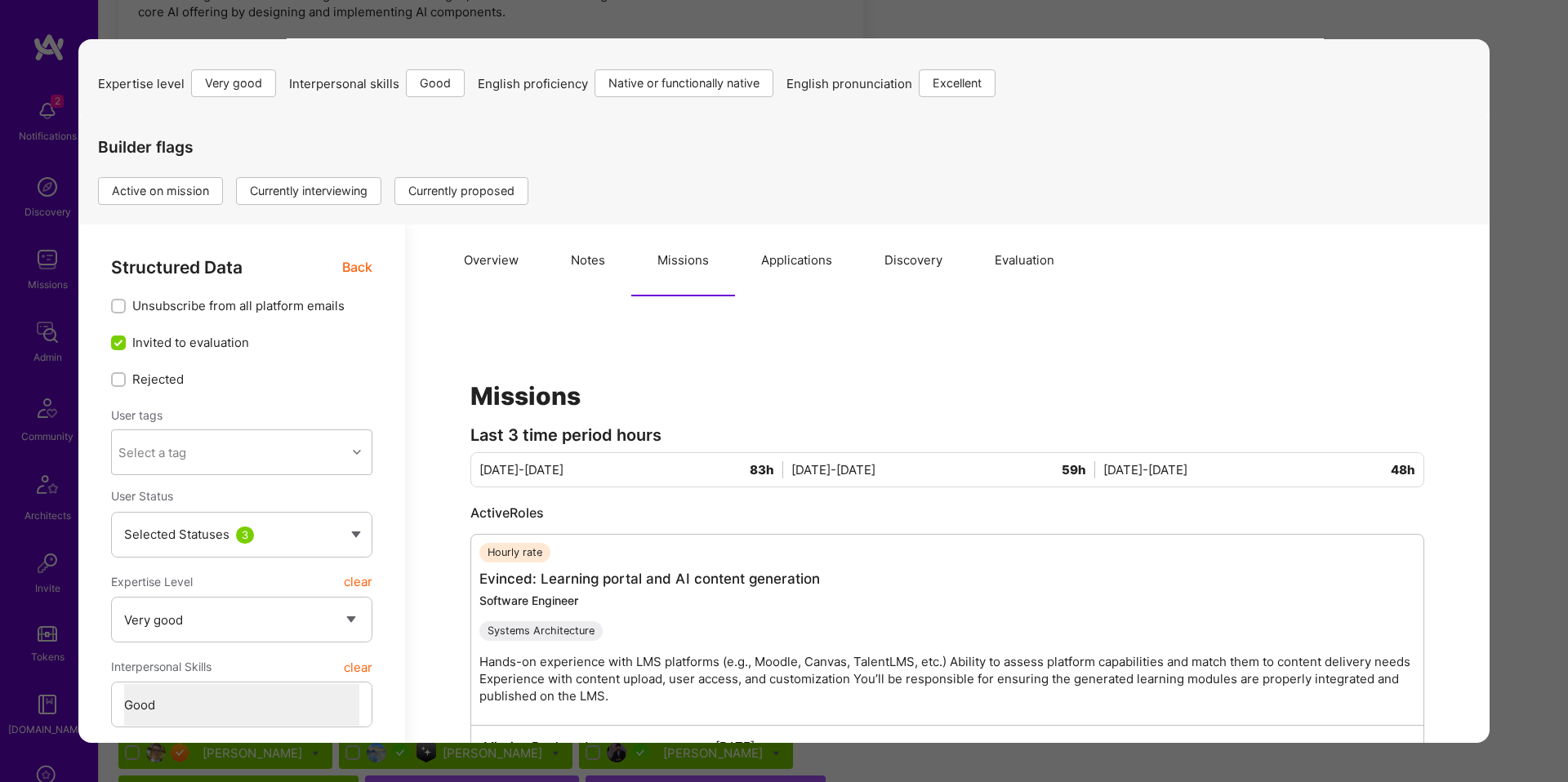
click at [571, 252] on button "Notes" at bounding box center [588, 260] width 86 height 72
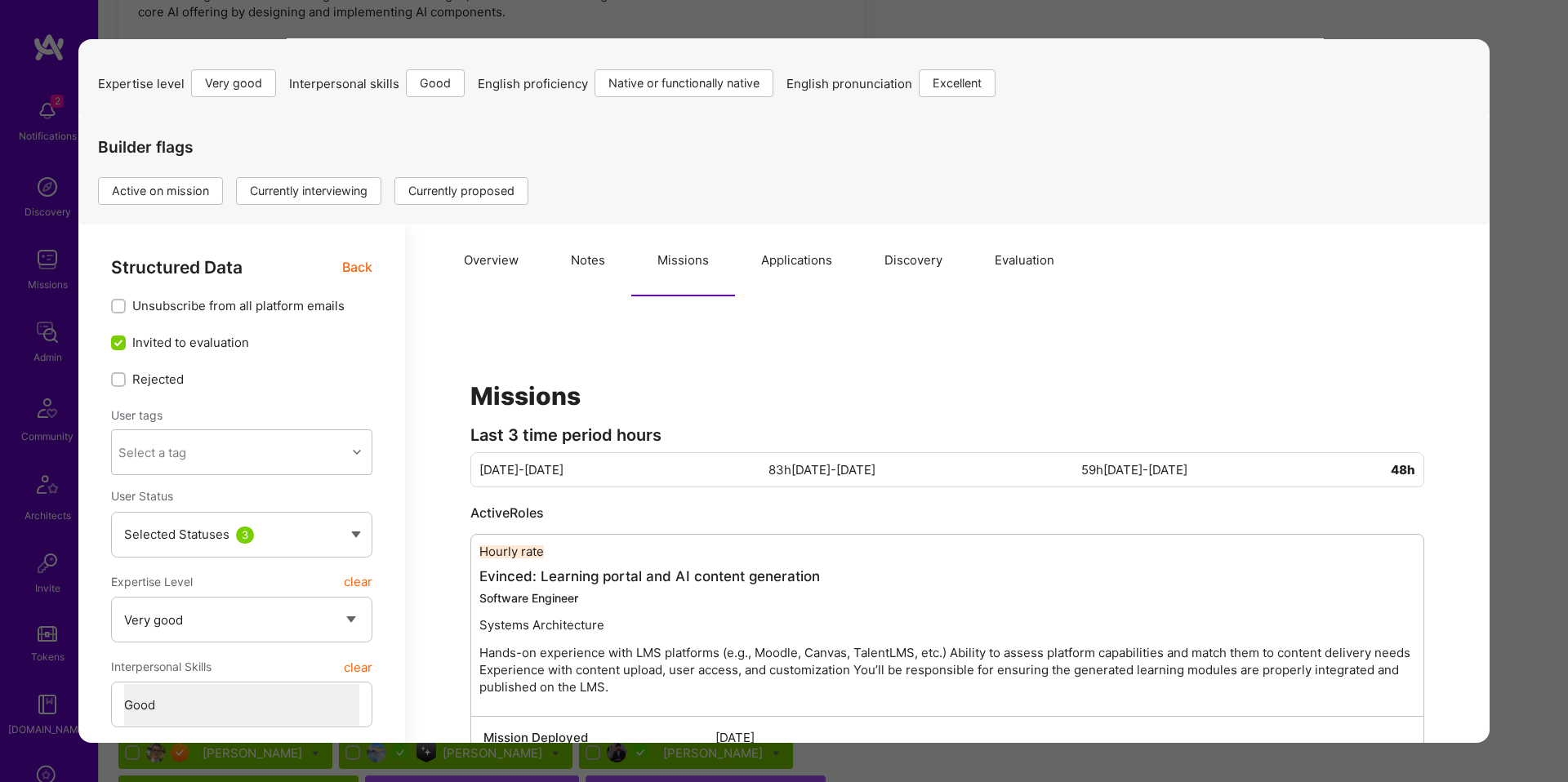
type textarea "x"
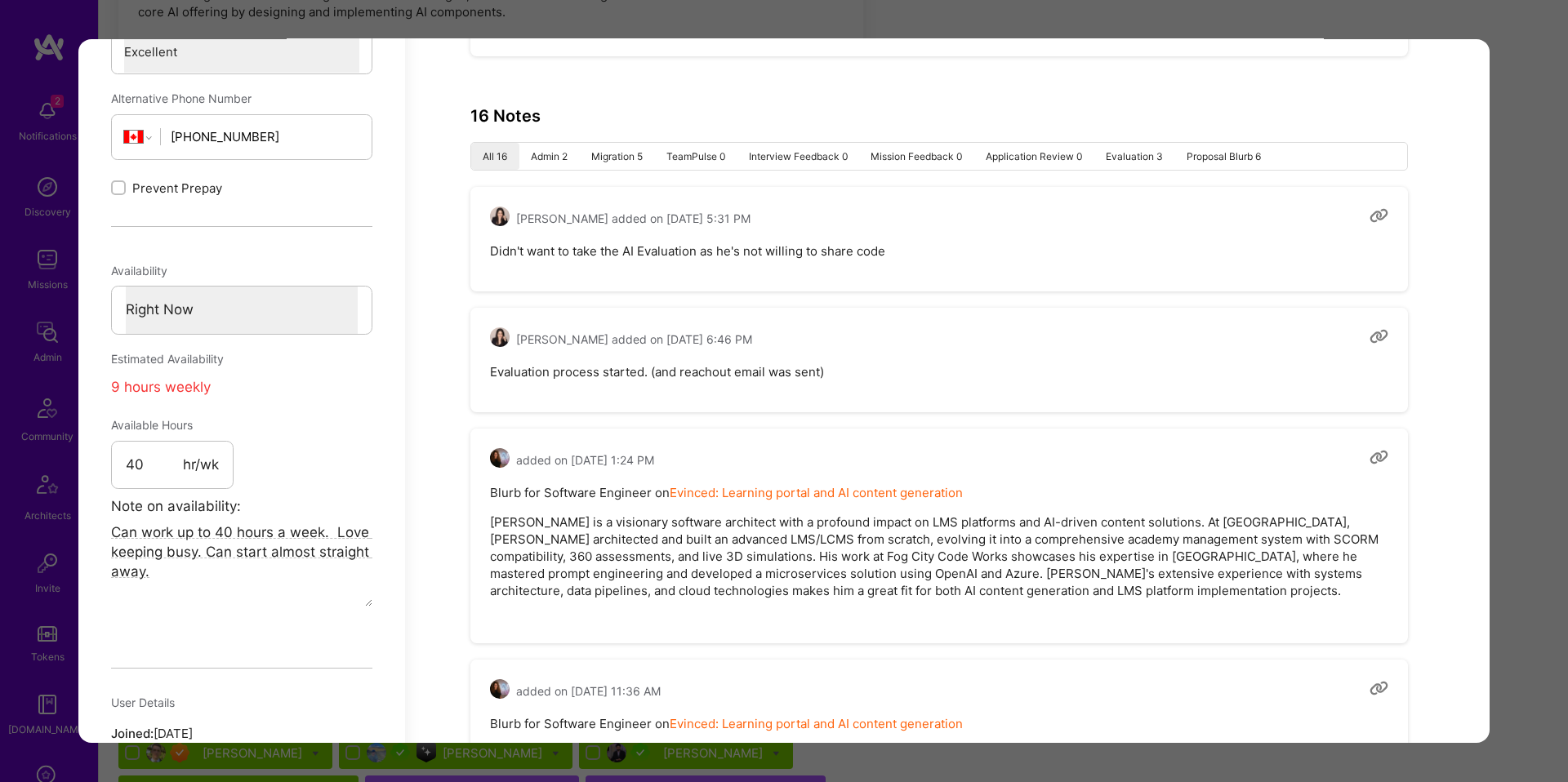
scroll to position [954, 0]
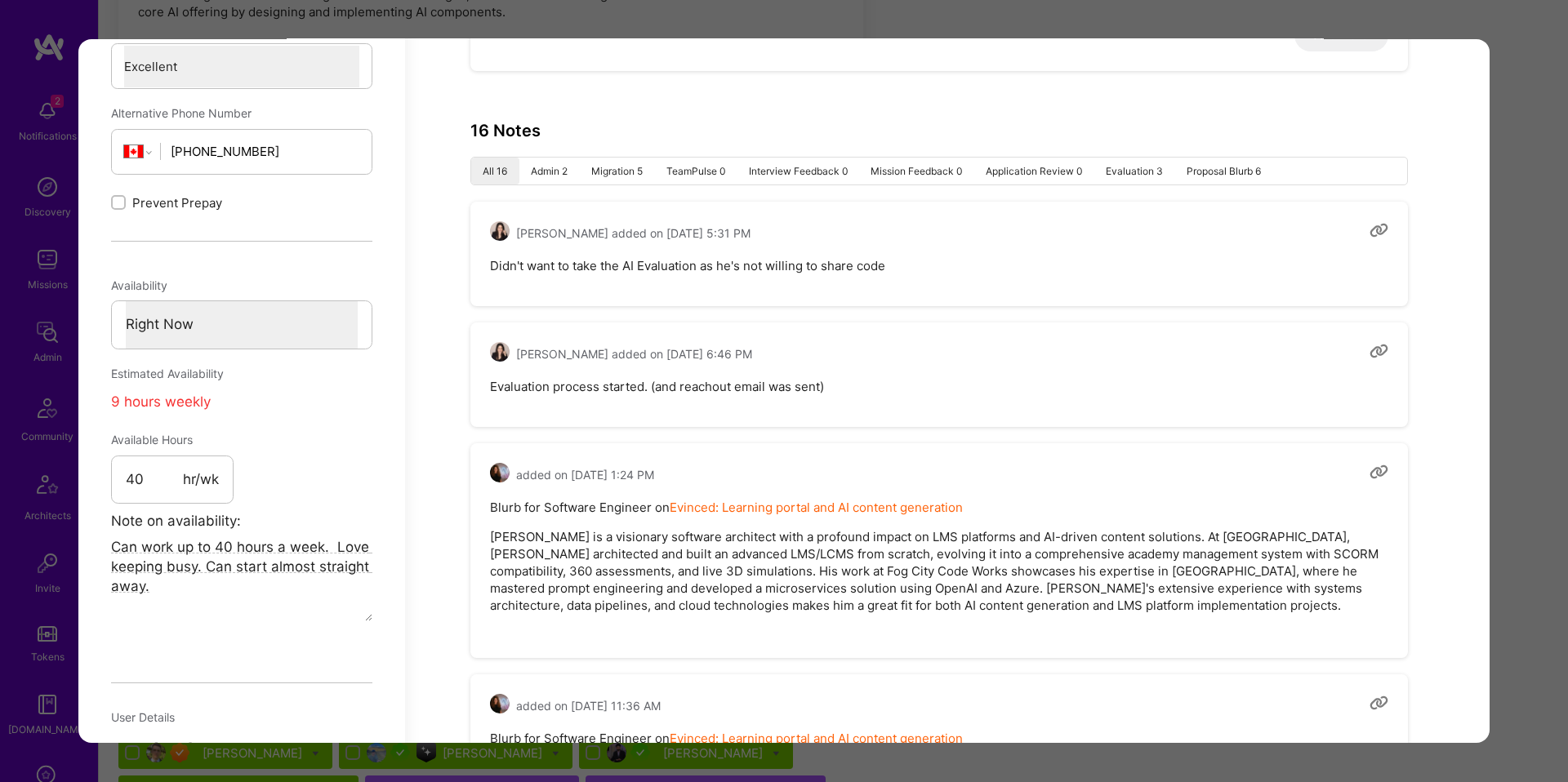
click at [1511, 344] on div "Application 3 of 30 Builder Missing Requirements Required Location See location…" at bounding box center [784, 391] width 1568 height 782
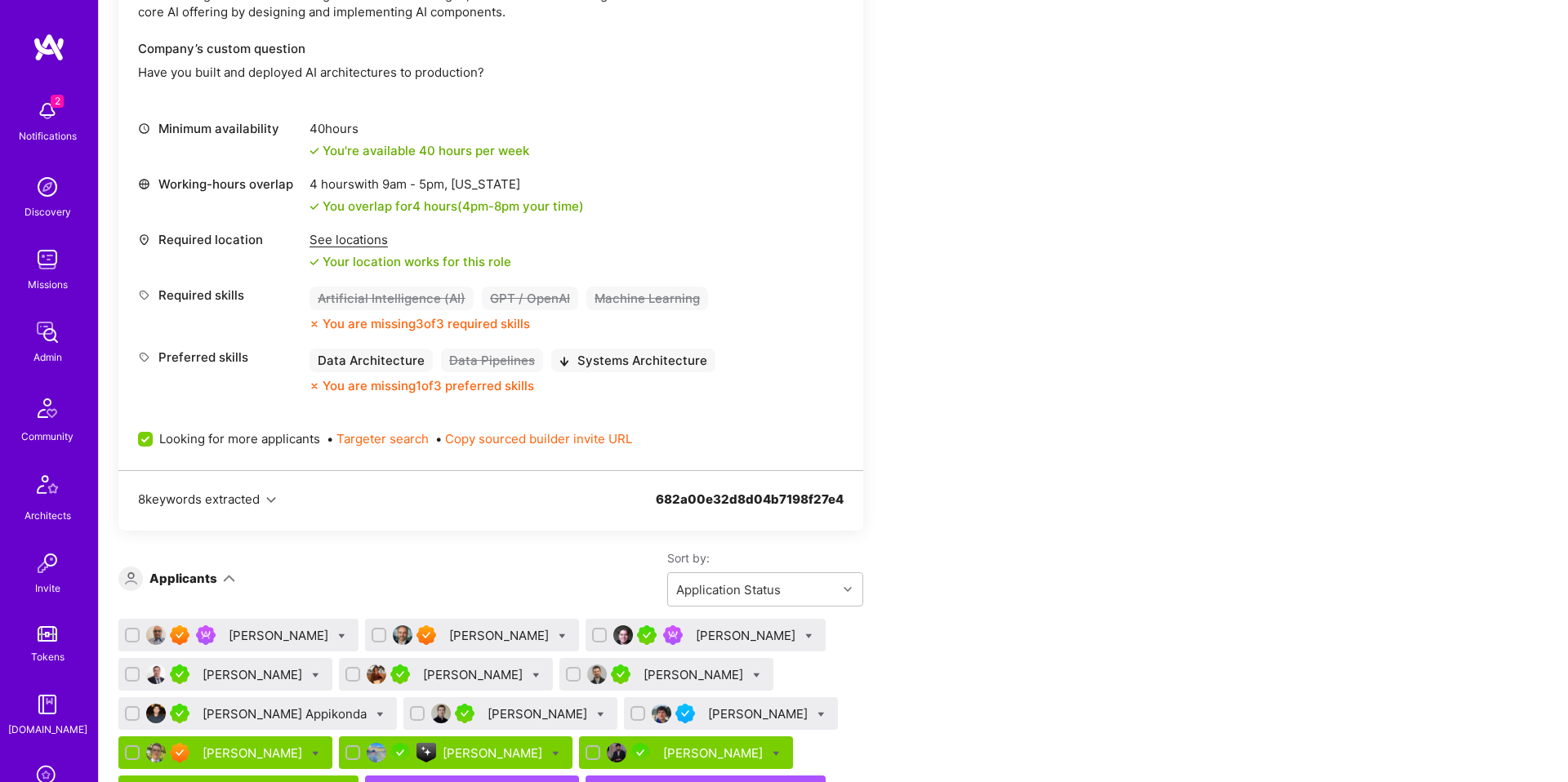
click at [805, 633] on icon at bounding box center [809, 636] width 8 height 8
checkbox input "true"
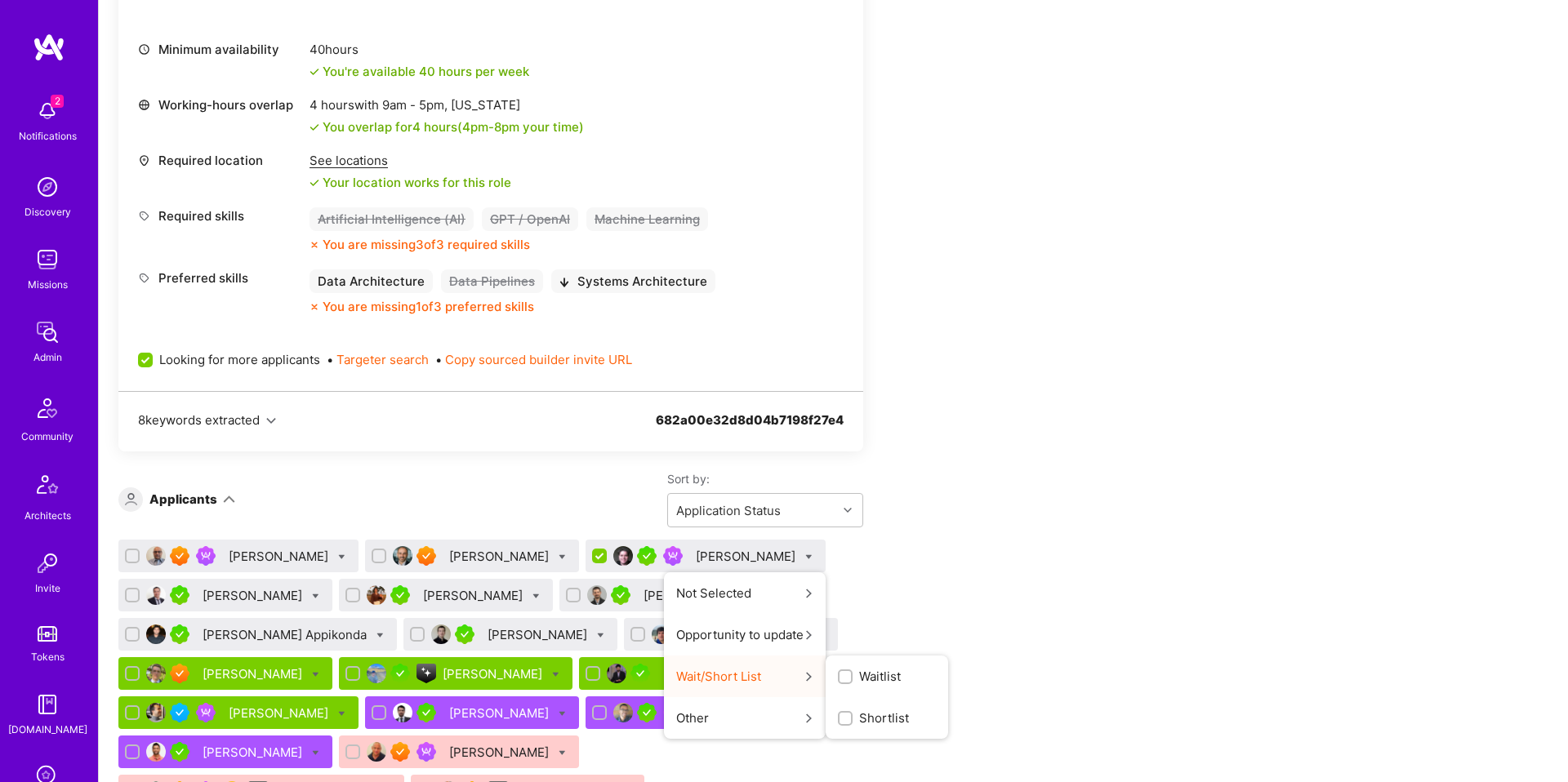
scroll to position [652, 0]
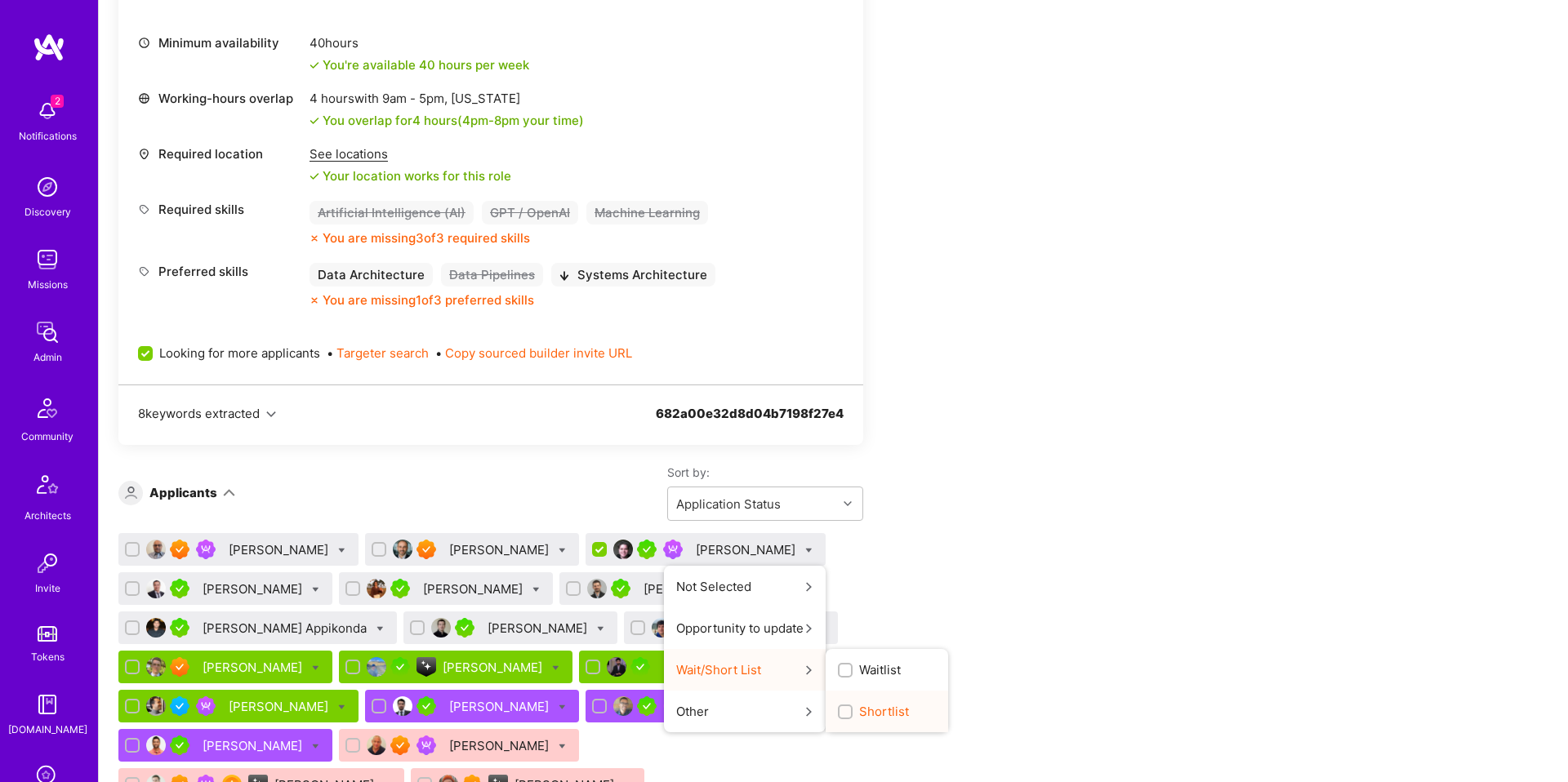
click at [859, 706] on span "Shortlist" at bounding box center [884, 711] width 50 height 17
click at [841, 707] on input "Shortlist" at bounding box center [846, 712] width 11 height 11
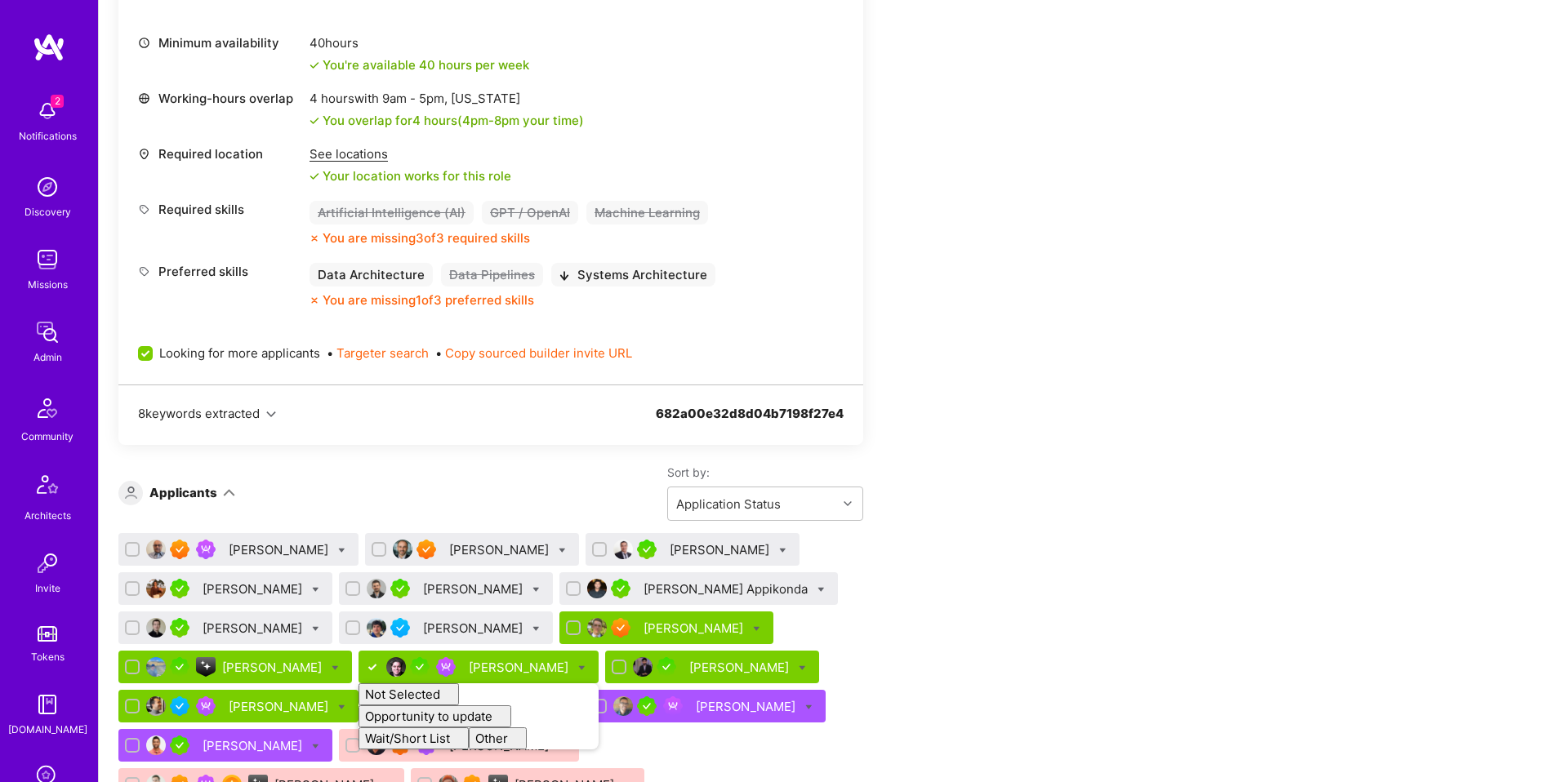
checkbox input "false"
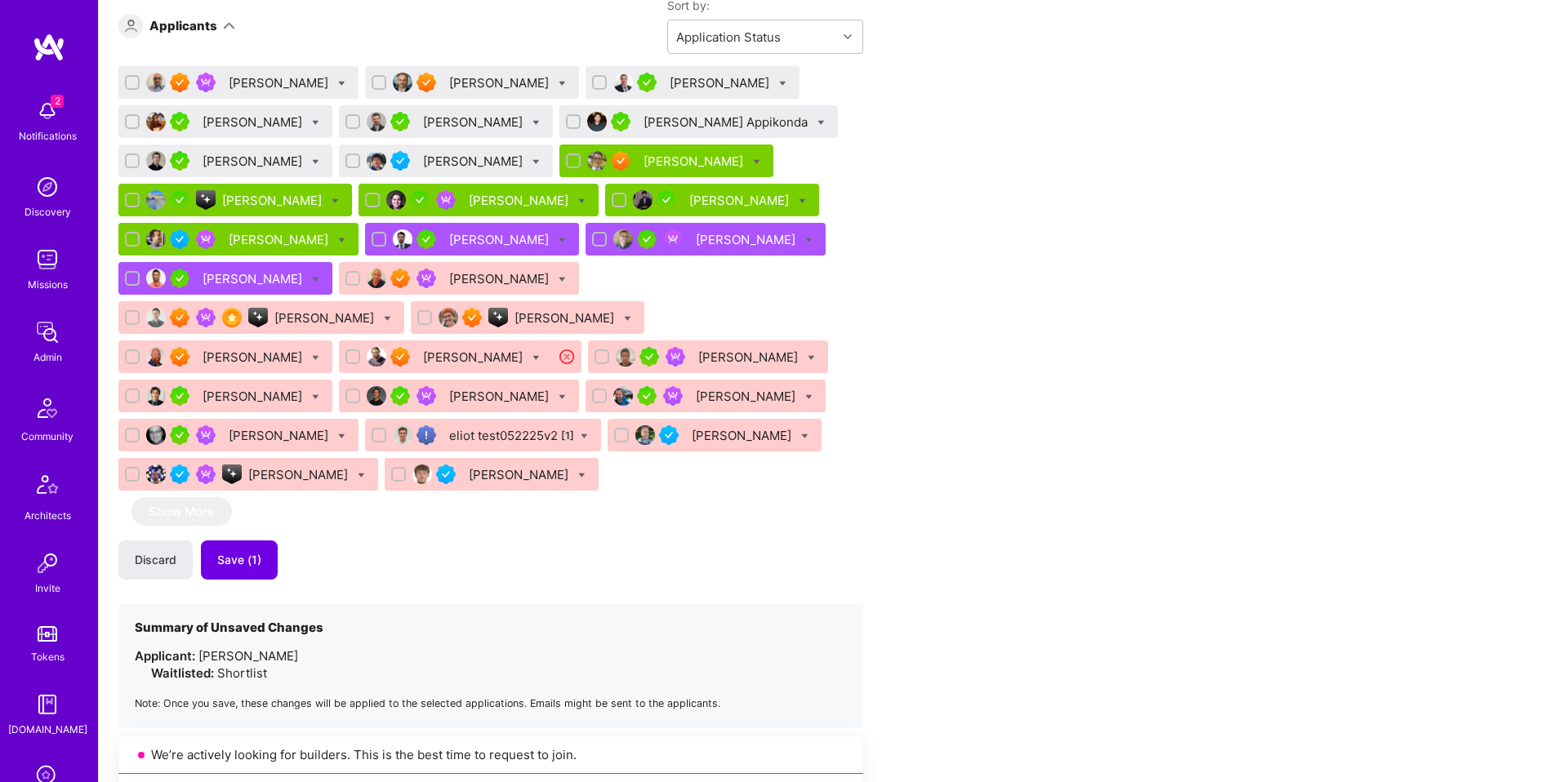
scroll to position [1121, 0]
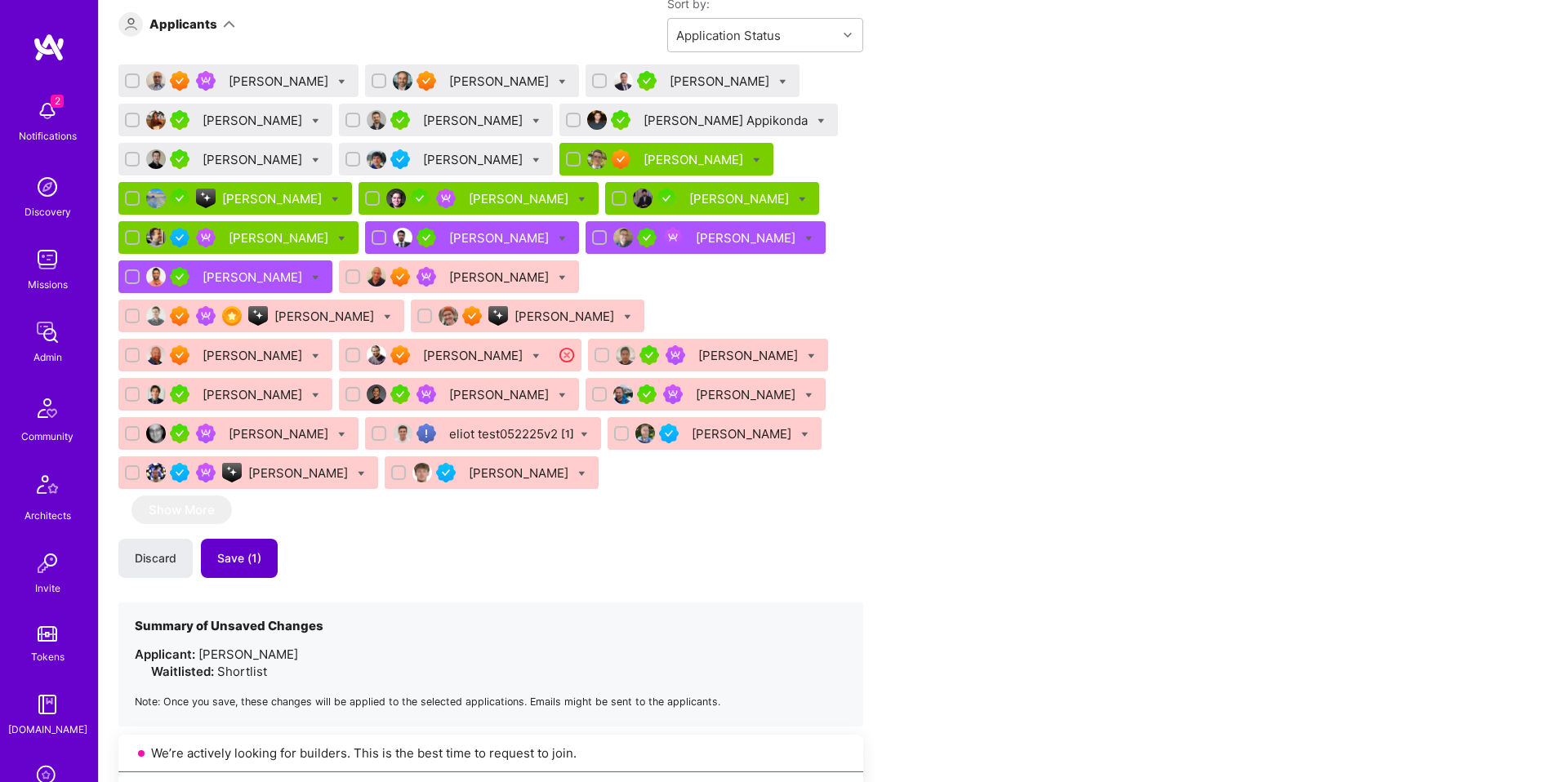
click at [252, 551] on span "Save (1)" at bounding box center [239, 558] width 44 height 16
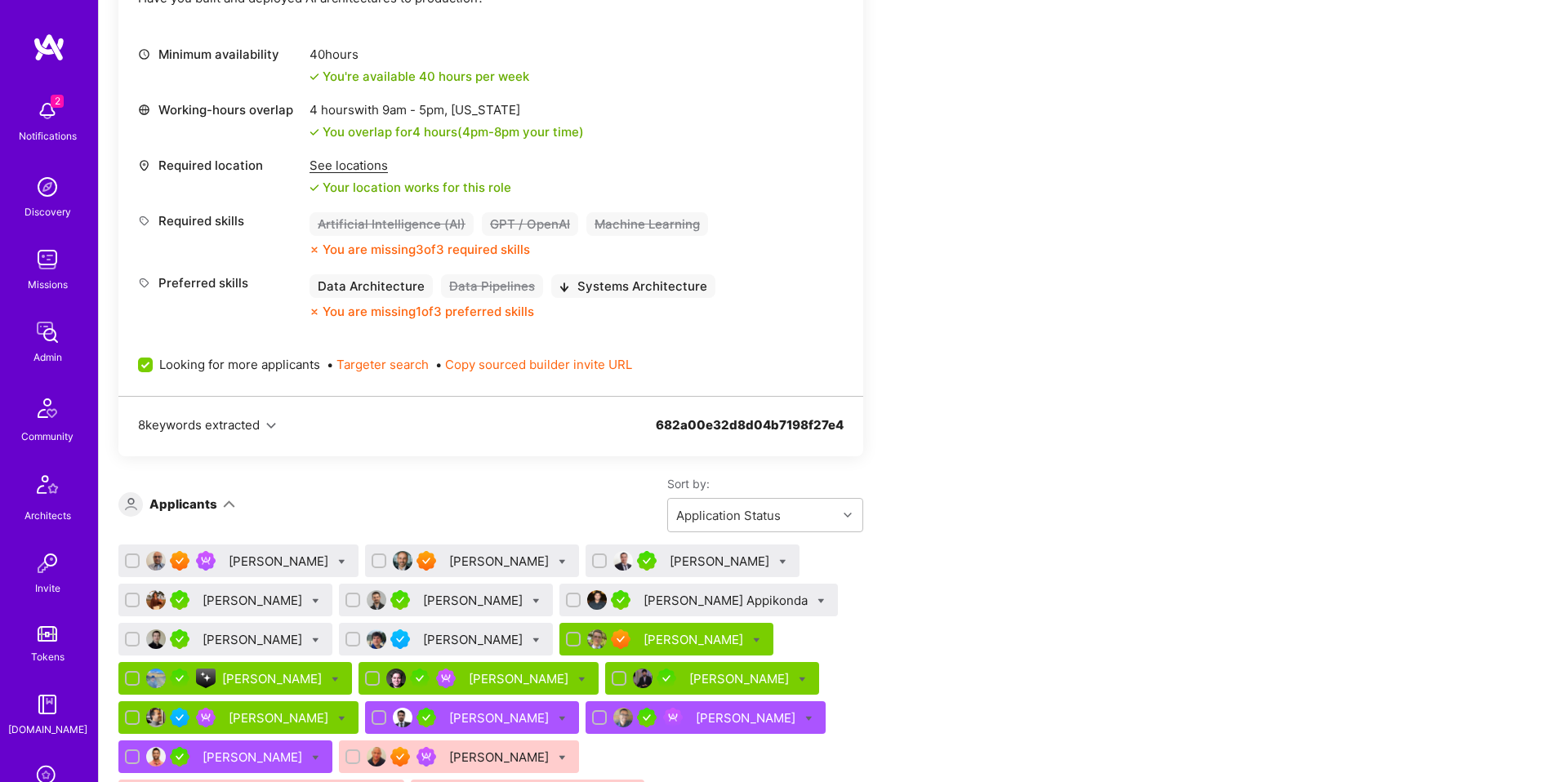
scroll to position [646, 0]
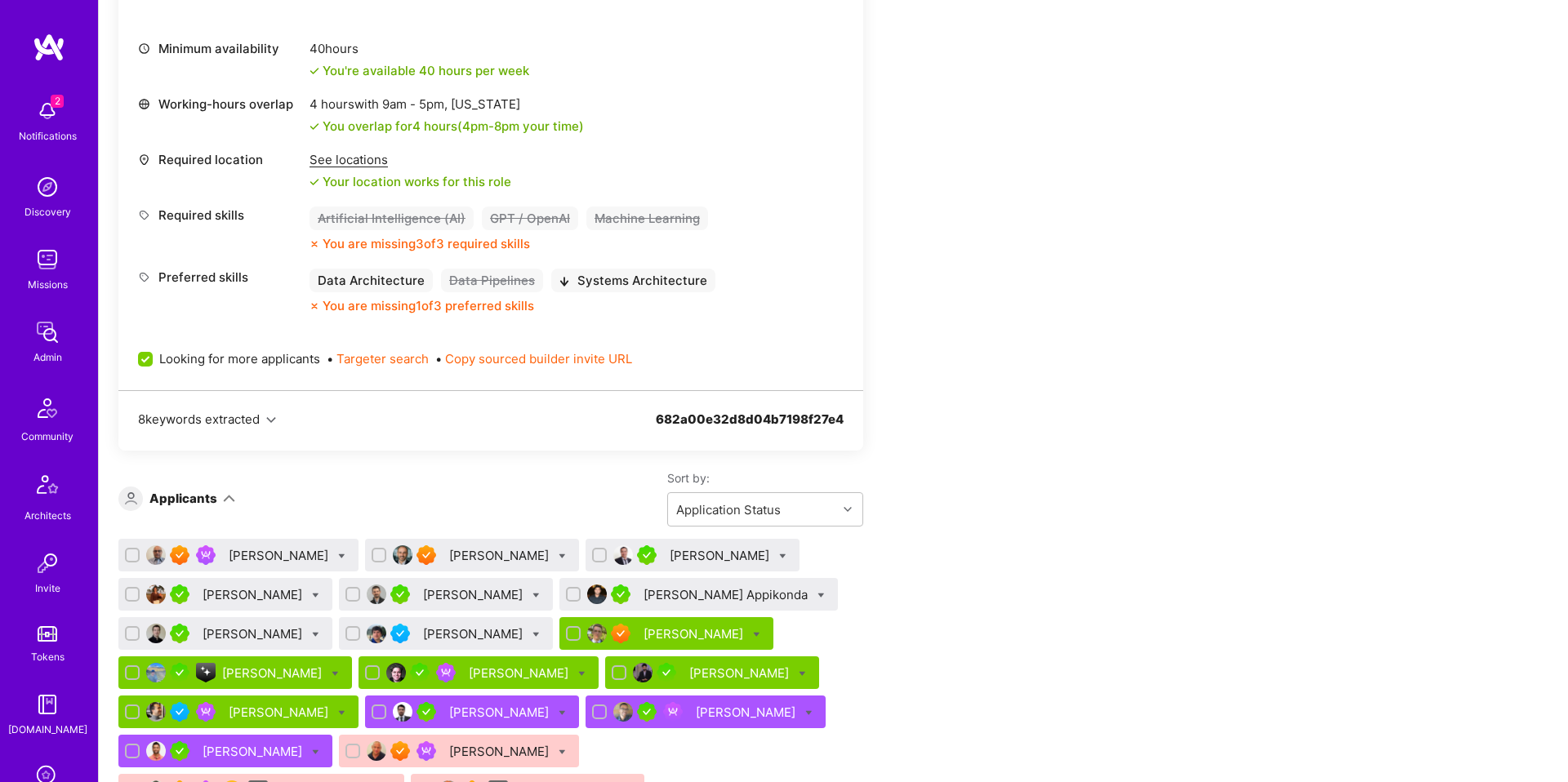
click at [469, 598] on div "[PERSON_NAME]" at bounding box center [474, 595] width 102 height 17
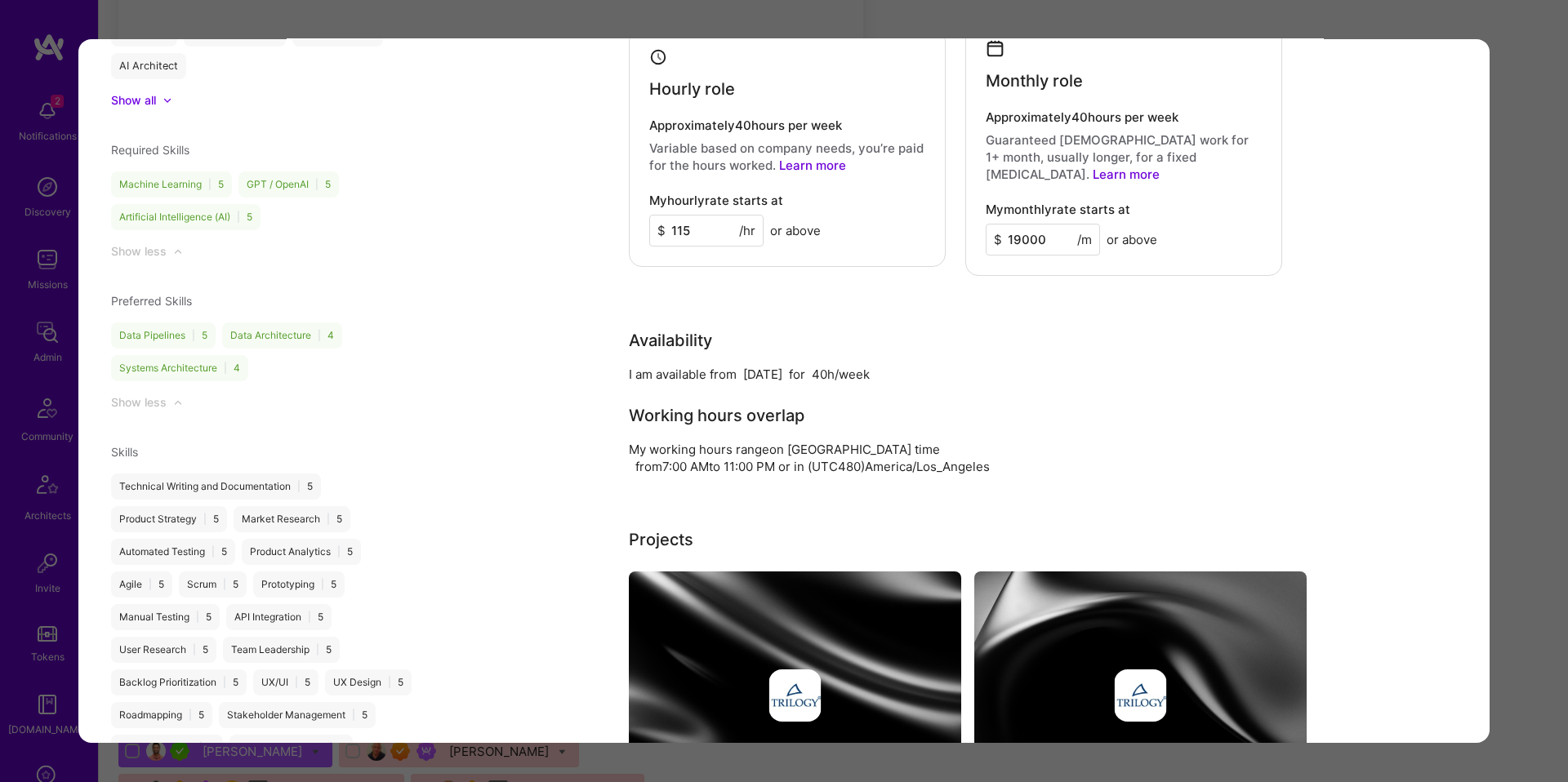
scroll to position [1702, 0]
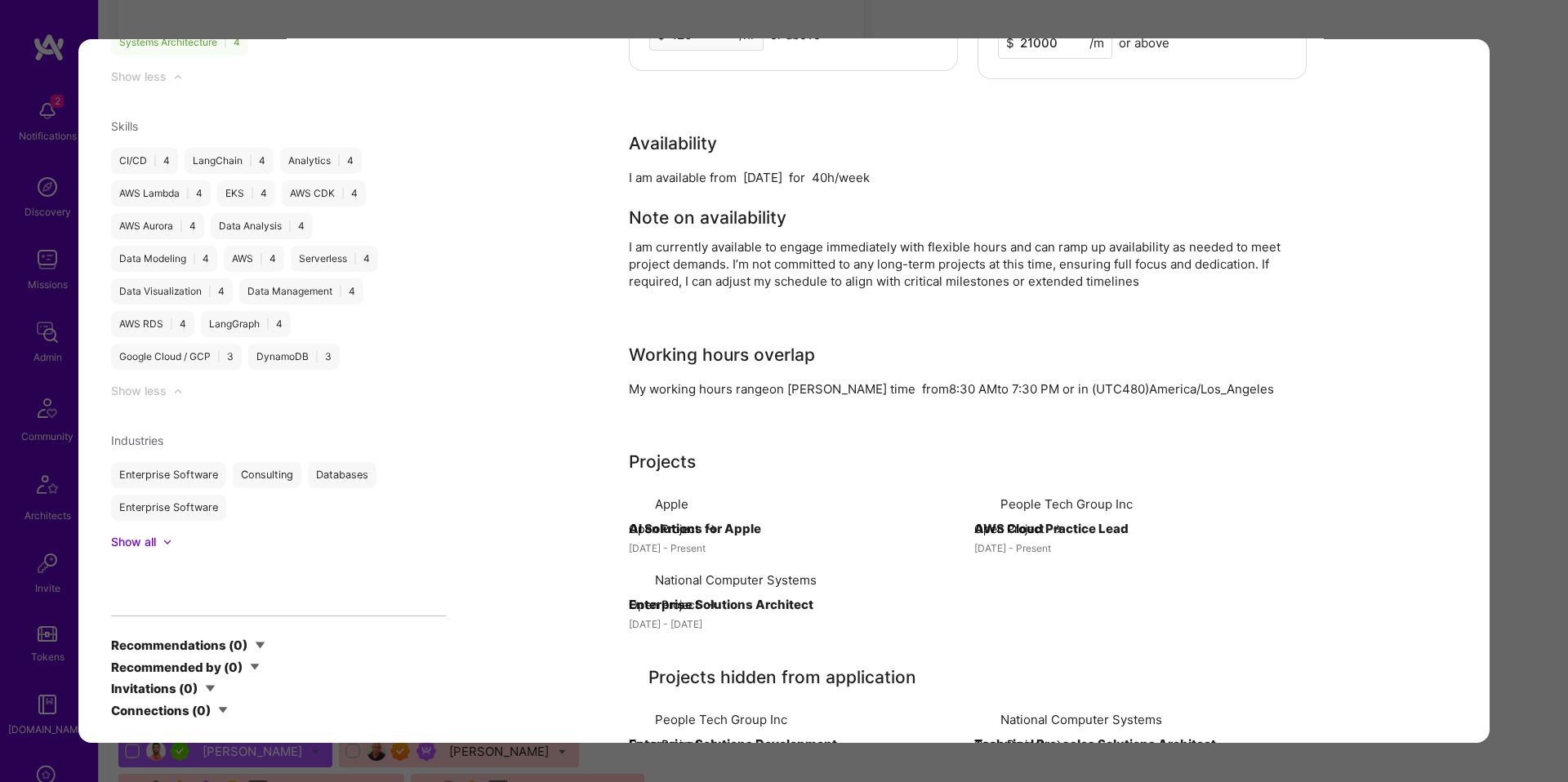
click at [24, 458] on div "Application 6 of 30 Evaluation scores Expertise level Very good Interpersonal s…" at bounding box center [784, 391] width 1568 height 782
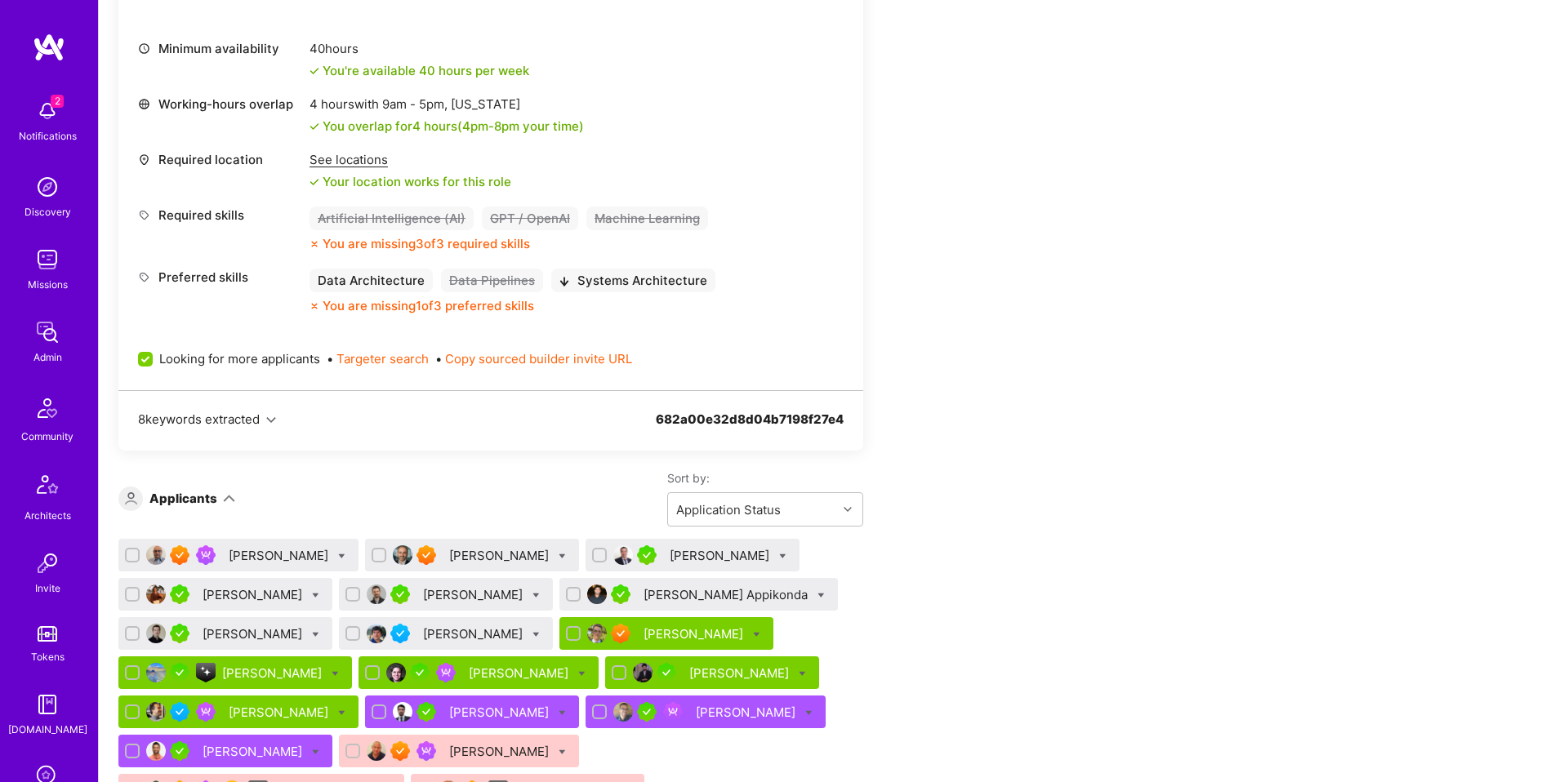
scroll to position [645, 0]
click at [243, 629] on div "[PERSON_NAME]" at bounding box center [254, 634] width 102 height 17
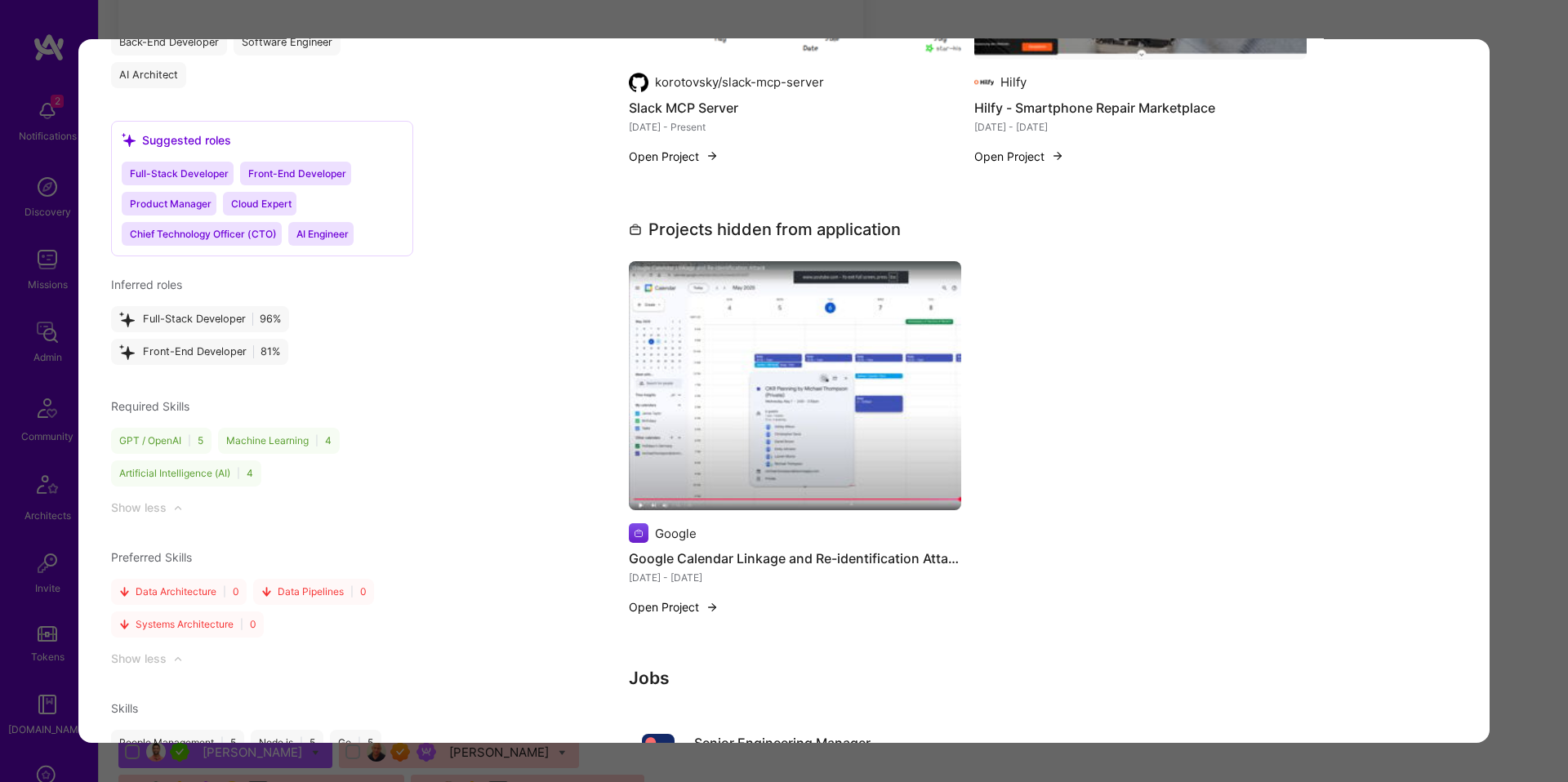
scroll to position [1910, 0]
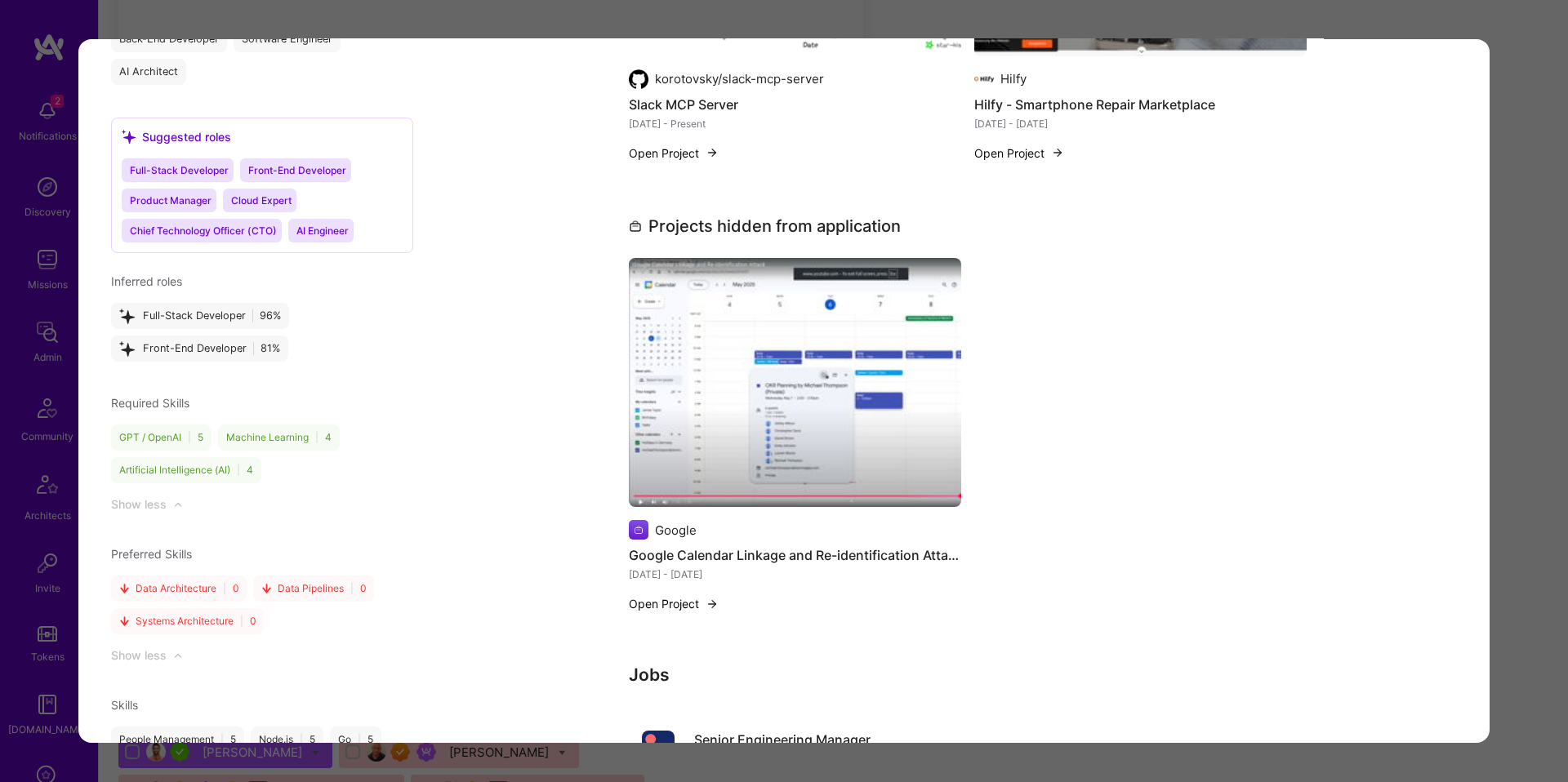
click at [58, 494] on div "Application 7 of 30 Builder Missing Requirements Required Location See location…" at bounding box center [784, 391] width 1568 height 782
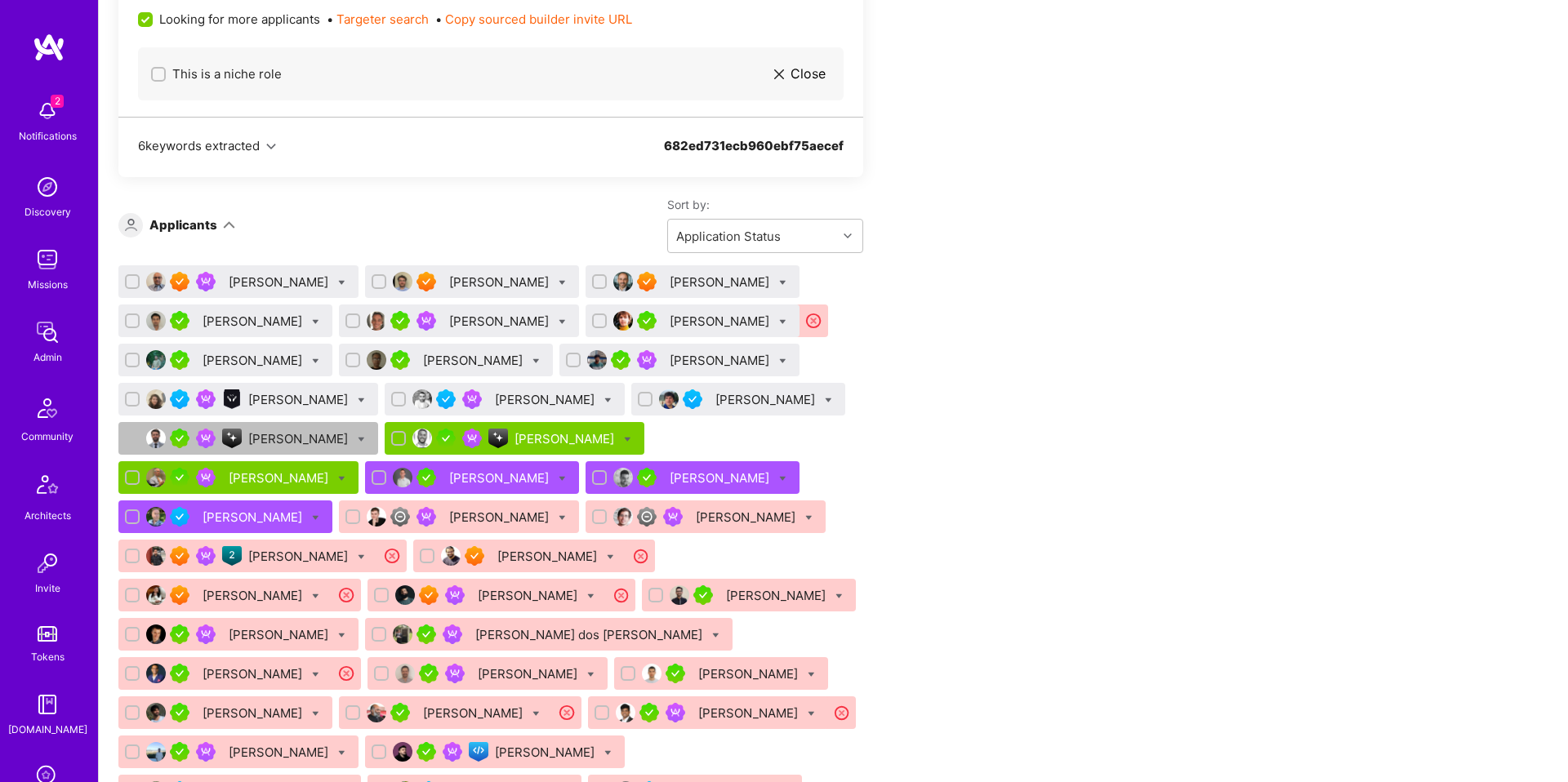
scroll to position [2400, 0]
click at [331, 469] on div "[PERSON_NAME]" at bounding box center [280, 477] width 102 height 17
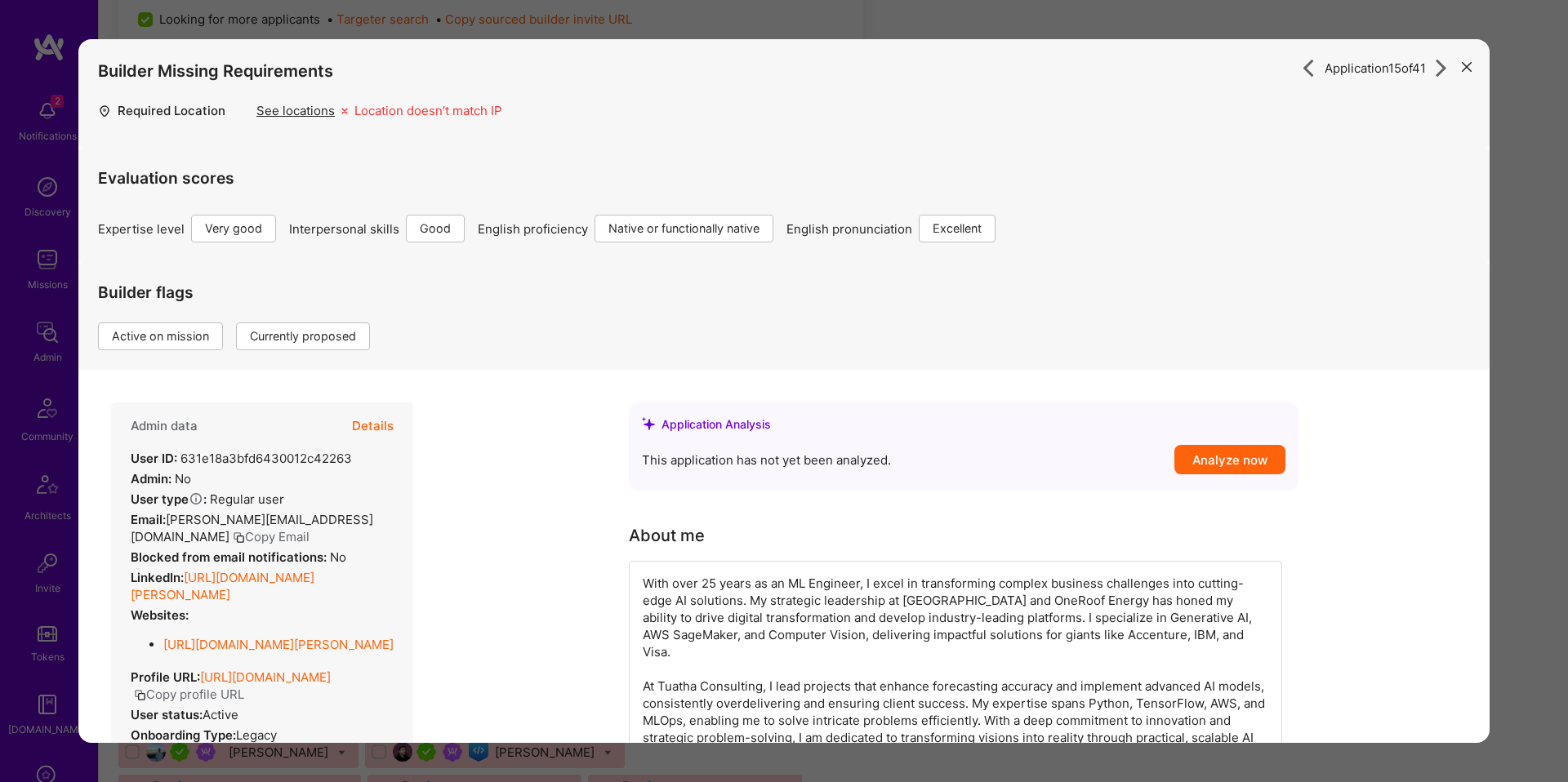
click at [364, 434] on button "Details" at bounding box center [372, 425] width 42 height 47
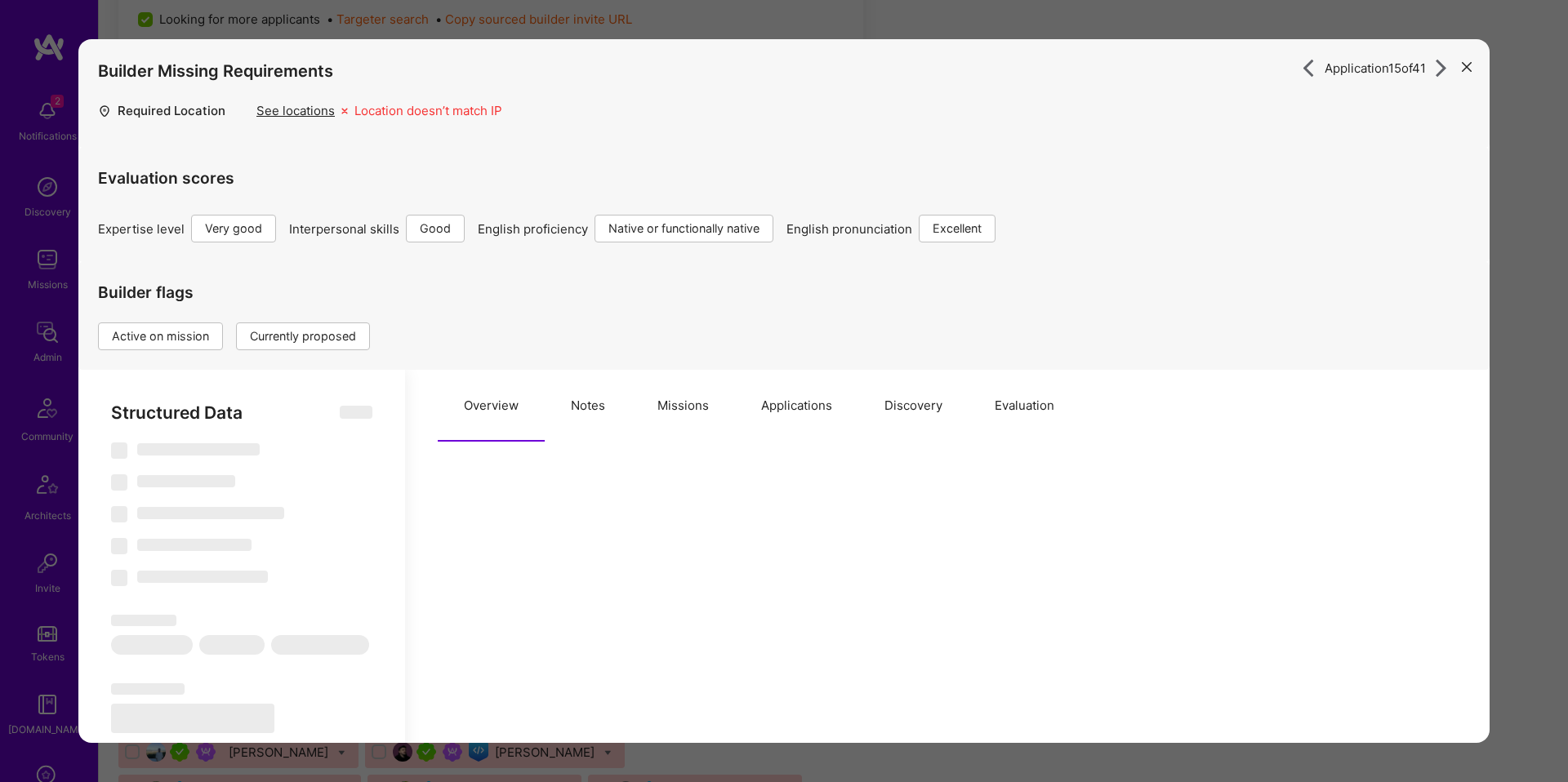
click at [701, 404] on button "Missions" at bounding box center [682, 406] width 103 height 72
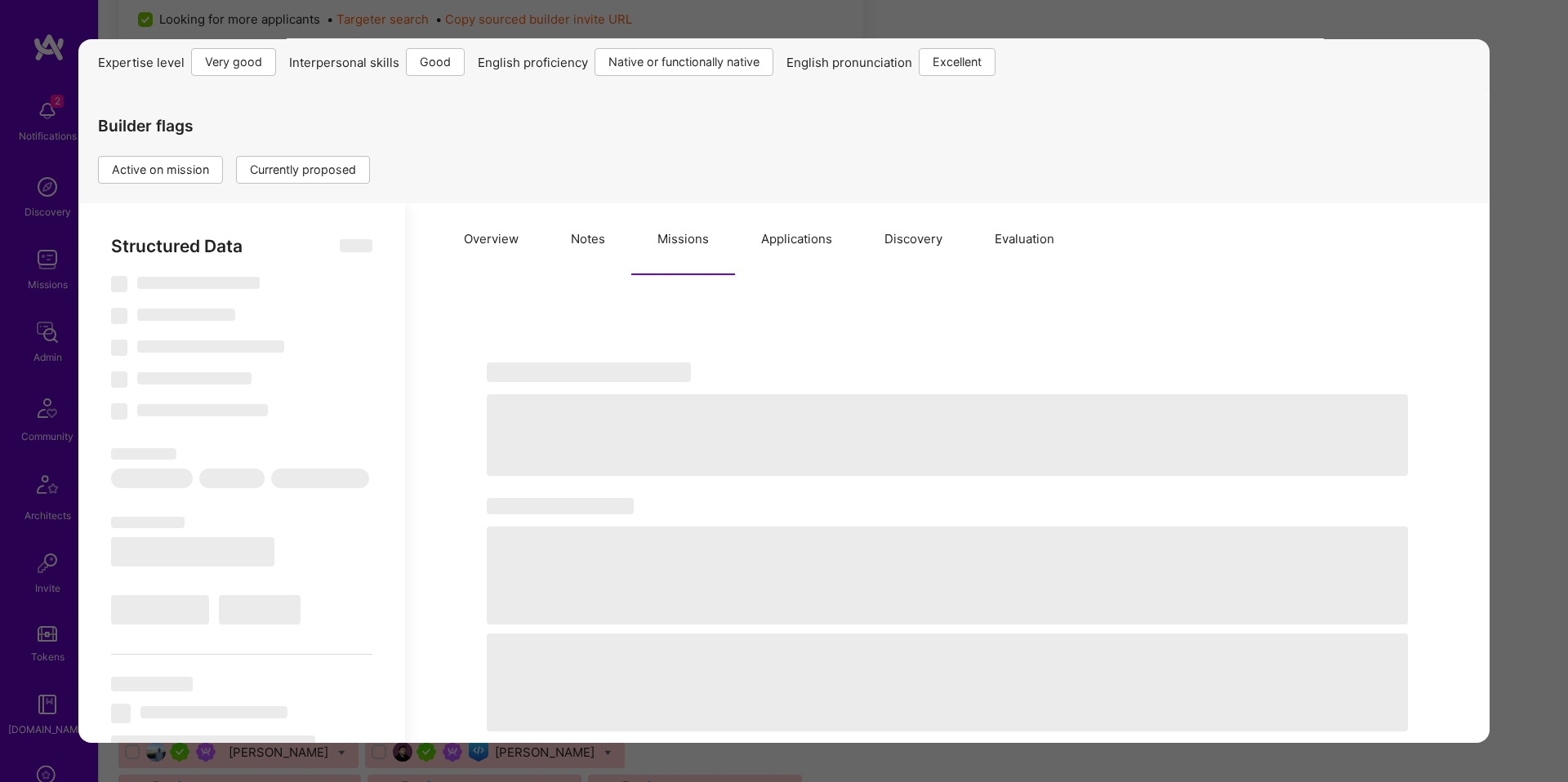
scroll to position [168, 0]
type textarea "x"
select select "Right Now"
select select "5"
select select "4"
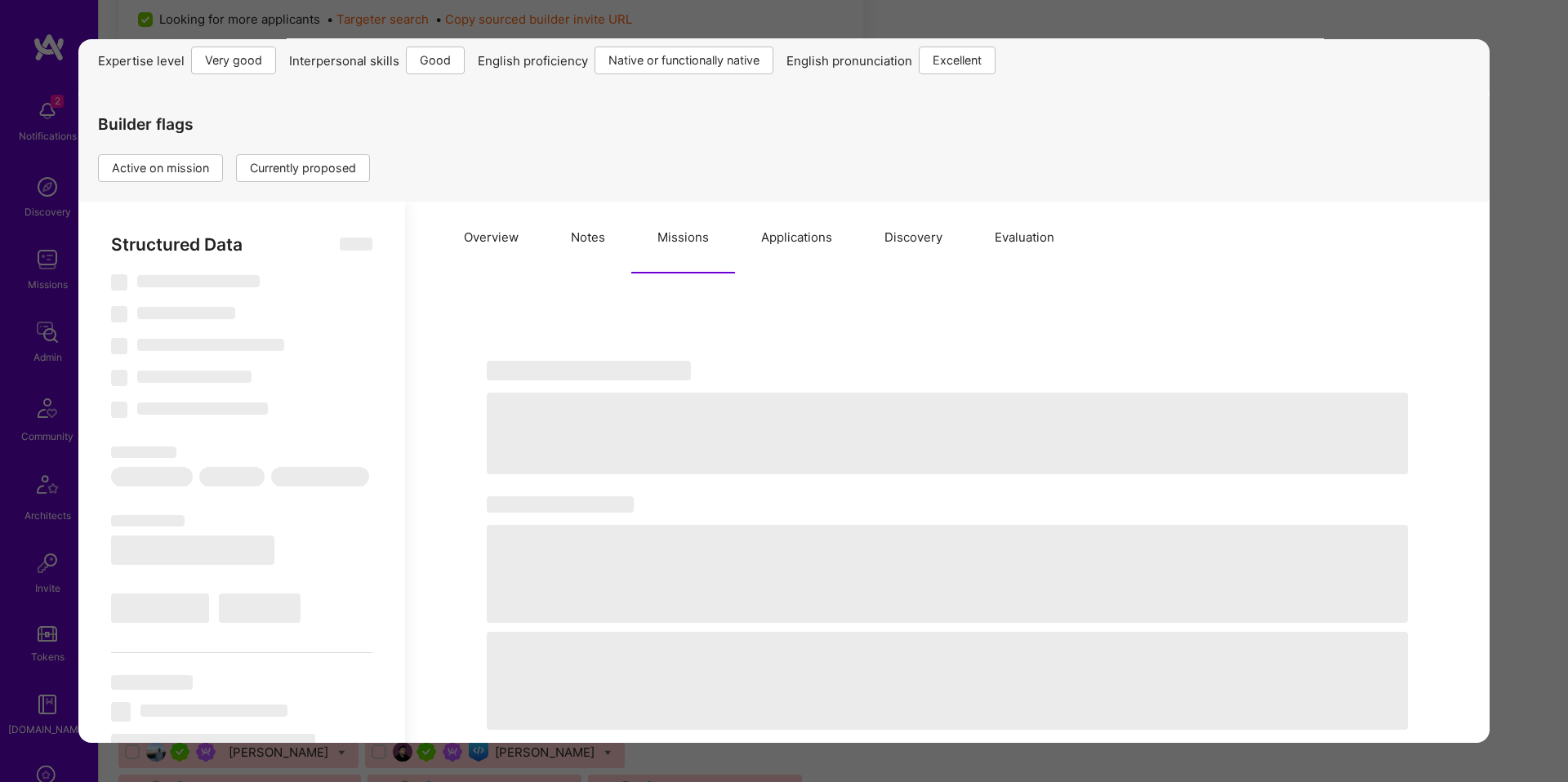
select select "7"
select select "US"
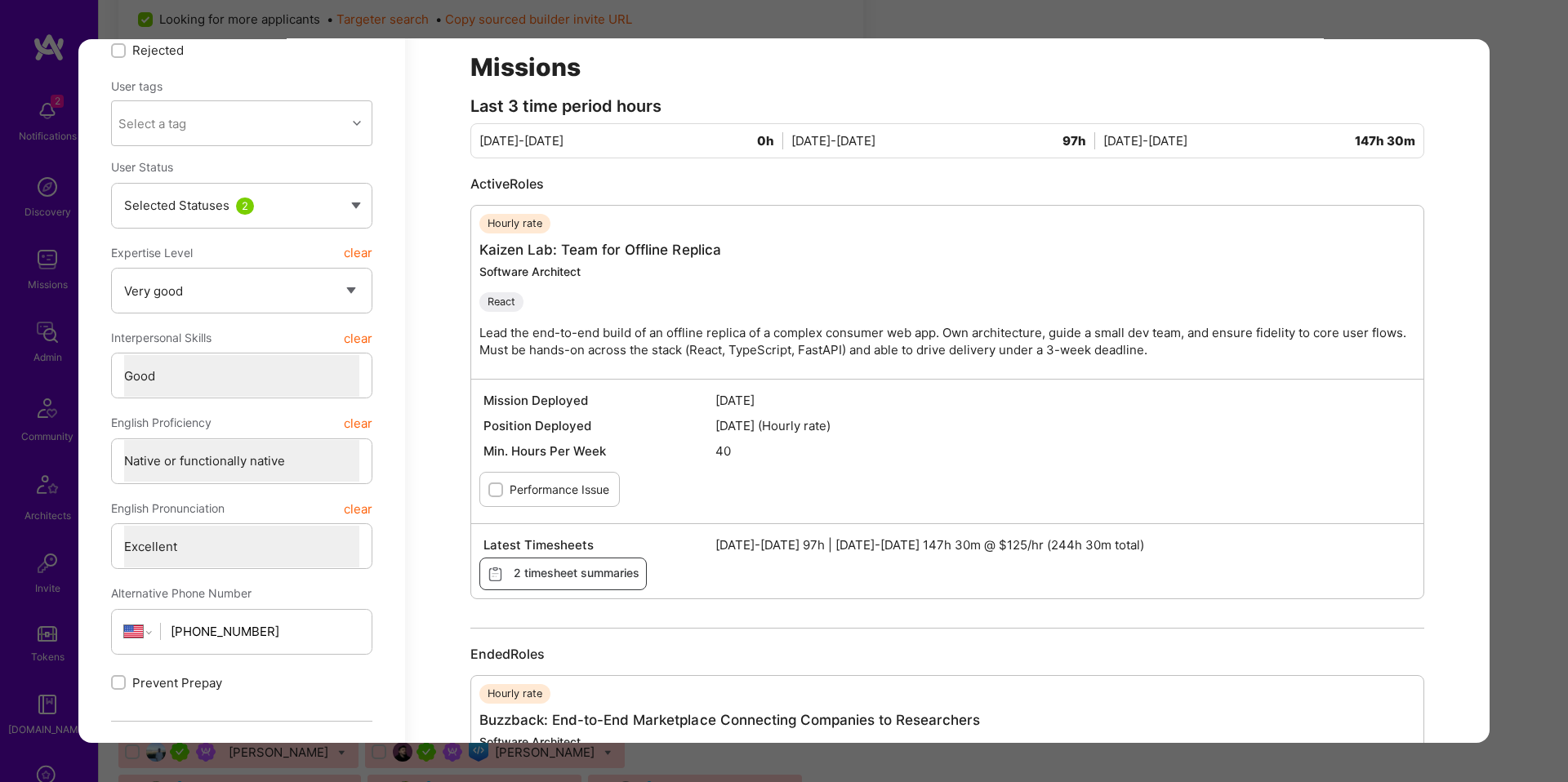
scroll to position [0, 0]
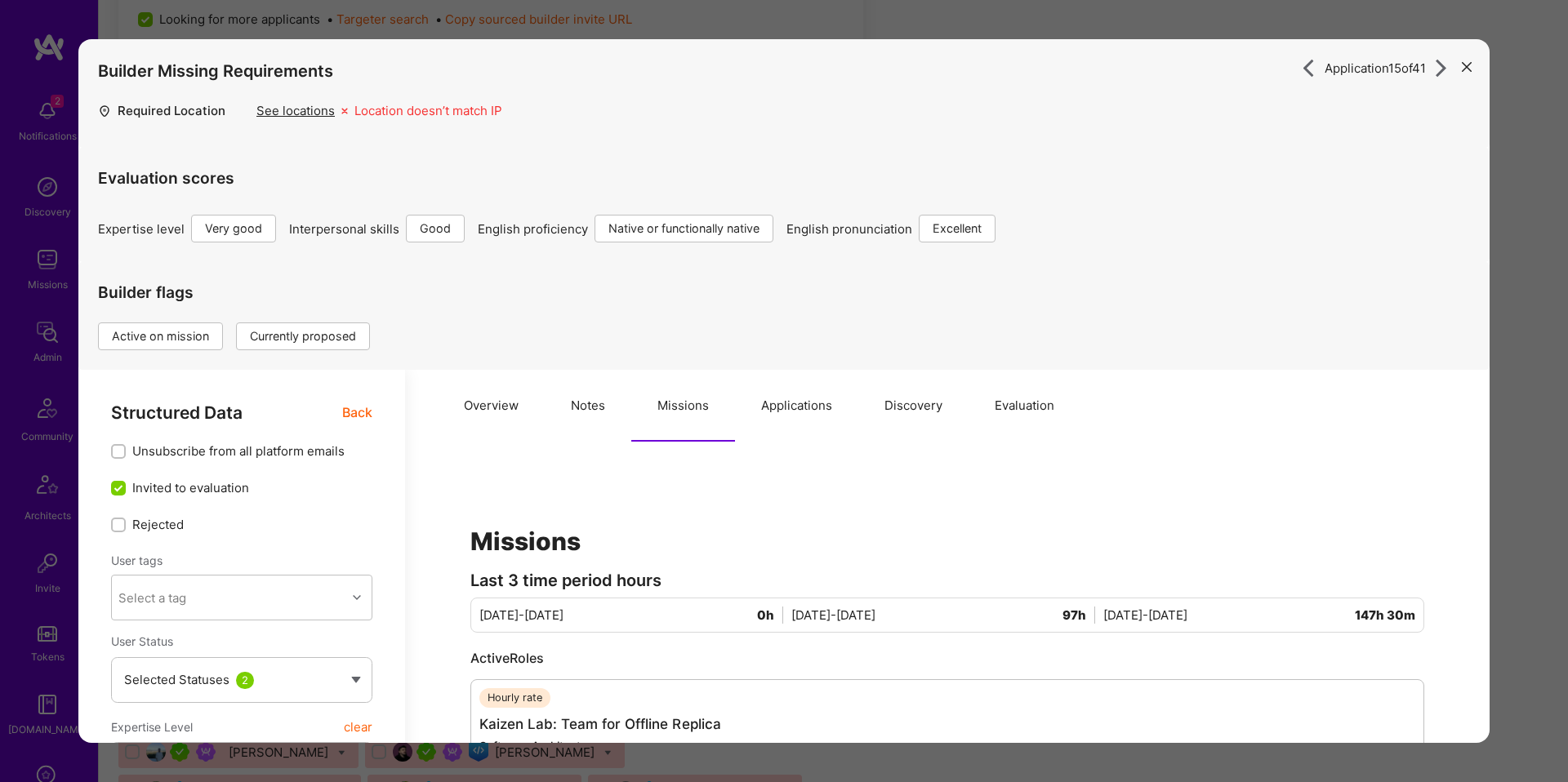
click at [359, 411] on span "Back" at bounding box center [357, 412] width 30 height 20
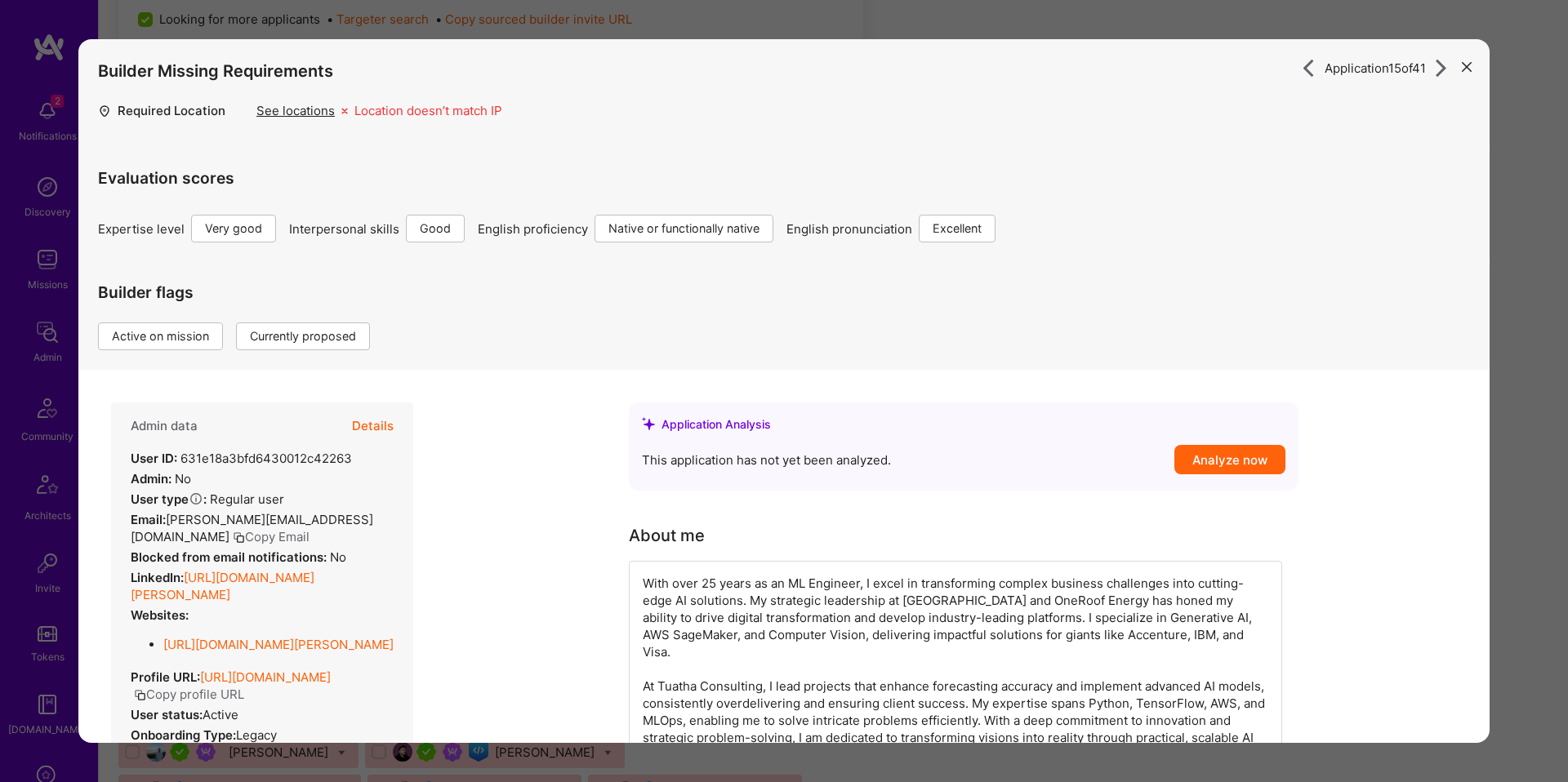
click at [1517, 250] on div "Application 15 of 41 Builder Missing Requirements Required Location See locatio…" at bounding box center [784, 391] width 1568 height 782
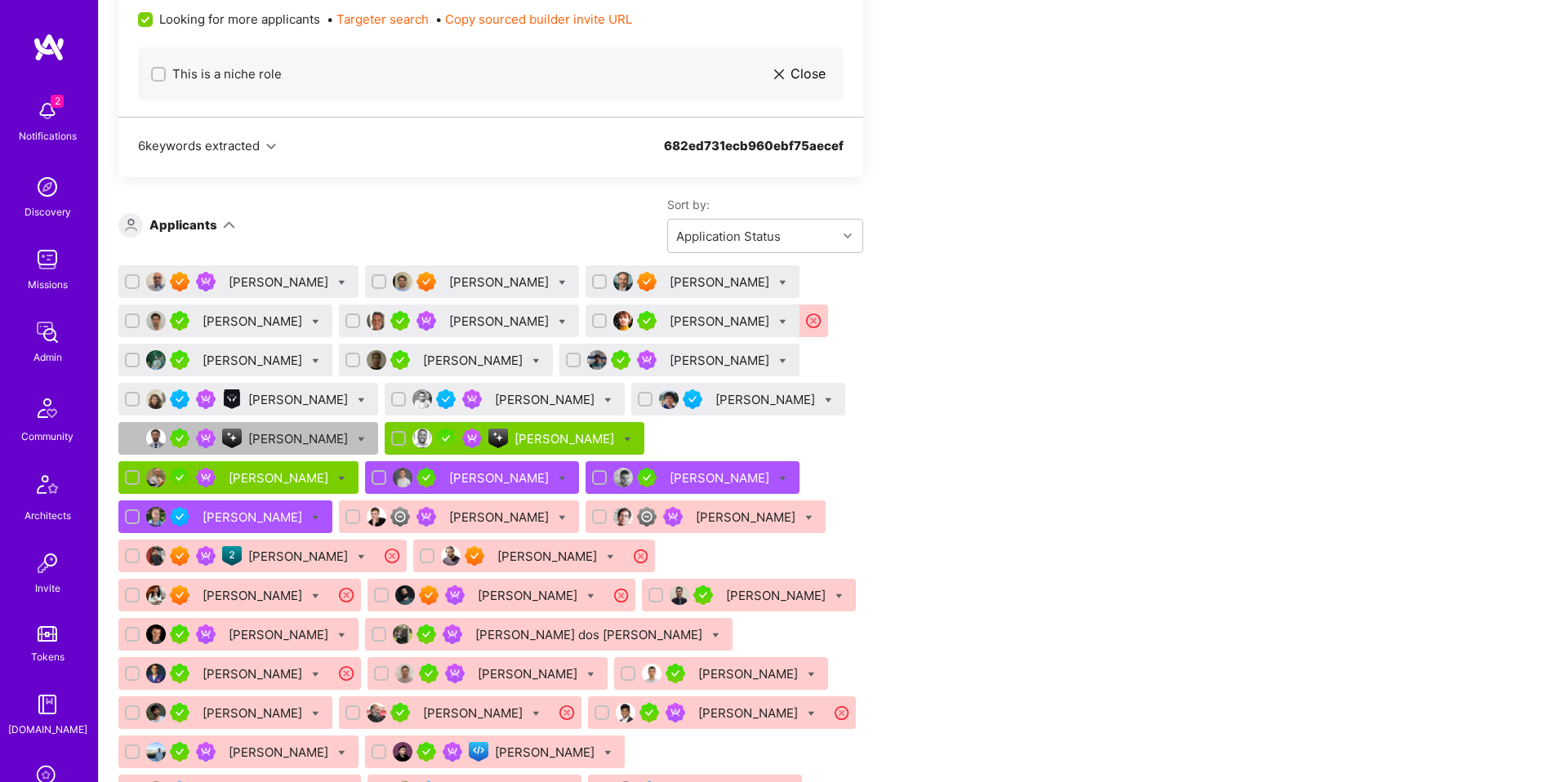
click at [670, 369] on div "[PERSON_NAME]" at bounding box center [721, 360] width 102 height 17
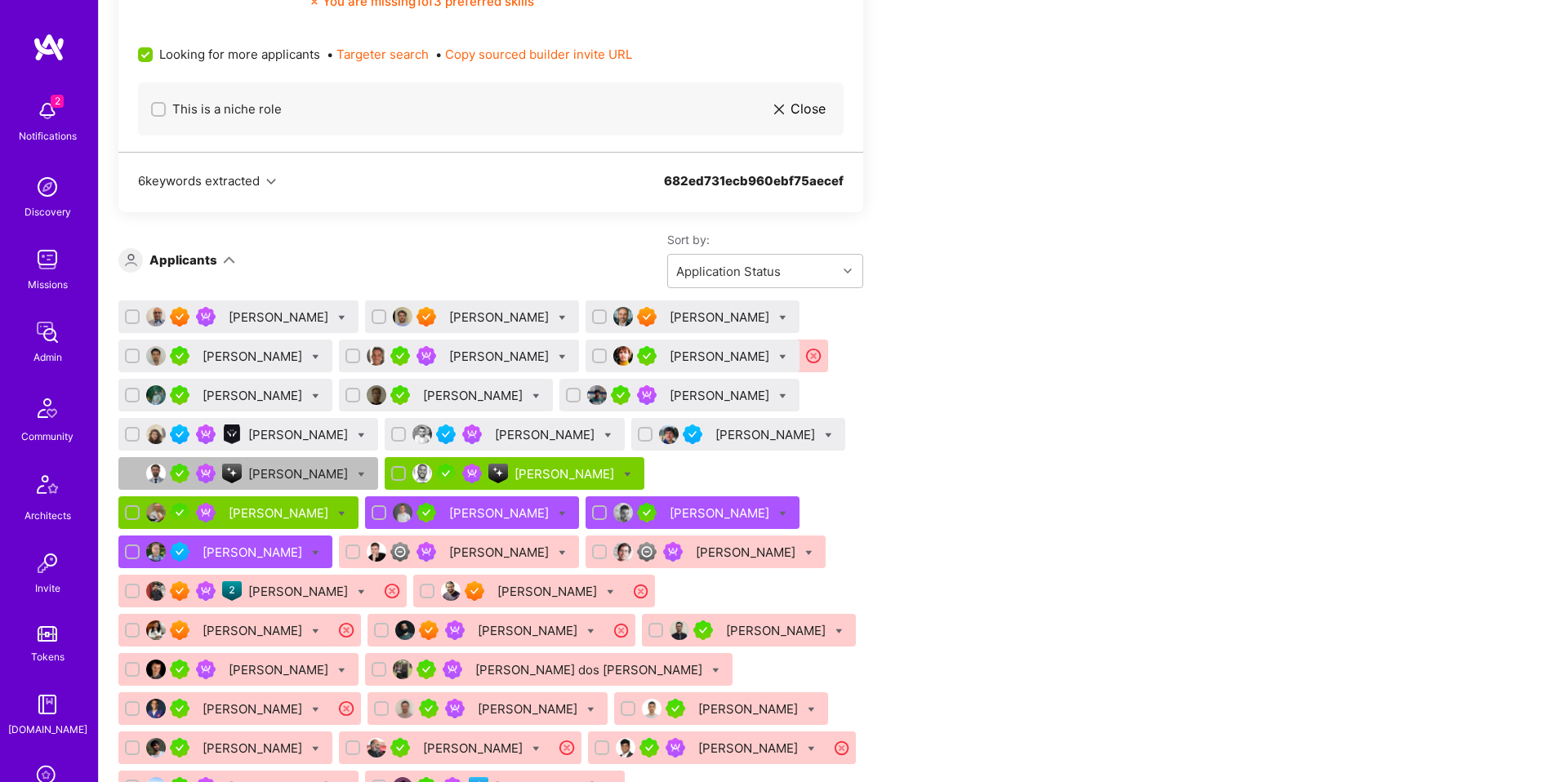
scroll to position [2365, 0]
click at [449, 347] on div "[PERSON_NAME]" at bounding box center [500, 355] width 102 height 17
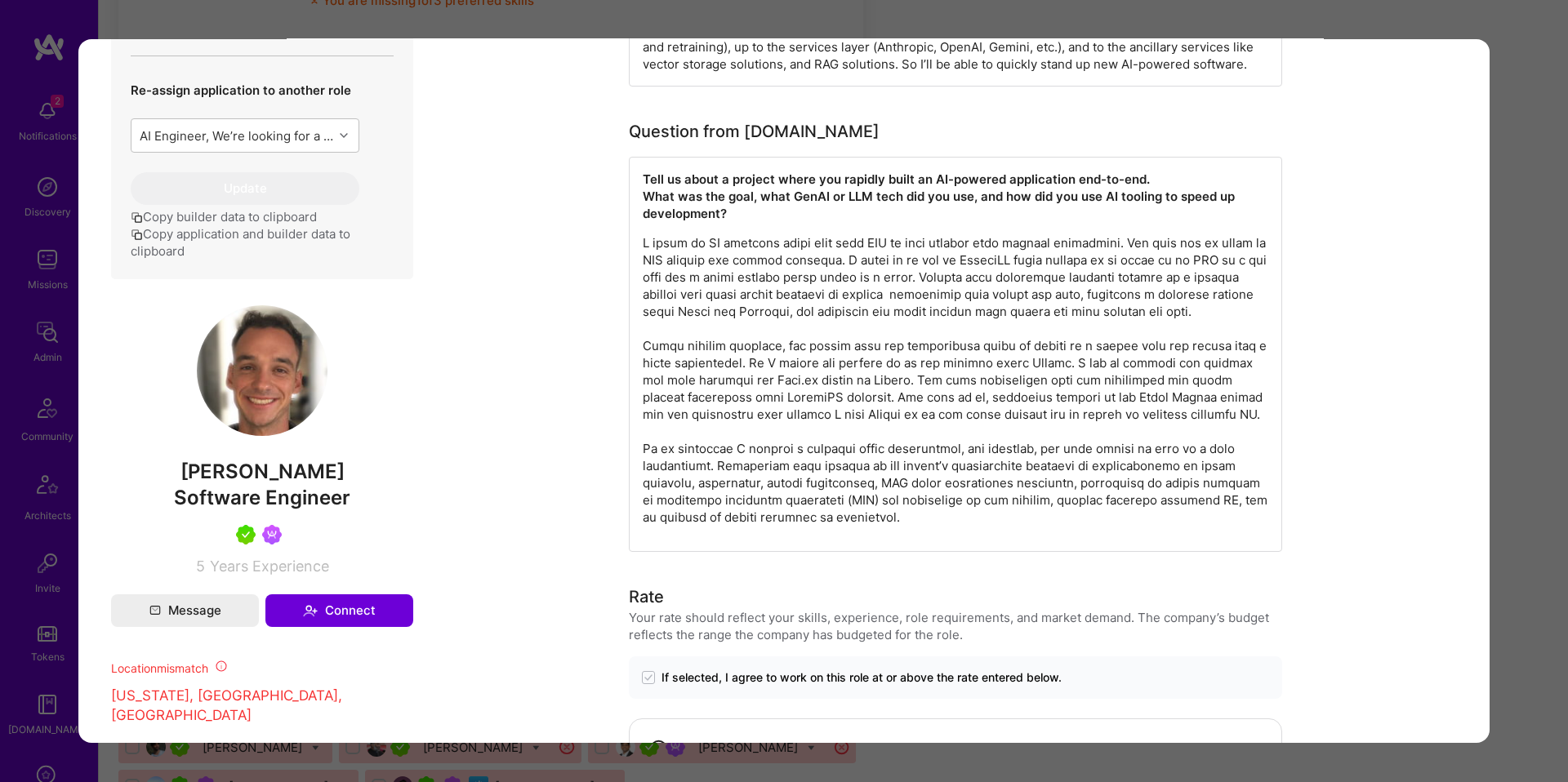
scroll to position [662, 0]
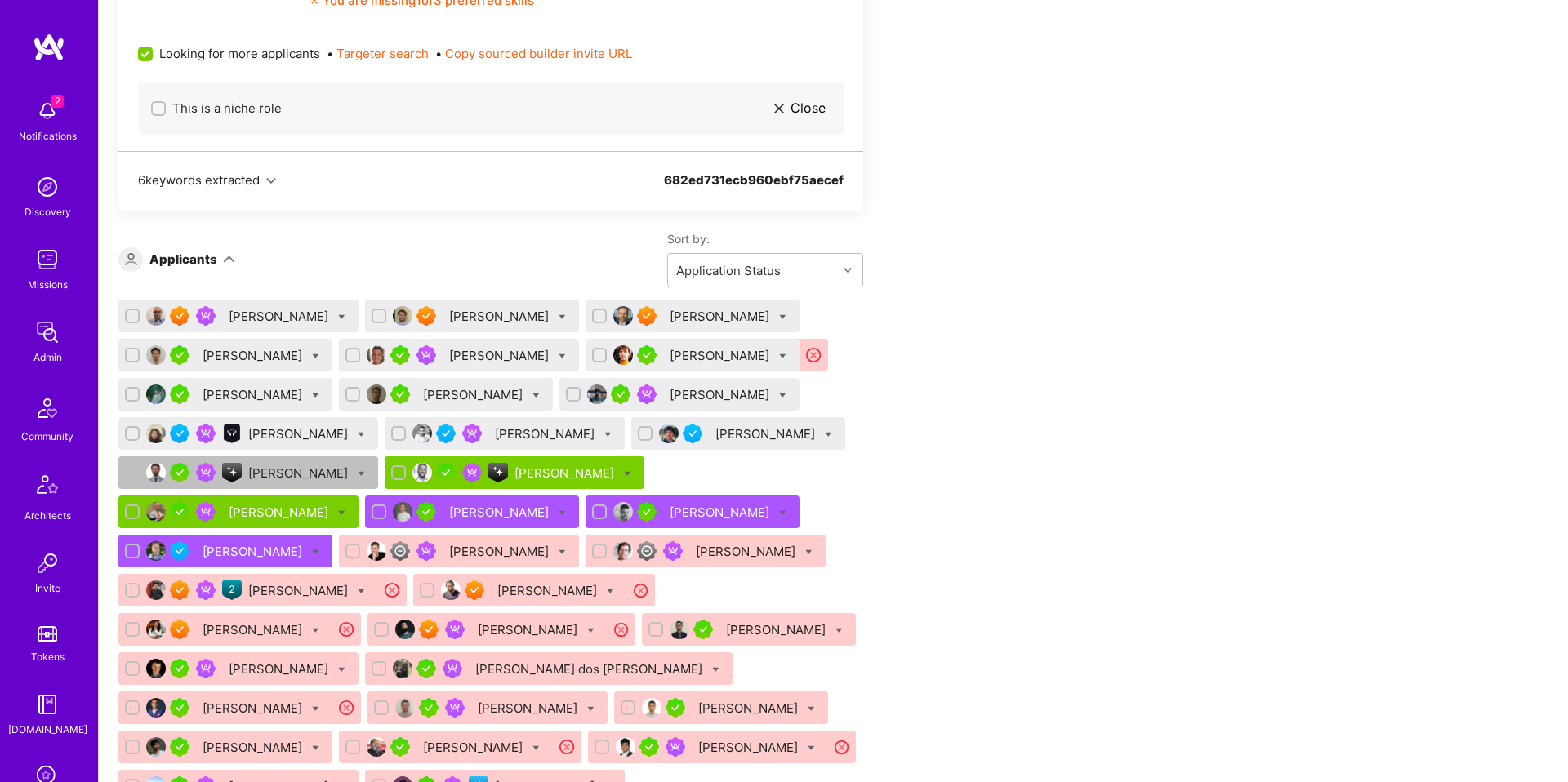
click at [514, 481] on div "[PERSON_NAME]" at bounding box center [565, 473] width 102 height 17
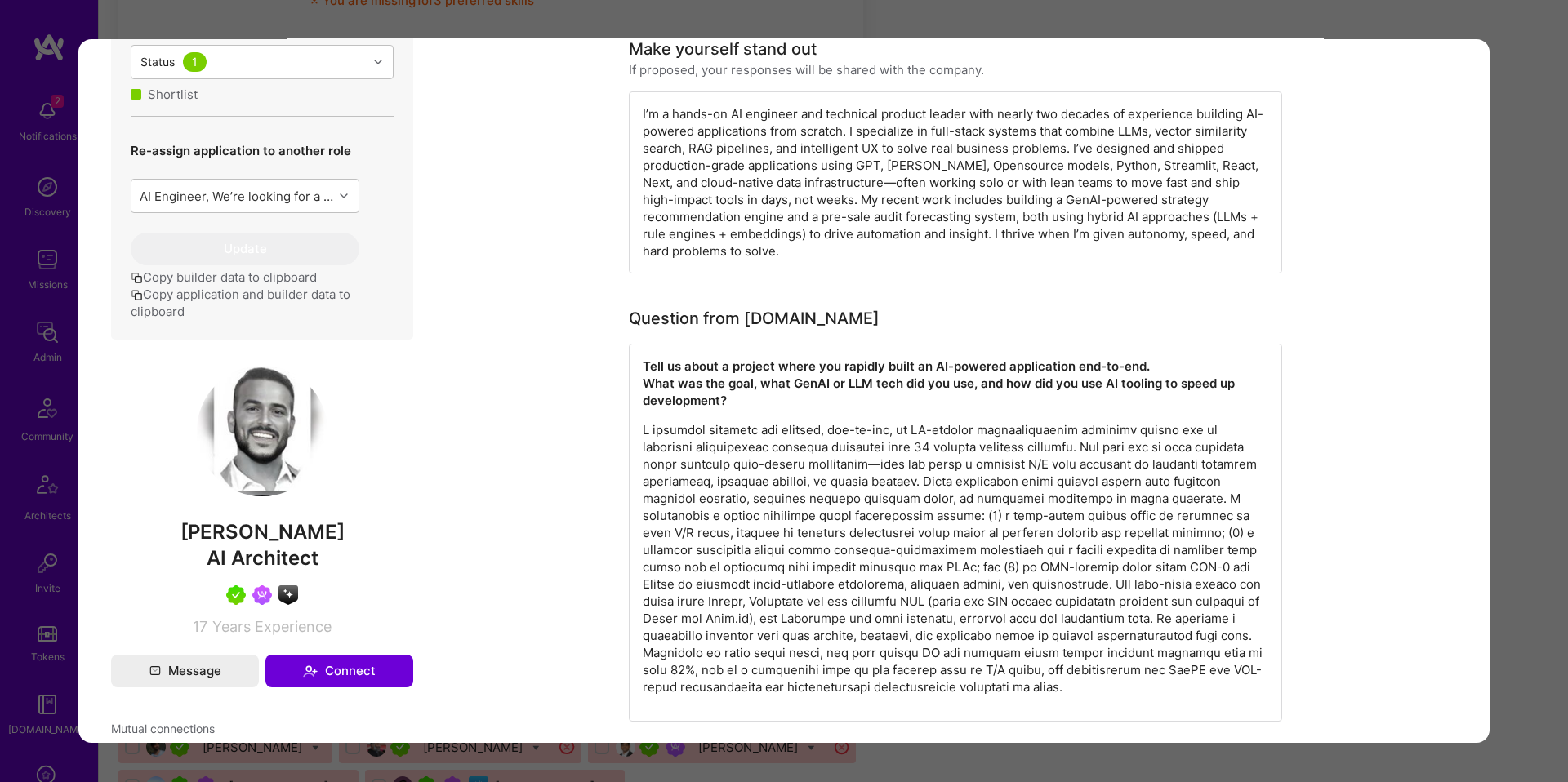
scroll to position [779, 0]
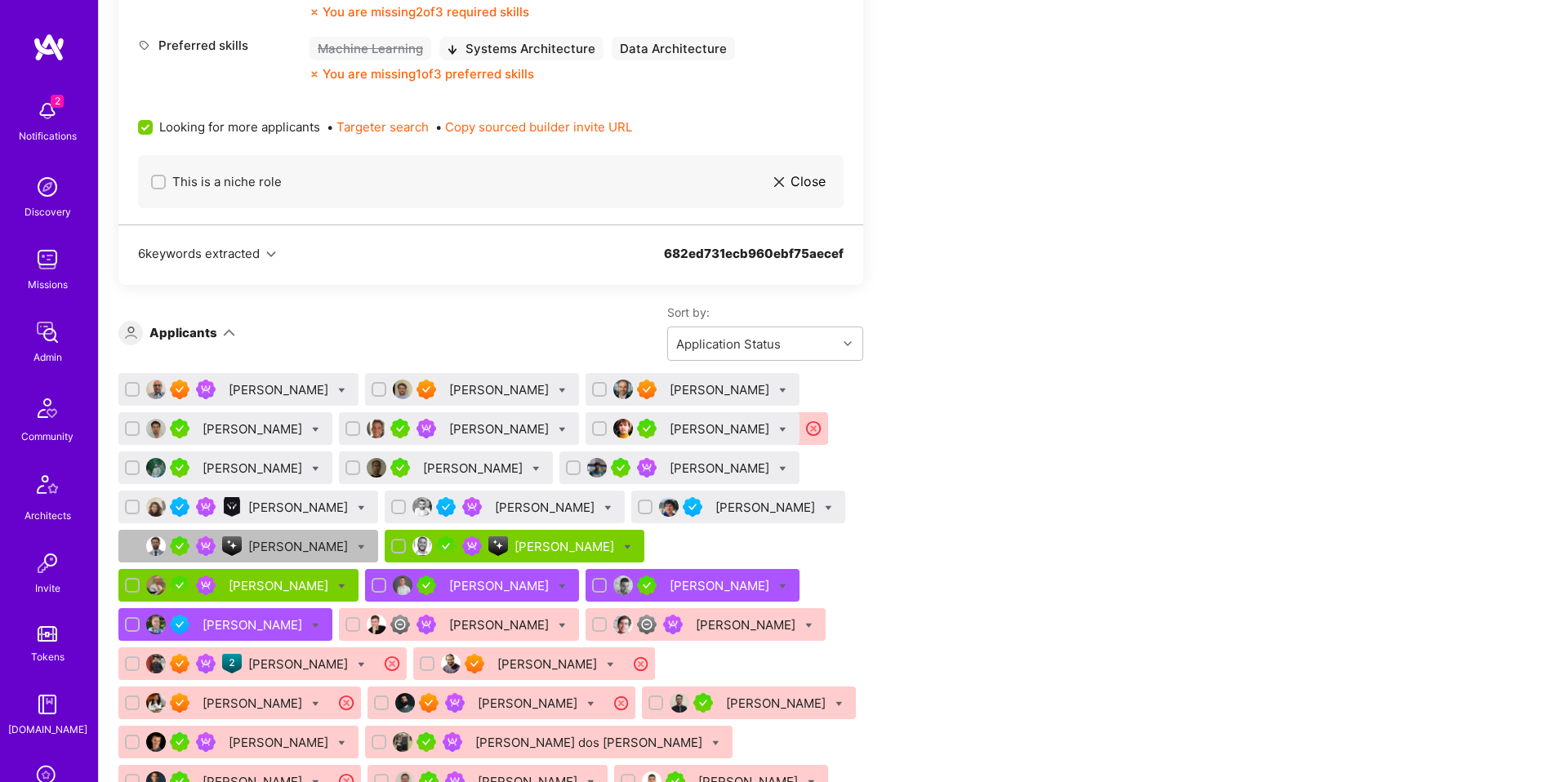
scroll to position [2282, 0]
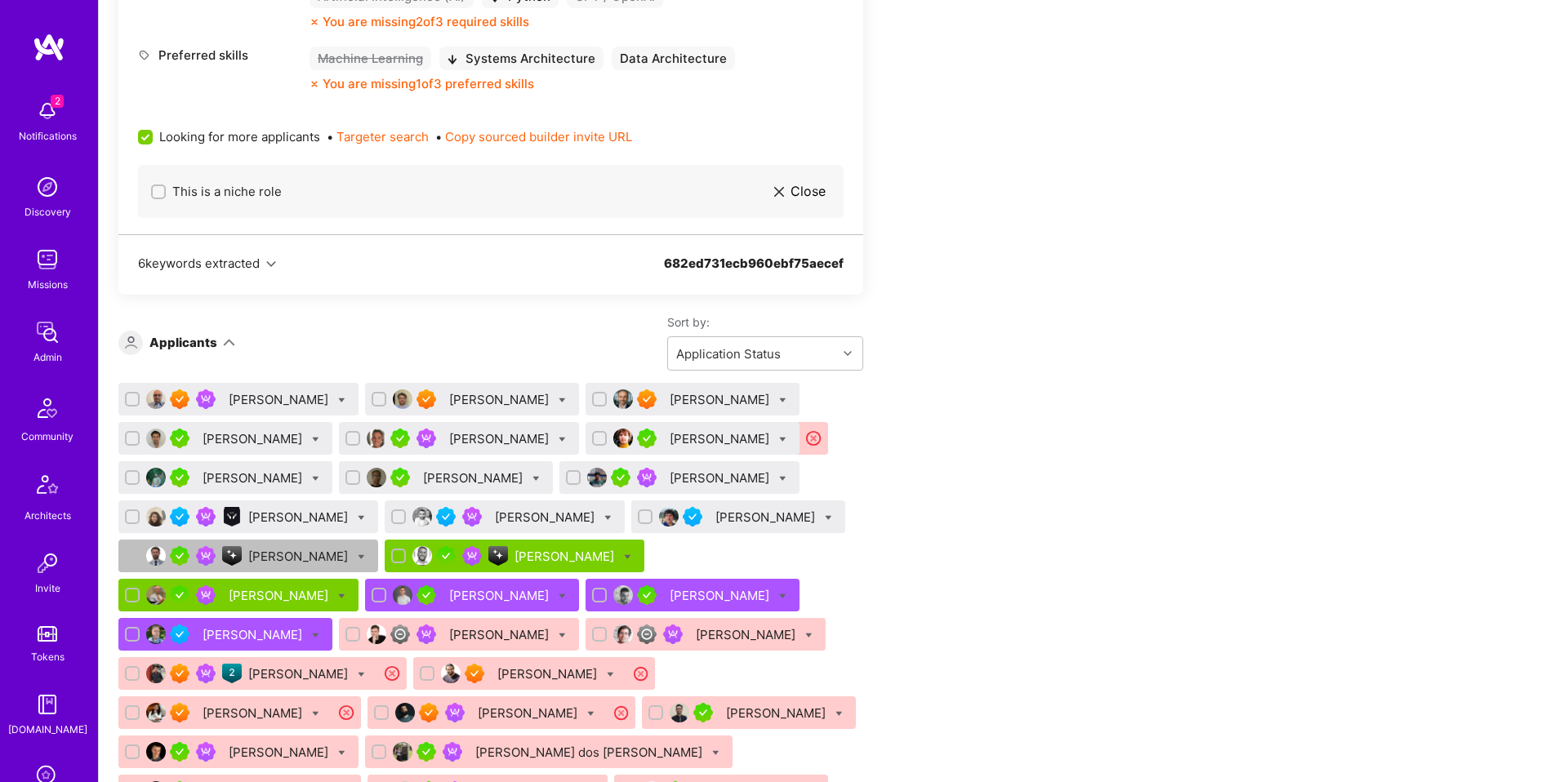
click at [483, 391] on div "[PERSON_NAME]" at bounding box center [500, 400] width 102 height 17
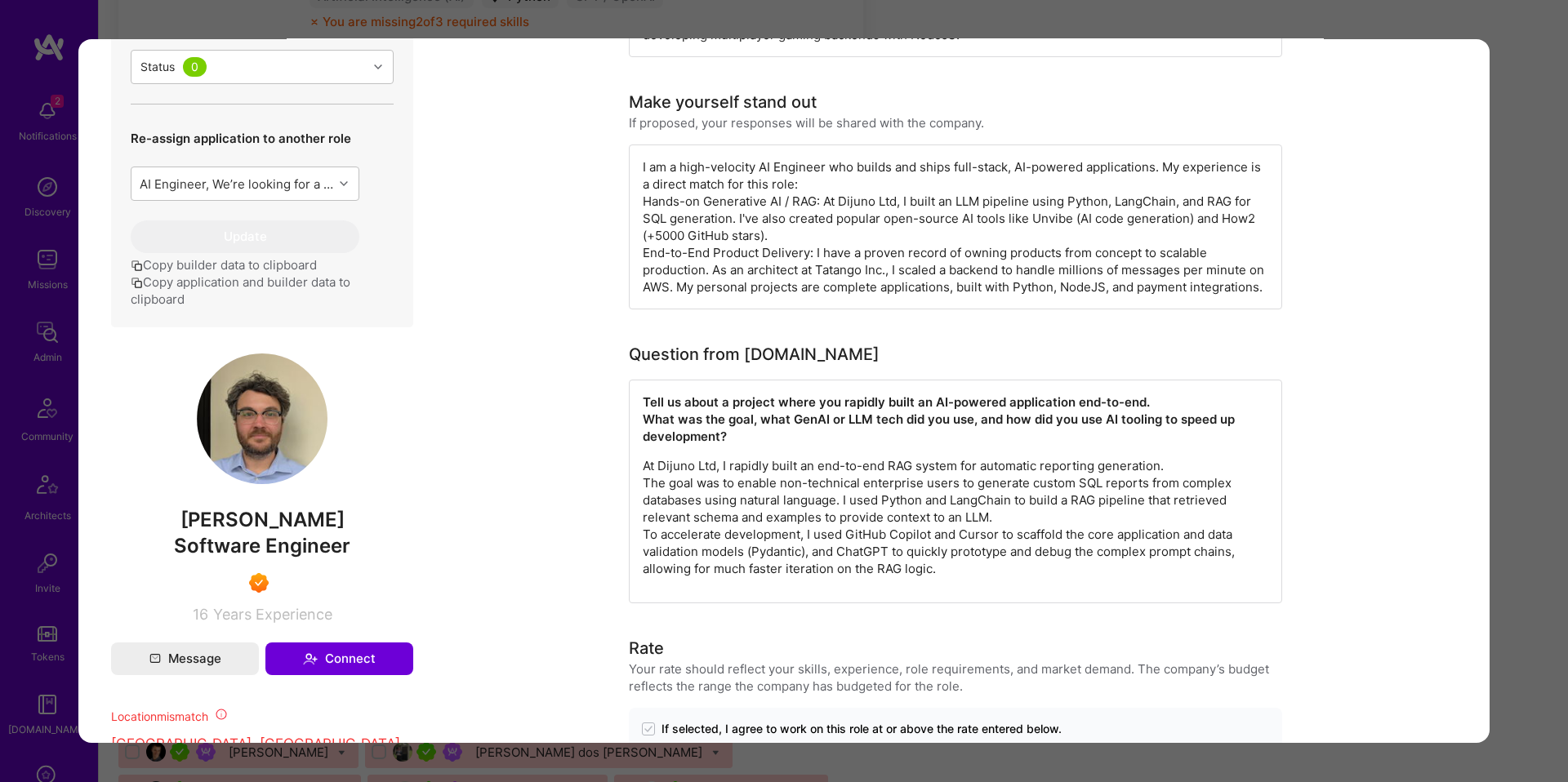
scroll to position [592, 0]
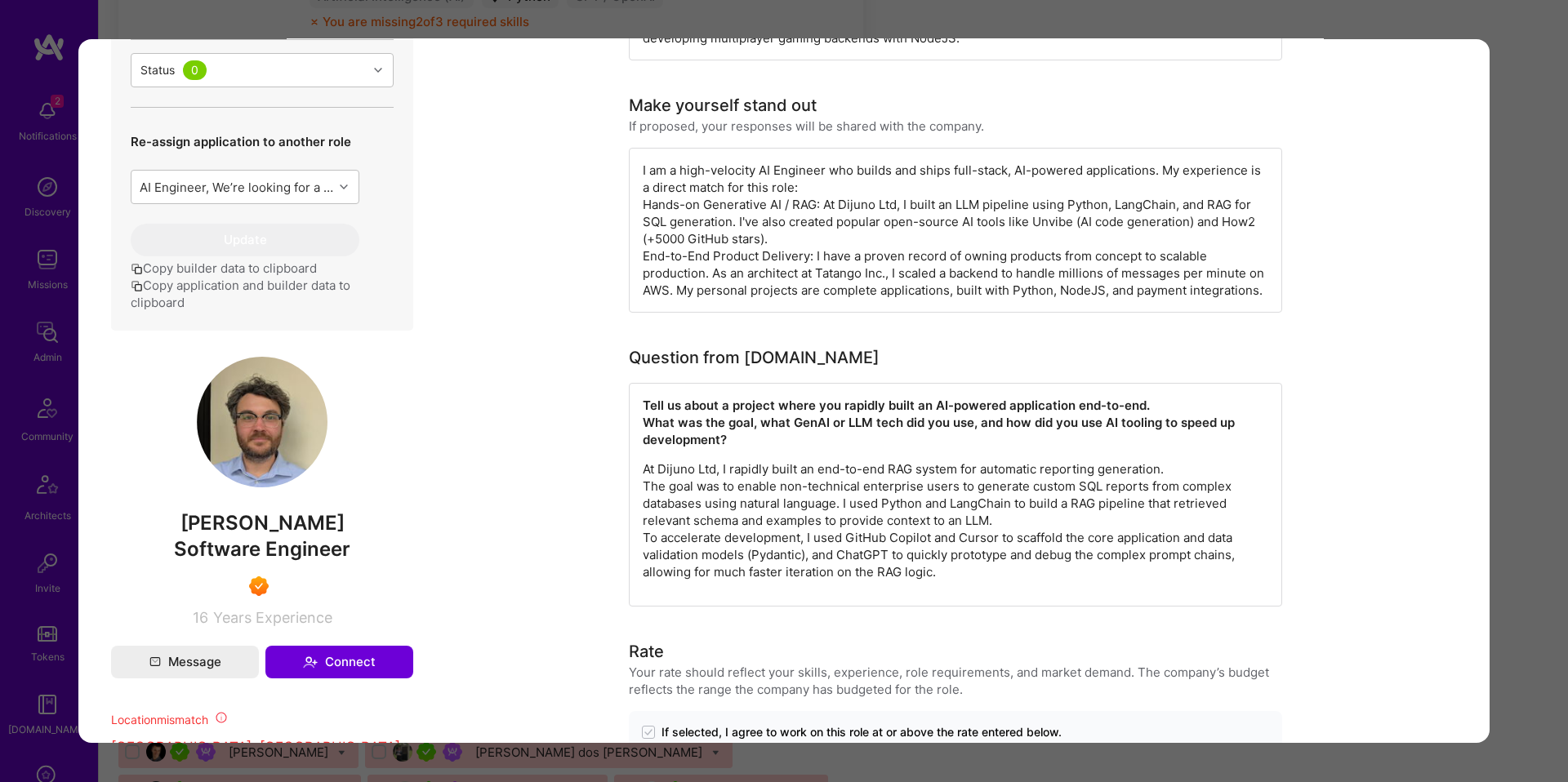
click at [1500, 382] on div "Application 2 of 41 Builder Missing Requirements Required Location See location…" at bounding box center [784, 391] width 1568 height 782
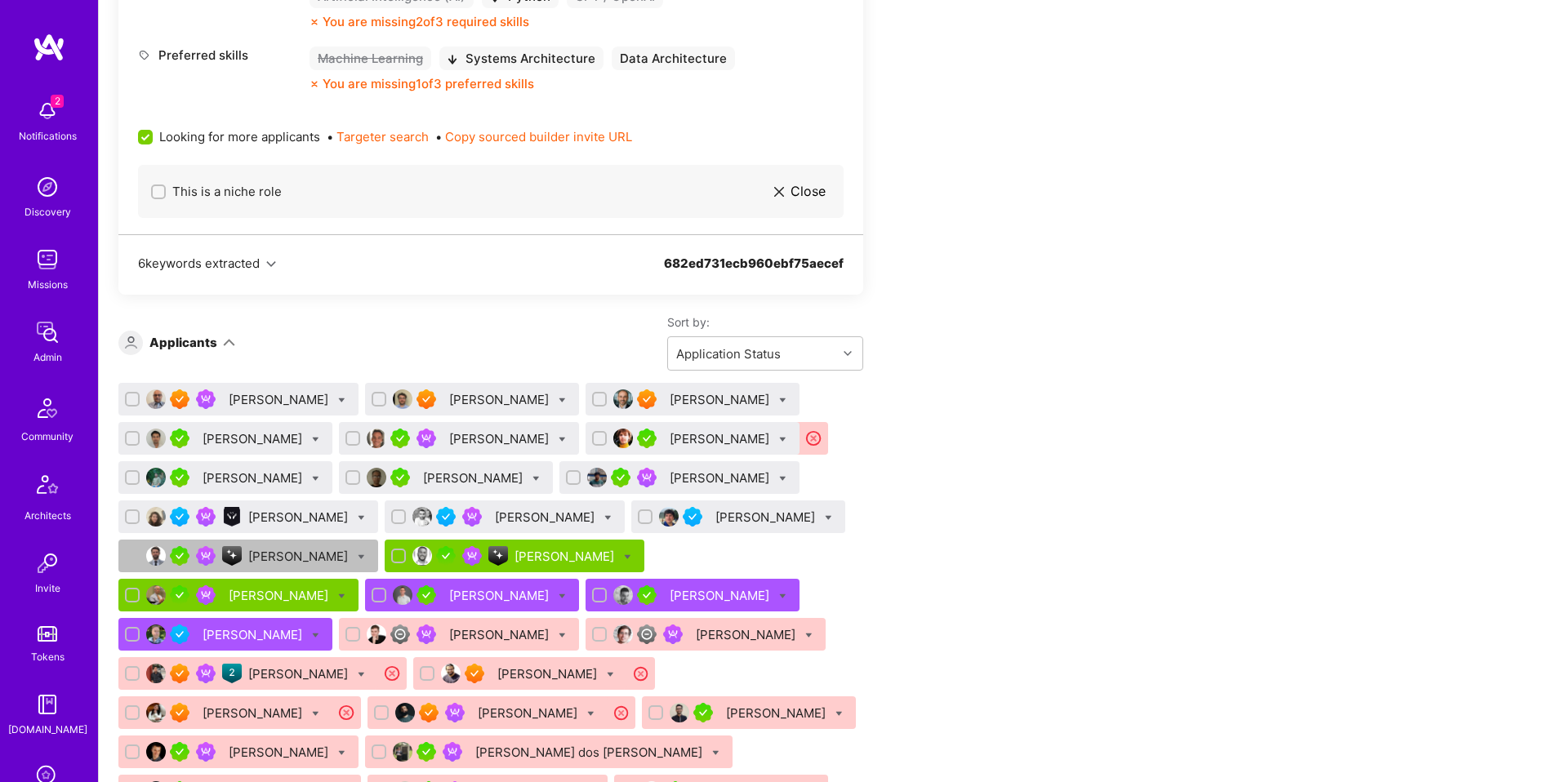
click at [559, 397] on icon at bounding box center [562, 400] width 8 height 8
checkbox input "true"
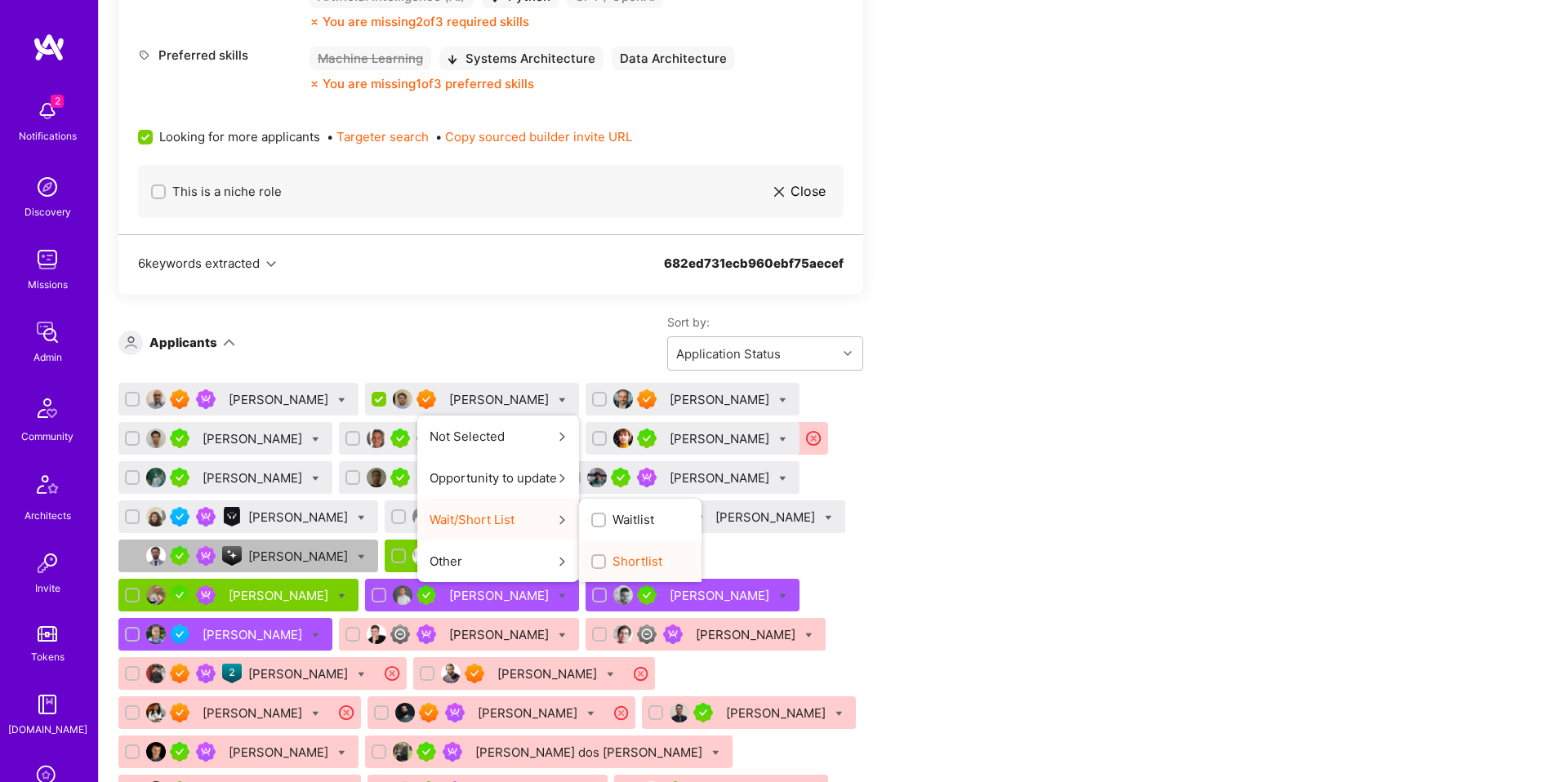
click at [612, 552] on span "Shortlist" at bounding box center [637, 561] width 50 height 17
click at [0, 0] on input "Shortlist" at bounding box center [0, 0] width 0 height 0
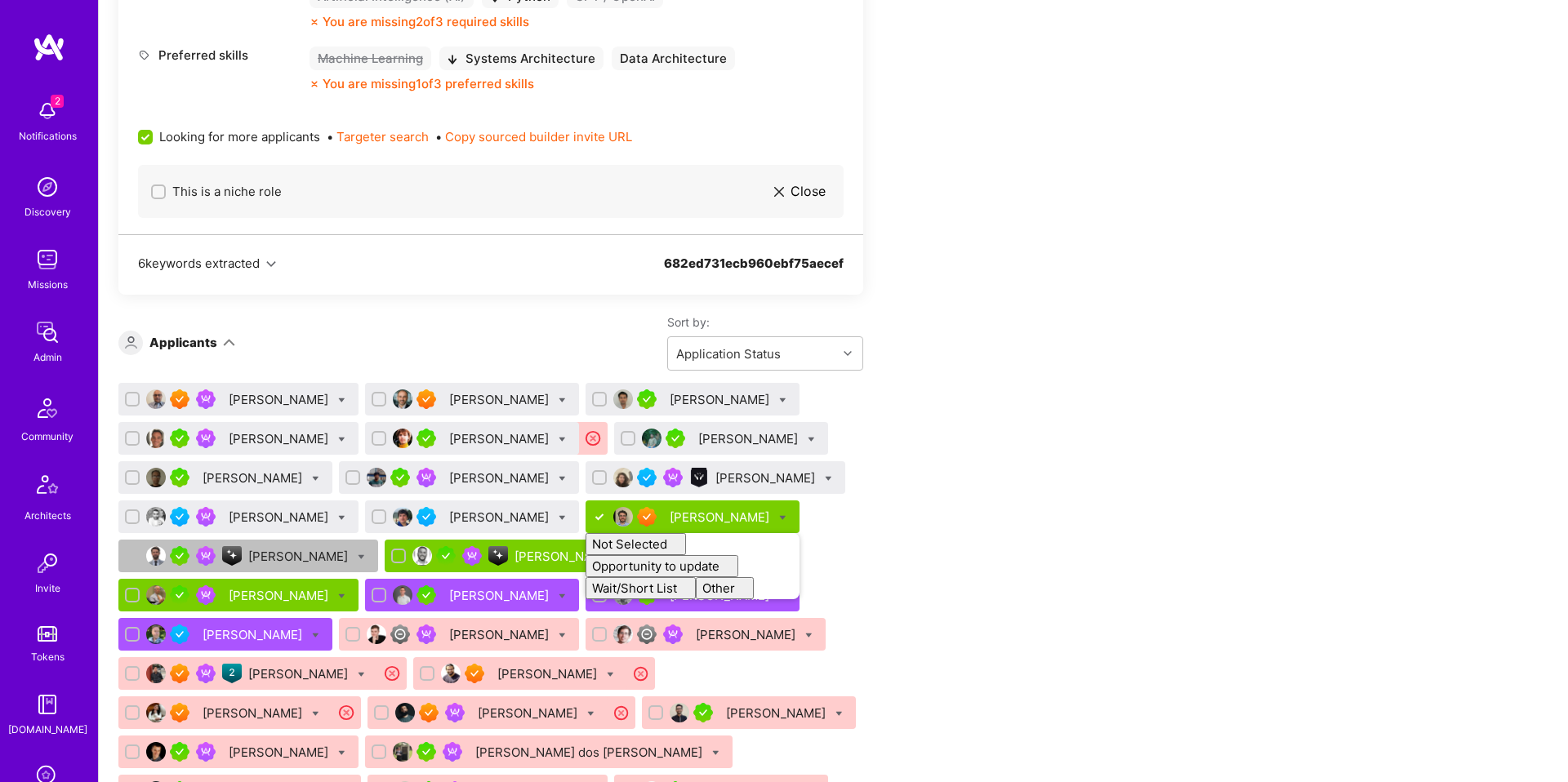
checkbox input "false"
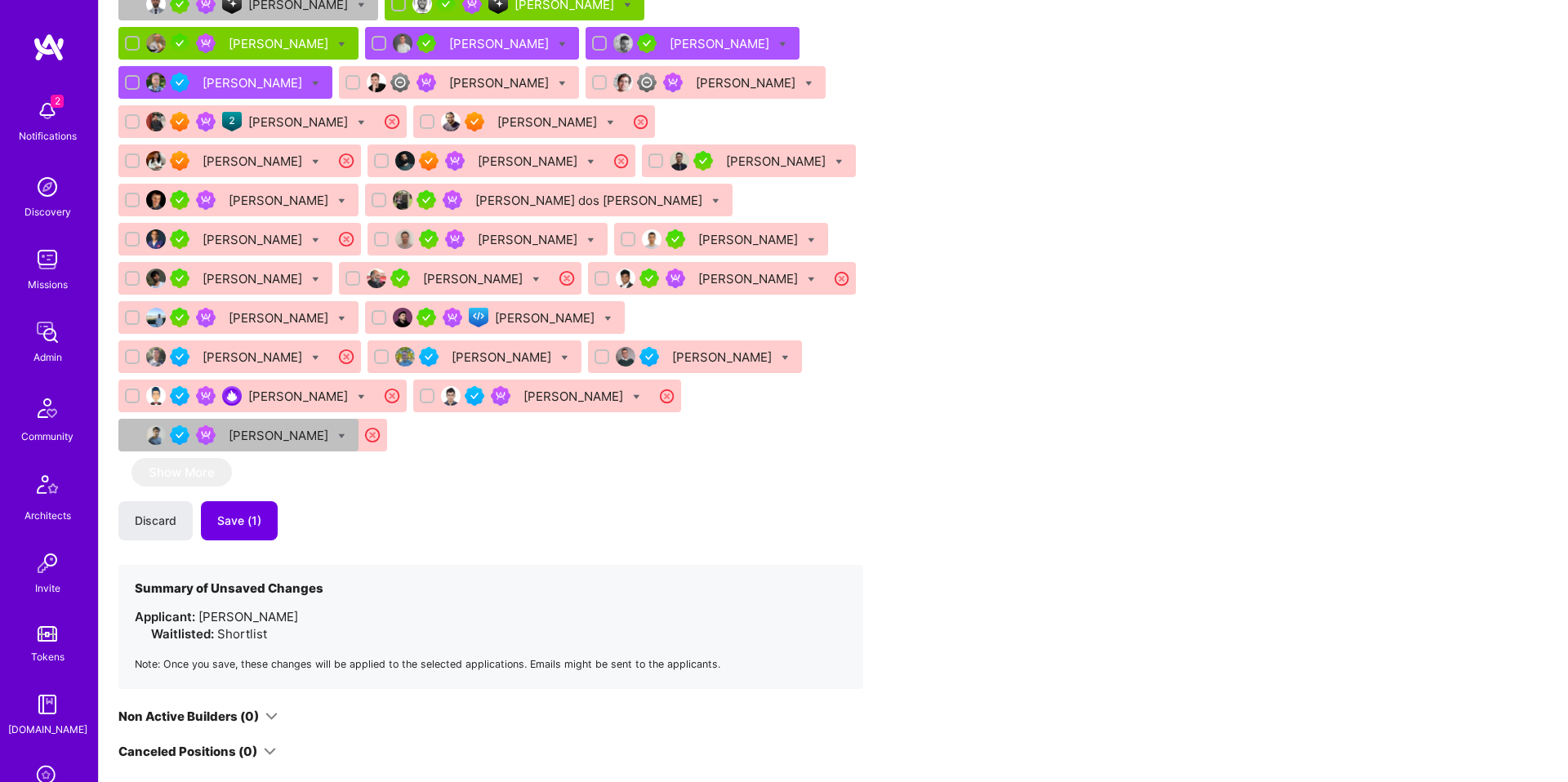
scroll to position [2969, 0]
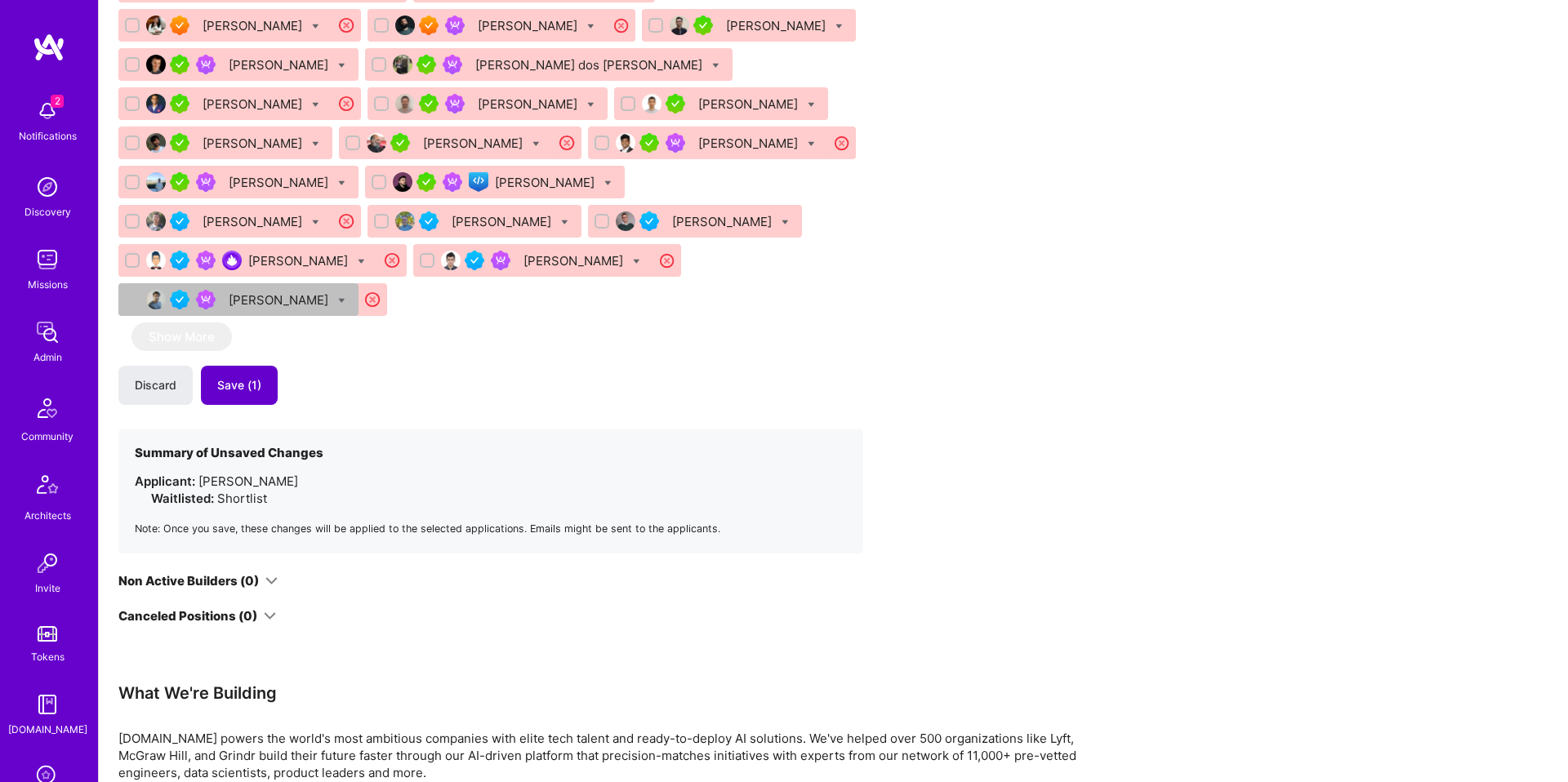
click at [242, 365] on button "Save (1)" at bounding box center [239, 385] width 77 height 39
